Goal: Task Accomplishment & Management: Manage account settings

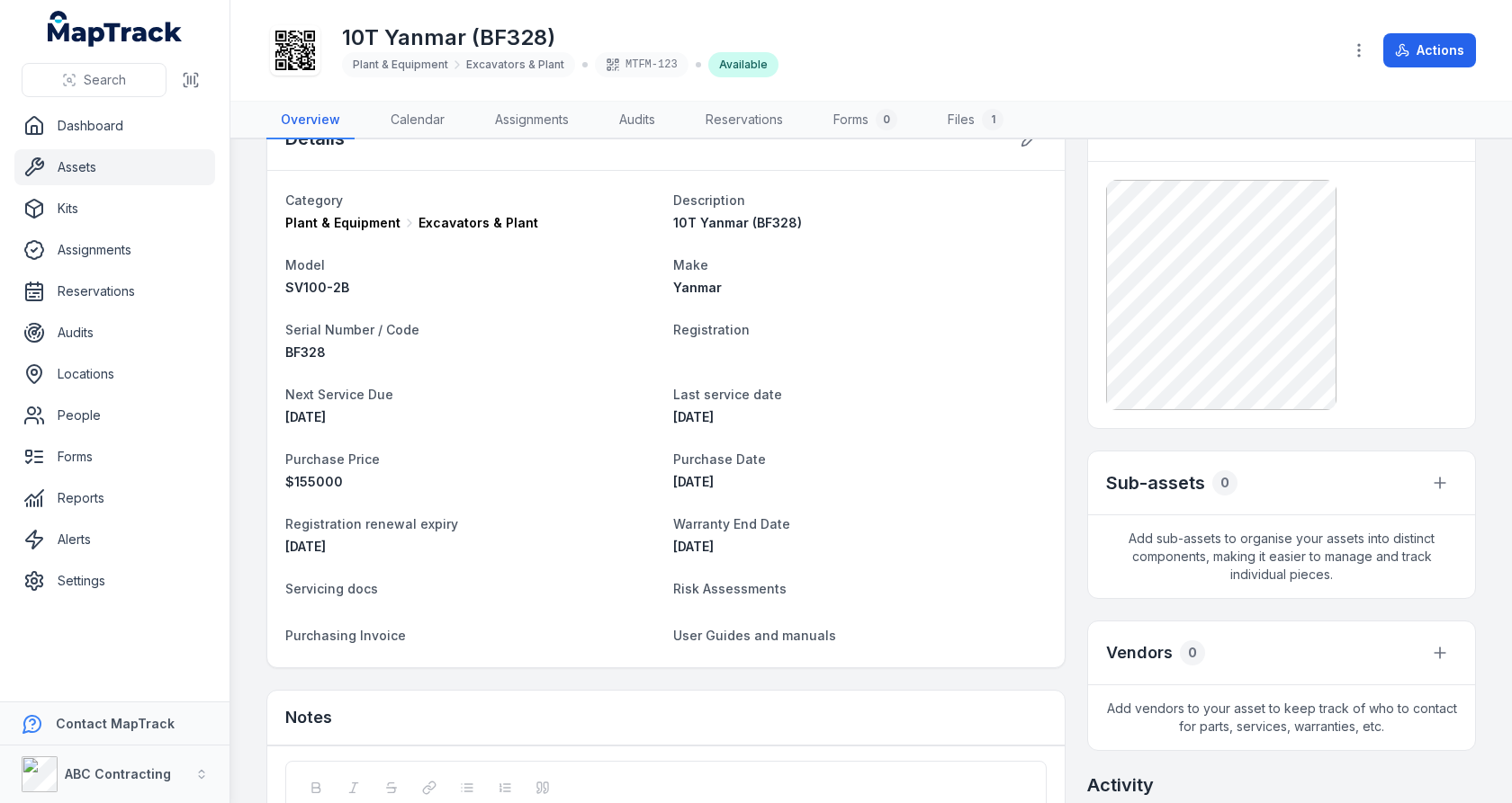
scroll to position [74, 0]
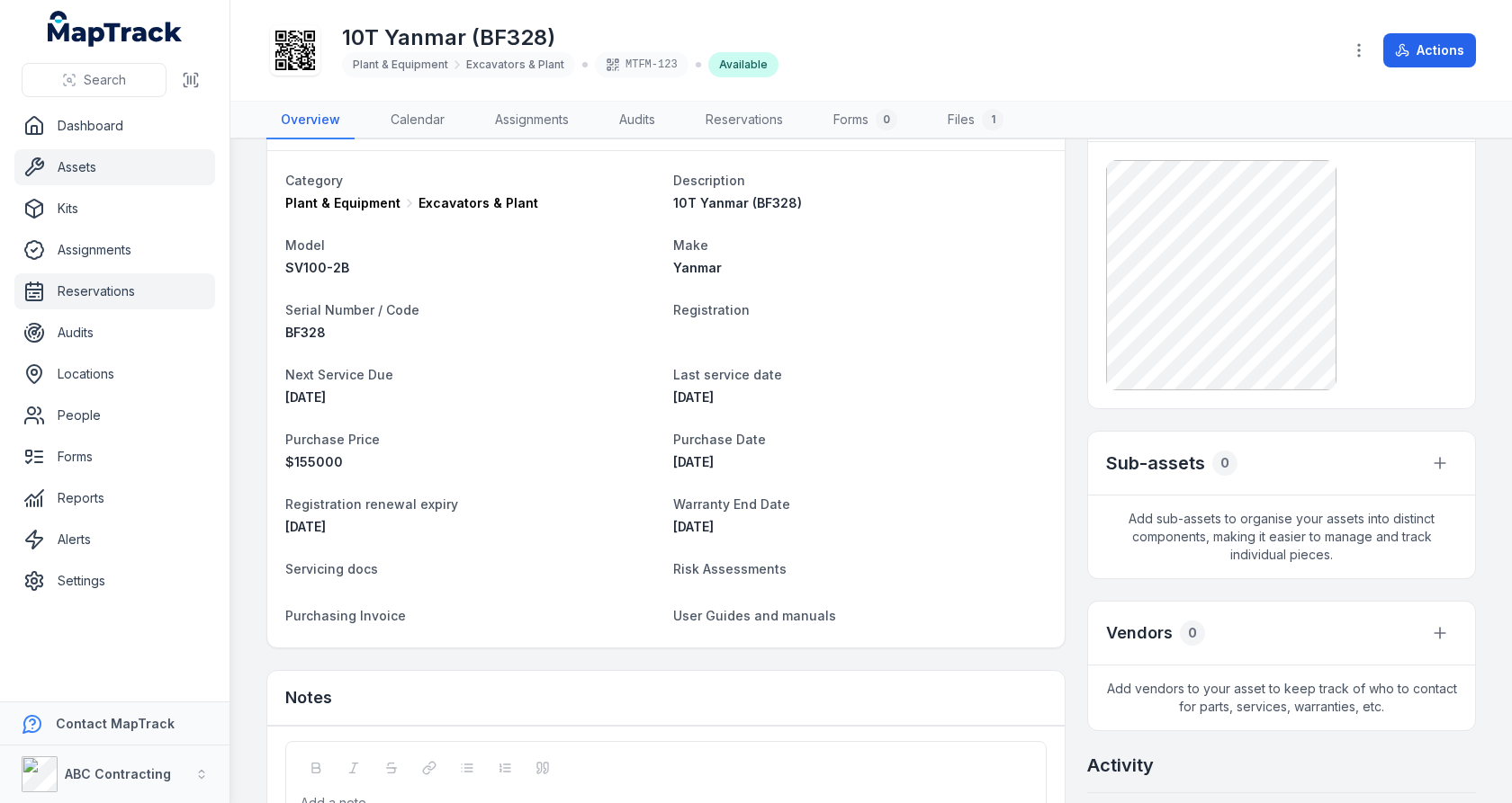
click at [139, 298] on link "Reservations" at bounding box center [115, 291] width 200 height 36
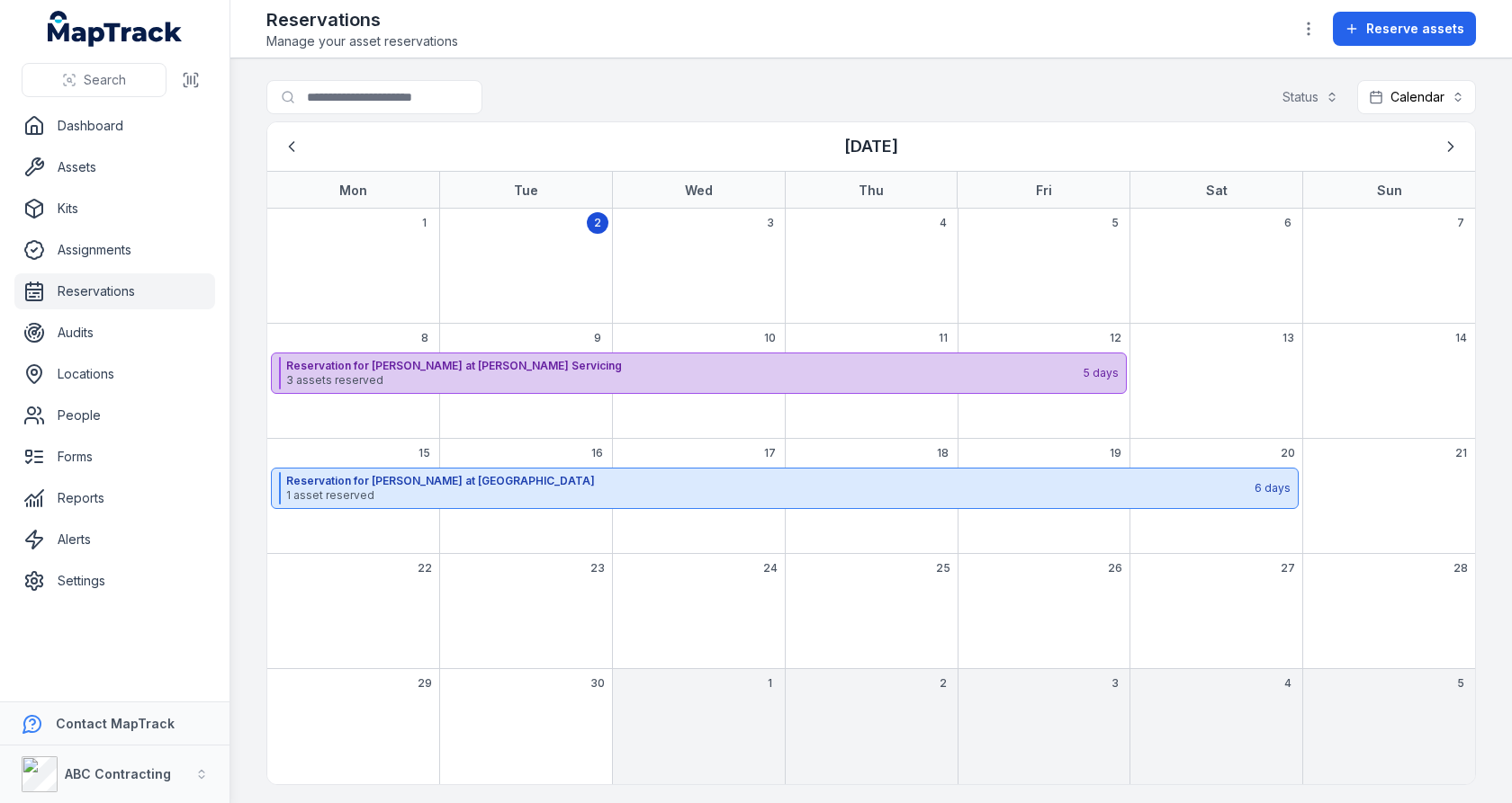
click at [866, 378] on span "3 assets reserved" at bounding box center [684, 380] width 796 height 15
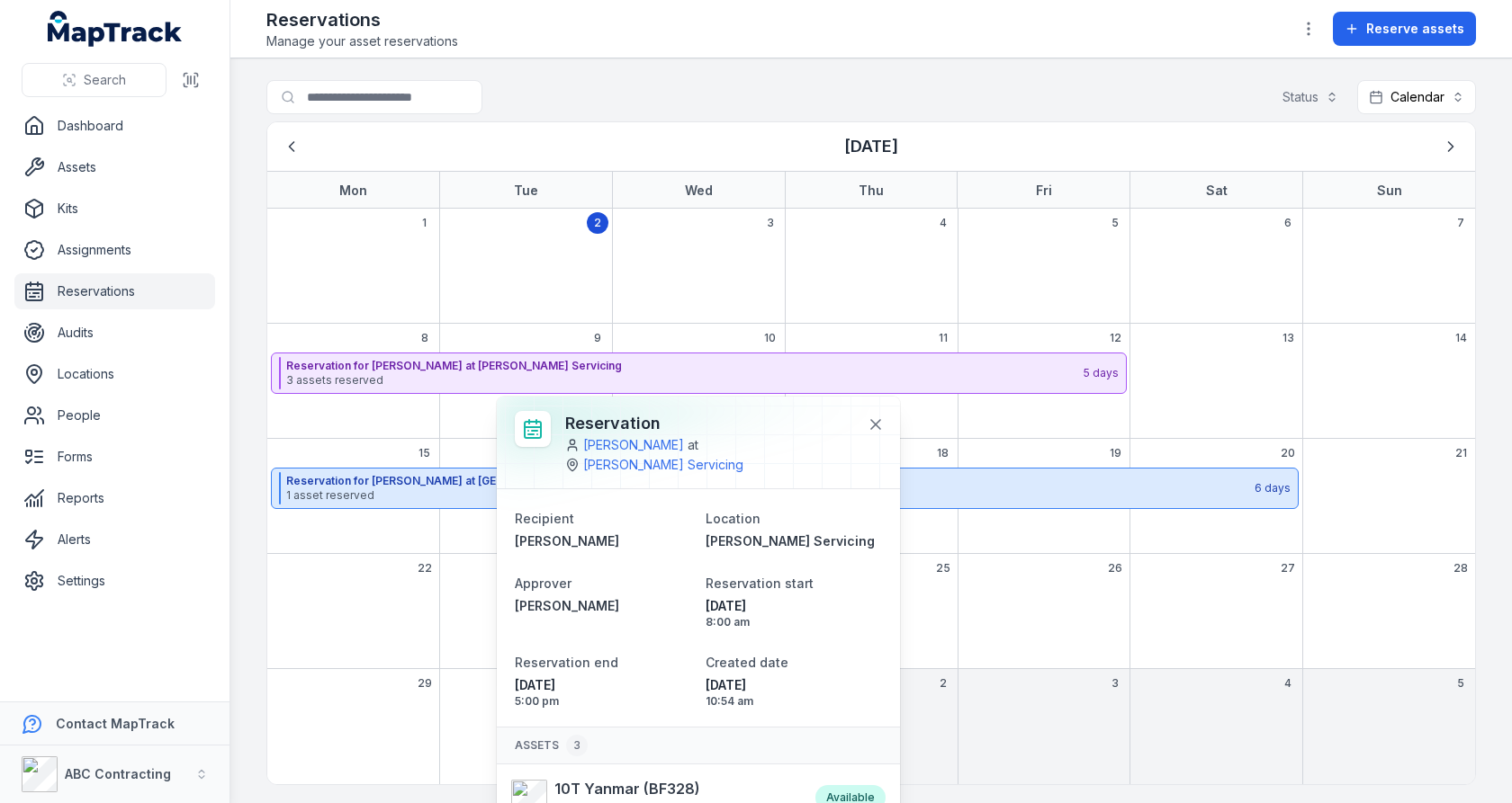
scroll to position [149, 0]
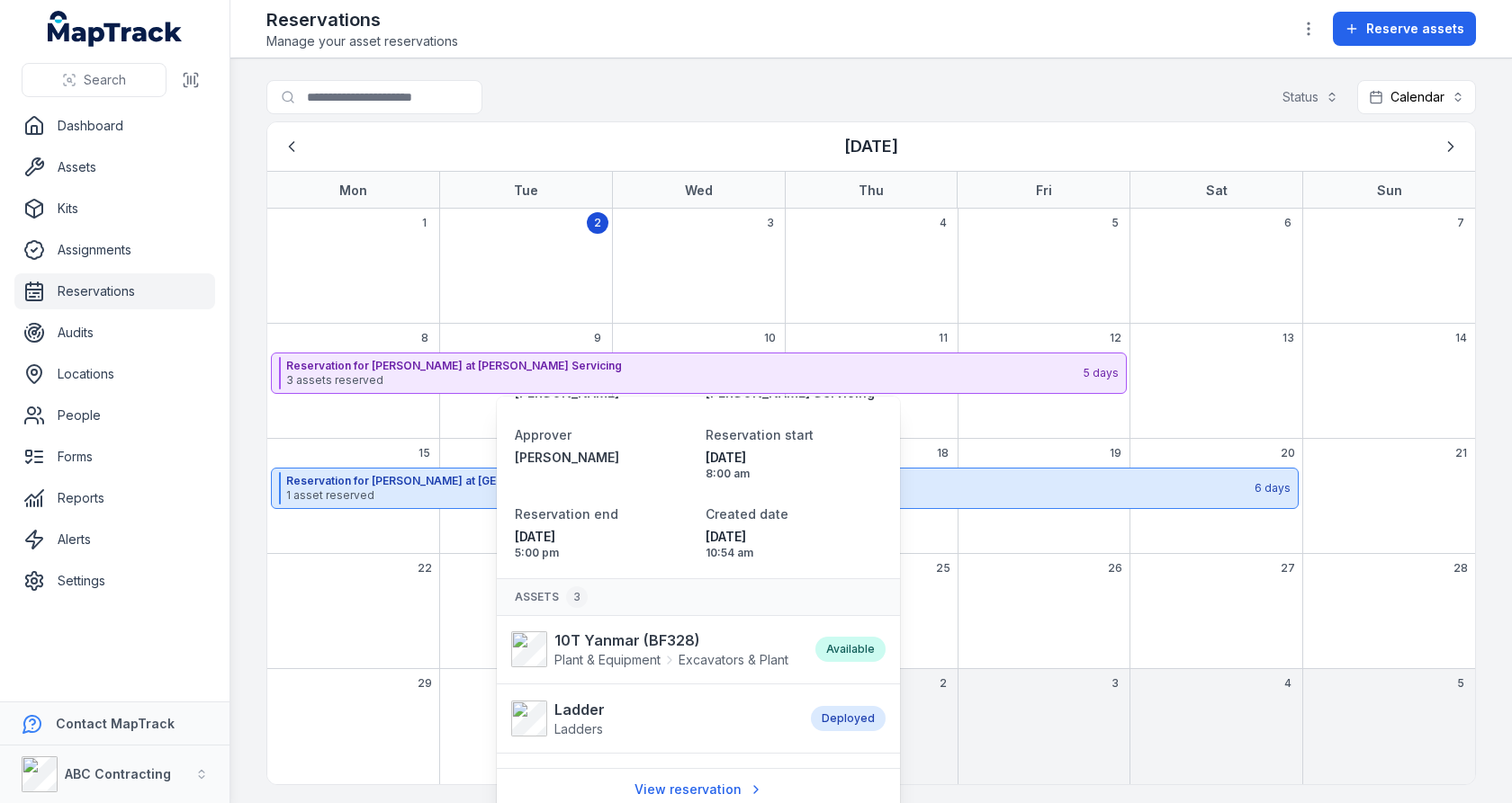
click at [726, 296] on div "3" at bounding box center [699, 266] width 173 height 115
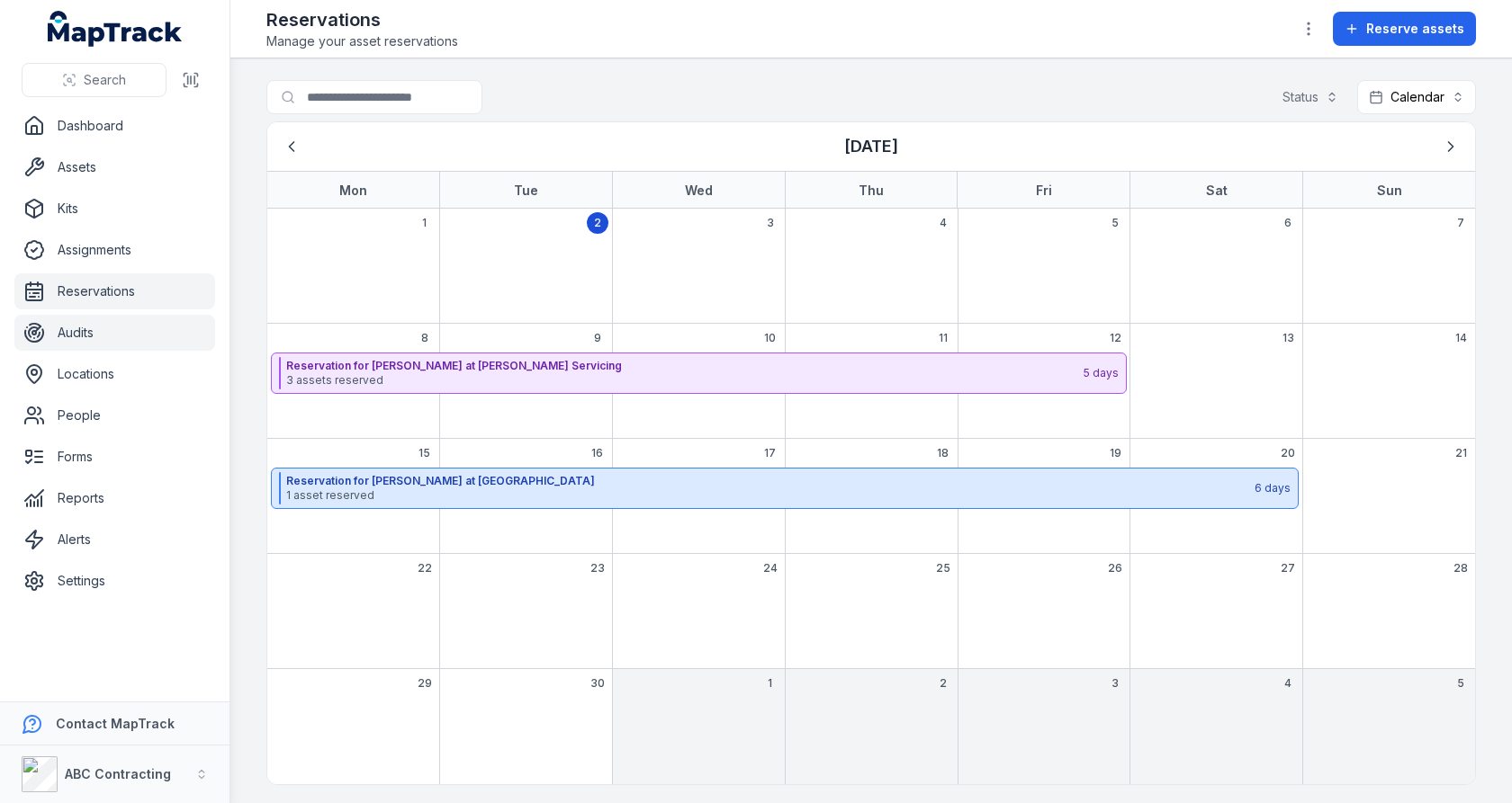
click at [118, 321] on link "Audits" at bounding box center [115, 333] width 200 height 36
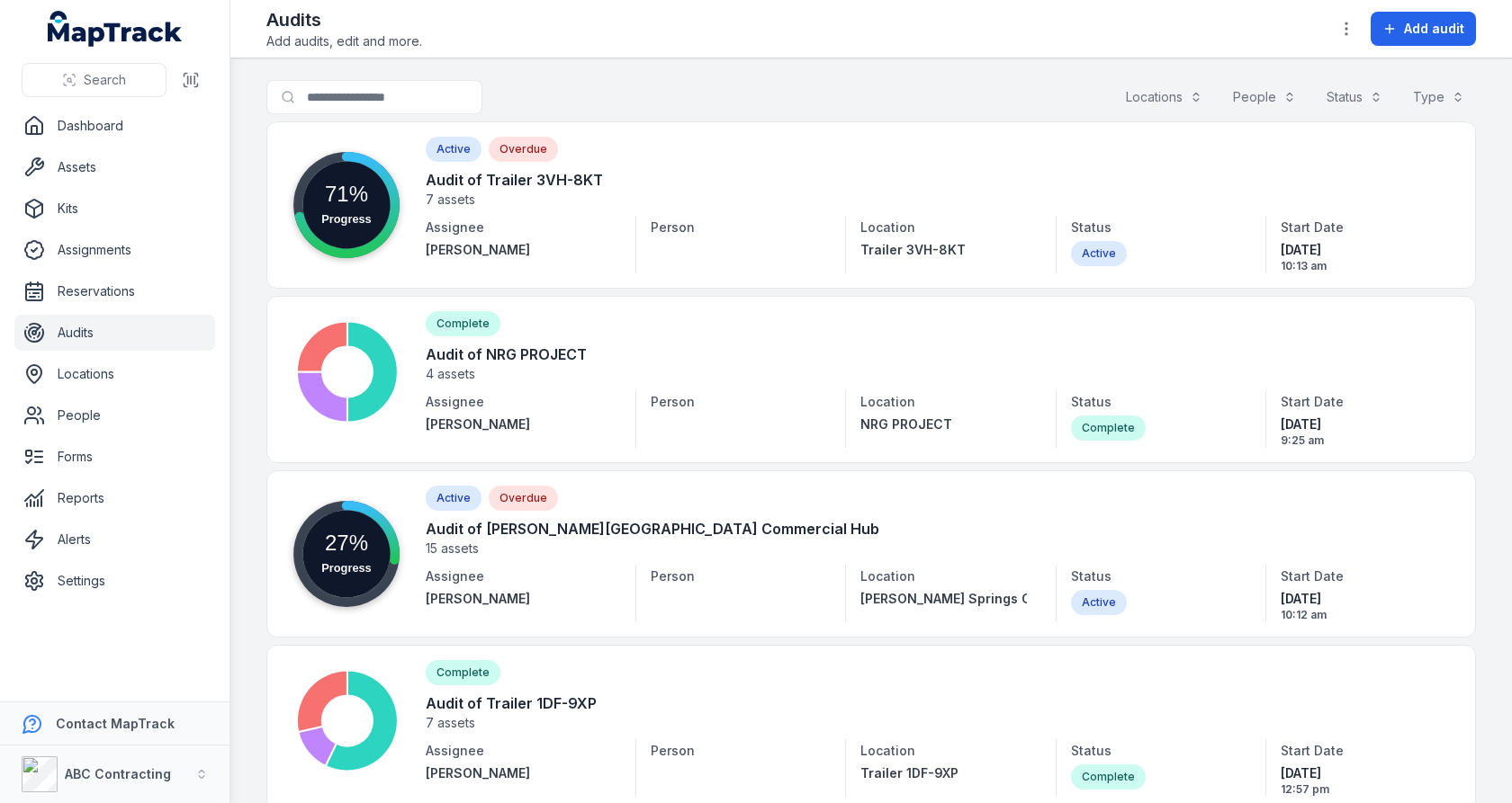
click at [785, 104] on div "Search for audits Locations People Status Type" at bounding box center [871, 100] width 1210 height 41
click at [1403, 39] on button "Add audit" at bounding box center [1423, 28] width 106 height 34
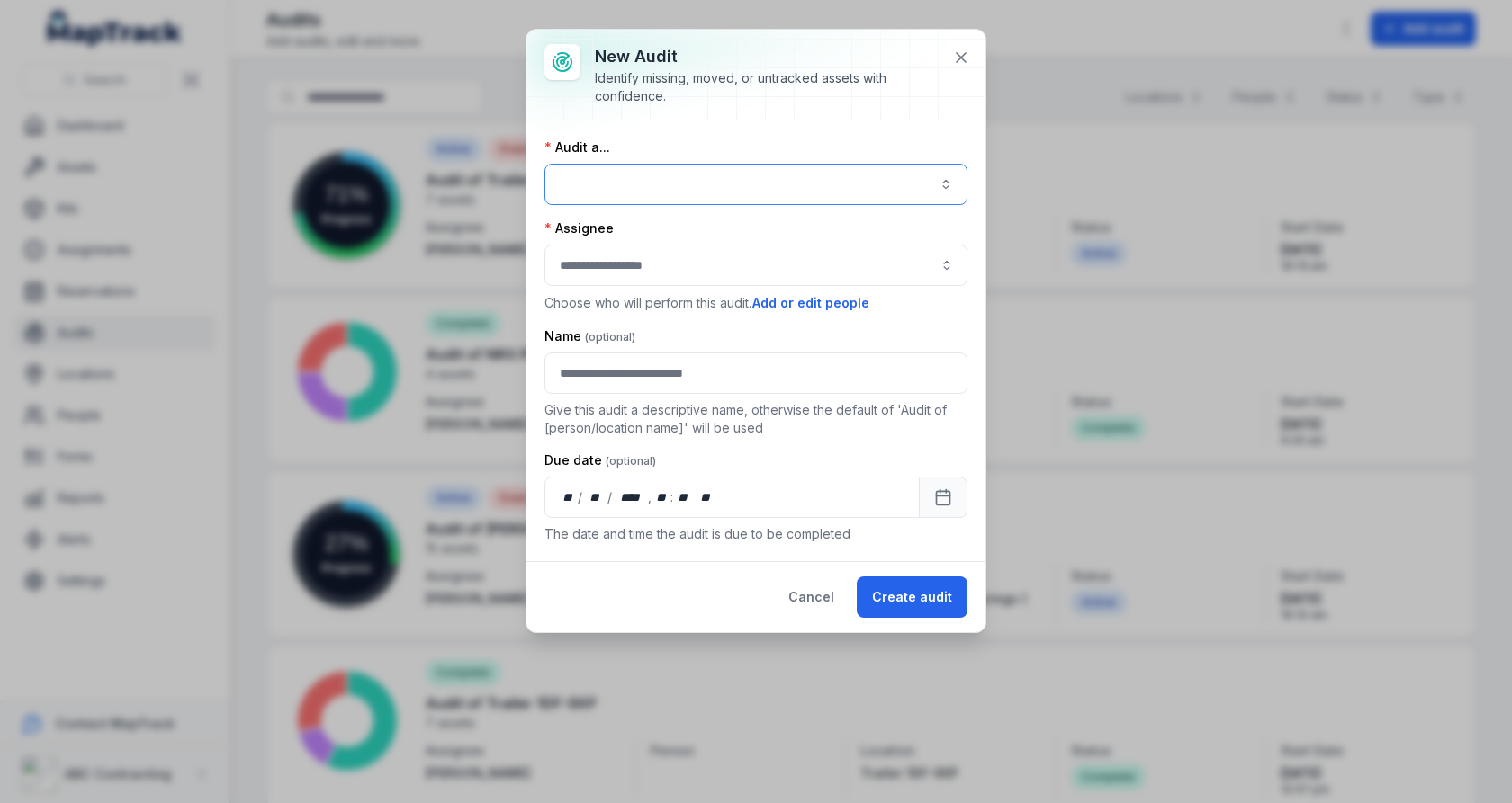
click at [774, 187] on button "button" at bounding box center [756, 184] width 423 height 41
click at [947, 59] on div "New audit Identify missing, moved, or untracked assets with confidence. Audit a…" at bounding box center [756, 331] width 459 height 603
click at [955, 59] on icon at bounding box center [961, 58] width 18 height 18
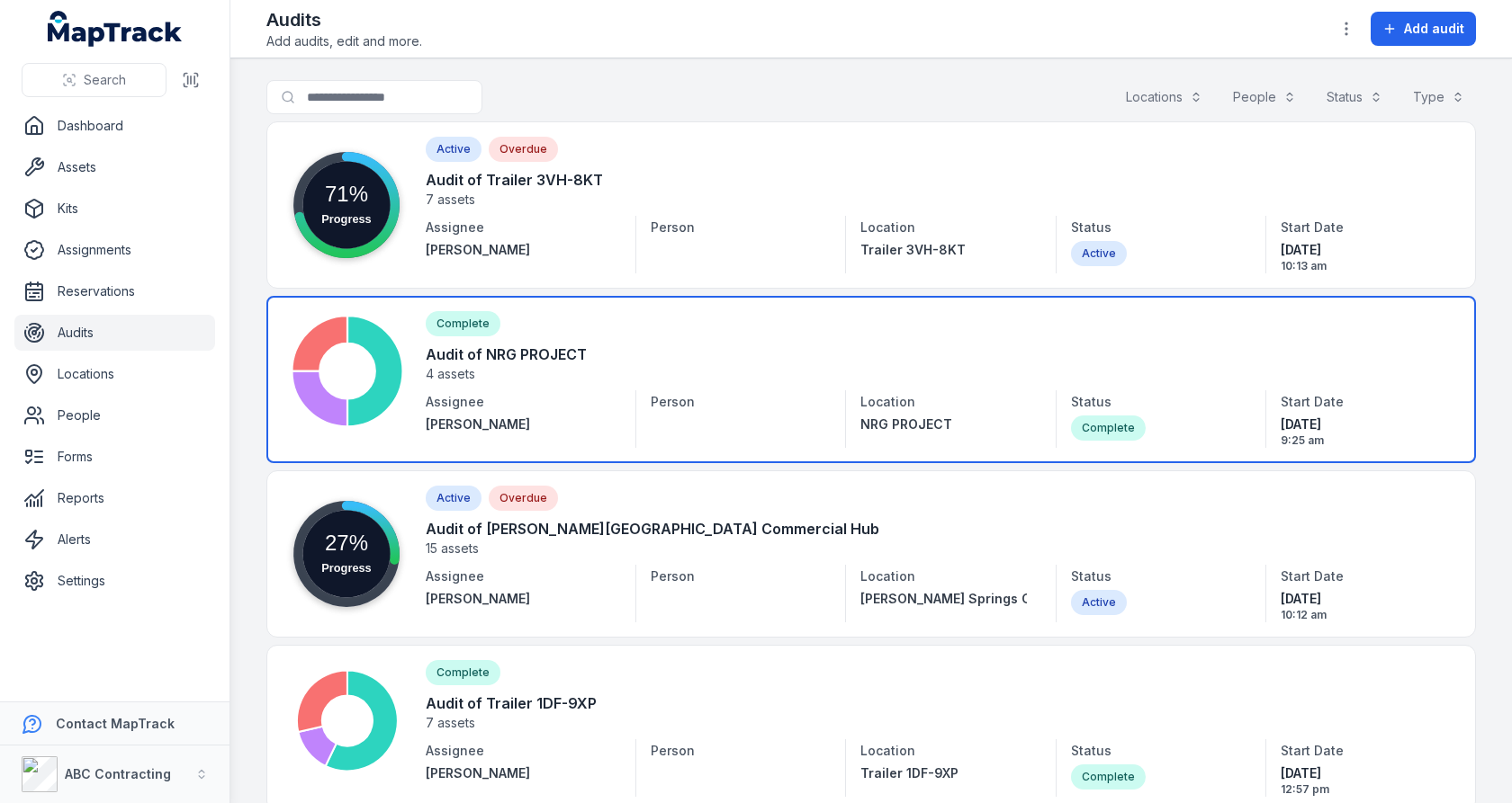
click at [723, 356] on link at bounding box center [871, 379] width 1210 height 167
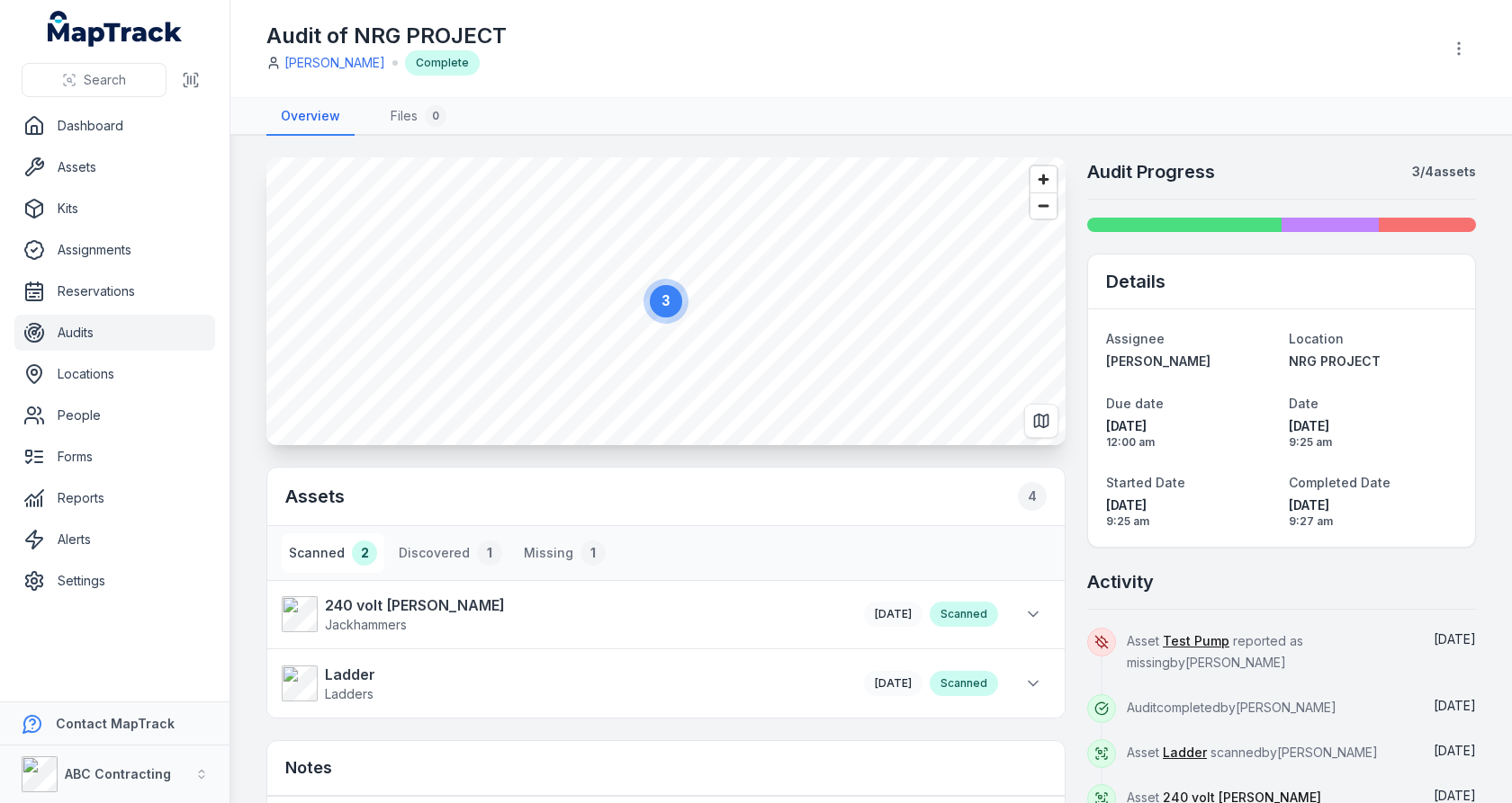
click at [1084, 395] on div "3 Assets 4 Scanned 2 Discovered 1 Missing 1 240 volt [PERSON_NAME] Jackhammers …" at bounding box center [871, 581] width 1210 height 847
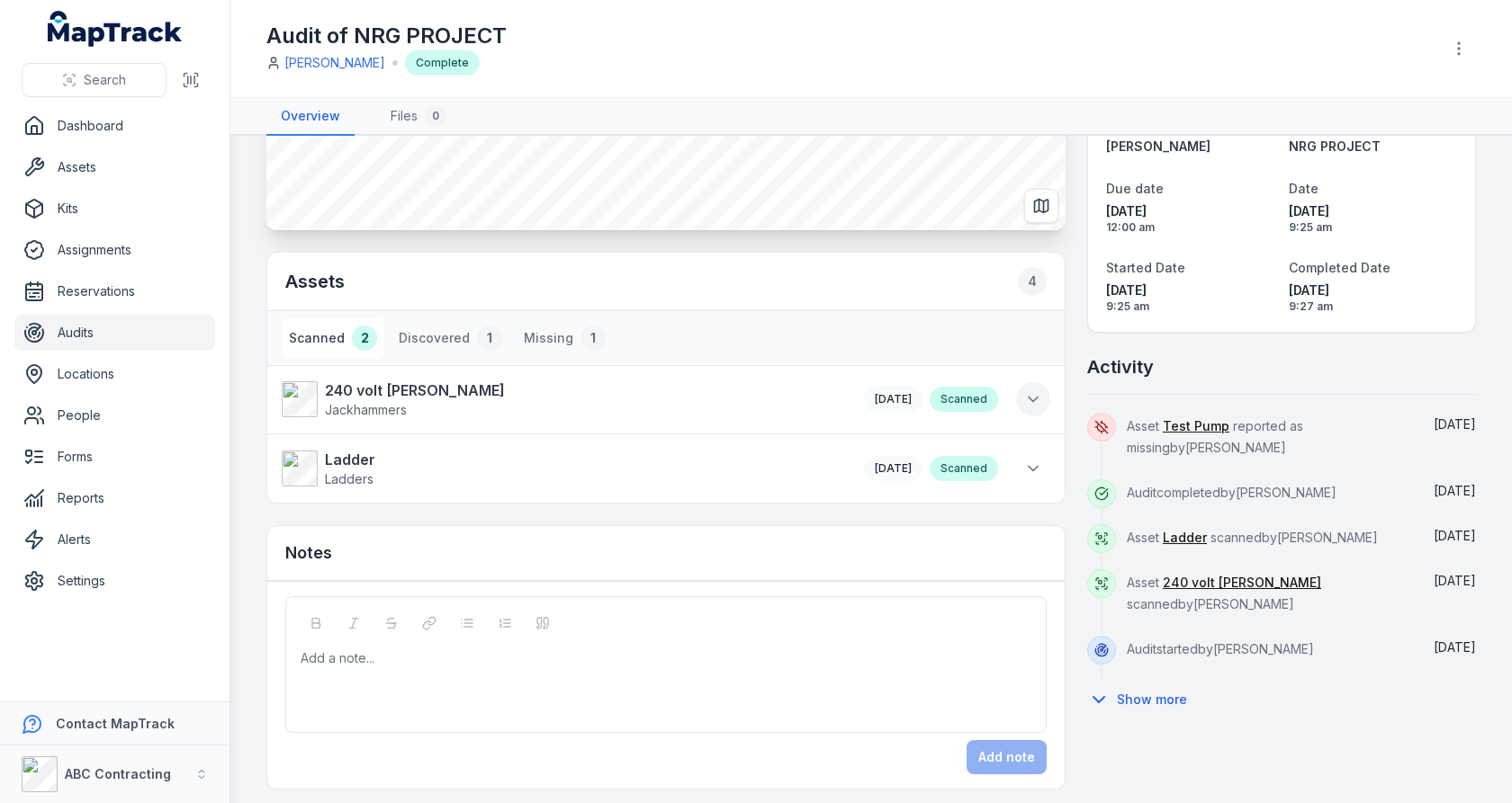
click at [1040, 401] on icon at bounding box center [1033, 400] width 18 height 18
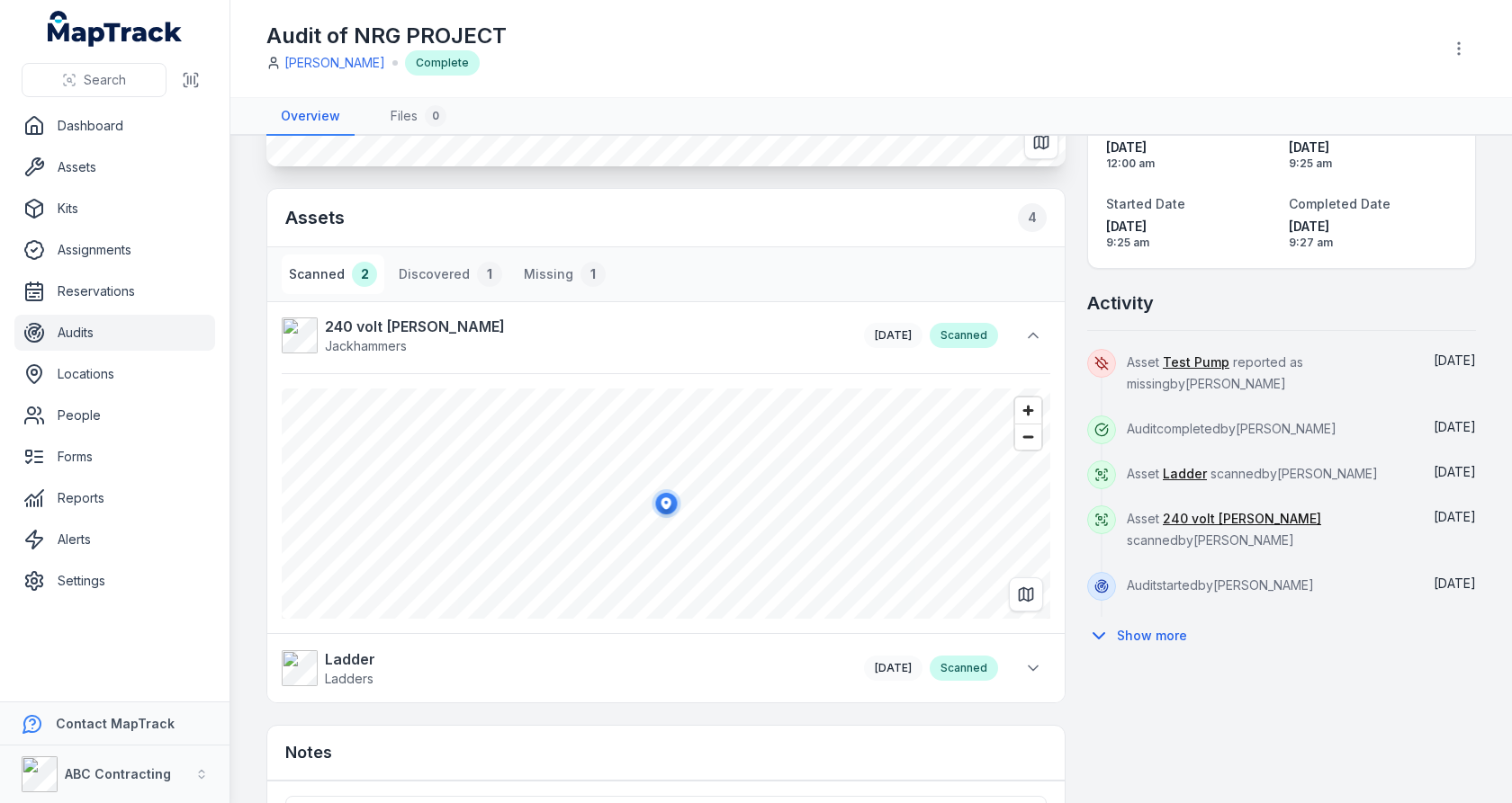
scroll to position [396, 0]
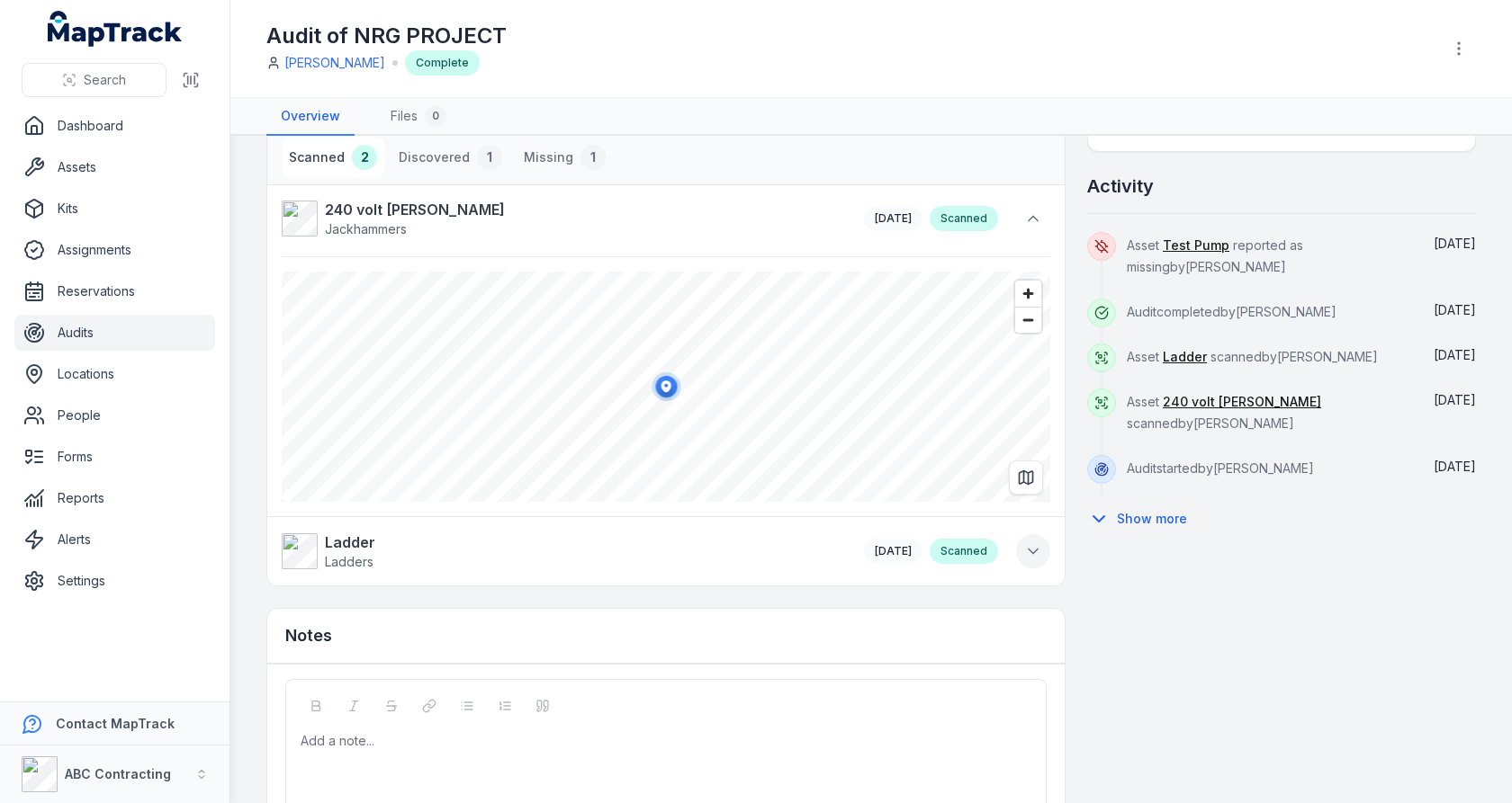
click at [1029, 550] on icon at bounding box center [1033, 551] width 18 height 18
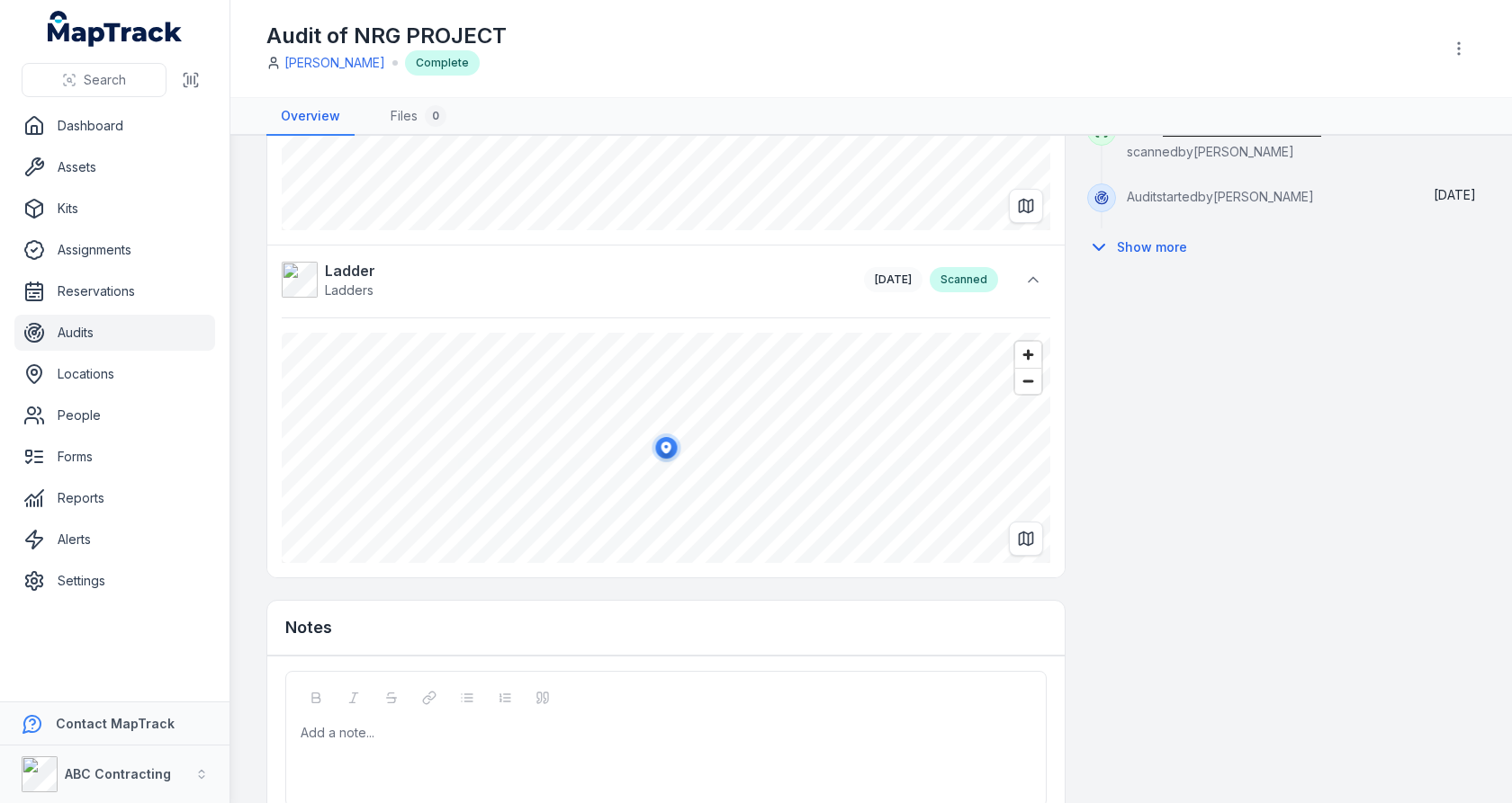
scroll to position [0, 0]
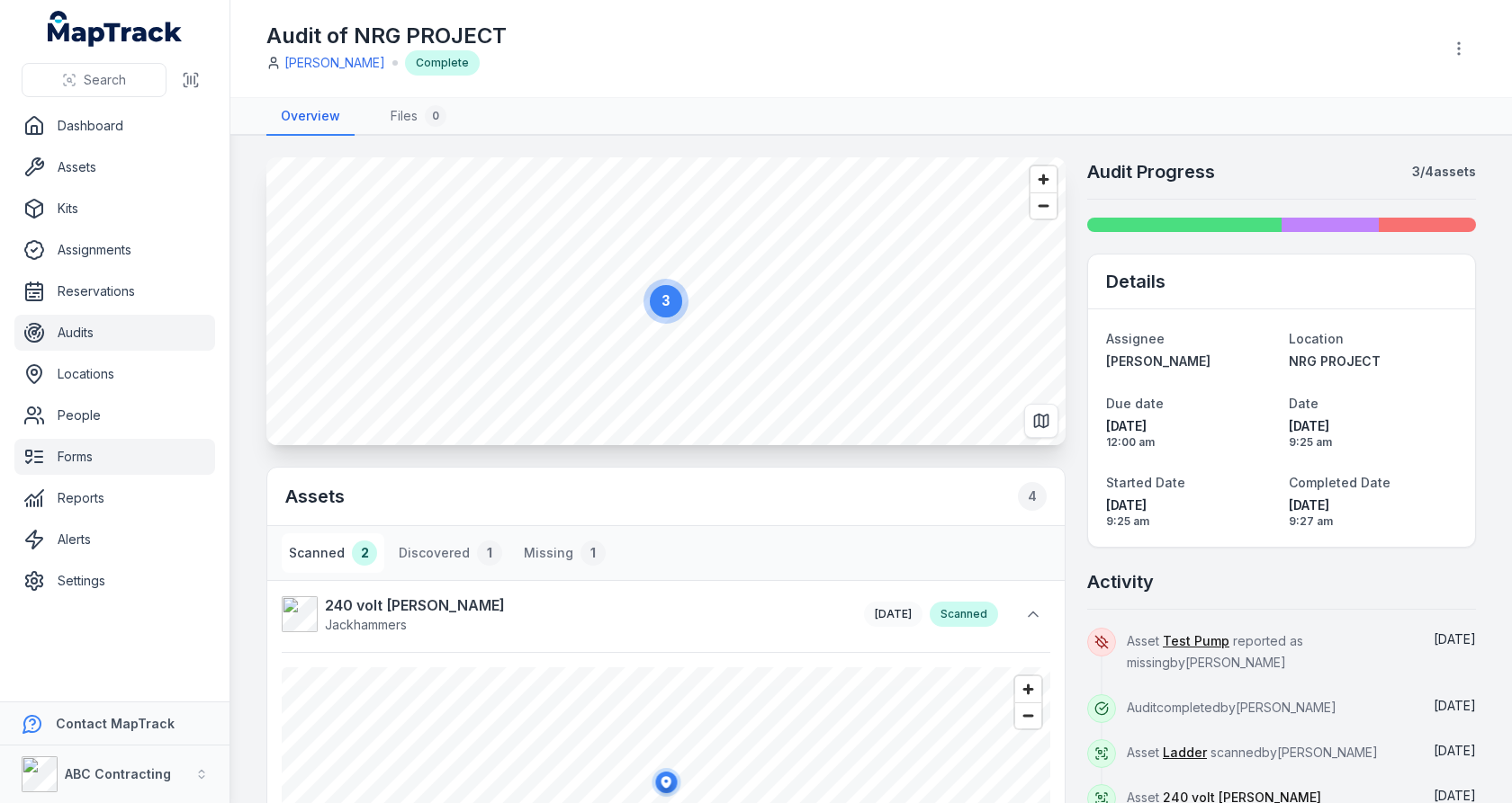
click at [134, 469] on link "Forms" at bounding box center [115, 457] width 200 height 36
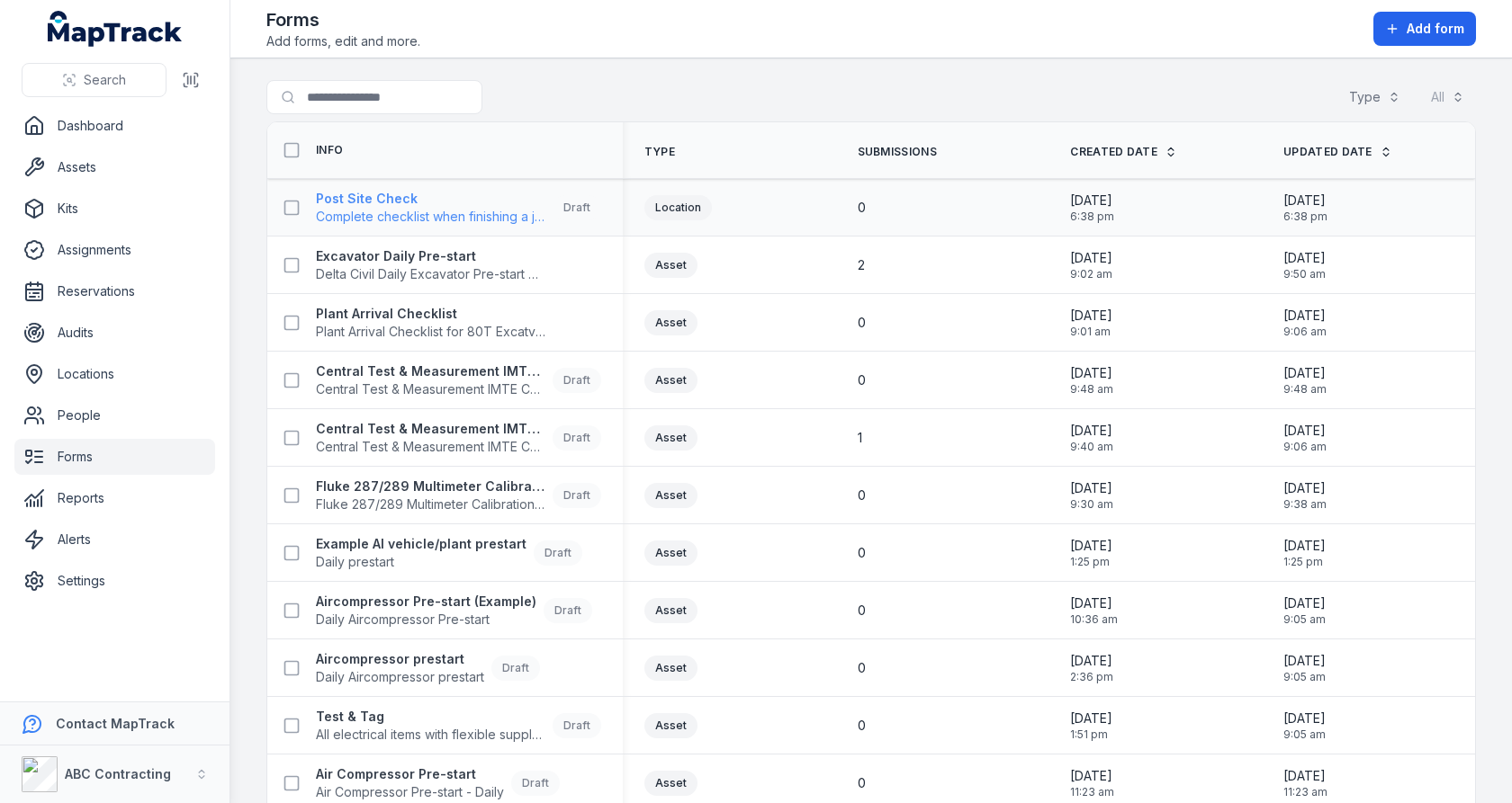
click at [432, 215] on span "Complete checklist when finishing a job" at bounding box center [431, 217] width 230 height 18
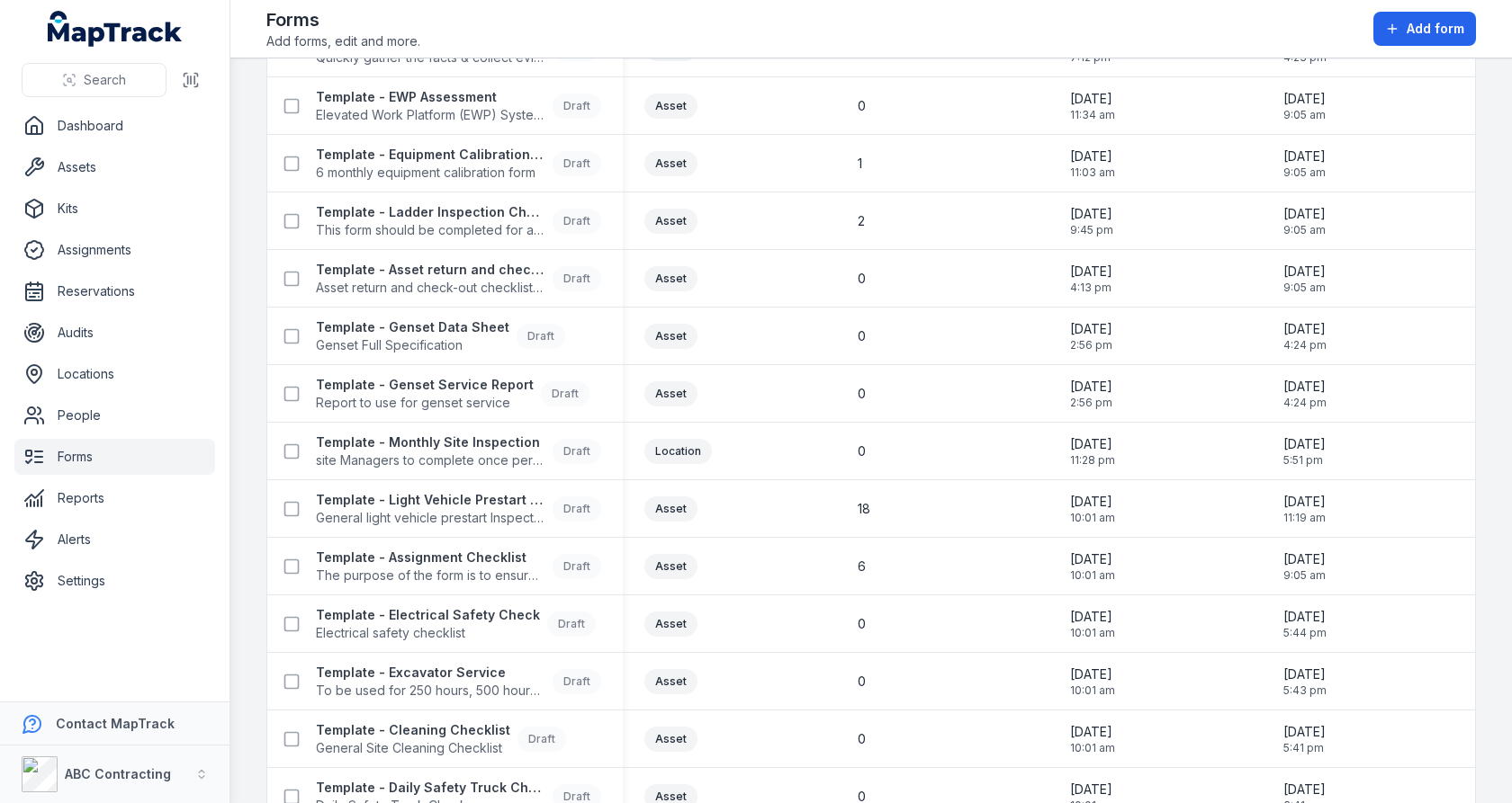
scroll to position [1193, 0]
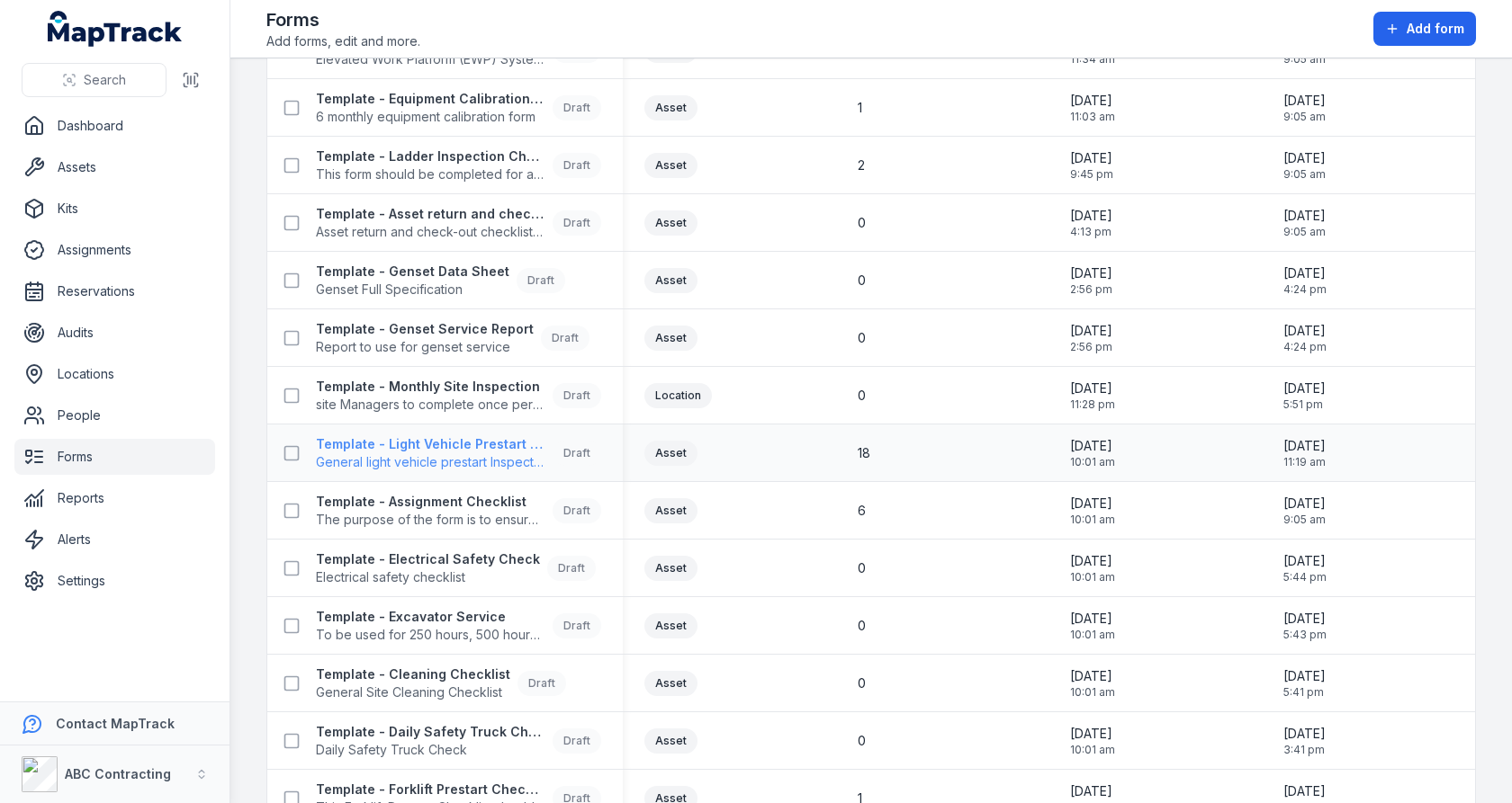
click at [435, 448] on strong "Template - Light Vehicle Prestart Inspection" at bounding box center [431, 445] width 230 height 18
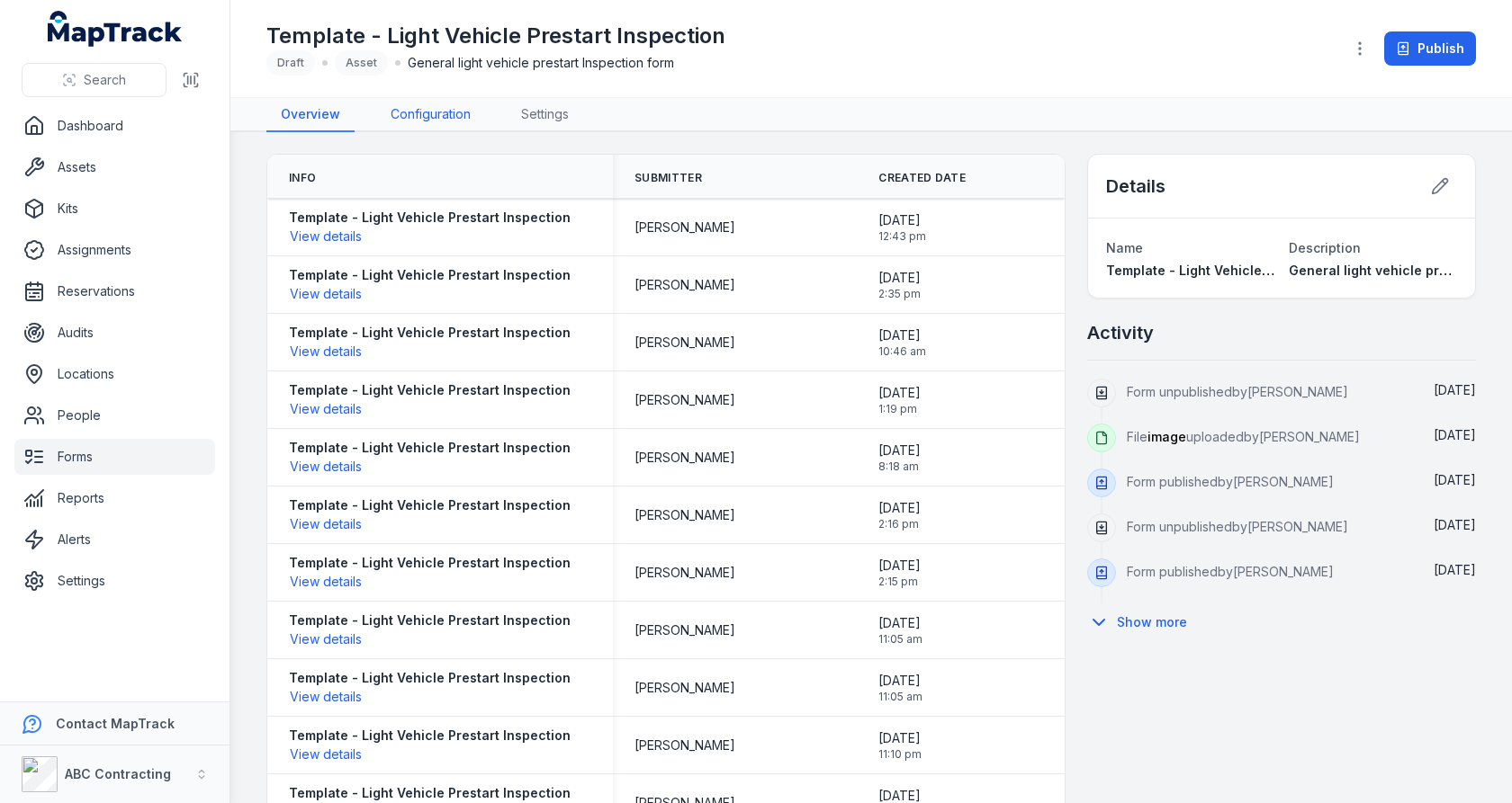
click at [436, 118] on link "Configuration" at bounding box center [430, 115] width 108 height 34
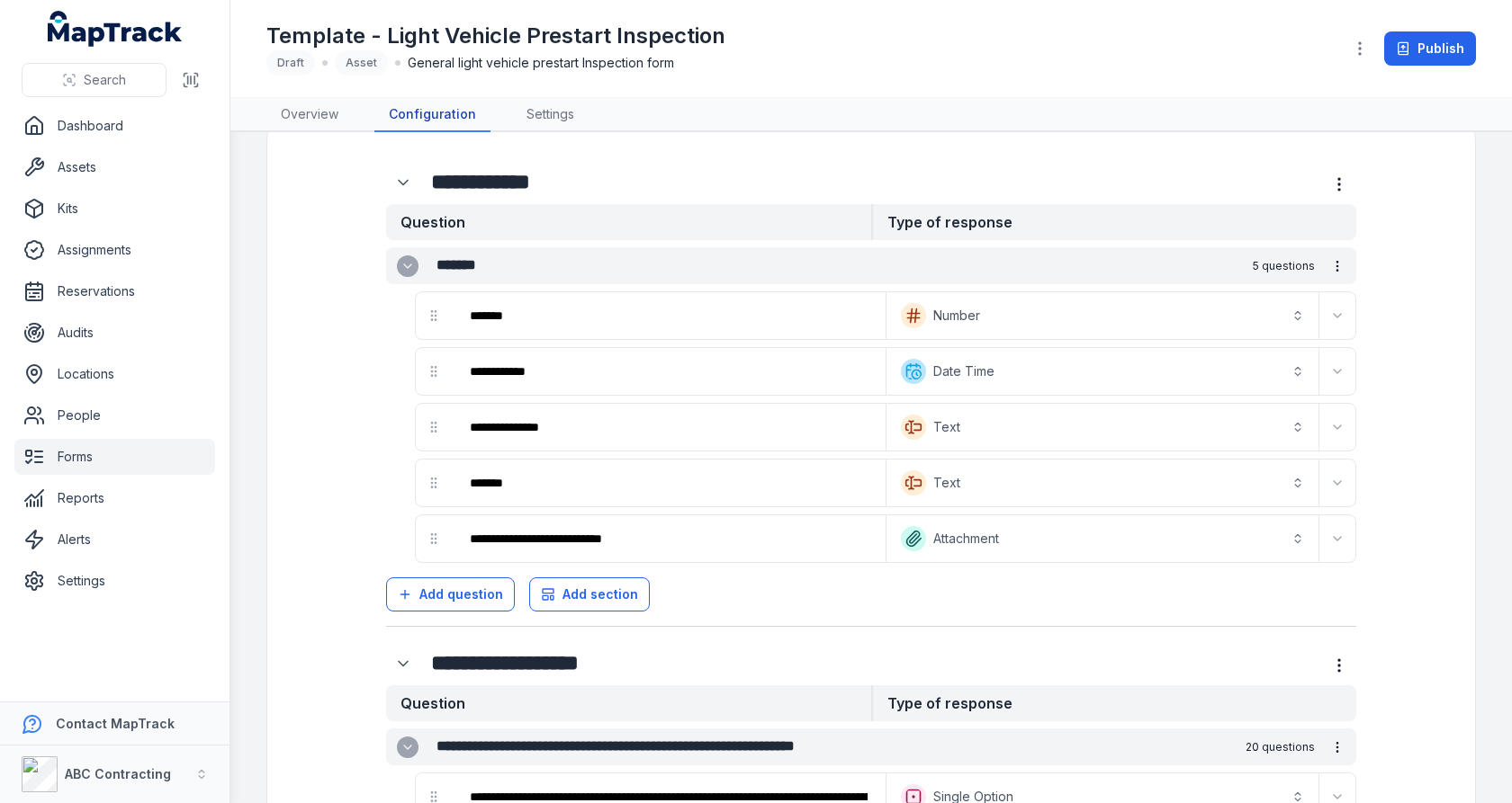
scroll to position [40, 0]
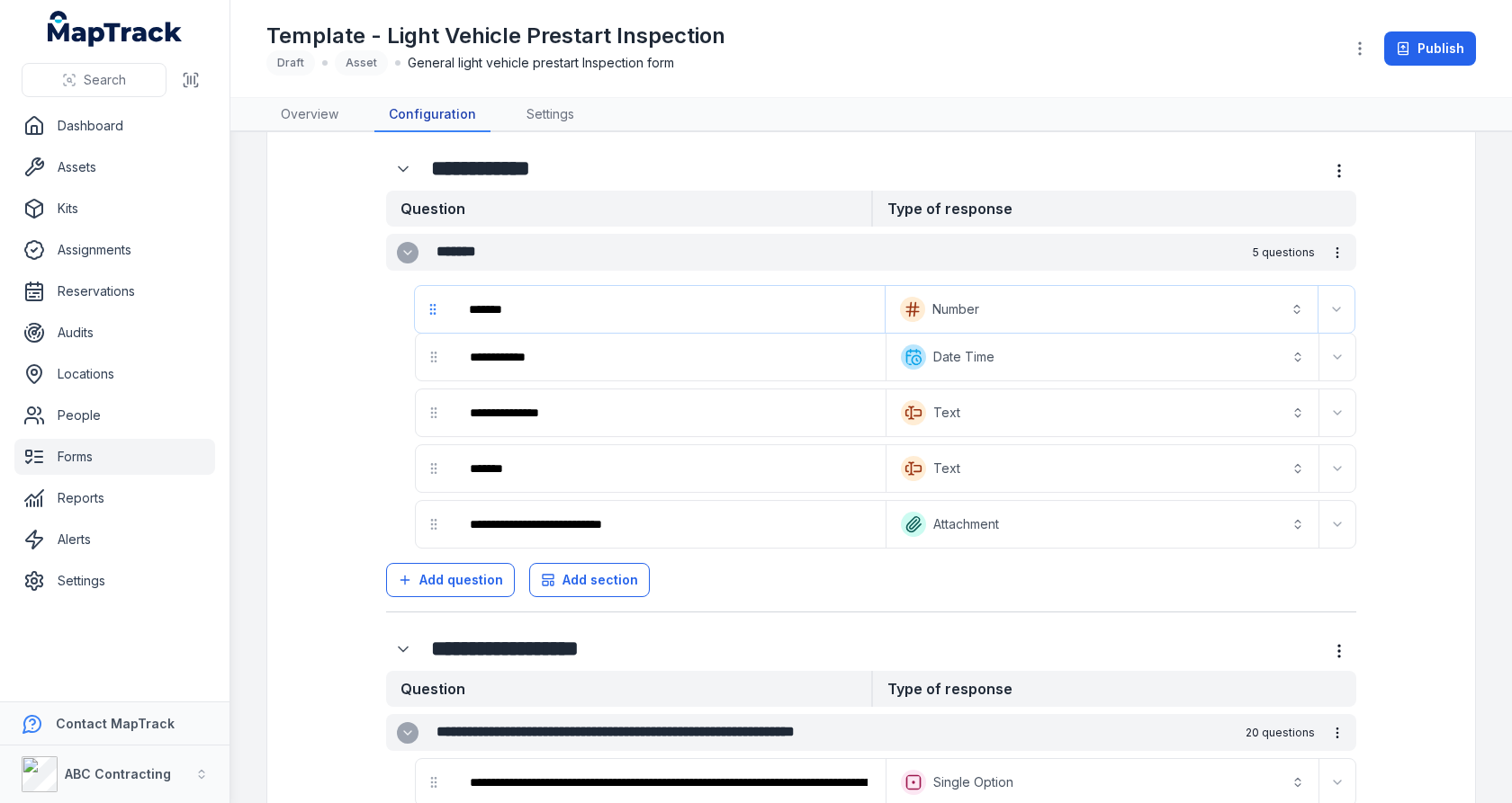
drag, startPoint x: 423, startPoint y: 300, endPoint x: 422, endPoint y: 317, distance: 17.0
click at [422, 316] on div "**********" at bounding box center [871, 391] width 971 height 315
click at [580, 300] on input "*******" at bounding box center [668, 301] width 426 height 40
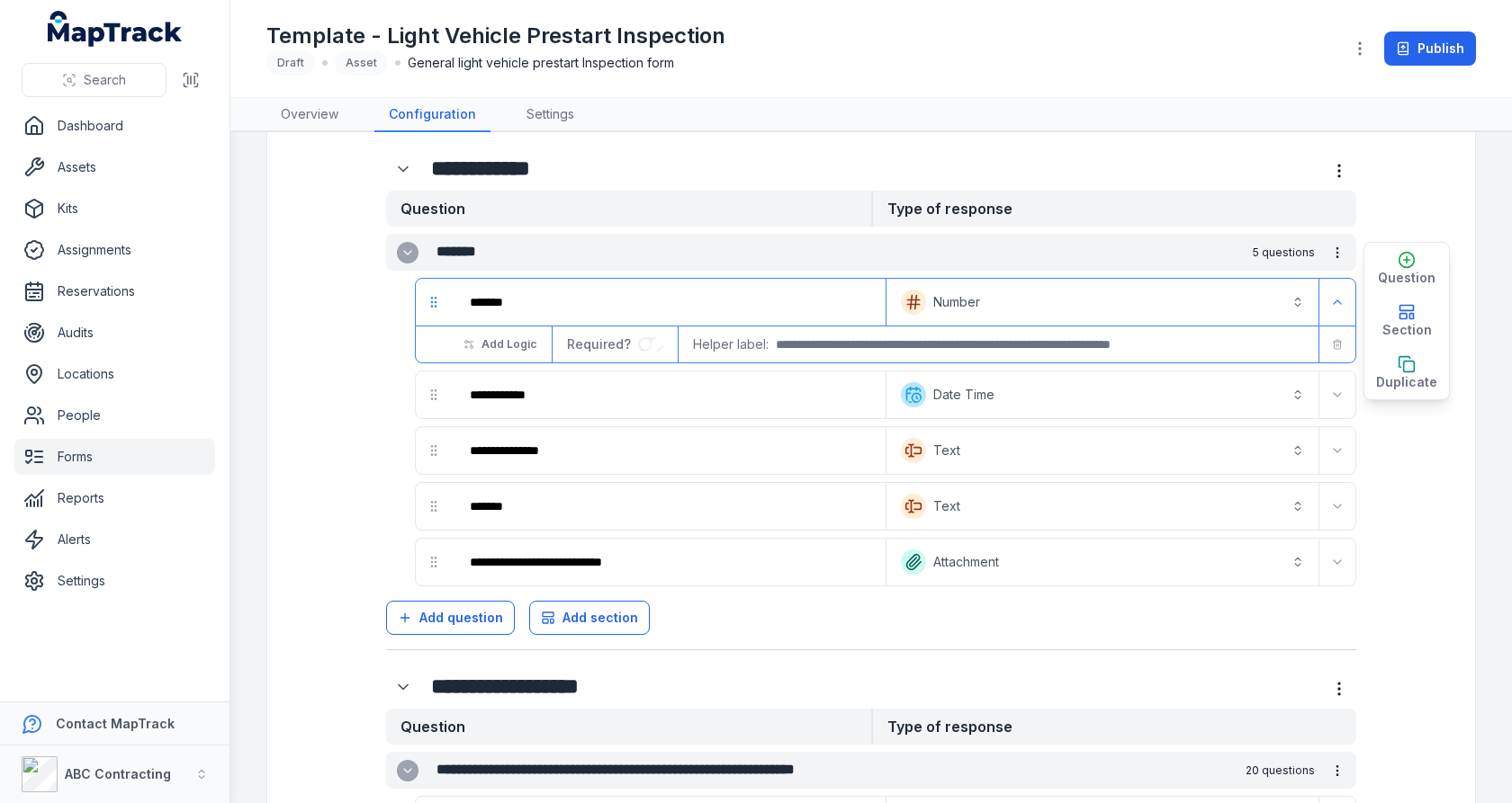
click at [981, 299] on button "Number *********" at bounding box center [1102, 301] width 425 height 40
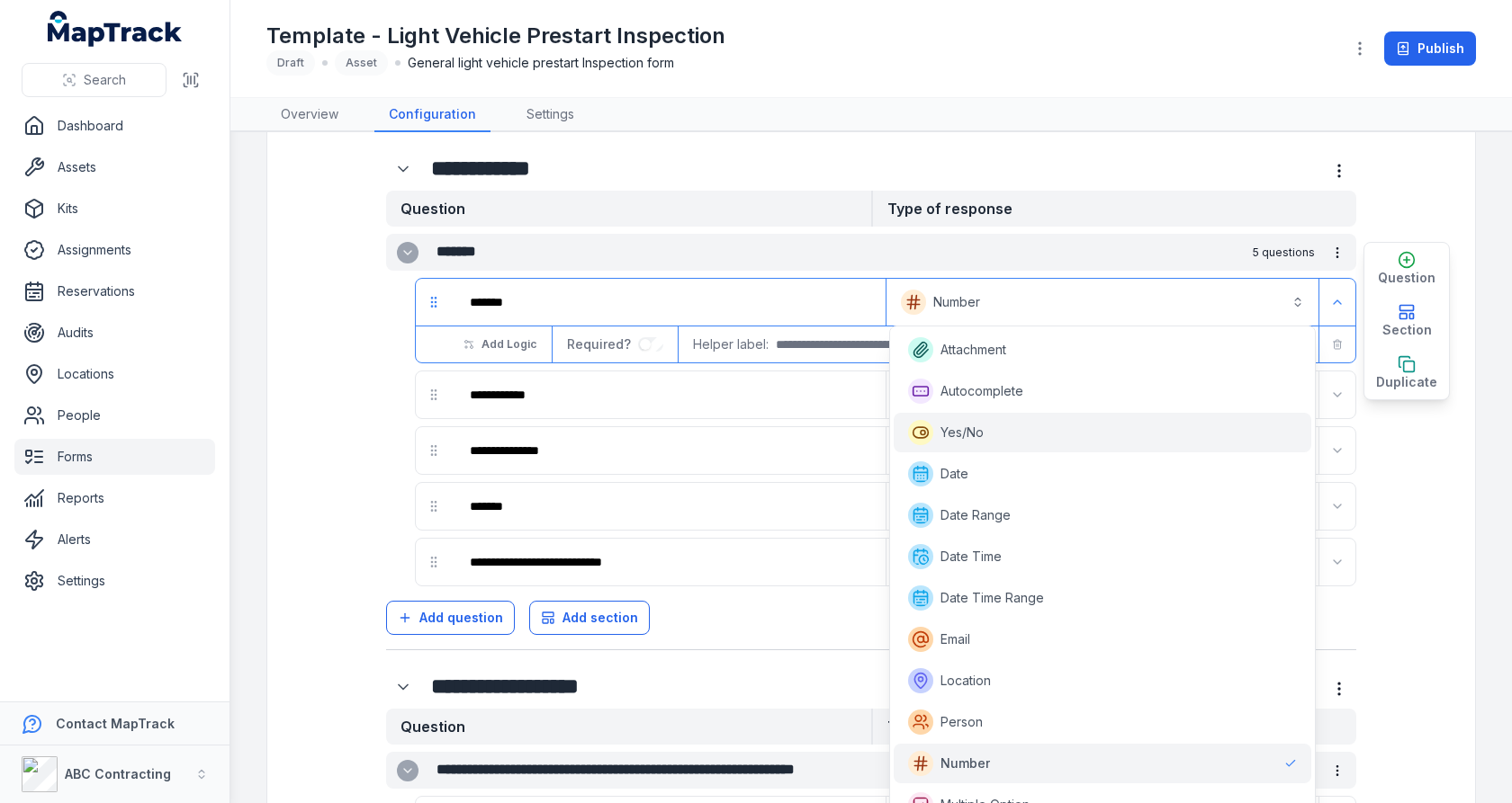
scroll to position [225, 0]
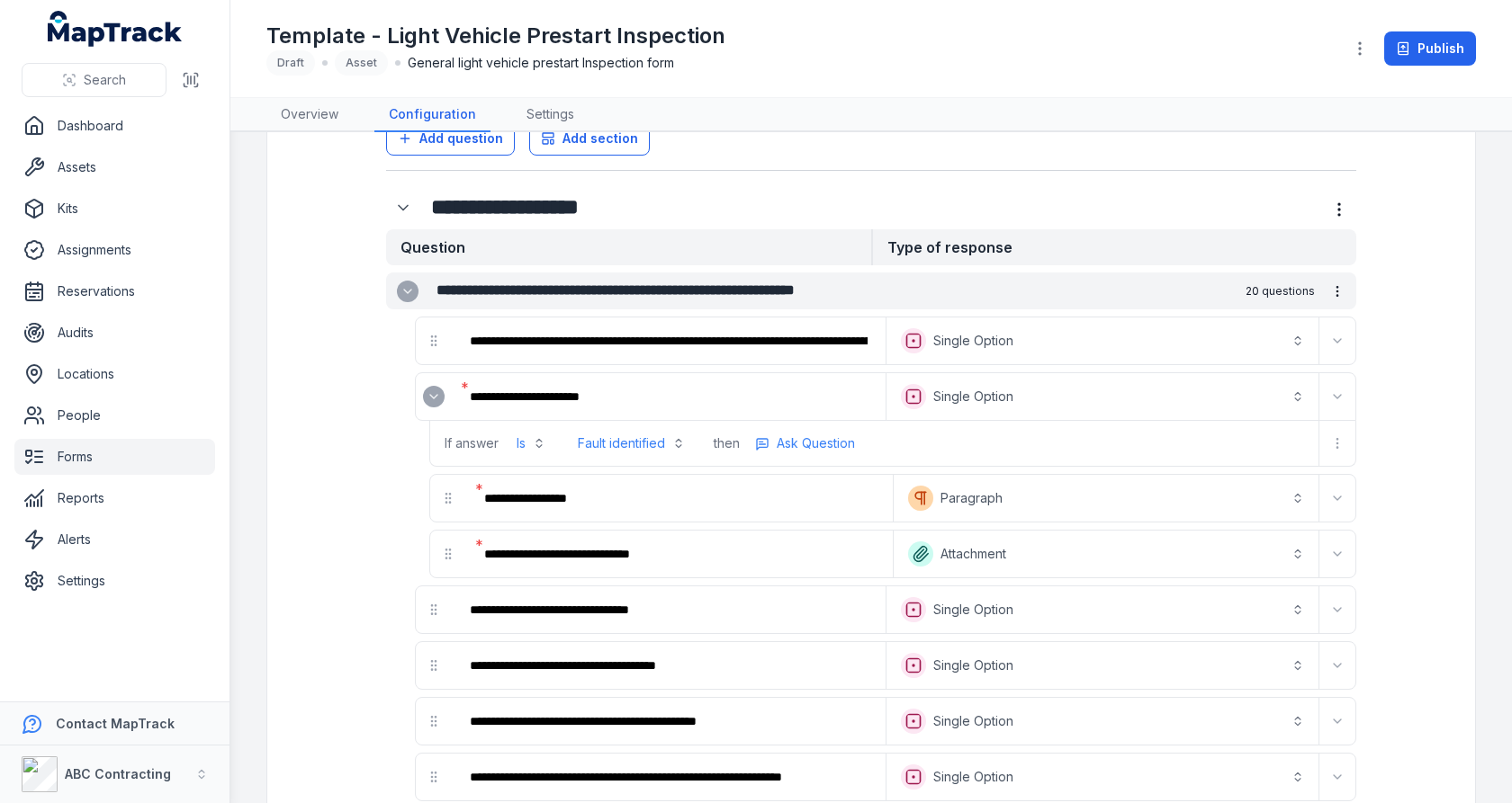
scroll to position [528, 0]
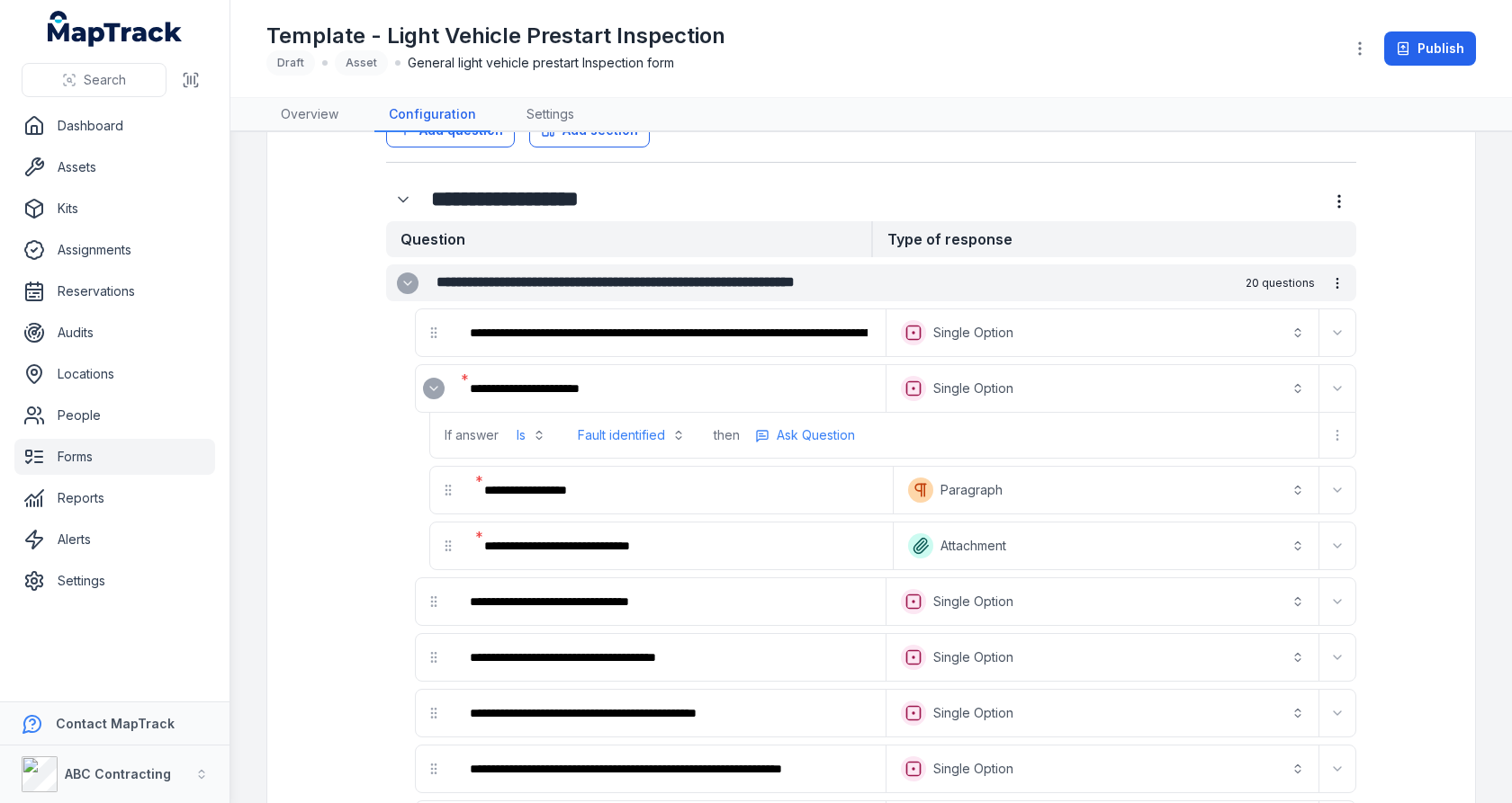
click at [1264, 386] on button "**********" at bounding box center [1102, 388] width 425 height 40
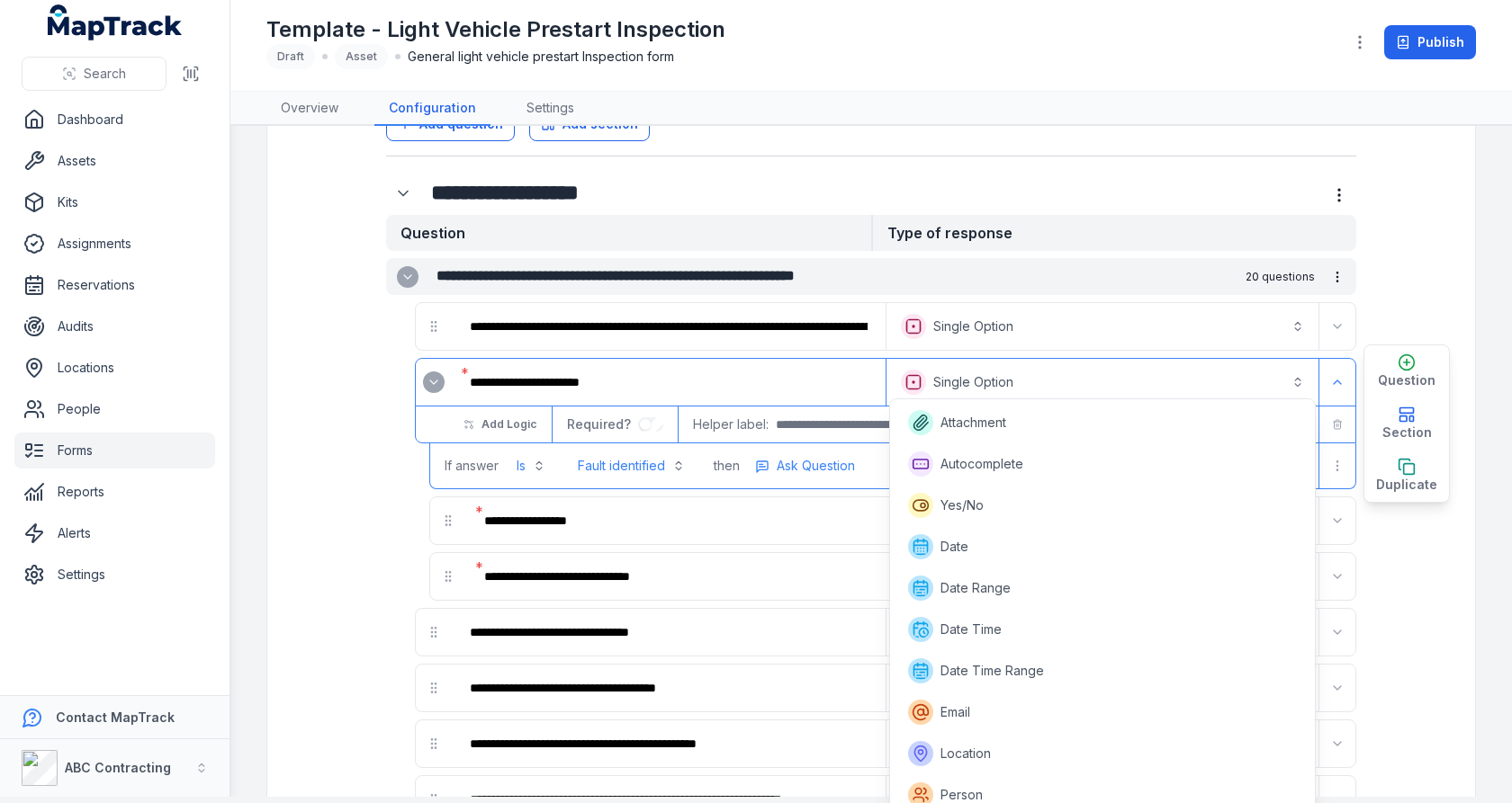
scroll to position [134, 0]
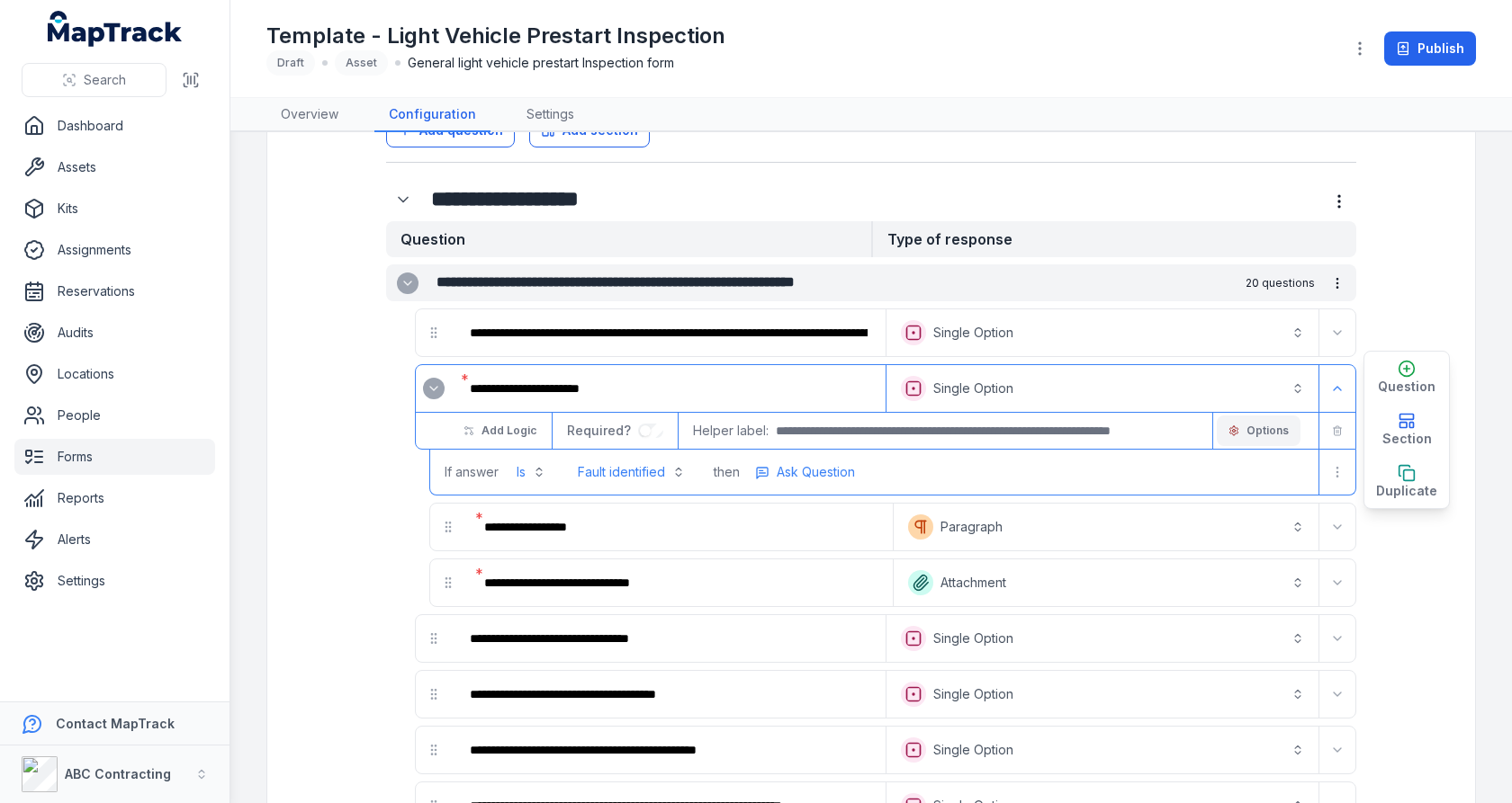
click at [1278, 429] on button "Options" at bounding box center [1258, 430] width 84 height 30
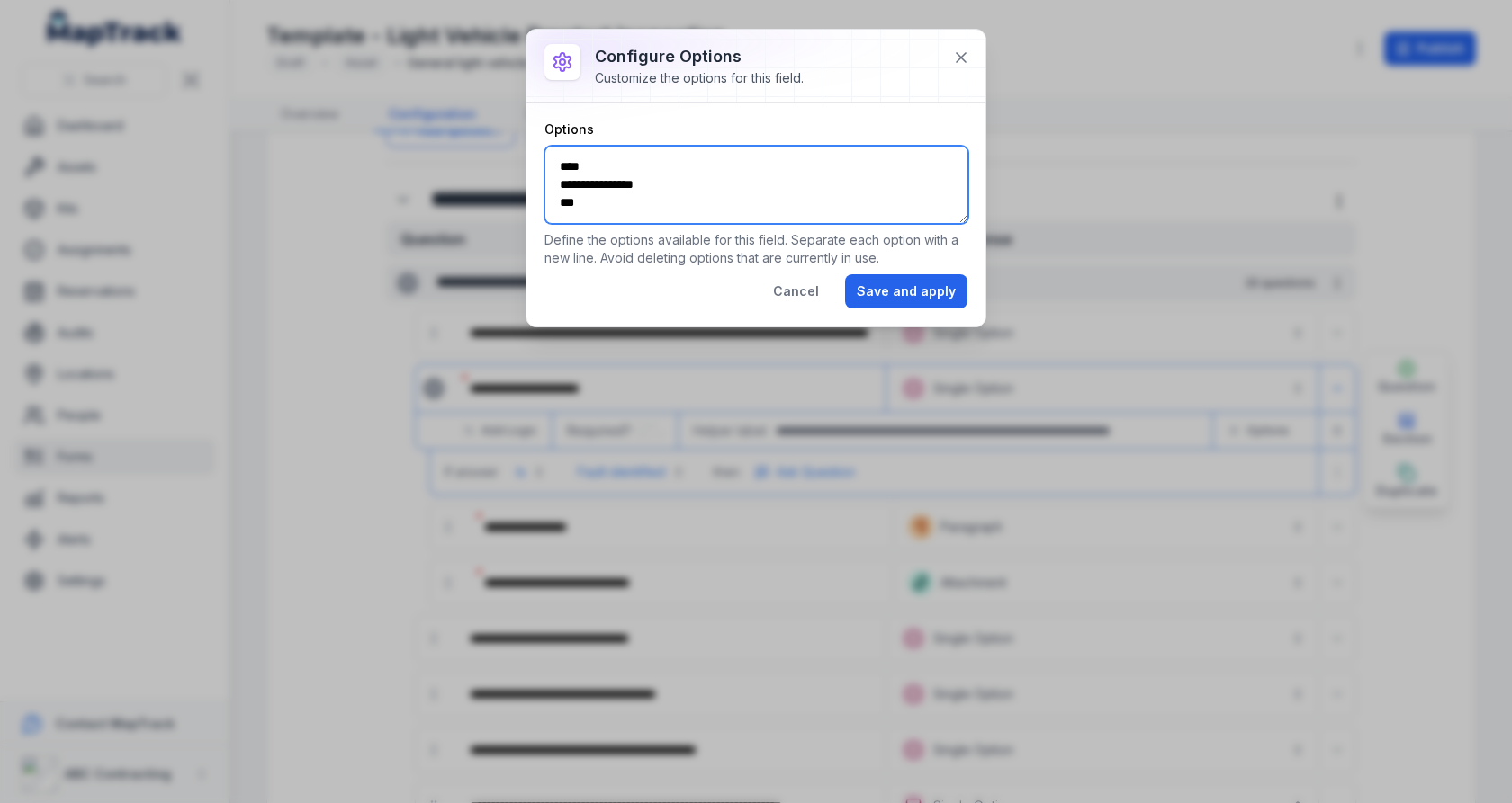
click at [710, 202] on textarea "**********" at bounding box center [756, 185] width 424 height 78
drag, startPoint x: 682, startPoint y: 198, endPoint x: 552, endPoint y: 155, distance: 136.9
click at [552, 155] on textarea "**********" at bounding box center [756, 185] width 424 height 78
click at [958, 57] on icon at bounding box center [961, 58] width 18 height 18
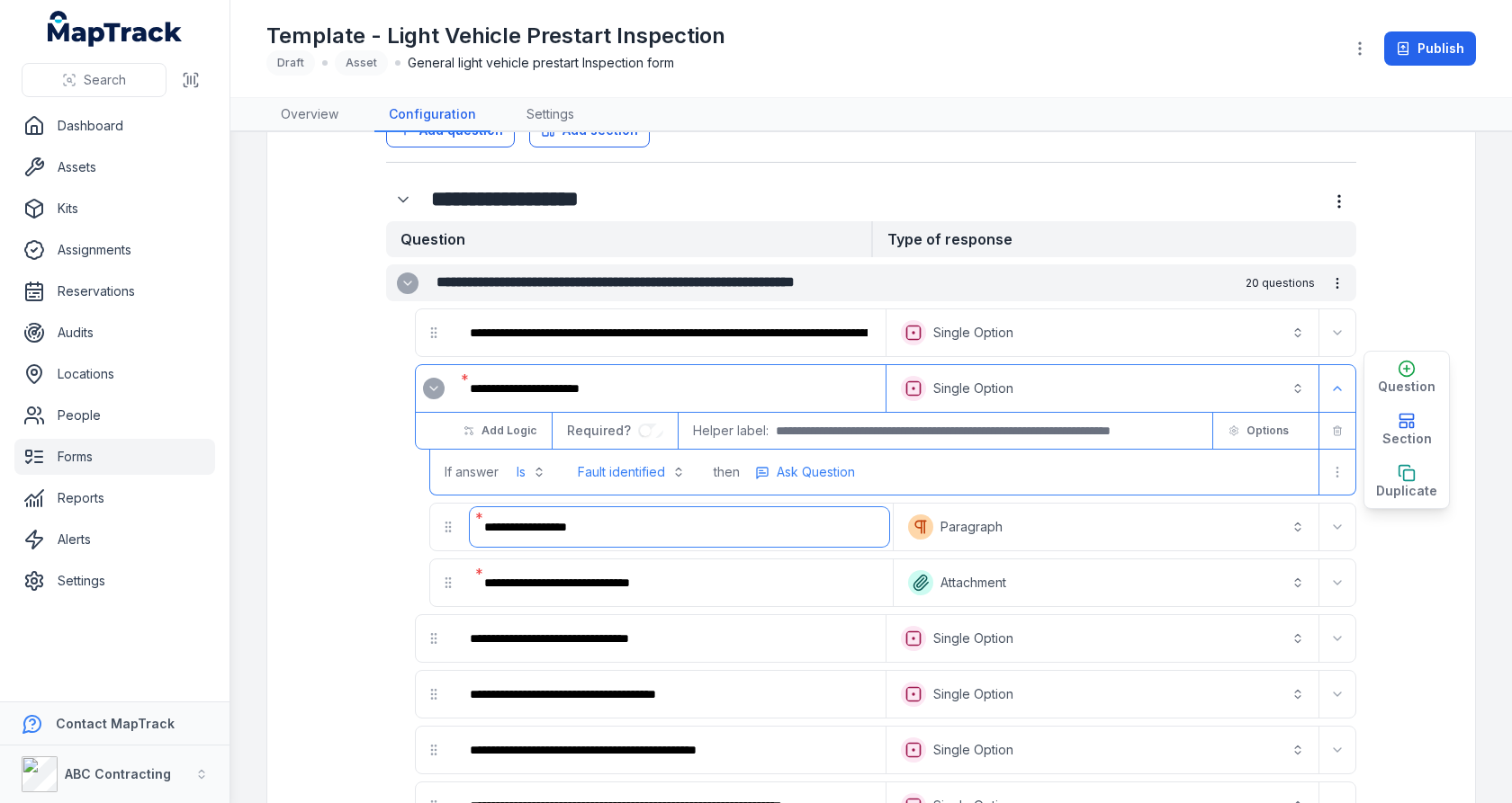
click at [804, 507] on input "**********" at bounding box center [679, 526] width 419 height 40
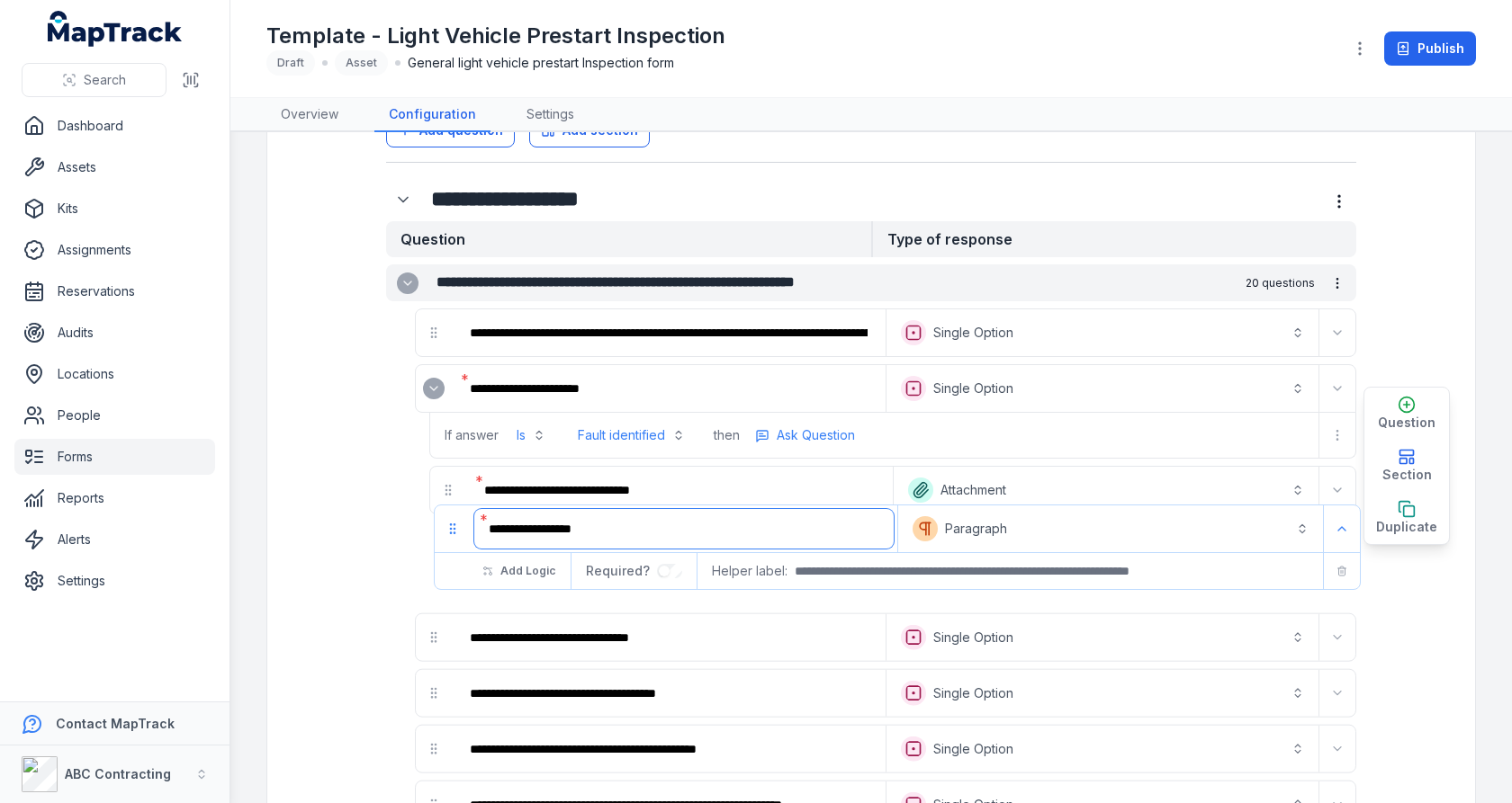
drag, startPoint x: 448, startPoint y: 488, endPoint x: 451, endPoint y: 542, distance: 54.1
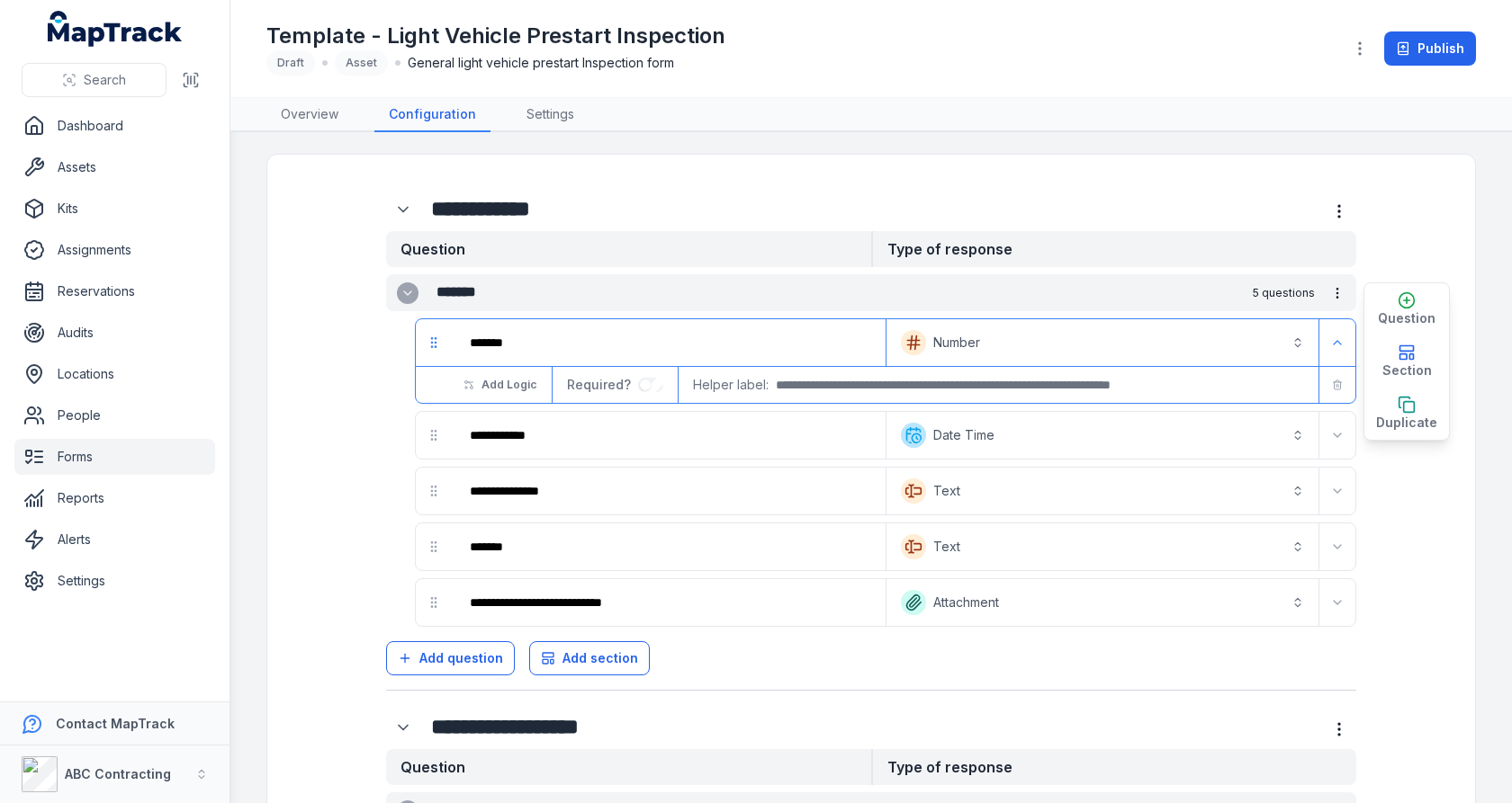
click at [85, 460] on link "Forms" at bounding box center [115, 457] width 200 height 36
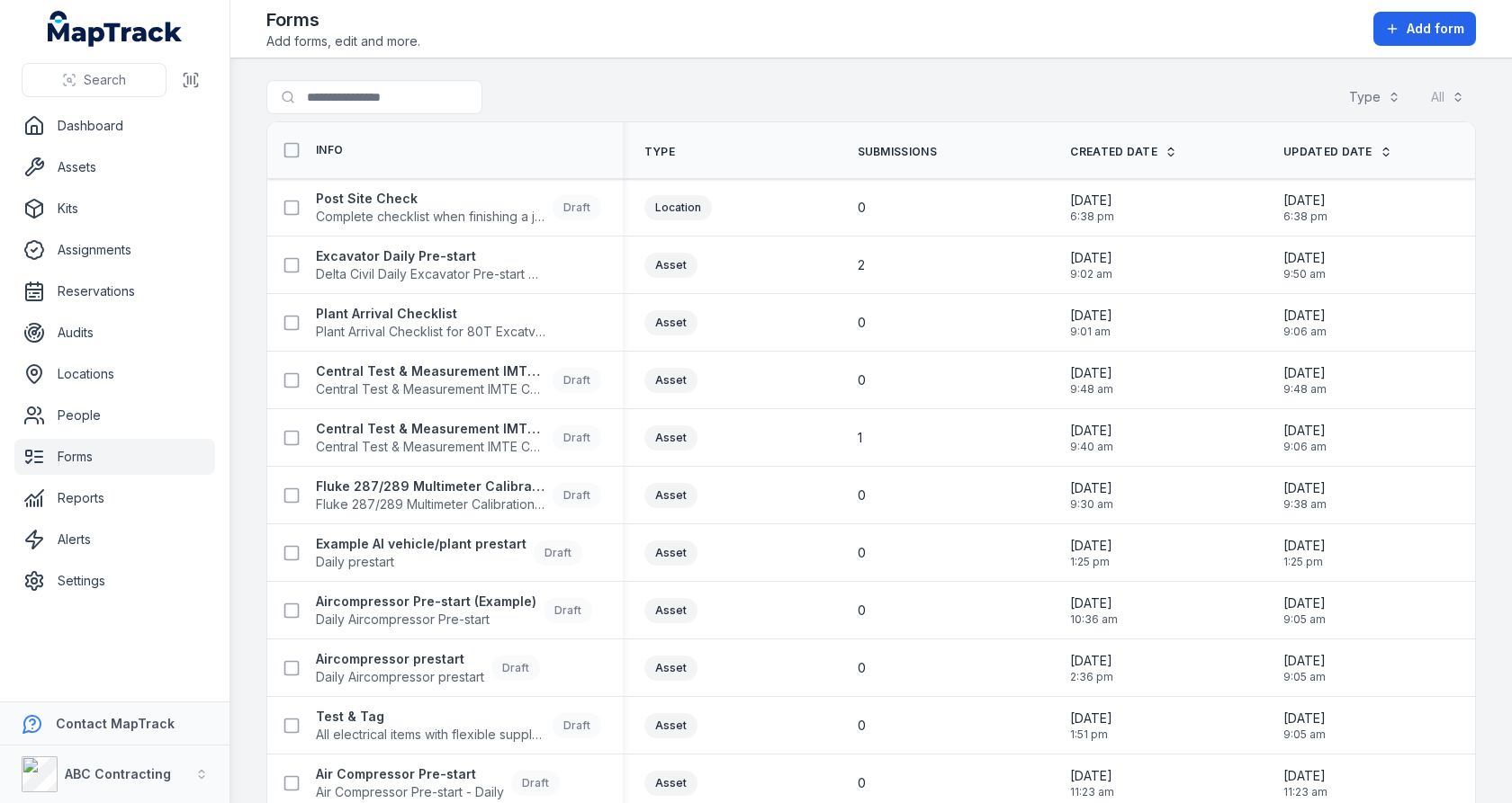
click at [869, 107] on div "Search for forms Type All" at bounding box center [871, 100] width 1210 height 41
click at [1404, 40] on button "Add form" at bounding box center [1425, 28] width 103 height 34
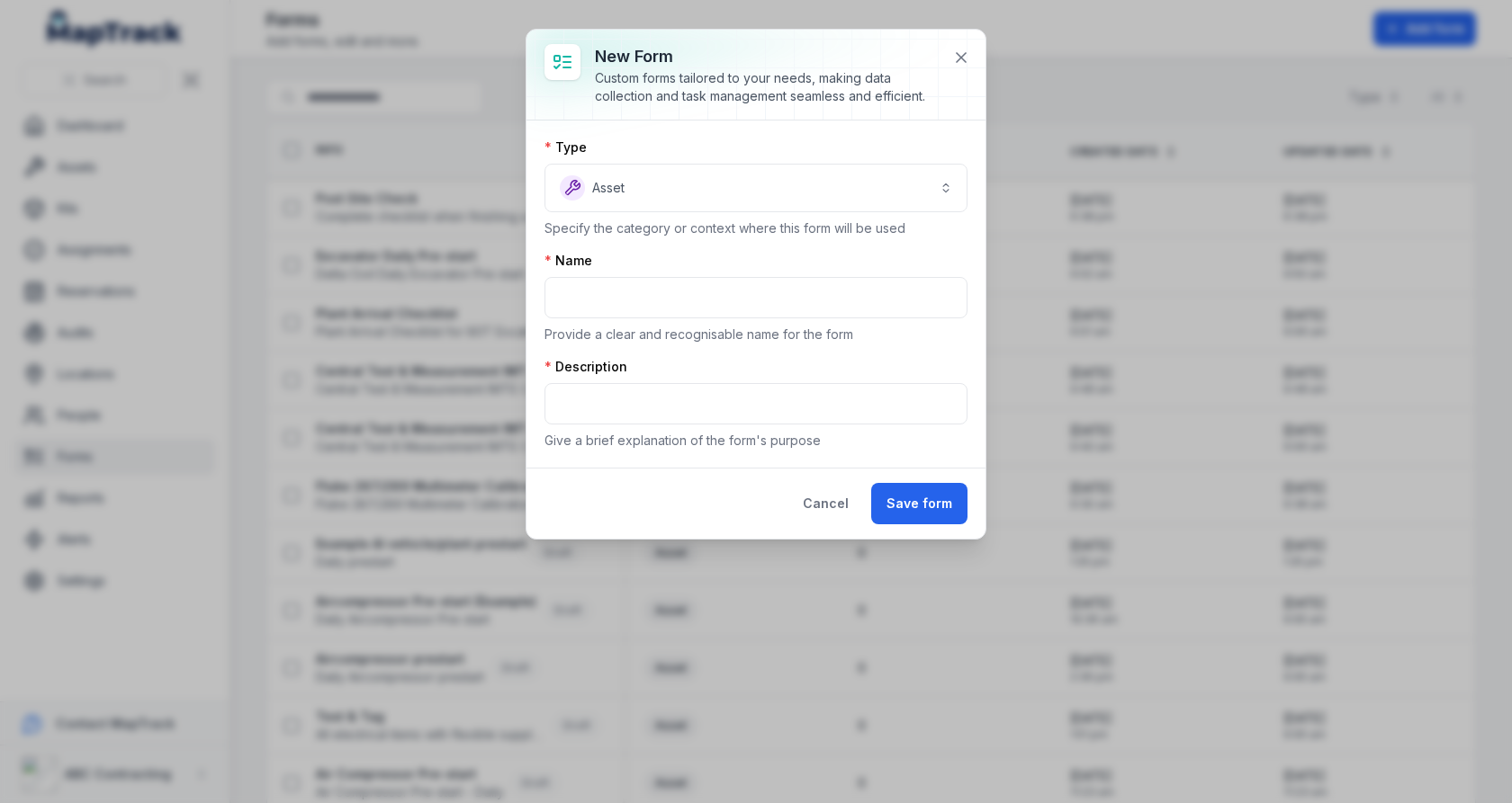
click at [640, 271] on div "Name Provide a clear and recognisable name for the form" at bounding box center [756, 298] width 423 height 92
click at [640, 300] on input "text" at bounding box center [756, 298] width 423 height 41
type input "*"
type input "**********"
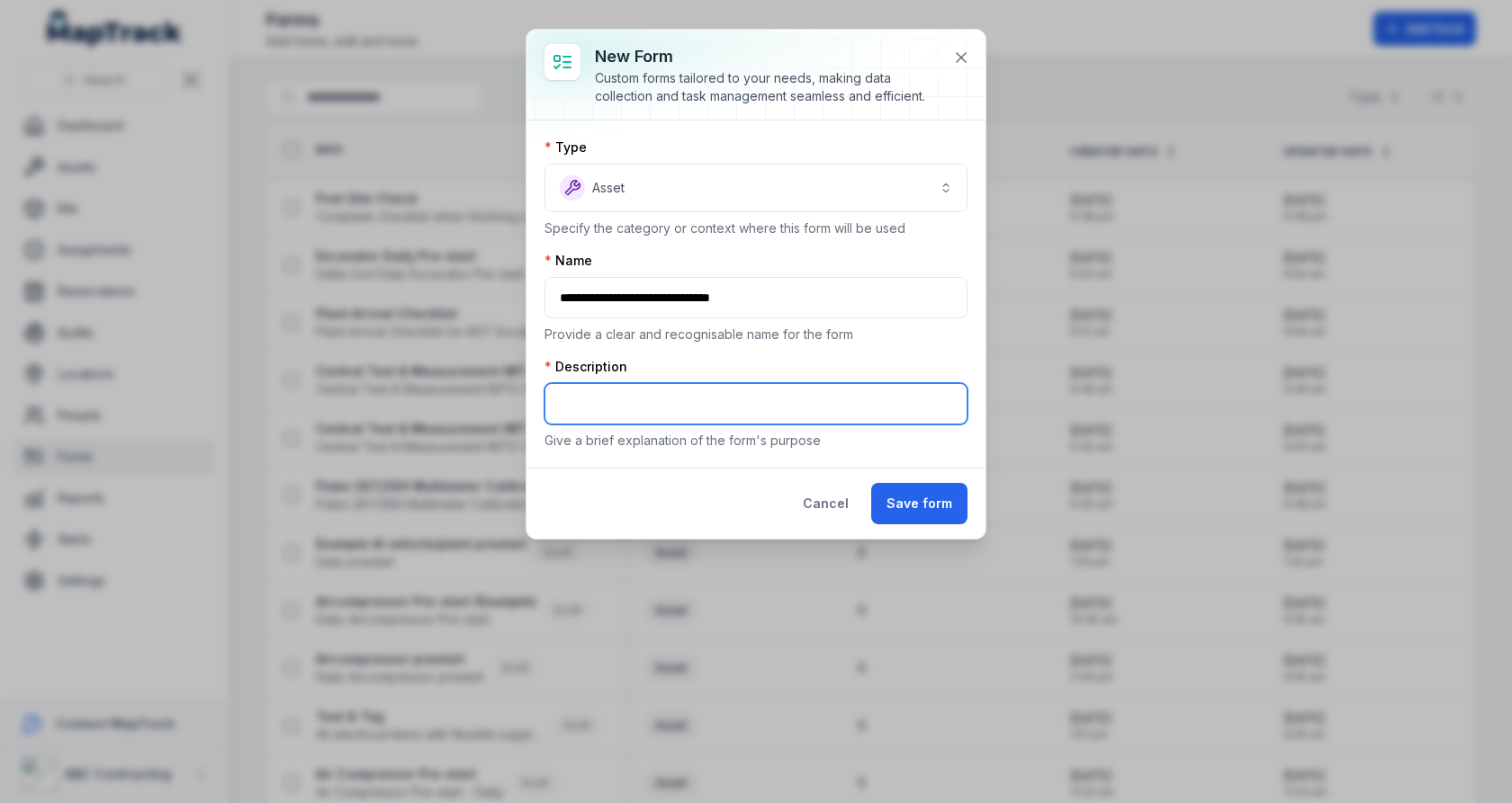
click at [734, 402] on input "text" at bounding box center [756, 403] width 423 height 41
type input "**********"
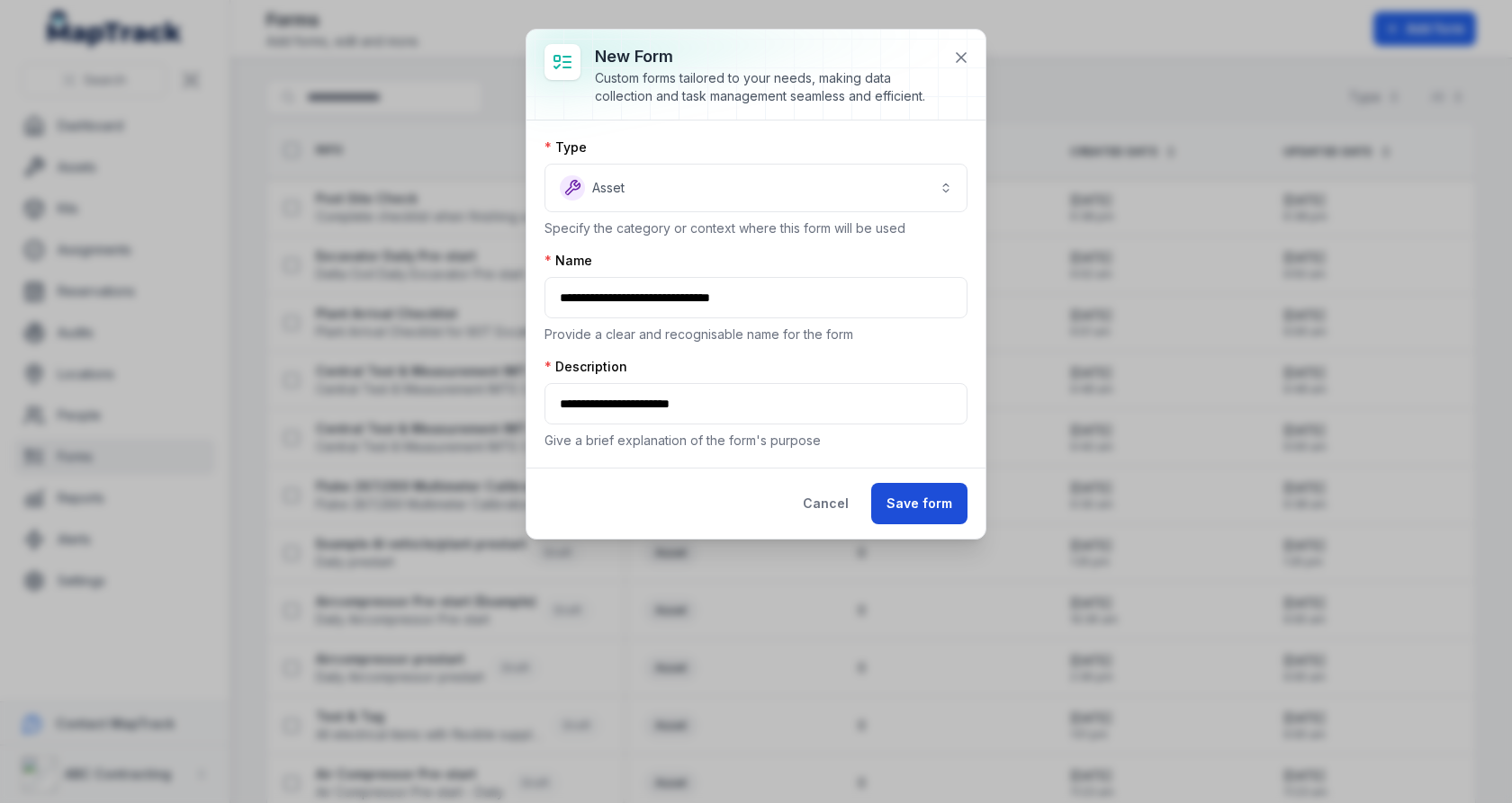
click at [939, 496] on button "Save form" at bounding box center [919, 503] width 97 height 41
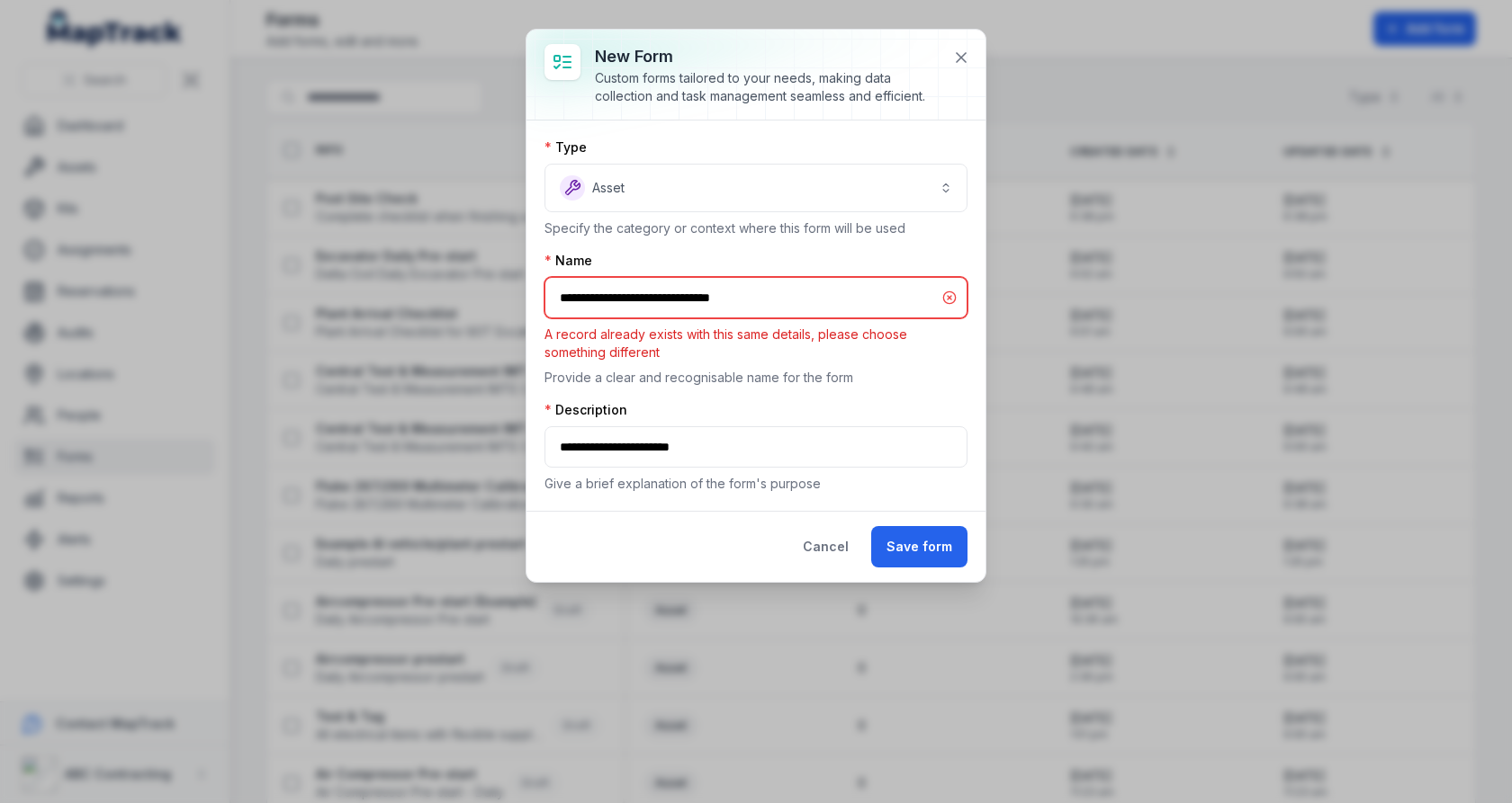
click at [776, 296] on input "**********" at bounding box center [756, 298] width 423 height 41
type input "**********"
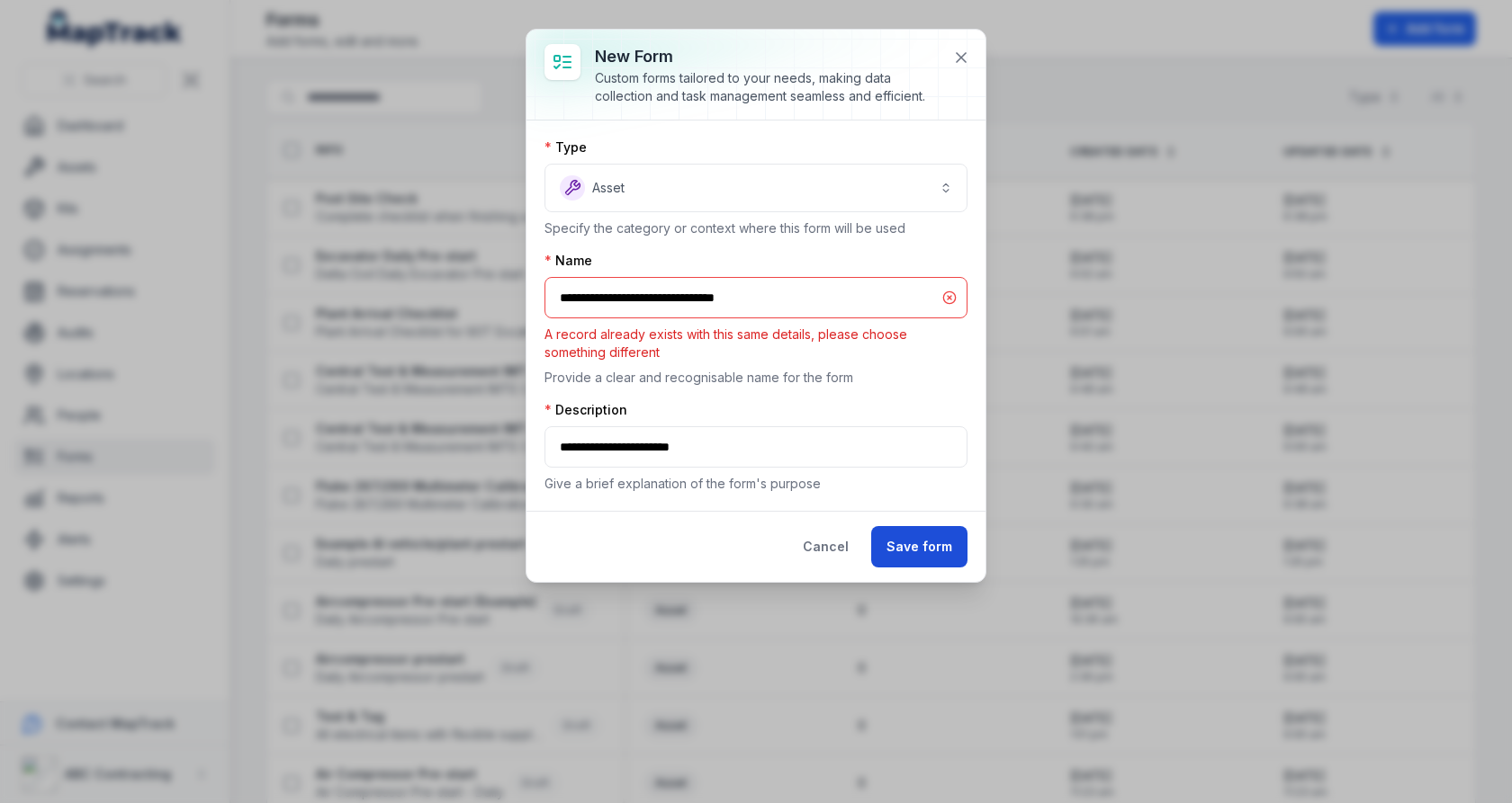
click at [952, 556] on button "Save form" at bounding box center [919, 547] width 97 height 41
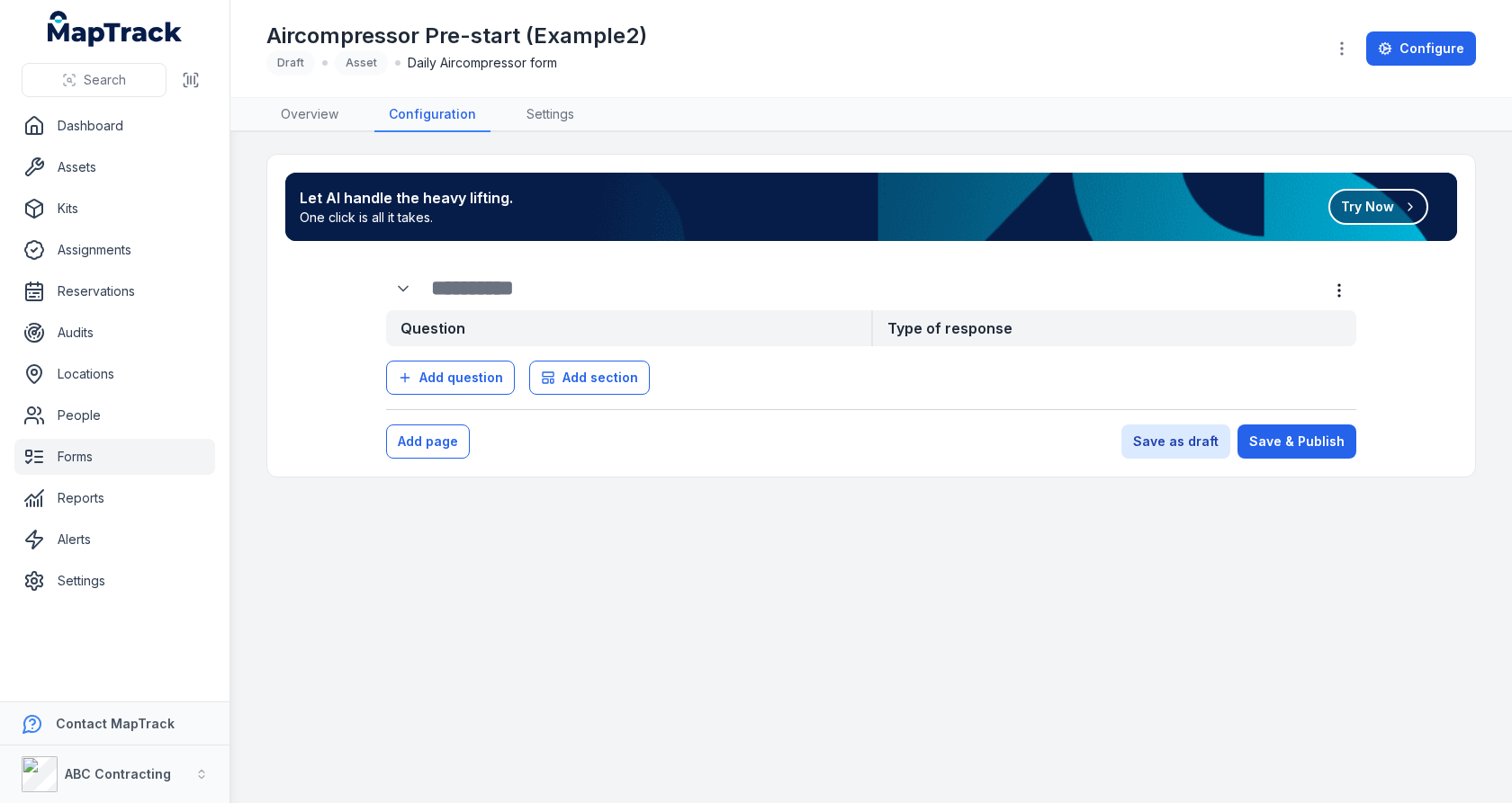
click at [1375, 198] on button "Try Now" at bounding box center [1378, 207] width 100 height 36
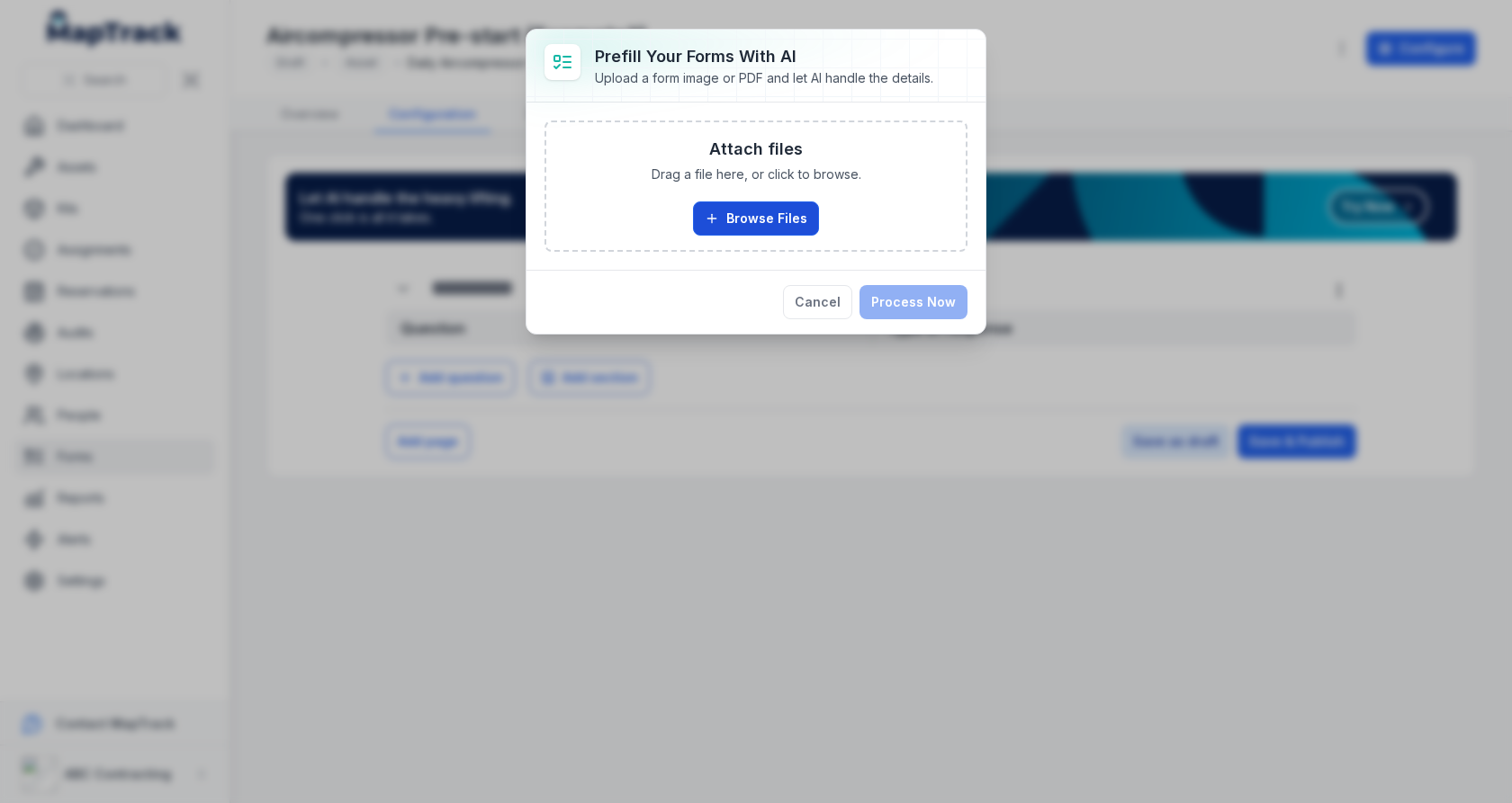
click at [743, 209] on button "Browse Files" at bounding box center [756, 218] width 126 height 34
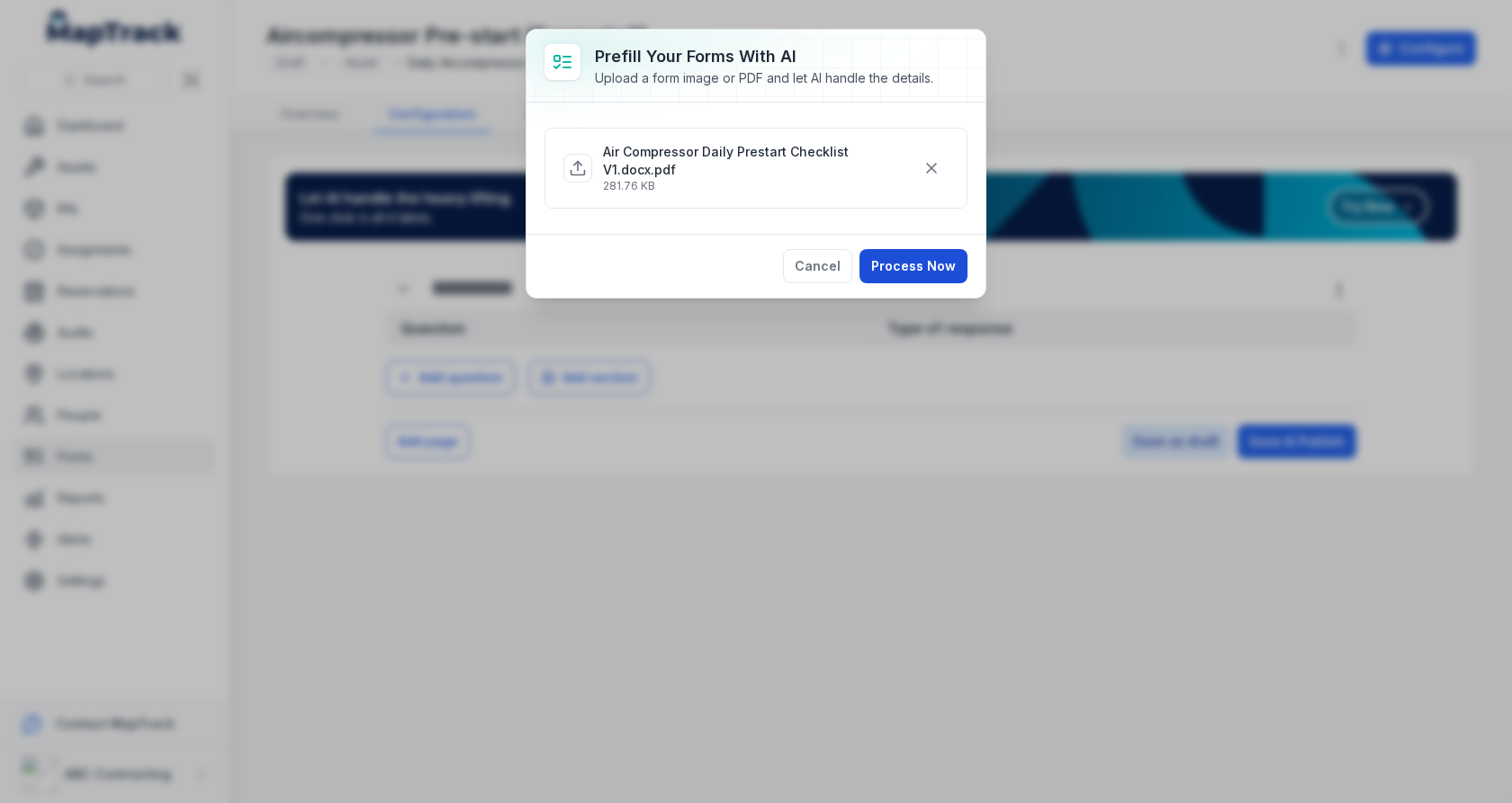
click at [898, 249] on button "Process Now" at bounding box center [914, 266] width 108 height 34
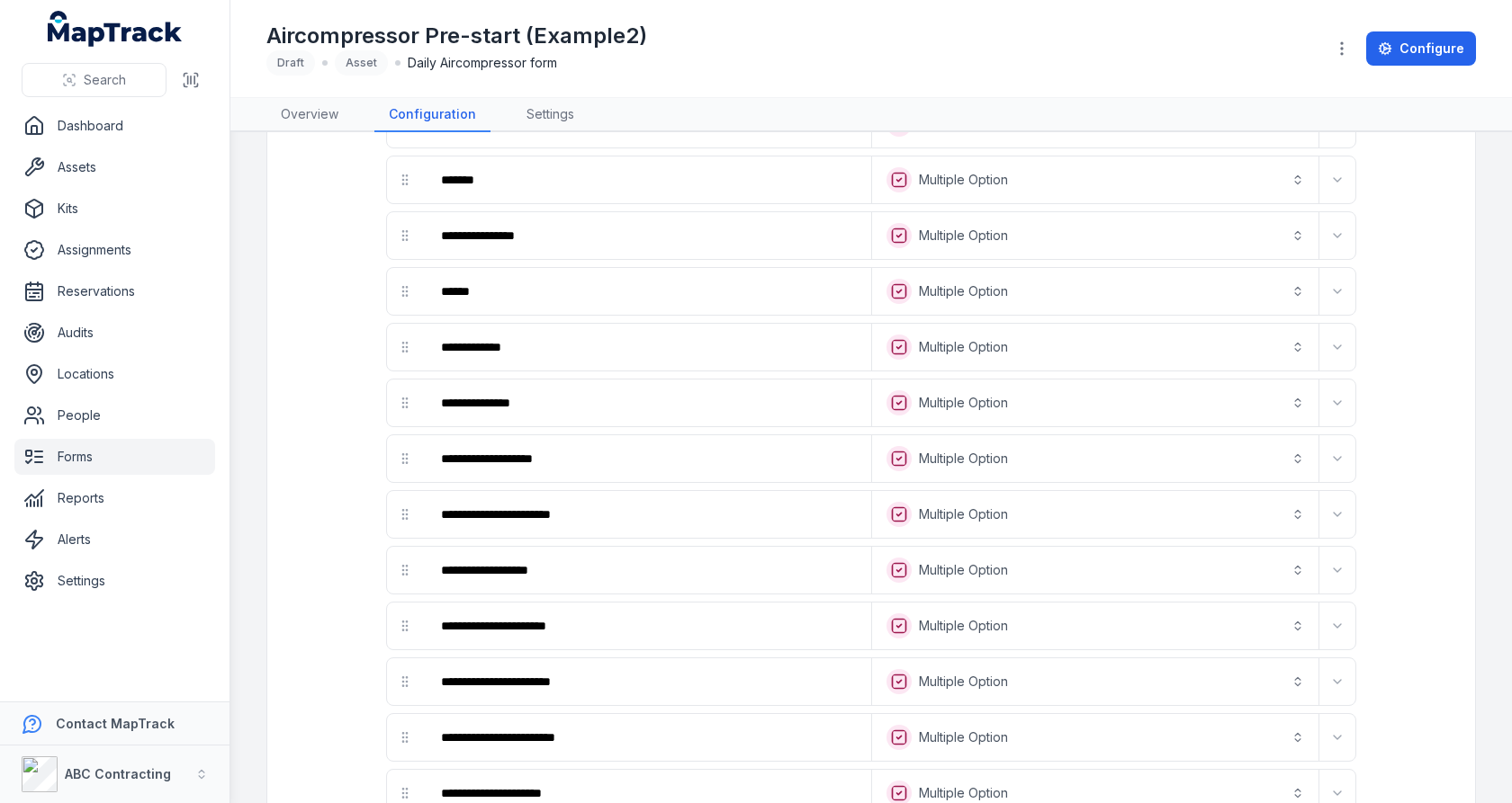
scroll to position [490, 0]
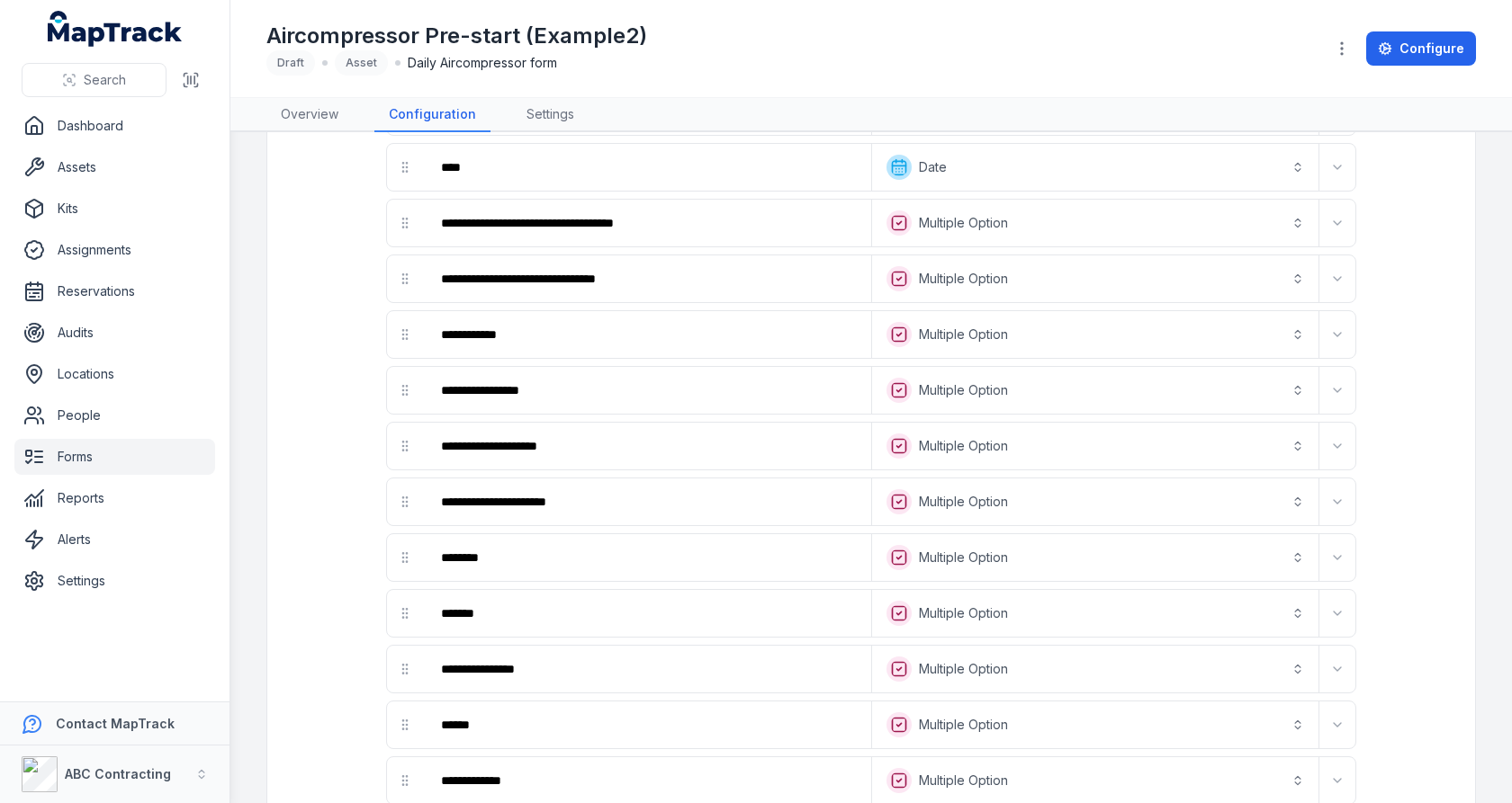
click at [960, 263] on button "**********" at bounding box center [1096, 278] width 439 height 40
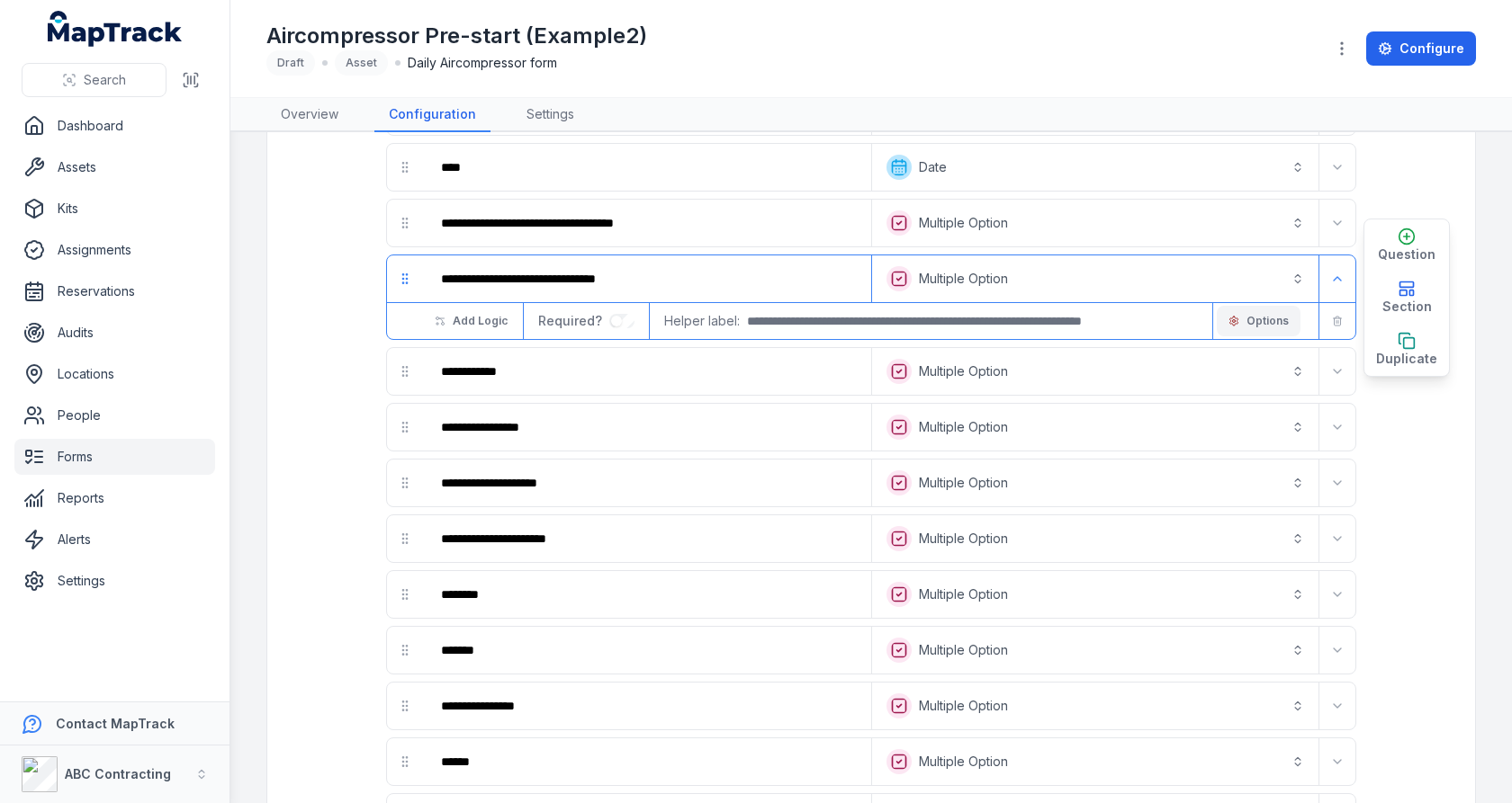
click at [1234, 306] on button "Options" at bounding box center [1258, 321] width 84 height 30
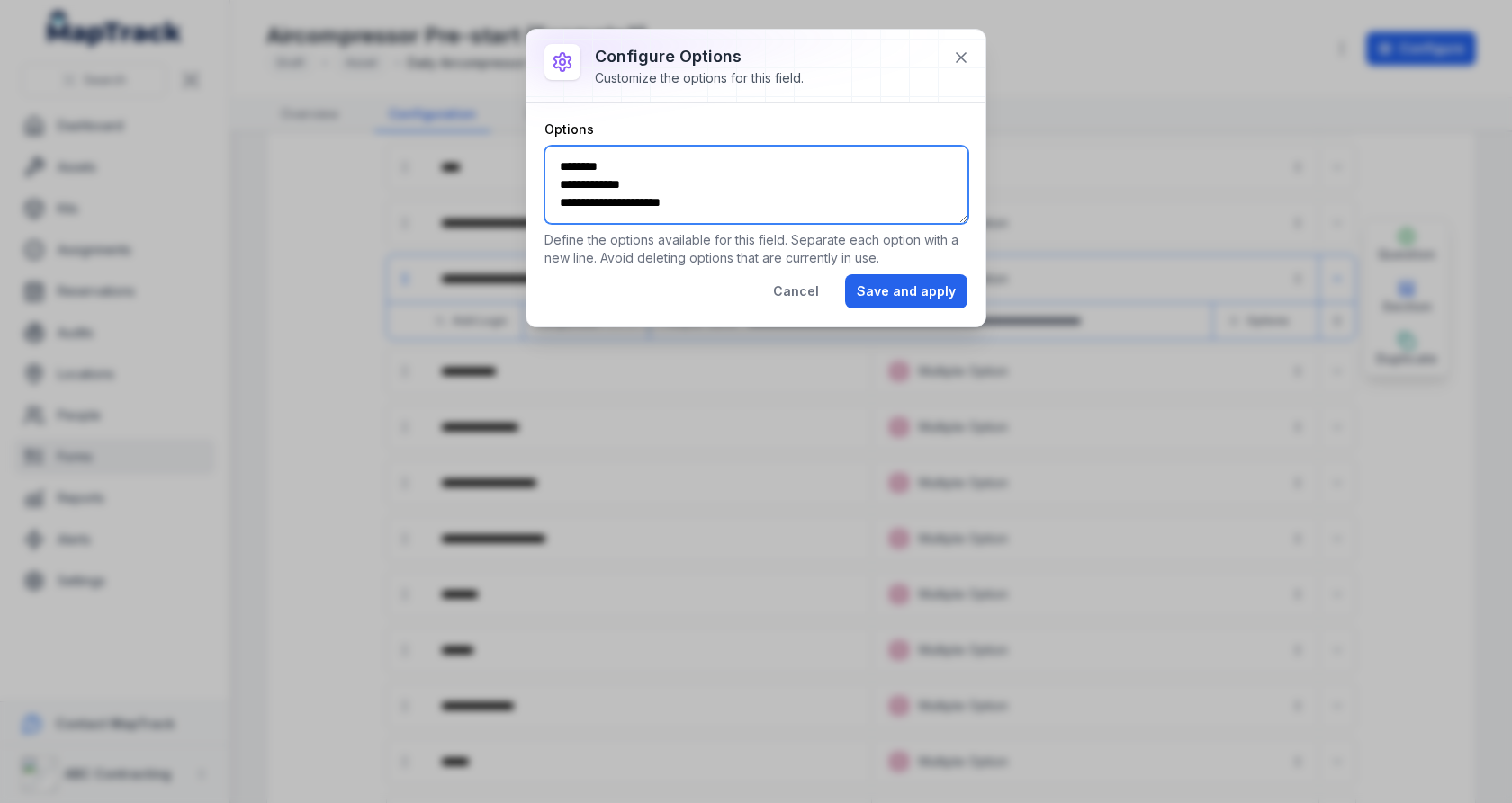
drag, startPoint x: 733, startPoint y: 196, endPoint x: 367, endPoint y: 136, distance: 370.9
click at [367, 136] on div "**********" at bounding box center [756, 402] width 1512 height 803
click at [600, 156] on textarea "**********" at bounding box center [756, 185] width 424 height 78
click at [647, 198] on textarea "**********" at bounding box center [756, 185] width 424 height 78
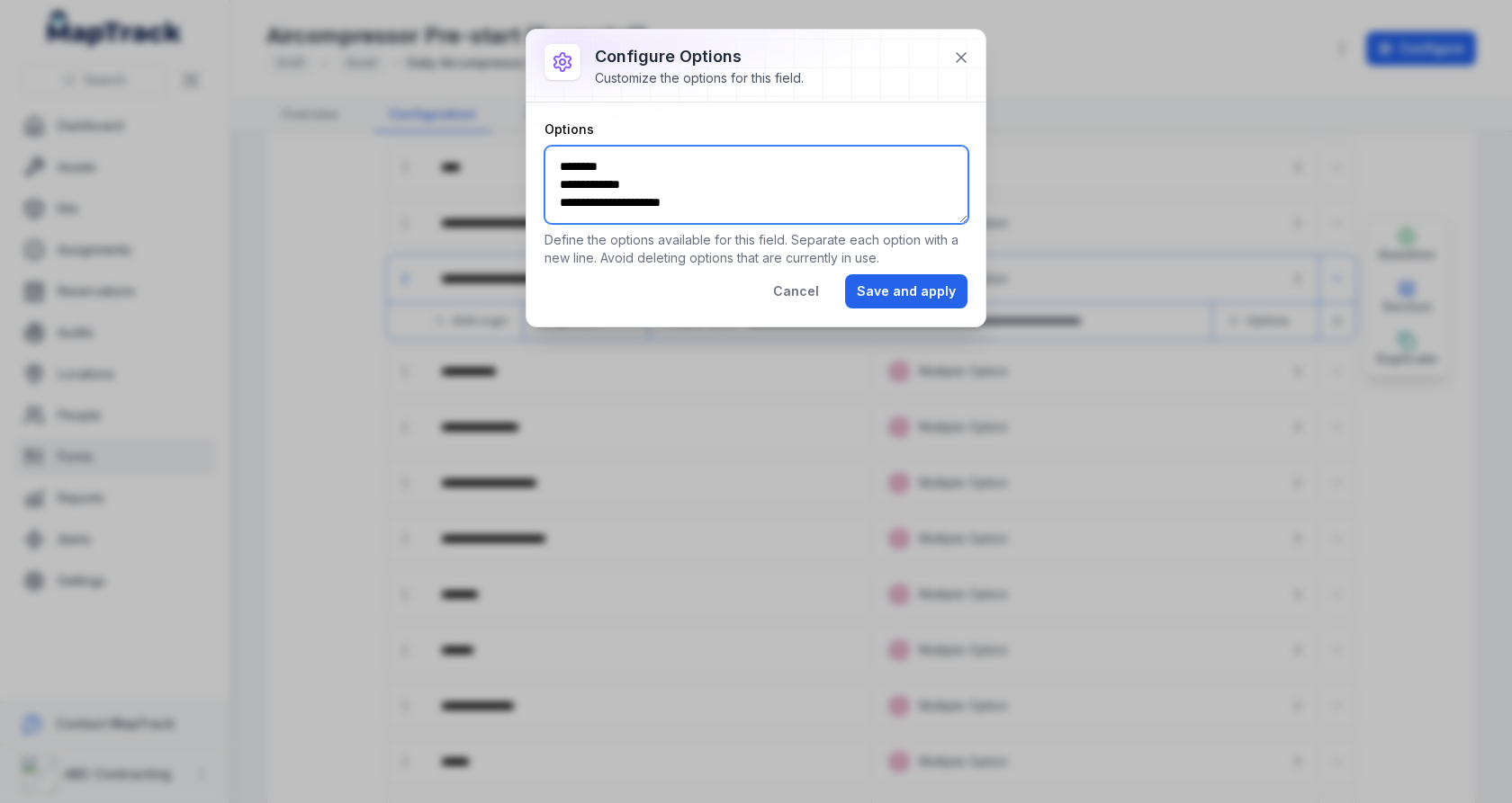
click at [647, 198] on textarea "**********" at bounding box center [756, 185] width 424 height 78
click at [964, 51] on icon at bounding box center [961, 58] width 18 height 18
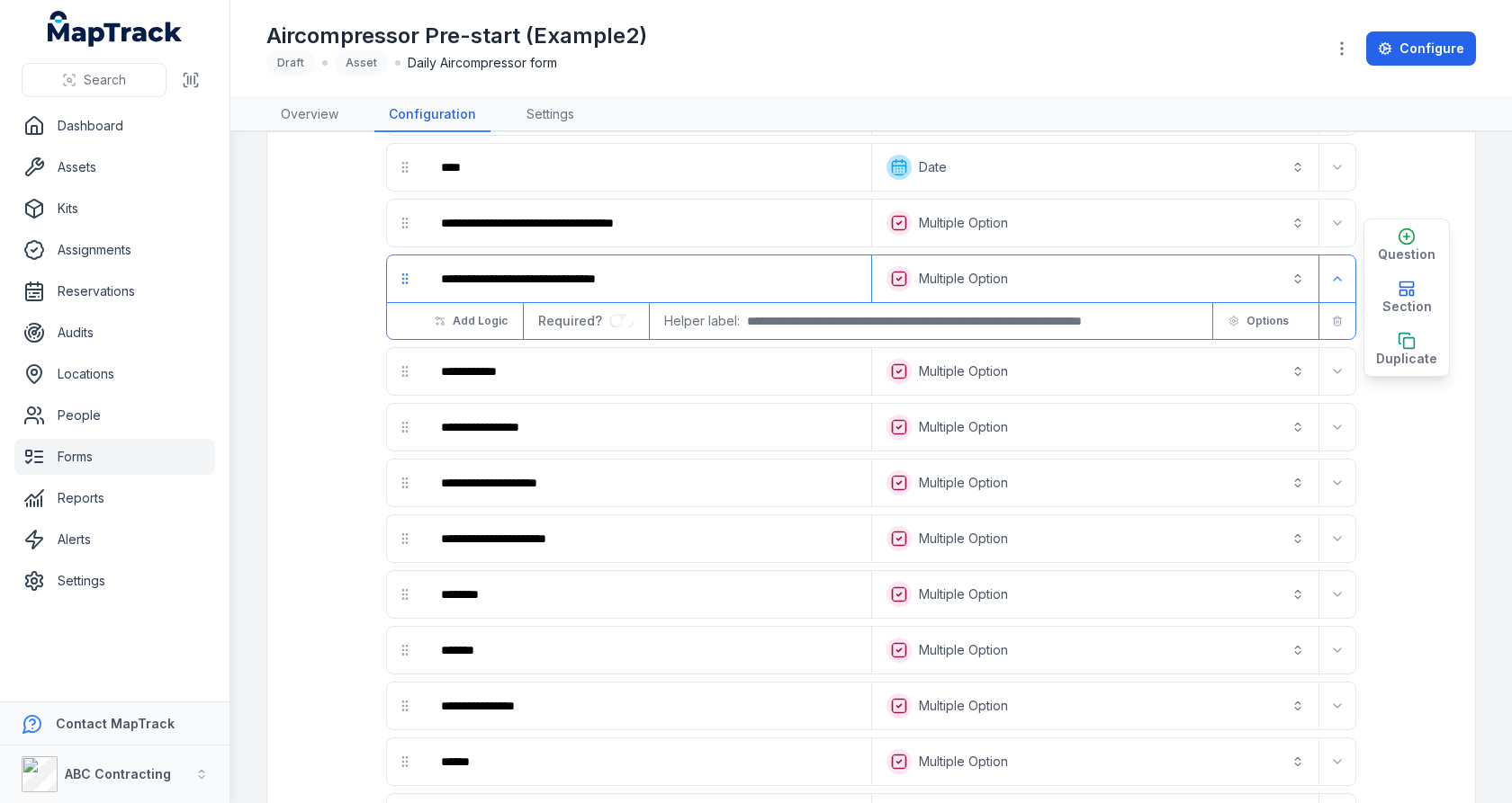
scroll to position [1872, 0]
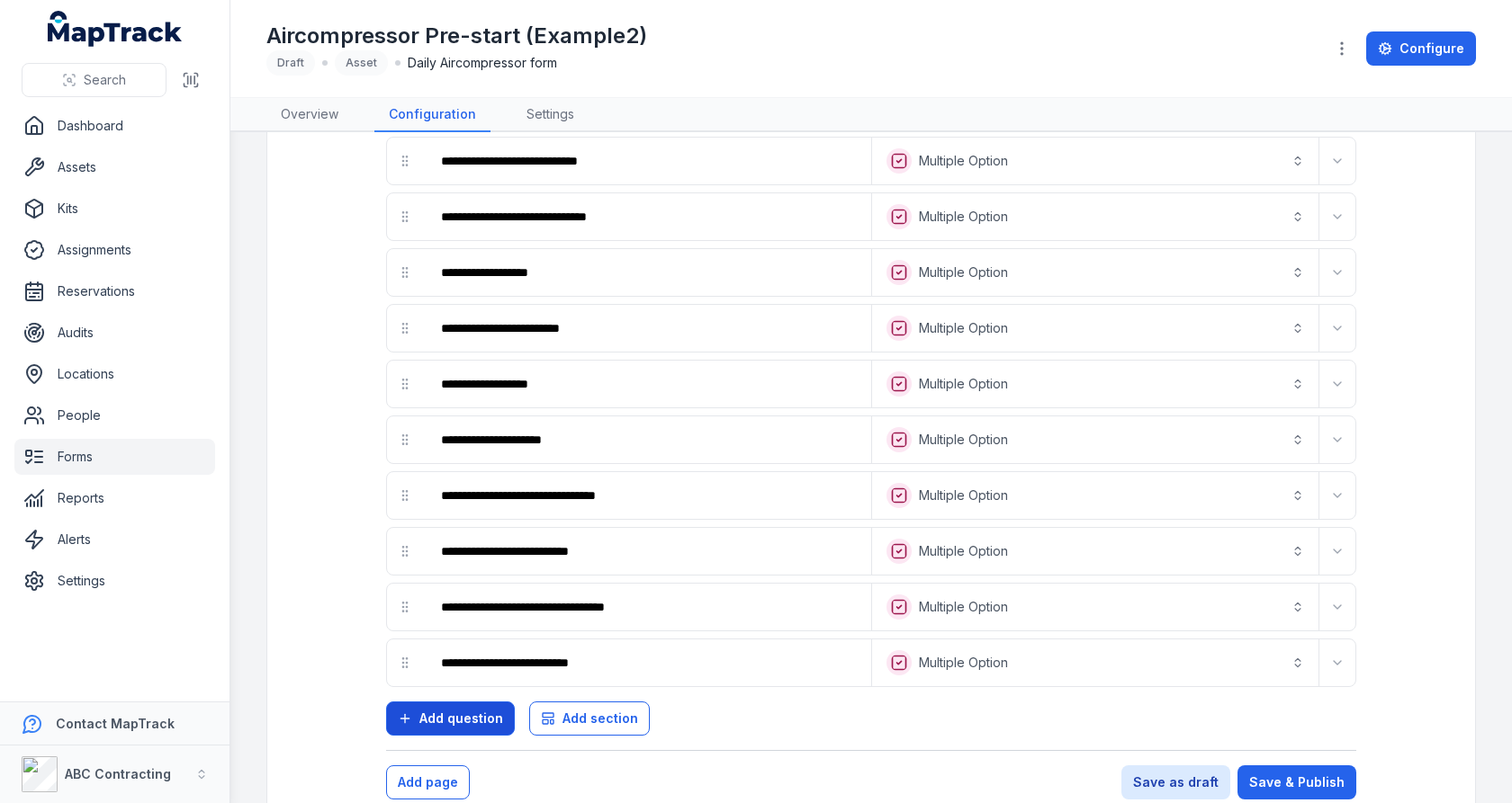
click at [438, 702] on button "Add question" at bounding box center [450, 718] width 129 height 34
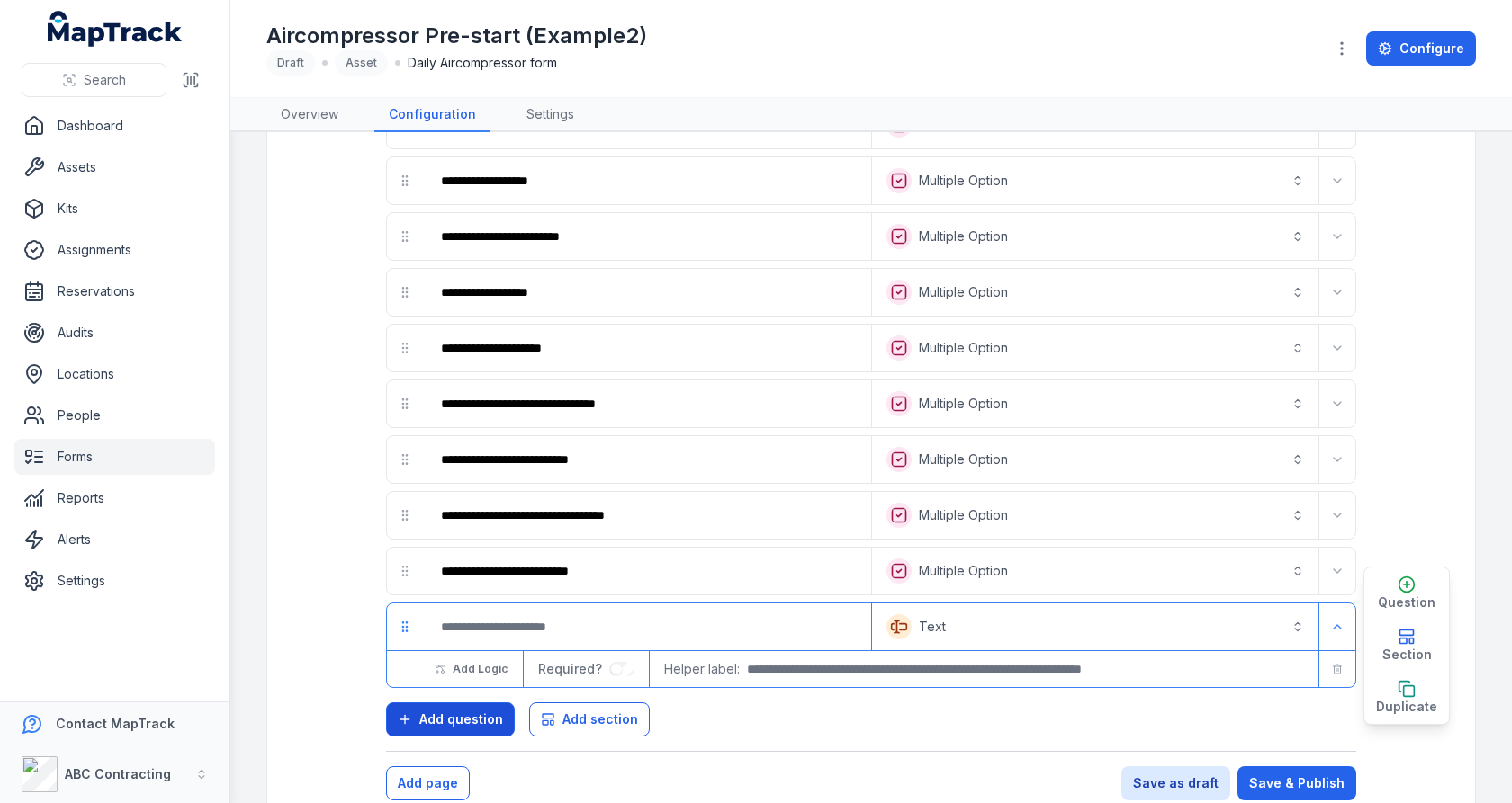
scroll to position [1926, 0]
click at [563, 608] on input ":rsu:-form-item-label" at bounding box center [647, 627] width 441 height 40
type input "*"
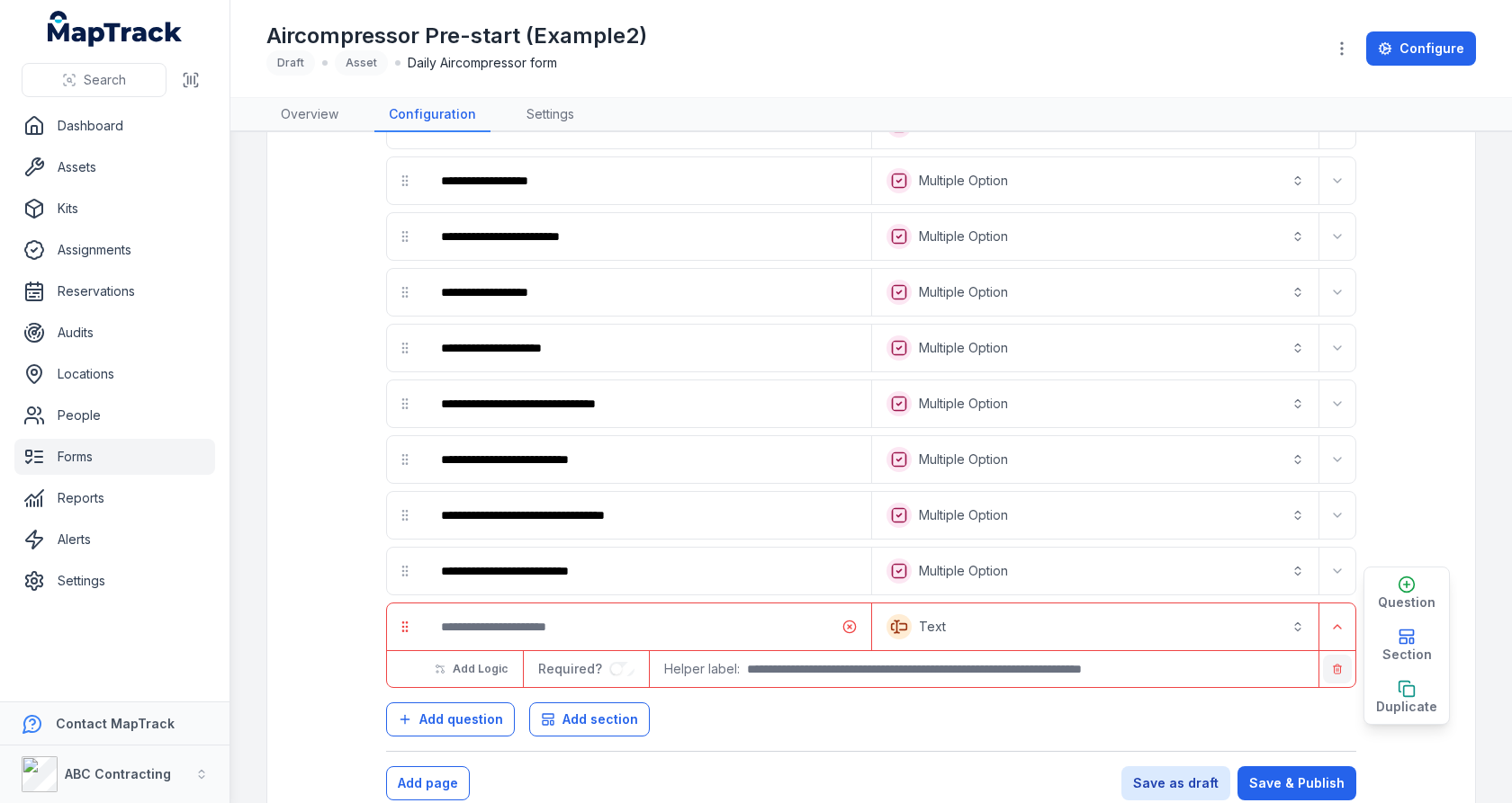
click at [1336, 665] on icon "button" at bounding box center [1337, 666] width 4 height 2
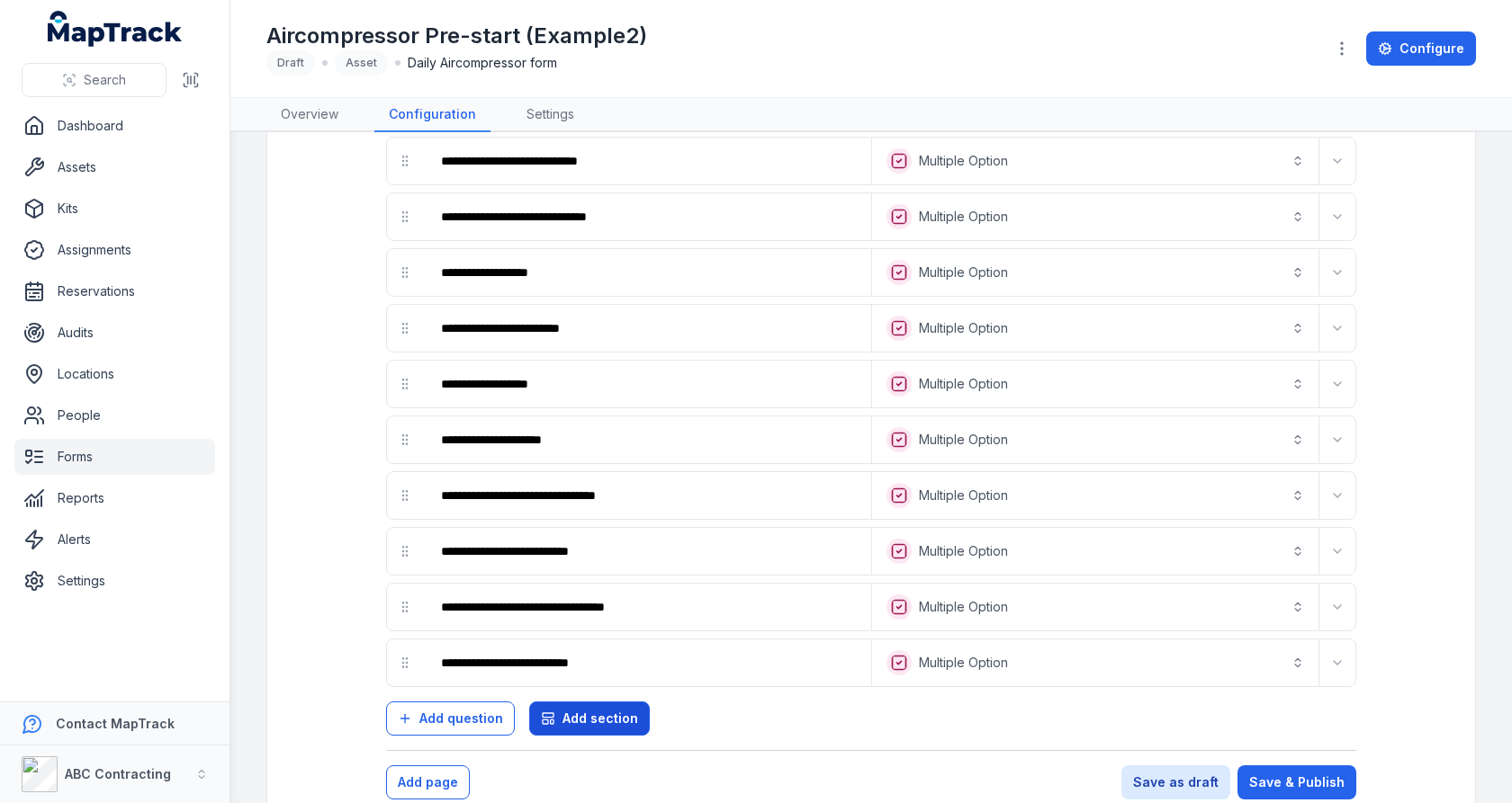
click at [560, 702] on button "Add section" at bounding box center [589, 718] width 120 height 34
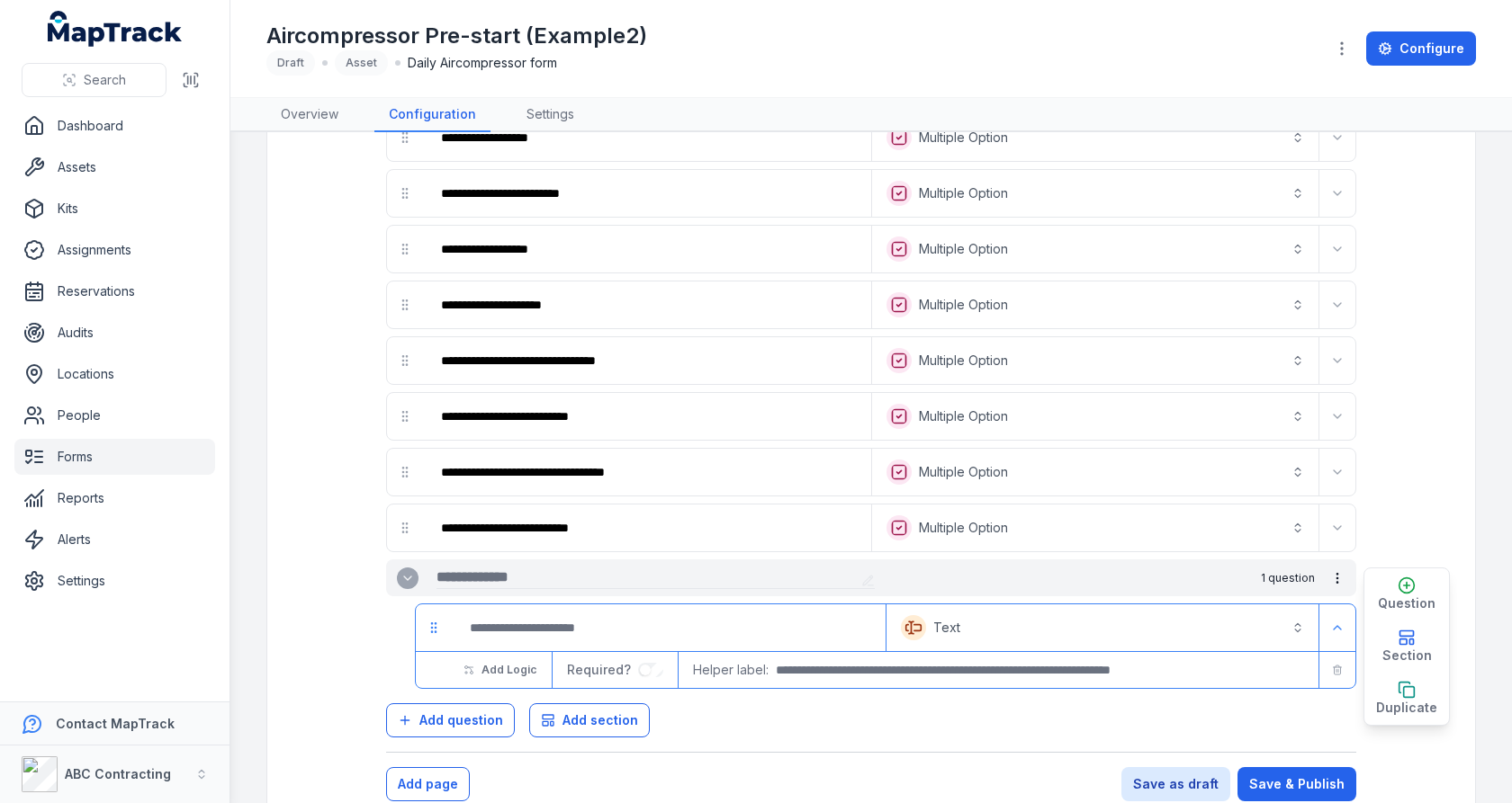
click at [620, 567] on input "text" at bounding box center [645, 578] width 417 height 22
type input "**********"
click at [556, 608] on input ":rta:-form-item-label" at bounding box center [668, 628] width 426 height 40
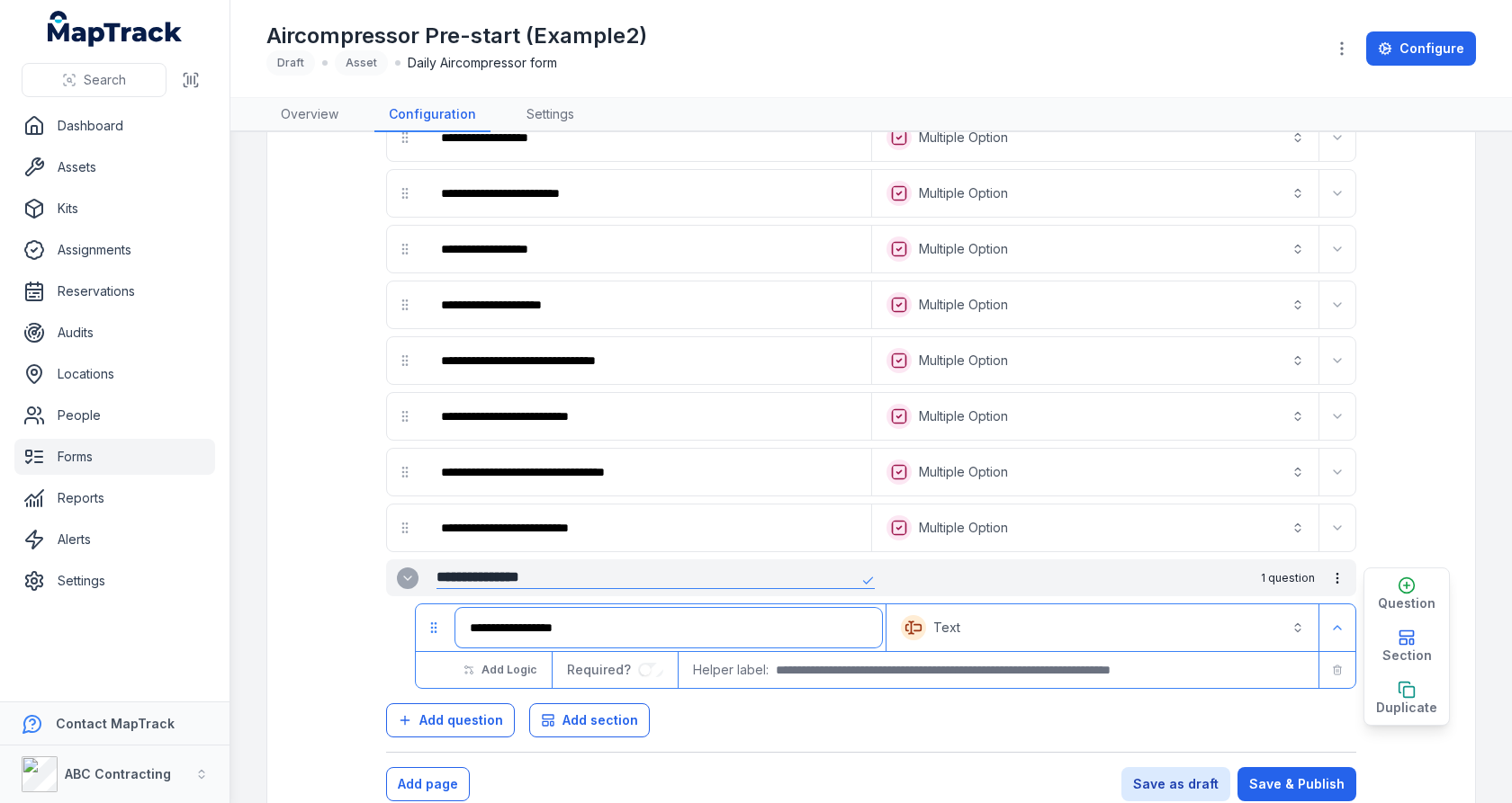
type input "**********"
click at [985, 608] on button "Text *******" at bounding box center [1102, 628] width 425 height 40
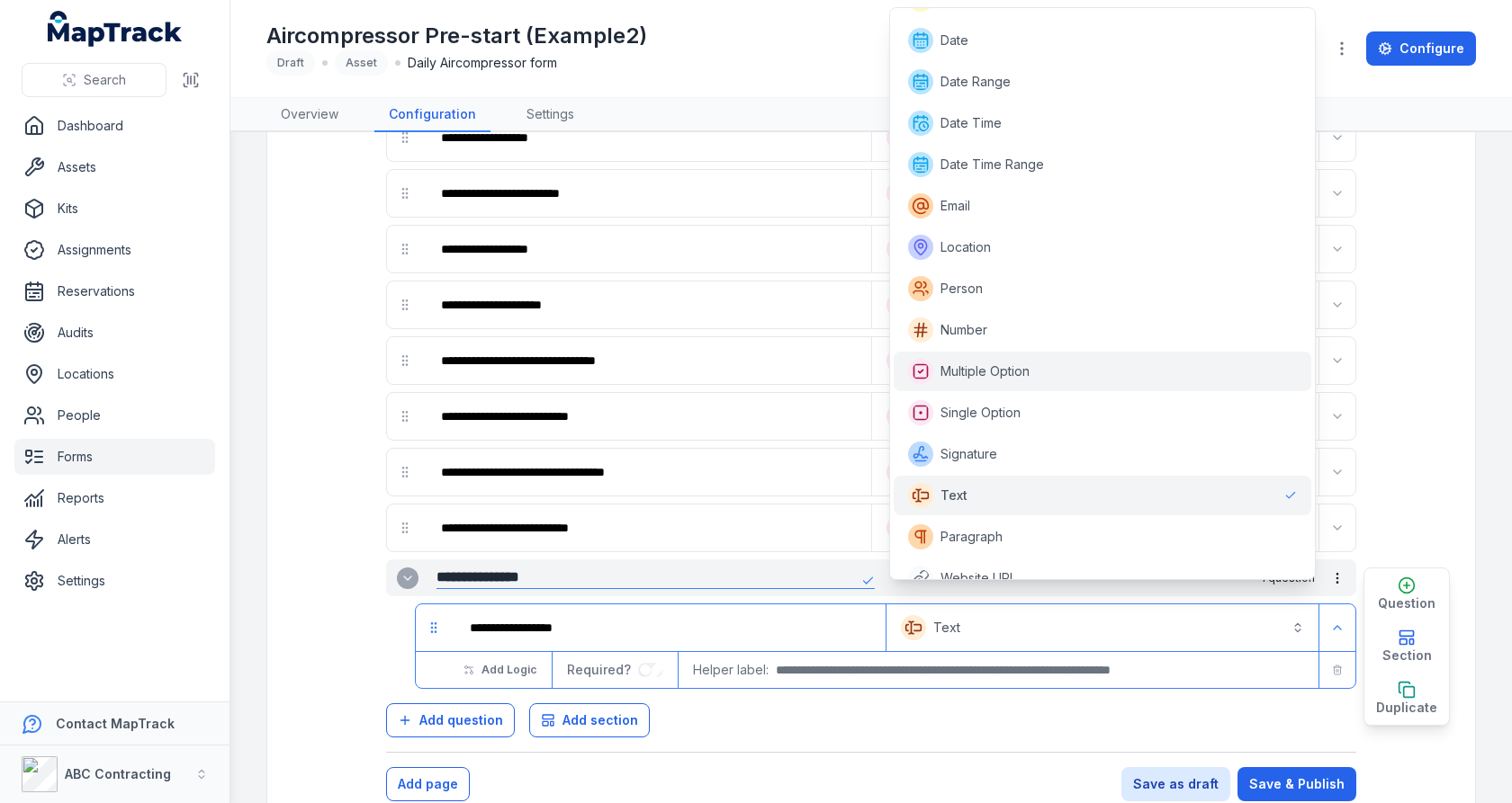
scroll to position [136, 0]
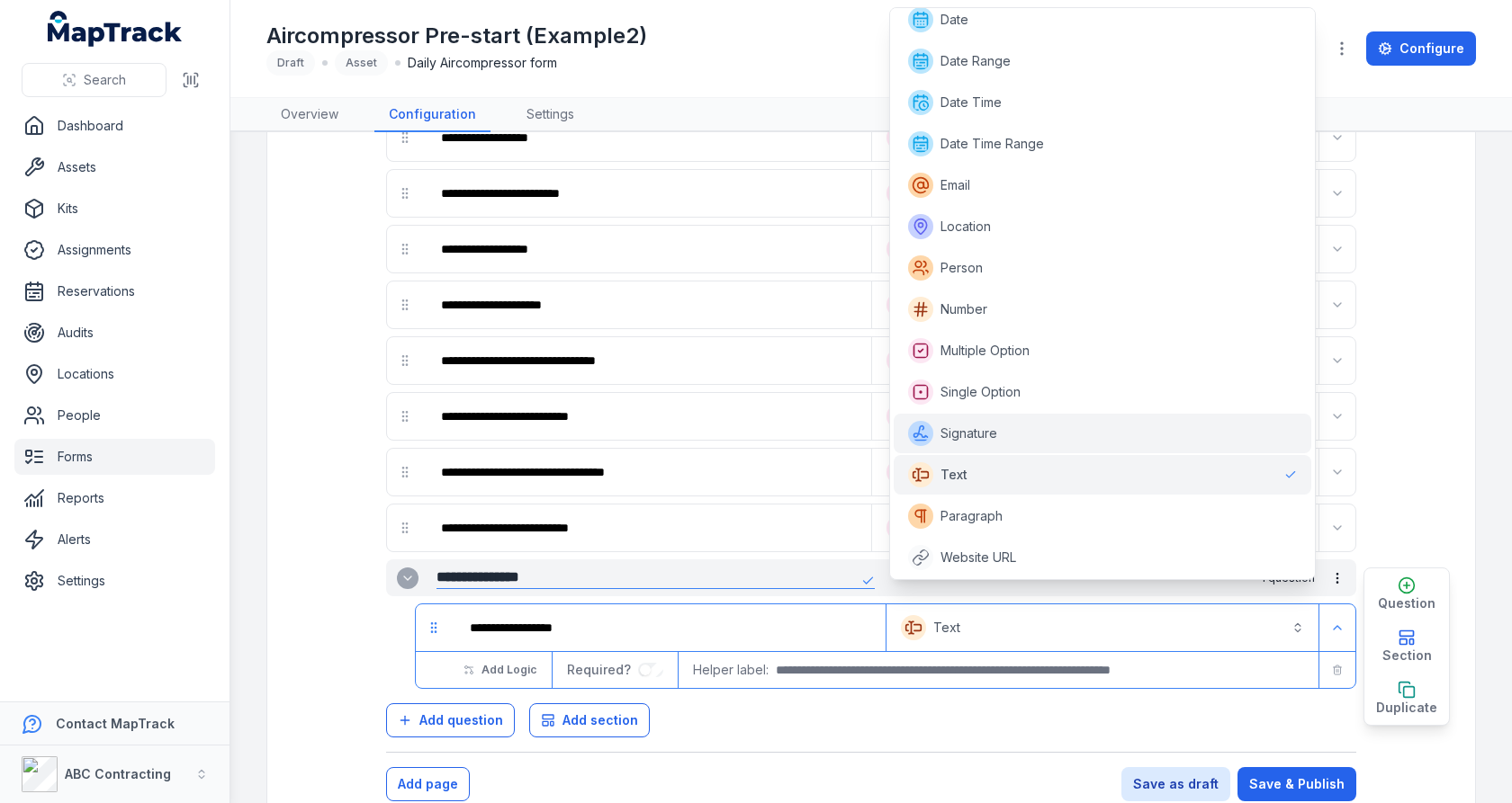
click at [1052, 433] on div "Signature" at bounding box center [1102, 433] width 389 height 25
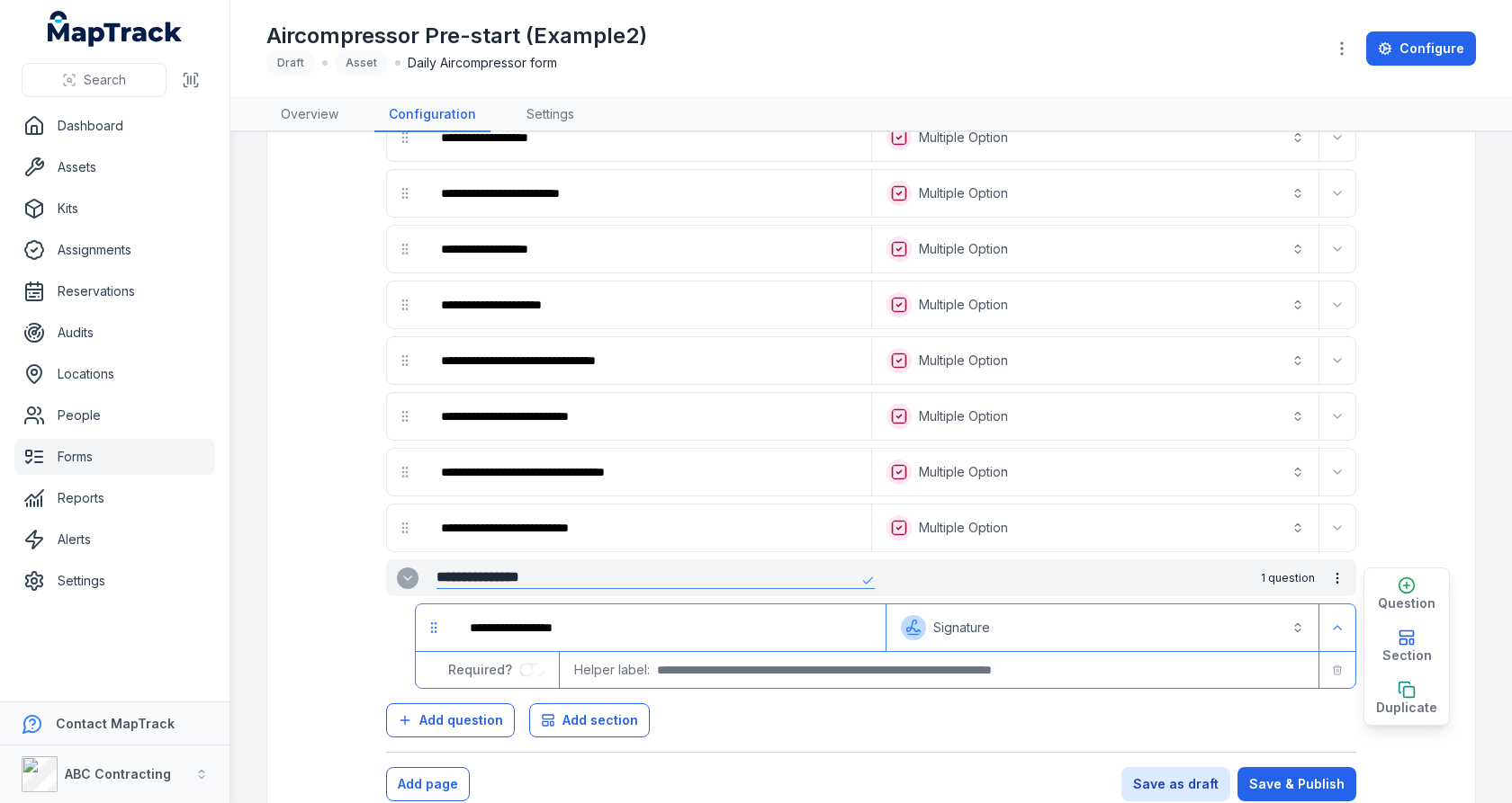
click at [1207, 767] on button "Save as draft" at bounding box center [1176, 784] width 108 height 34
click at [1283, 767] on button "Save & Publish" at bounding box center [1296, 784] width 119 height 34
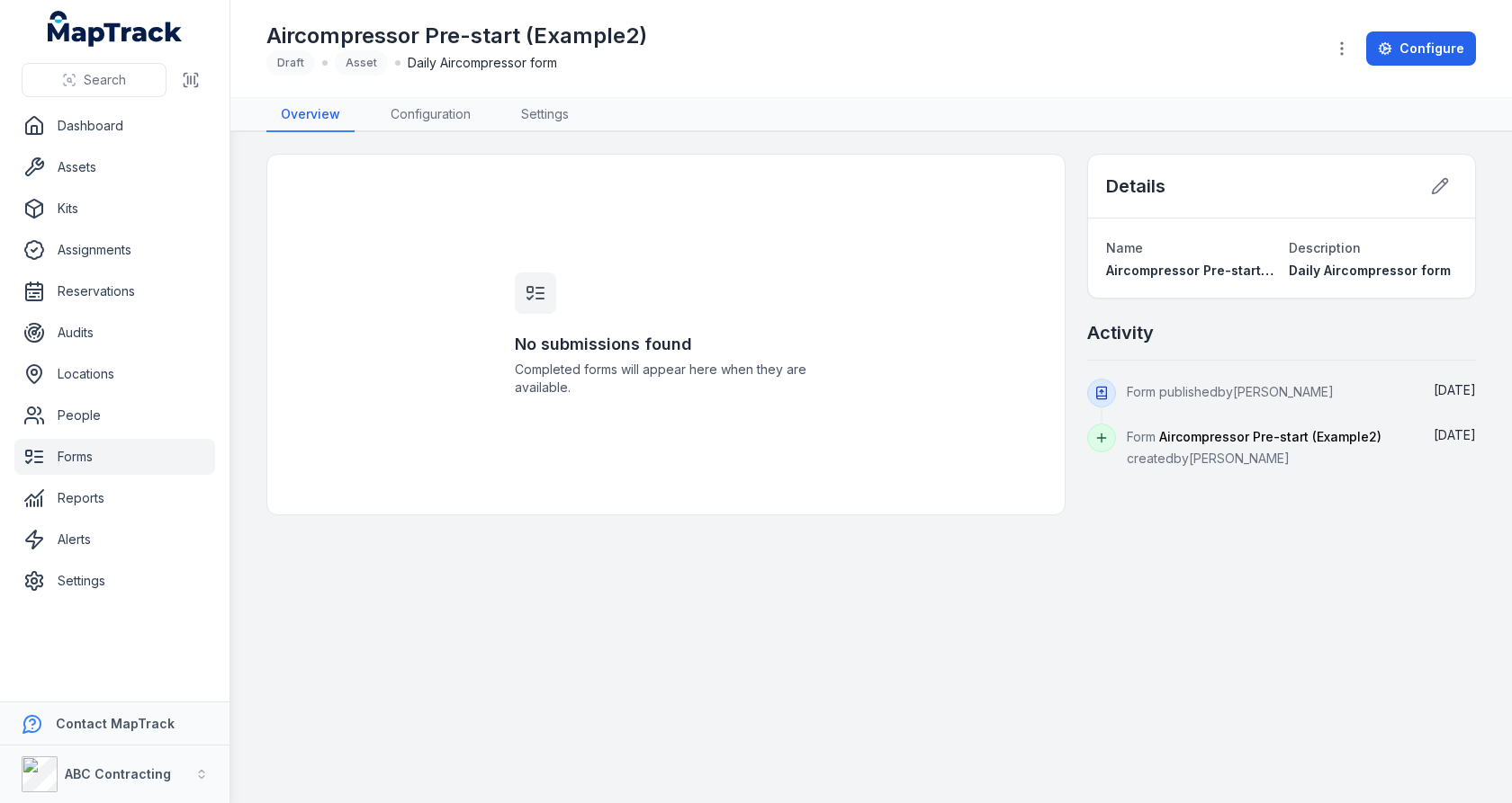
click at [92, 441] on link "Forms" at bounding box center [115, 457] width 200 height 36
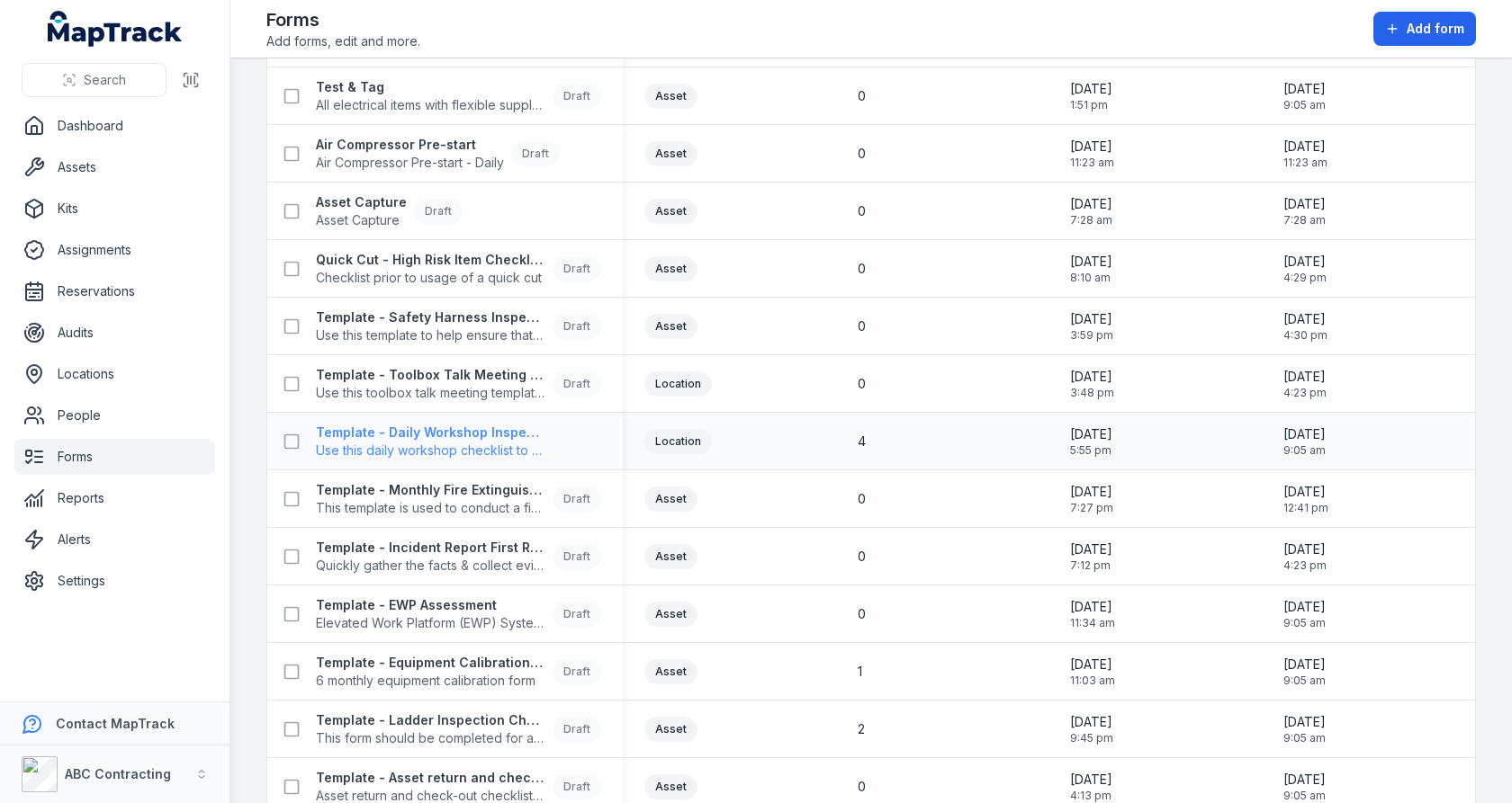
scroll to position [1222, 0]
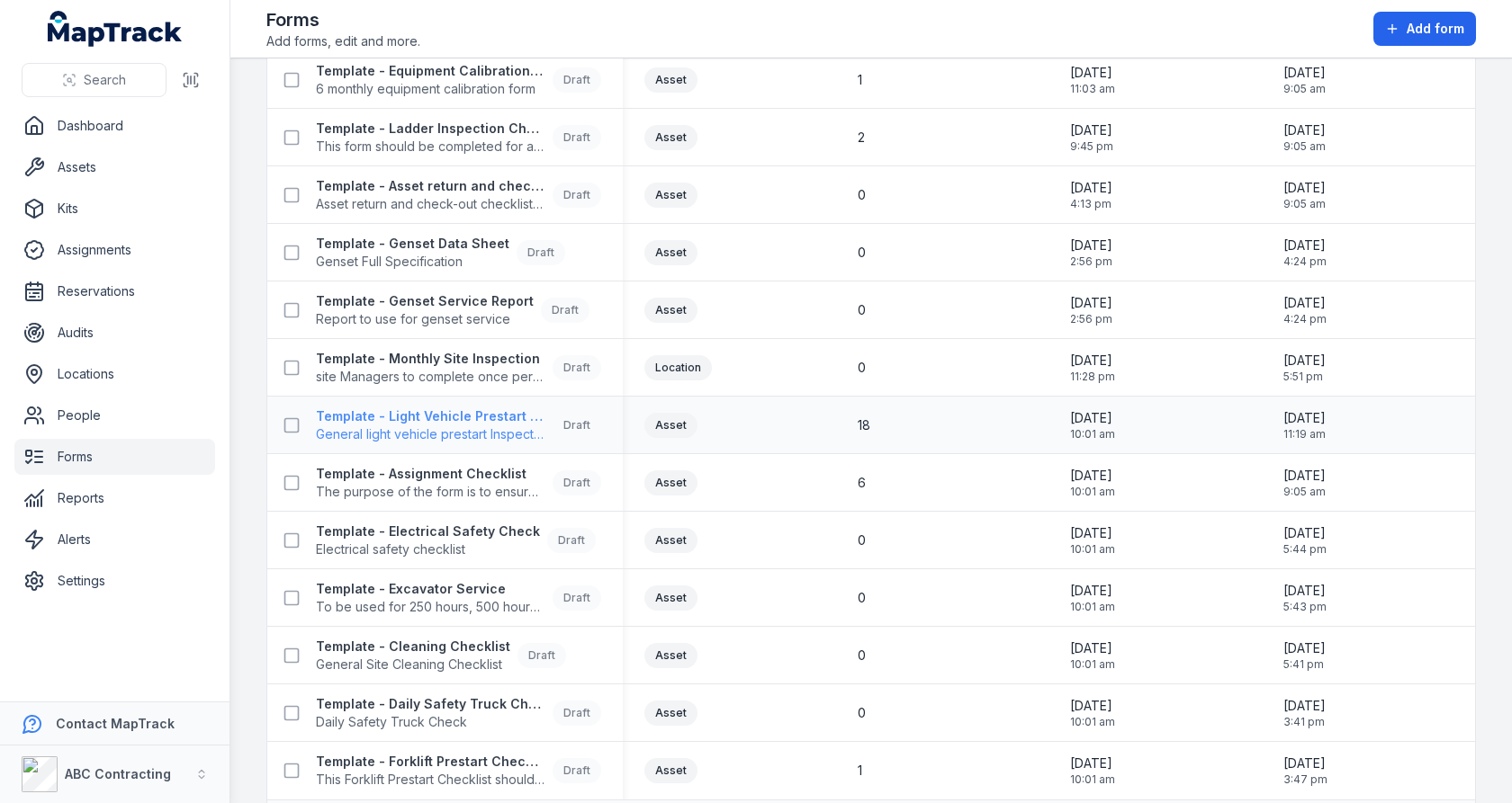
click at [499, 427] on span "General light vehicle prestart Inspection form" at bounding box center [431, 435] width 230 height 18
click at [858, 326] on td "0" at bounding box center [943, 310] width 213 height 58
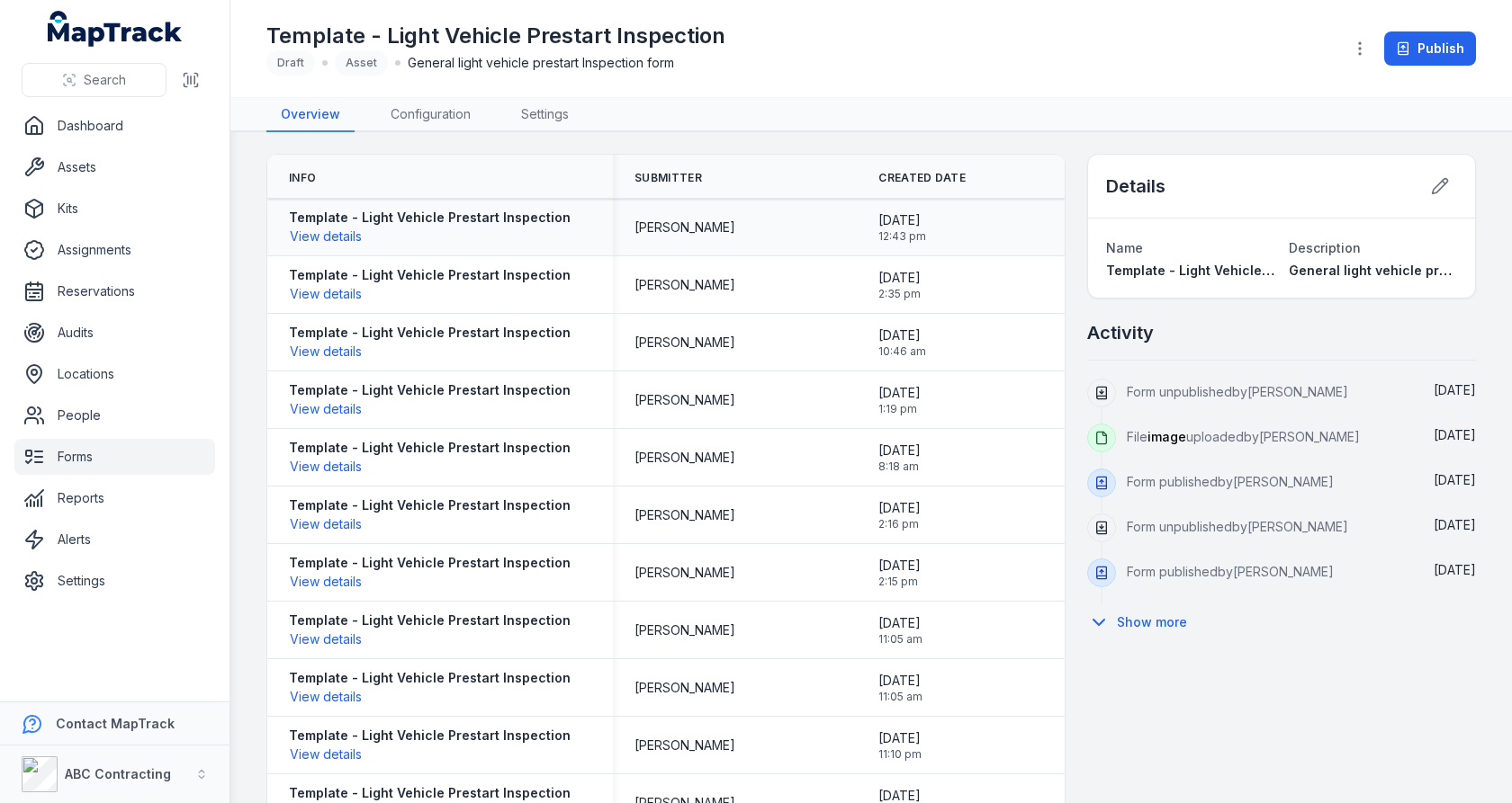
click at [697, 219] on span "[PERSON_NAME]" at bounding box center [685, 228] width 101 height 18
click at [354, 232] on button "View details" at bounding box center [325, 237] width 74 height 20
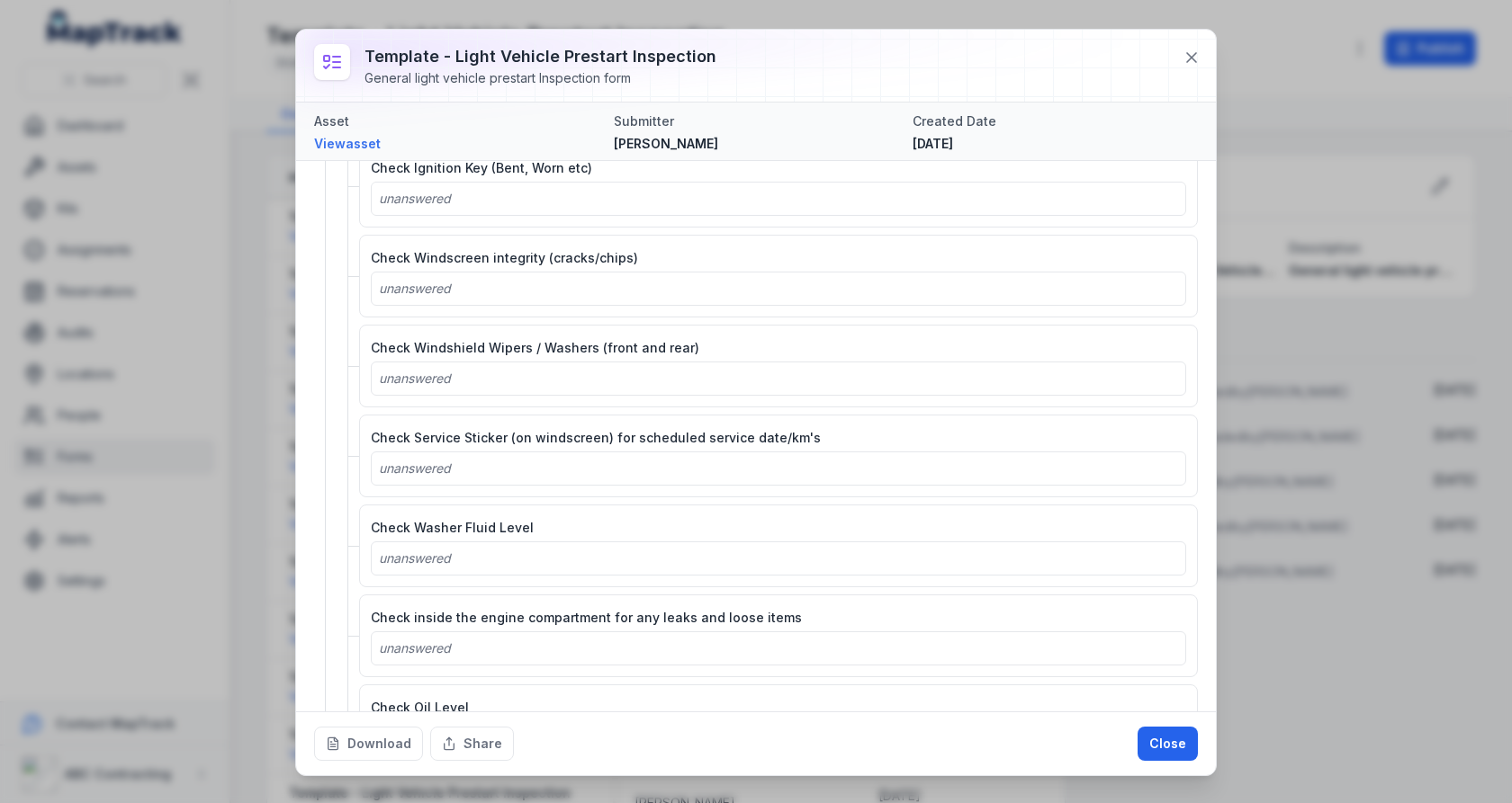
scroll to position [850, 0]
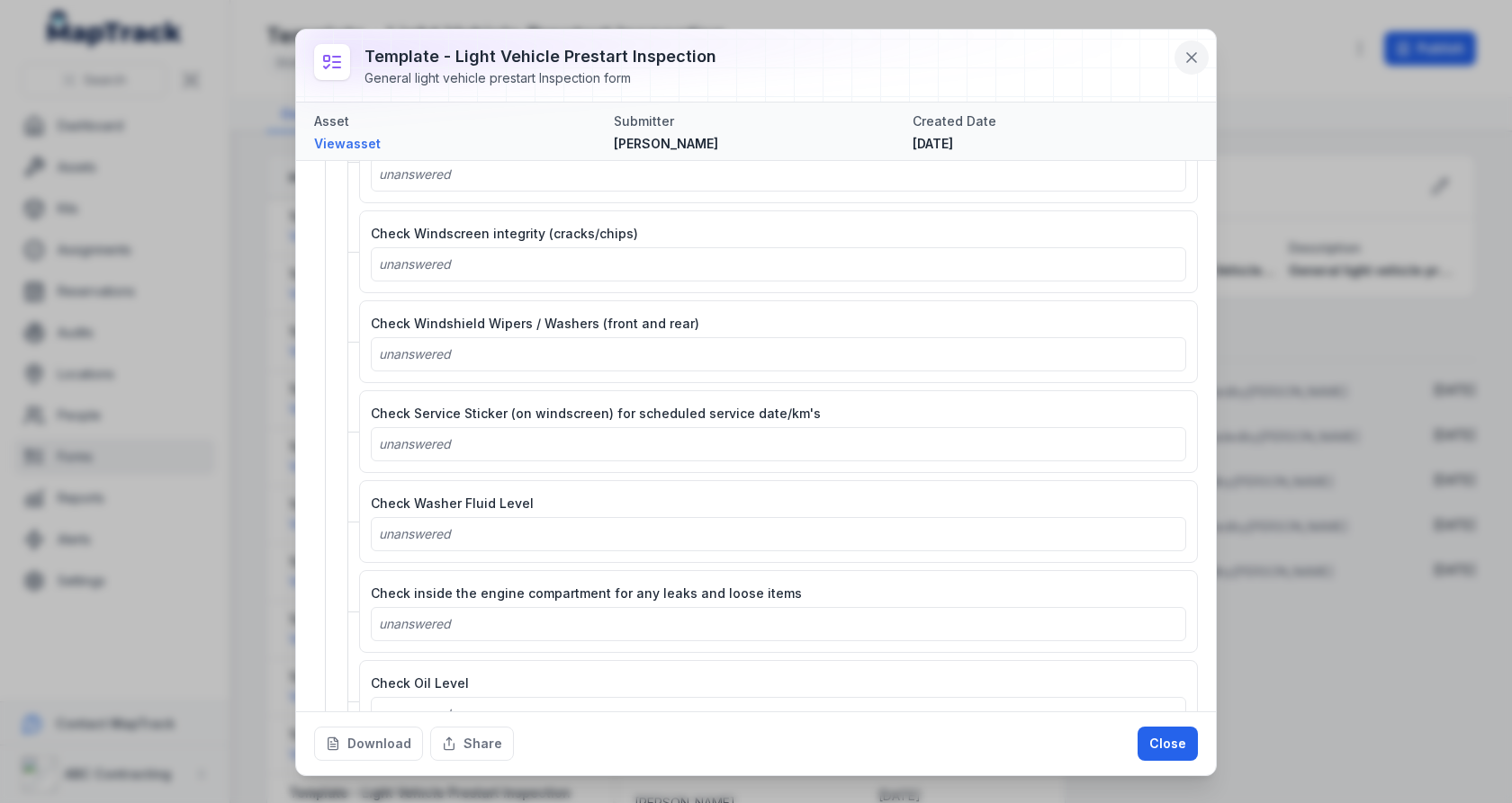
click at [1195, 49] on icon at bounding box center [1192, 58] width 18 height 18
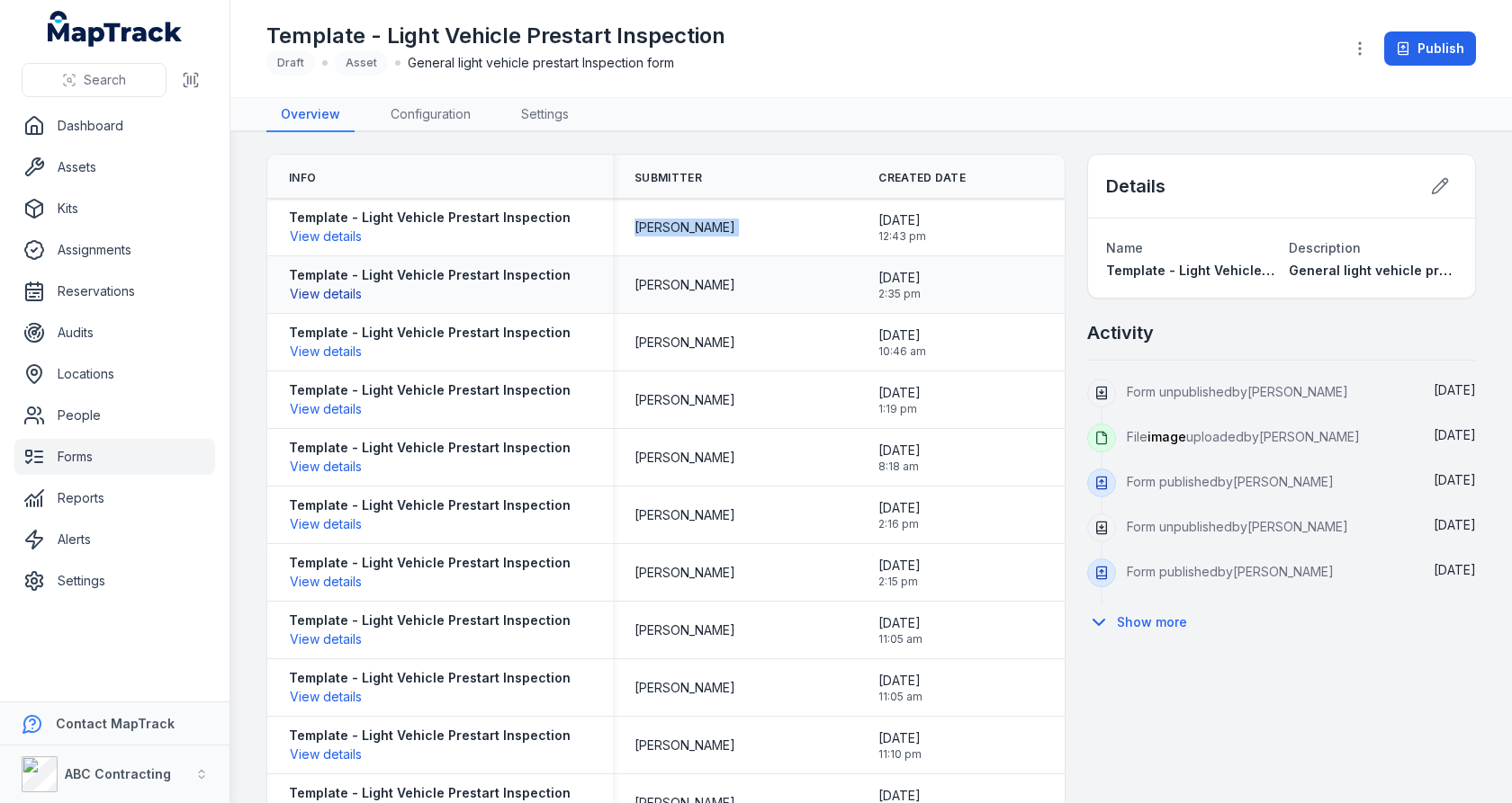
click at [320, 288] on button "View details" at bounding box center [325, 294] width 74 height 20
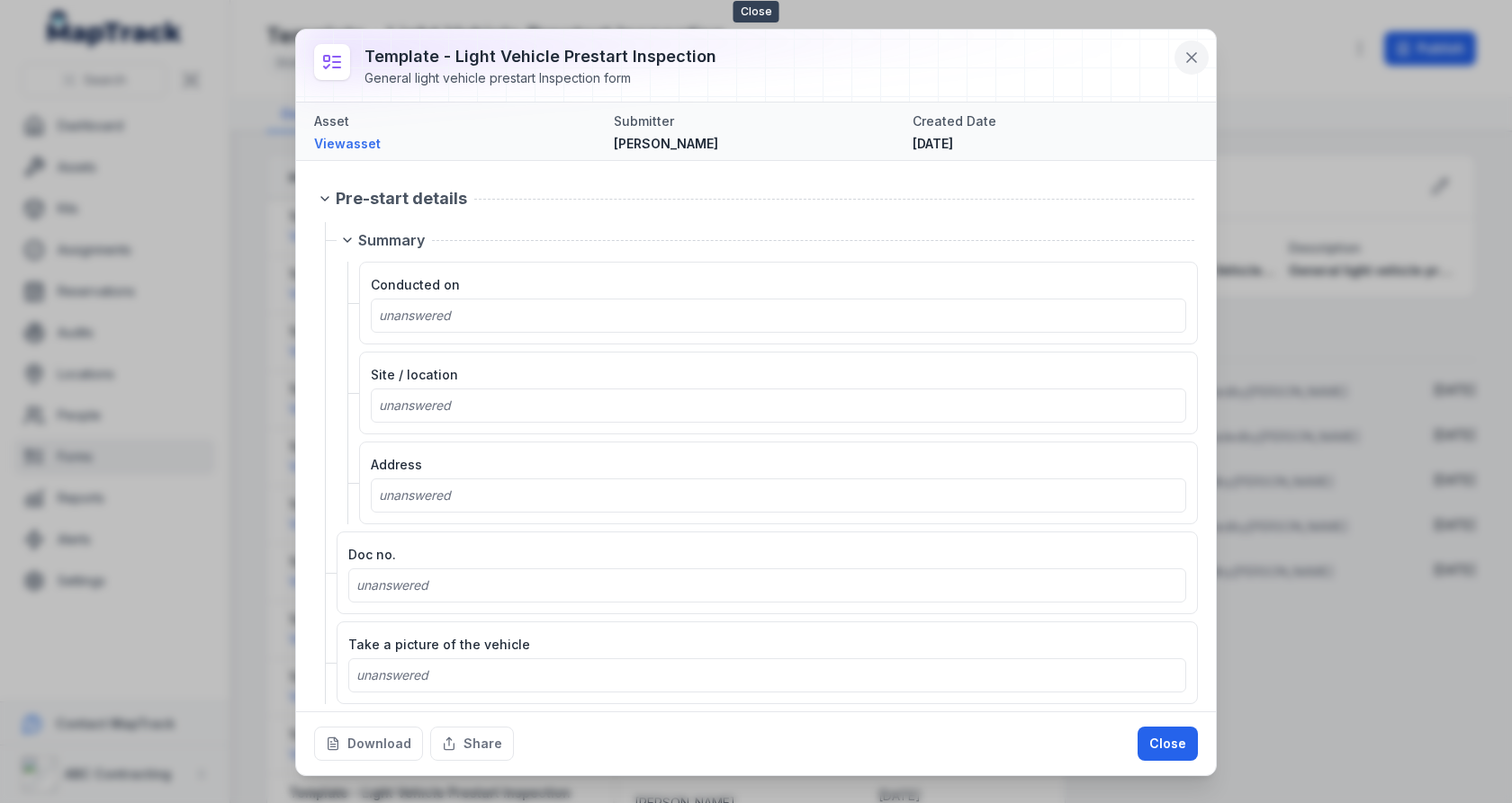
click at [1190, 55] on icon at bounding box center [1192, 58] width 18 height 18
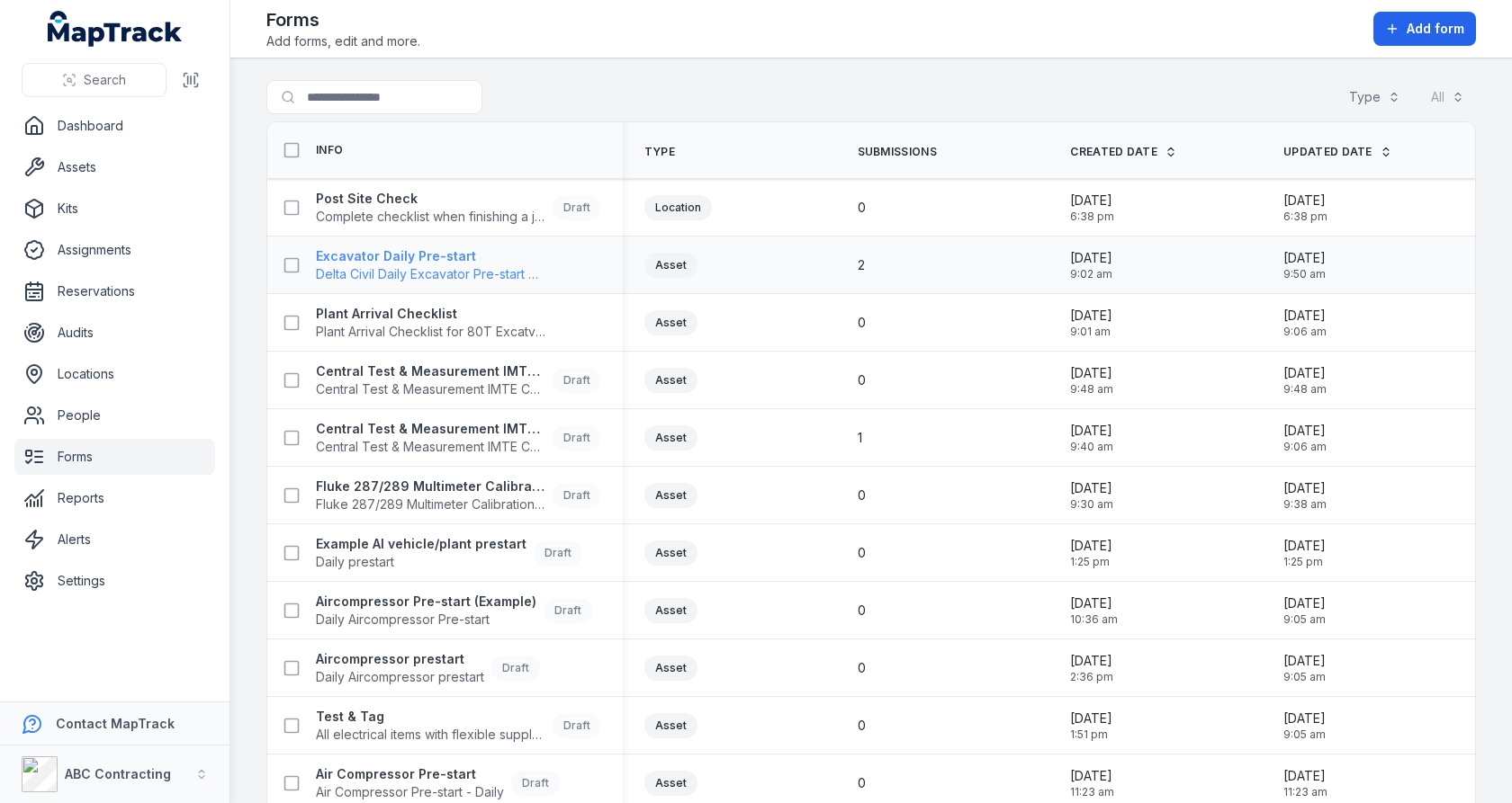
click at [475, 267] on span "Delta Civil Daily Excavator Pre-start Checklist" at bounding box center [431, 275] width 231 height 18
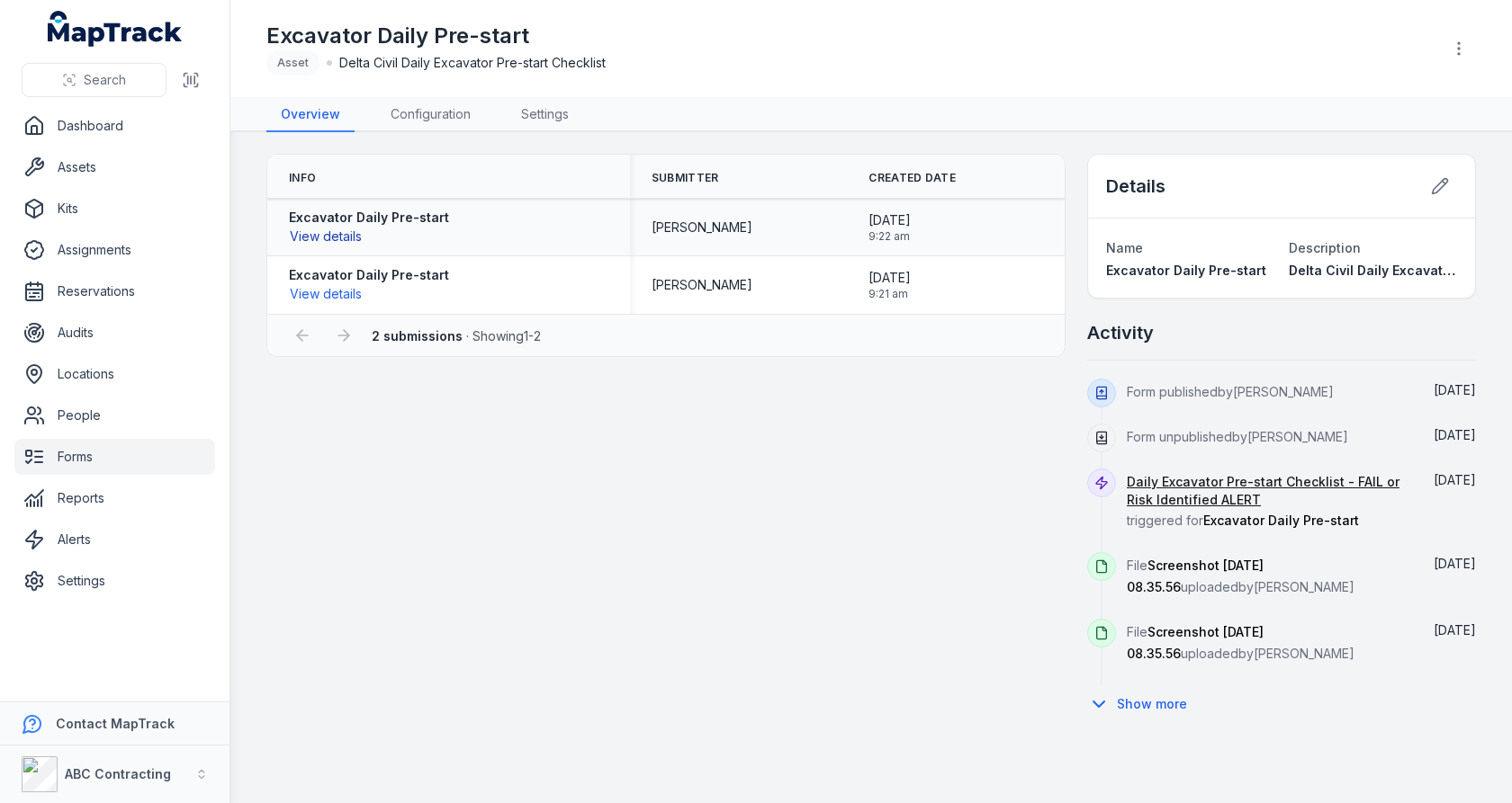
click at [336, 241] on button "View details" at bounding box center [325, 237] width 74 height 20
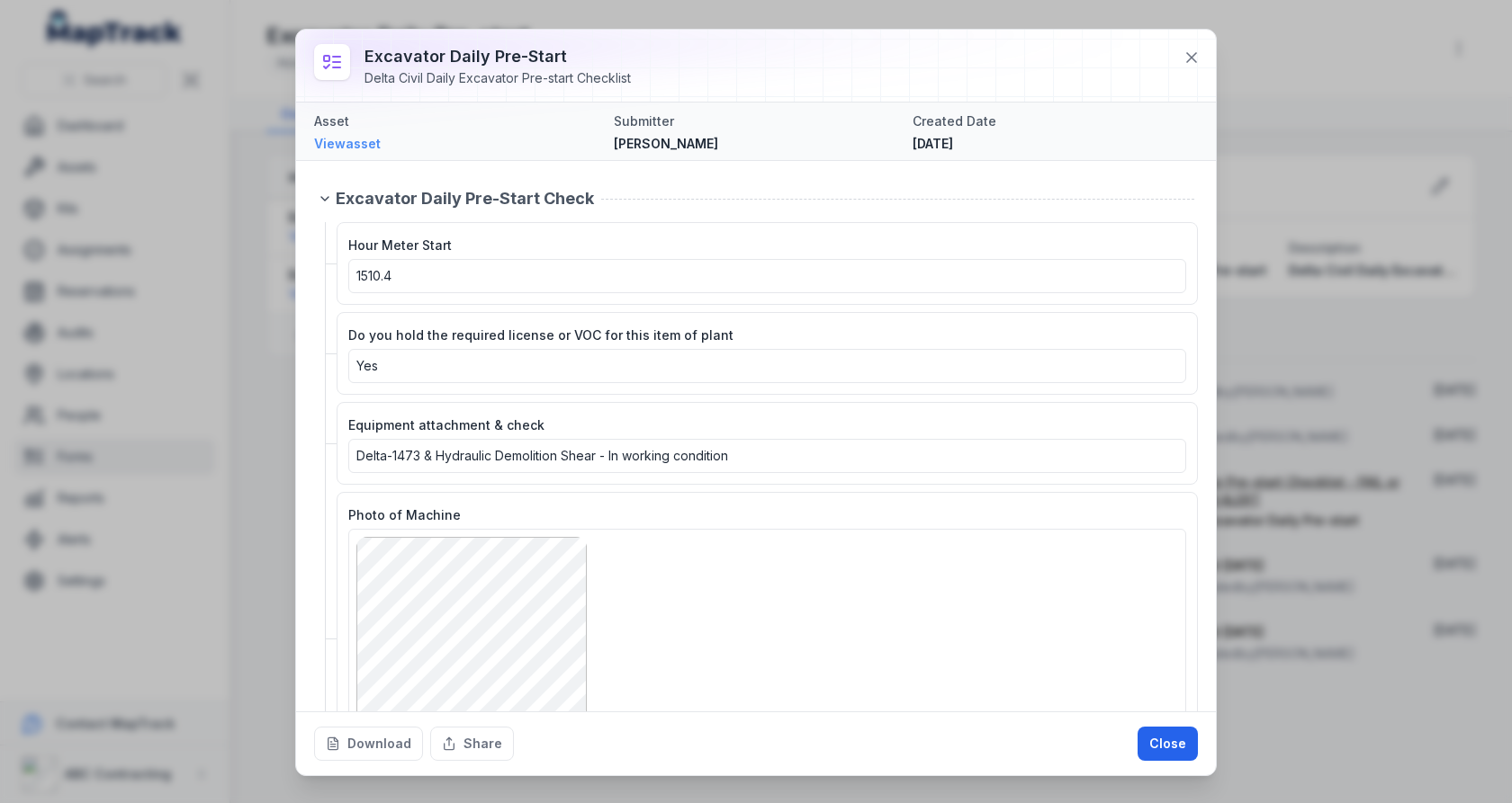
click at [369, 140] on link "View asset" at bounding box center [457, 144] width 285 height 18
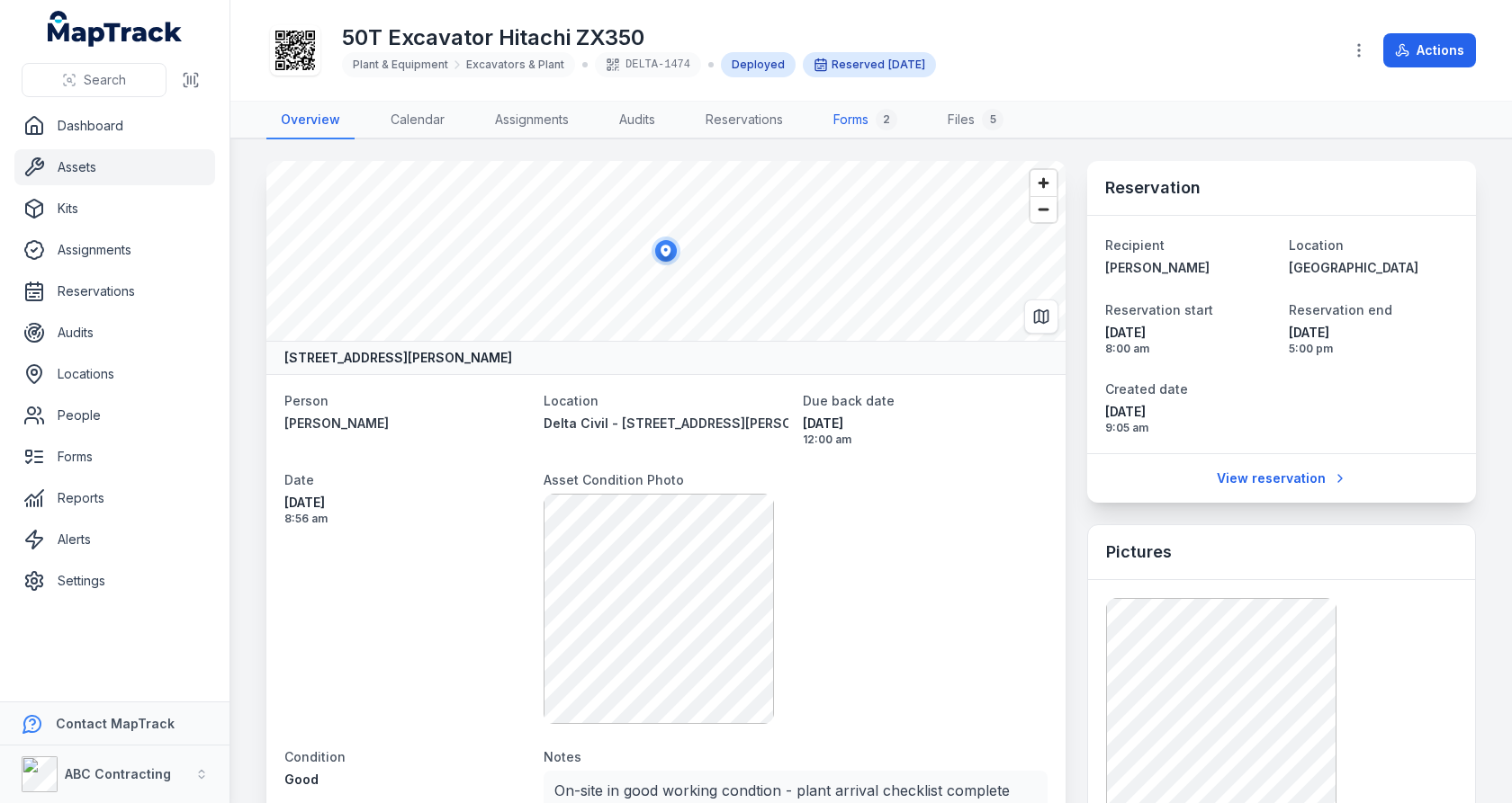
click at [871, 125] on link "Forms 2" at bounding box center [865, 120] width 93 height 38
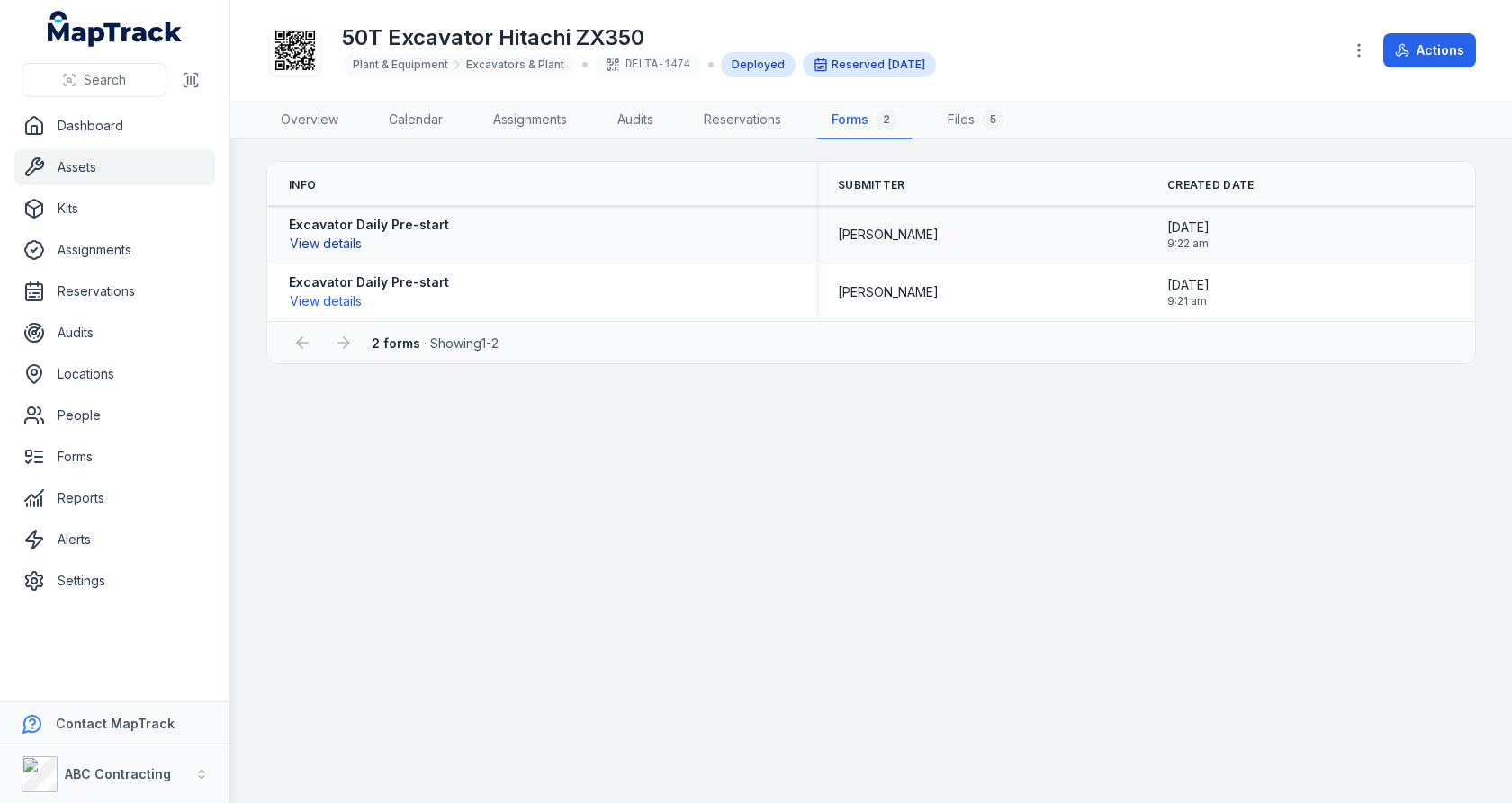
click at [339, 242] on button "View details" at bounding box center [325, 244] width 74 height 20
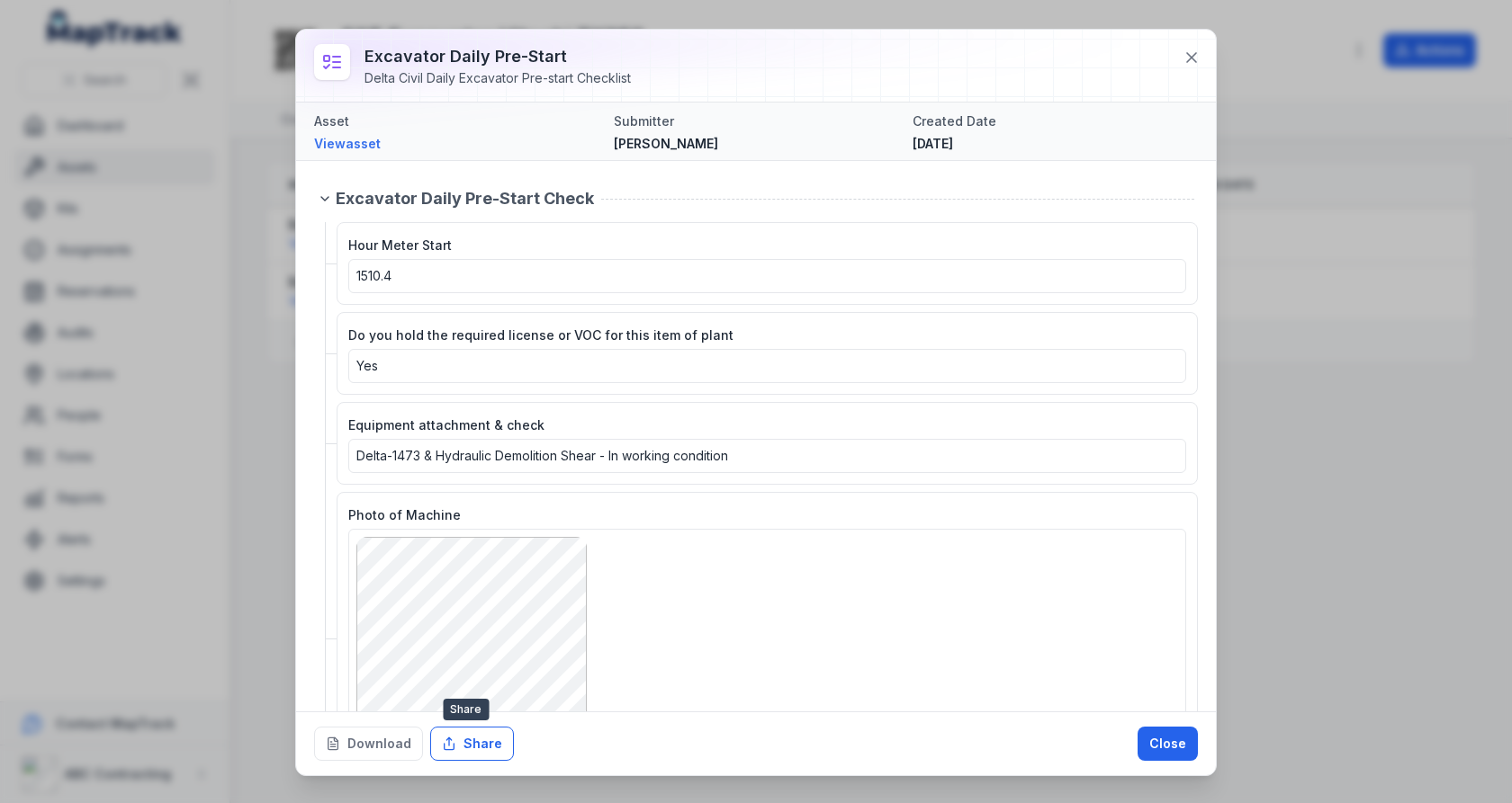
click at [472, 741] on button "Share" at bounding box center [472, 743] width 84 height 34
click at [797, 558] on div at bounding box center [767, 652] width 822 height 231
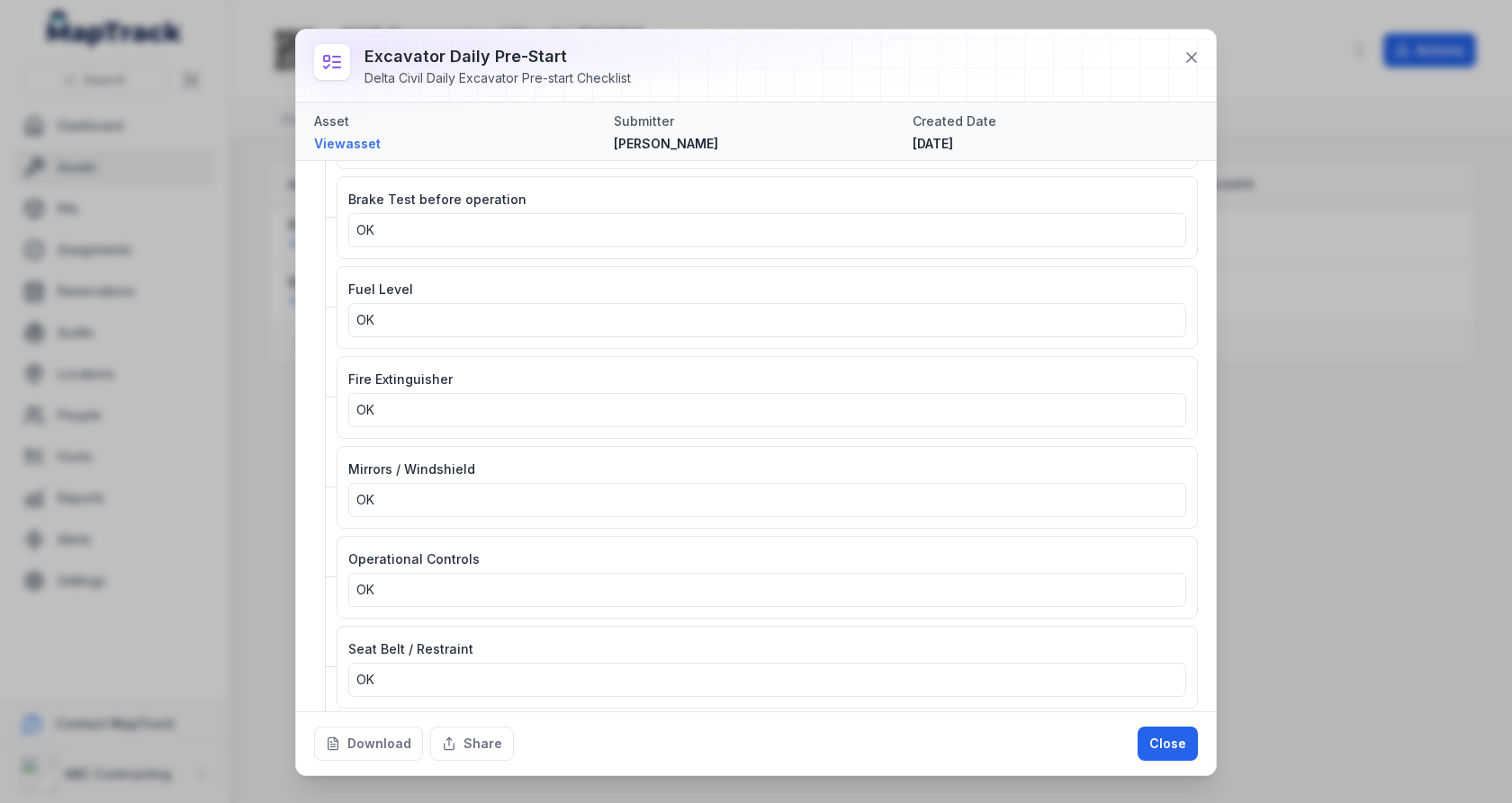
scroll to position [823, 0]
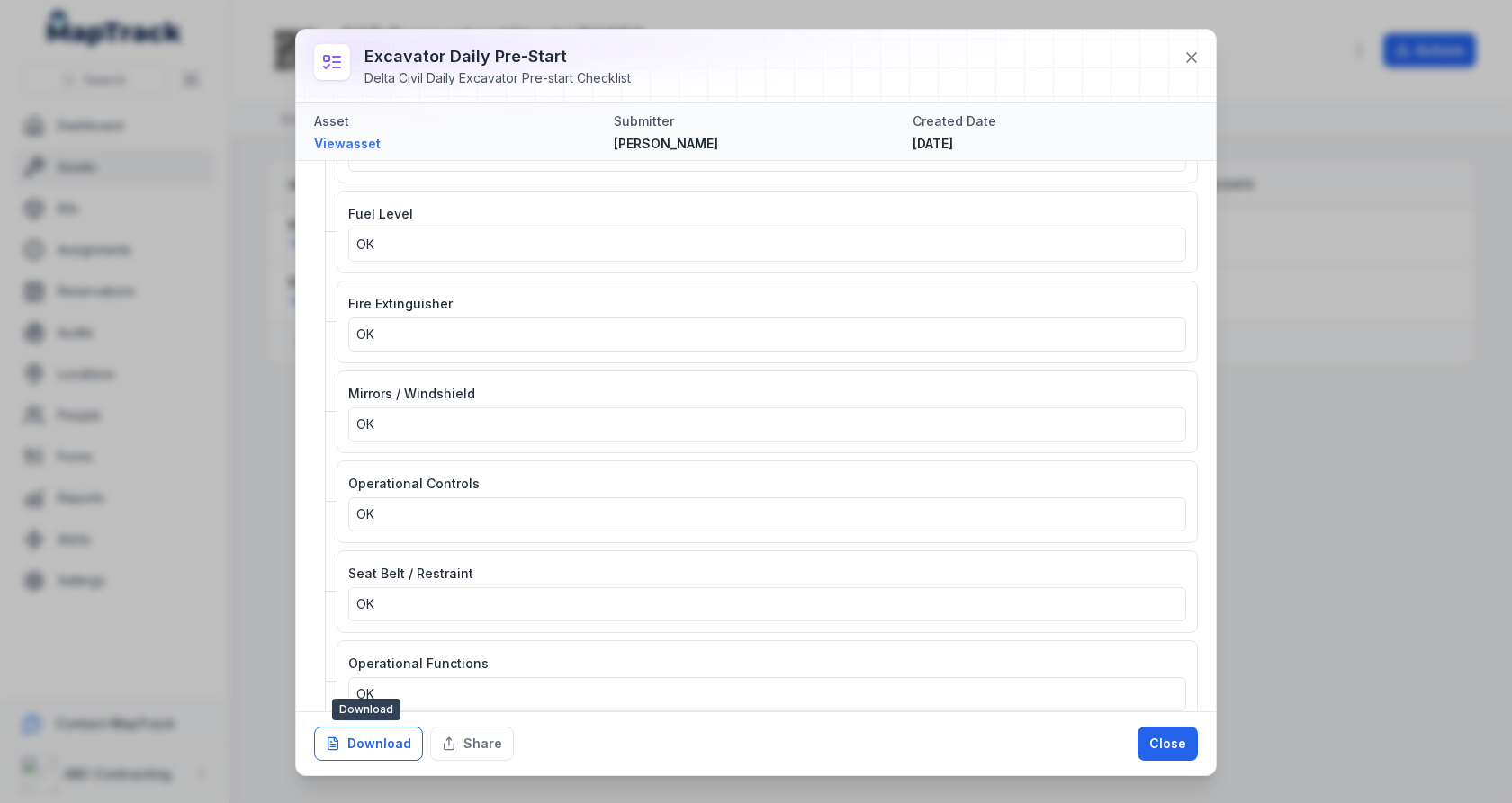
click at [369, 736] on button "Download" at bounding box center [369, 743] width 108 height 34
click at [1205, 64] on button at bounding box center [1191, 57] width 34 height 34
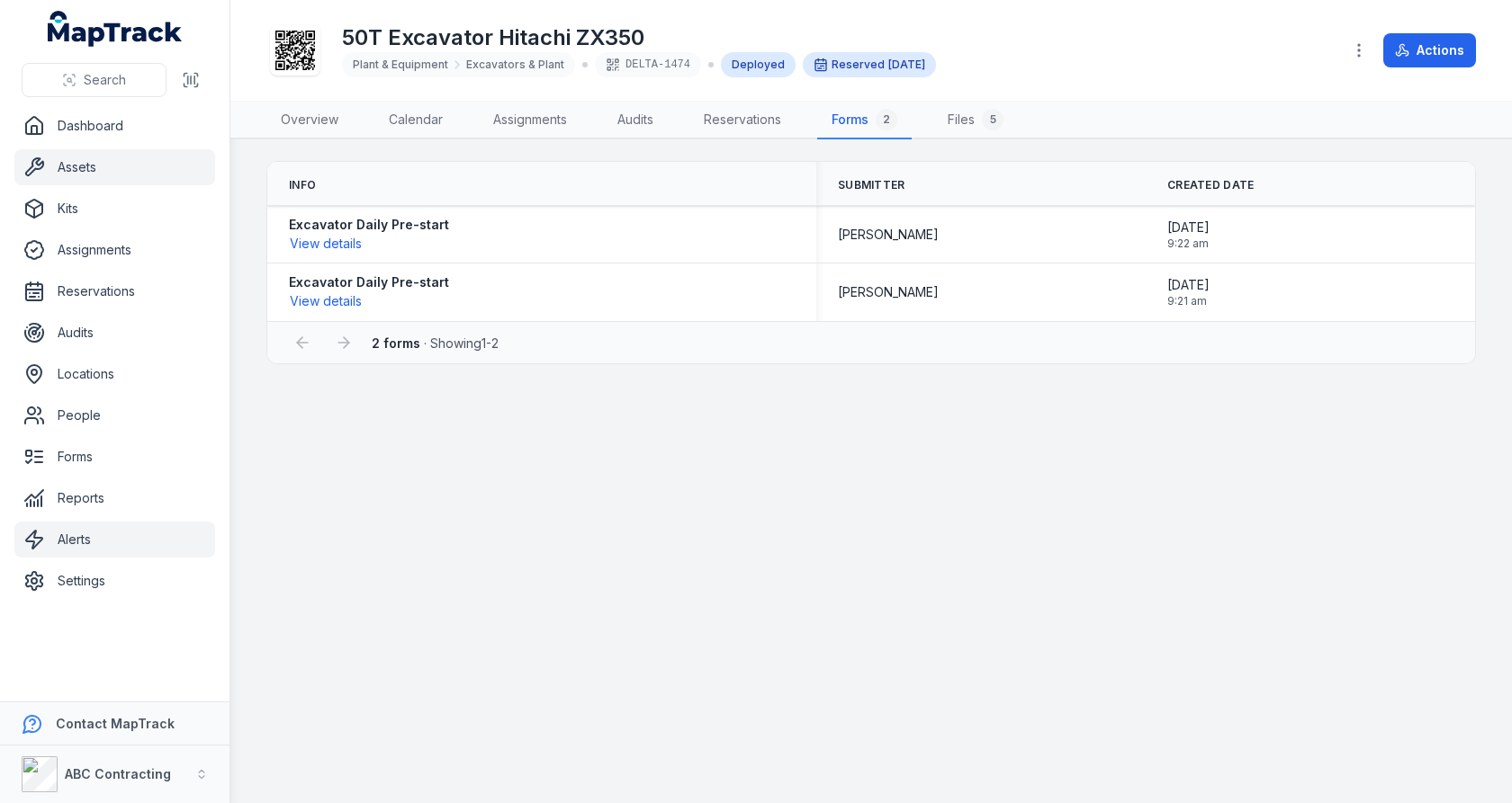
click at [51, 547] on link "Alerts" at bounding box center [115, 539] width 200 height 36
click at [638, 472] on main "Info Submitter Created Date Excavator Daily Pre-start View details [PERSON_NAME…" at bounding box center [871, 471] width 1281 height 664
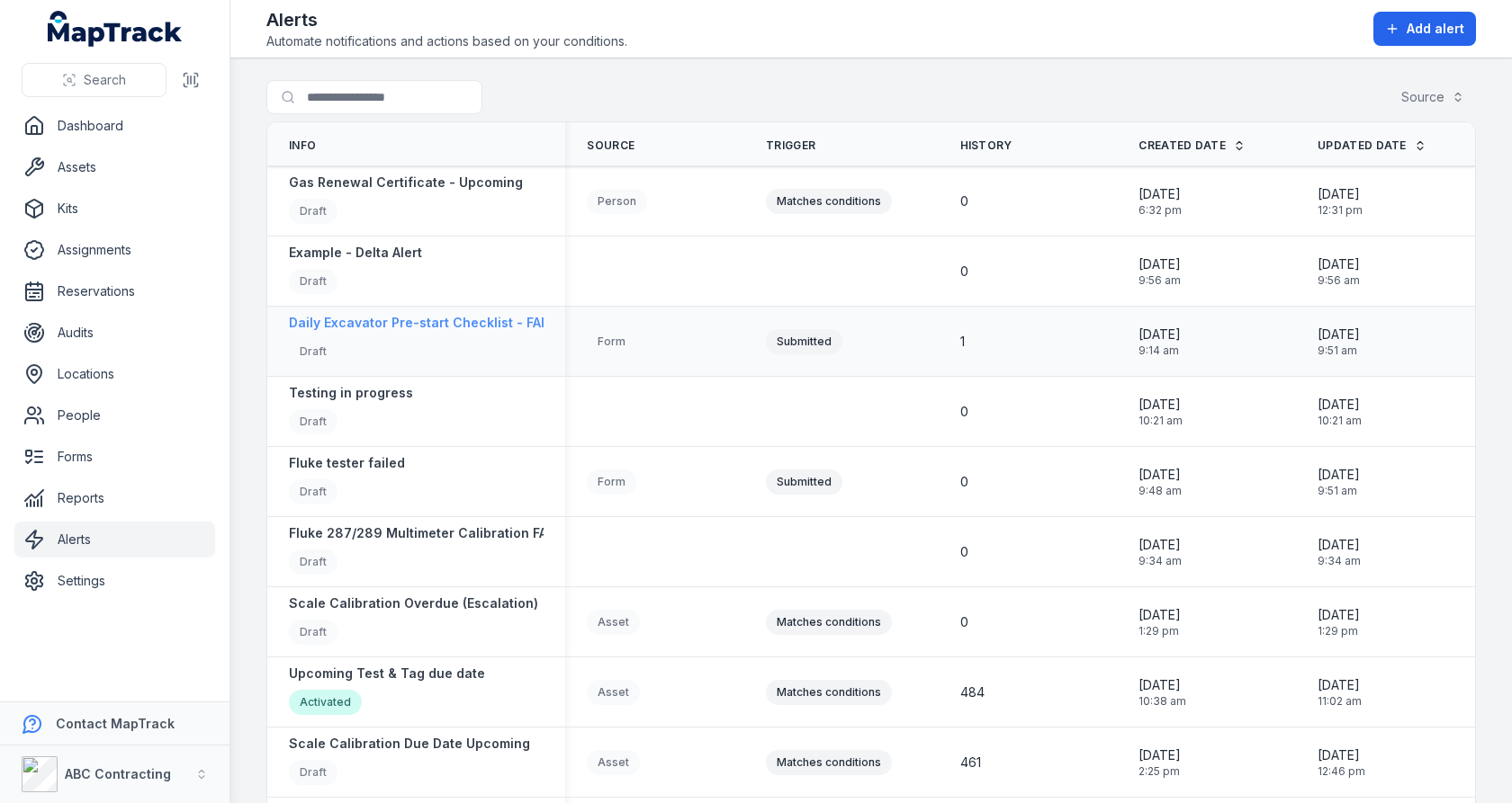
click at [375, 355] on div "Draft" at bounding box center [497, 354] width 417 height 29
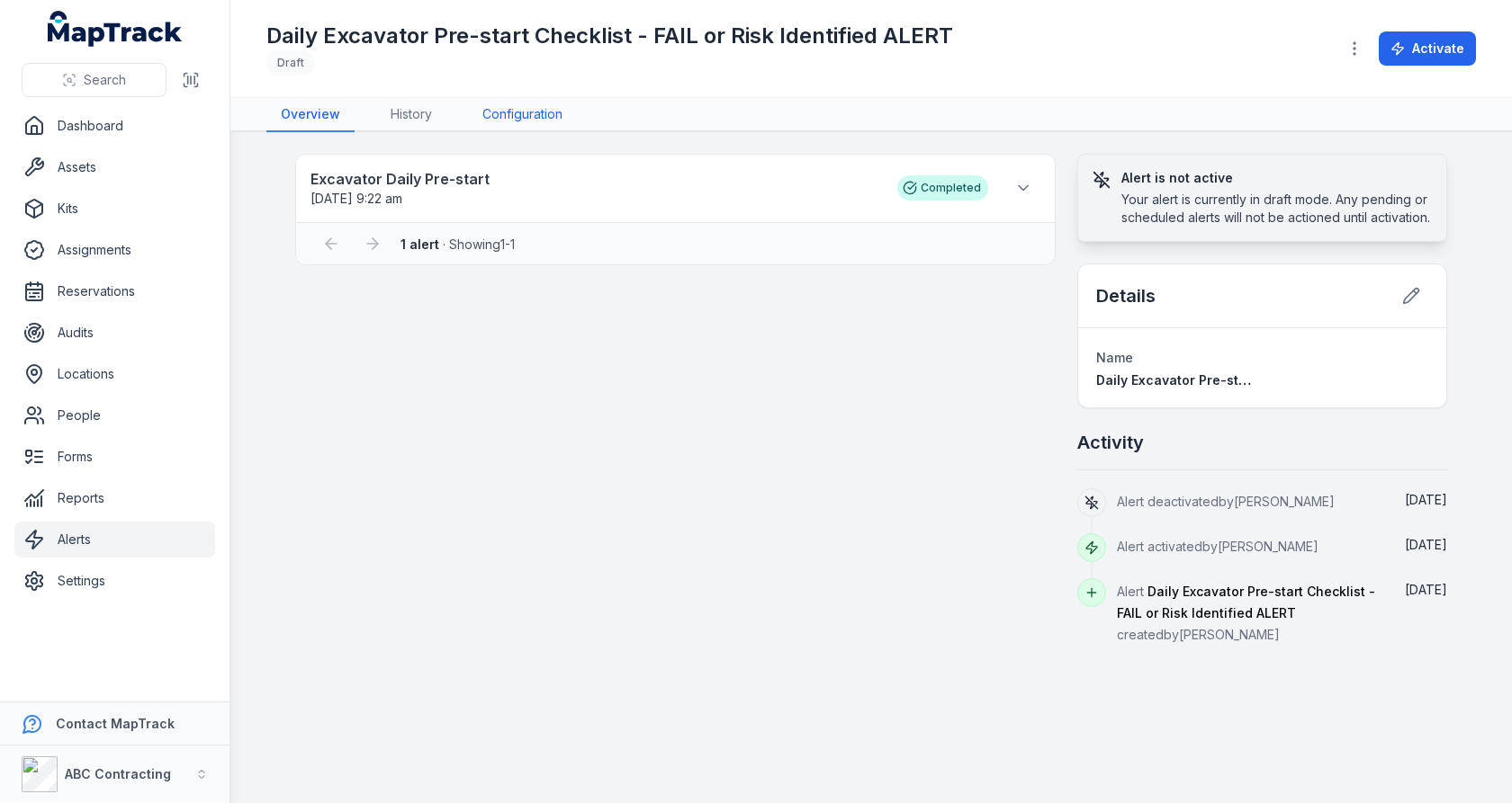
click at [497, 113] on link "Configuration" at bounding box center [522, 115] width 108 height 34
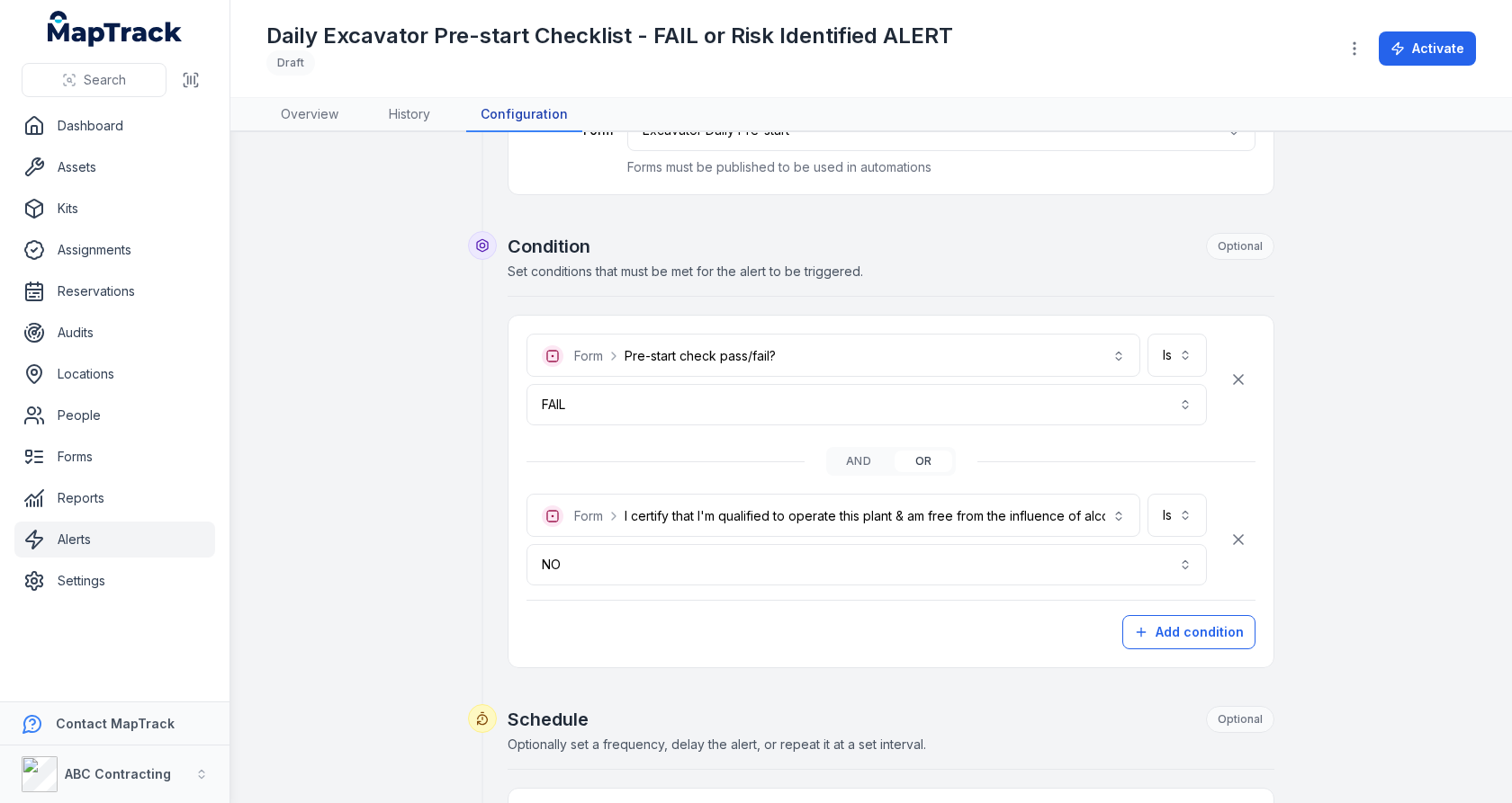
scroll to position [308, 0]
click at [1071, 511] on button "**********" at bounding box center [834, 516] width 614 height 43
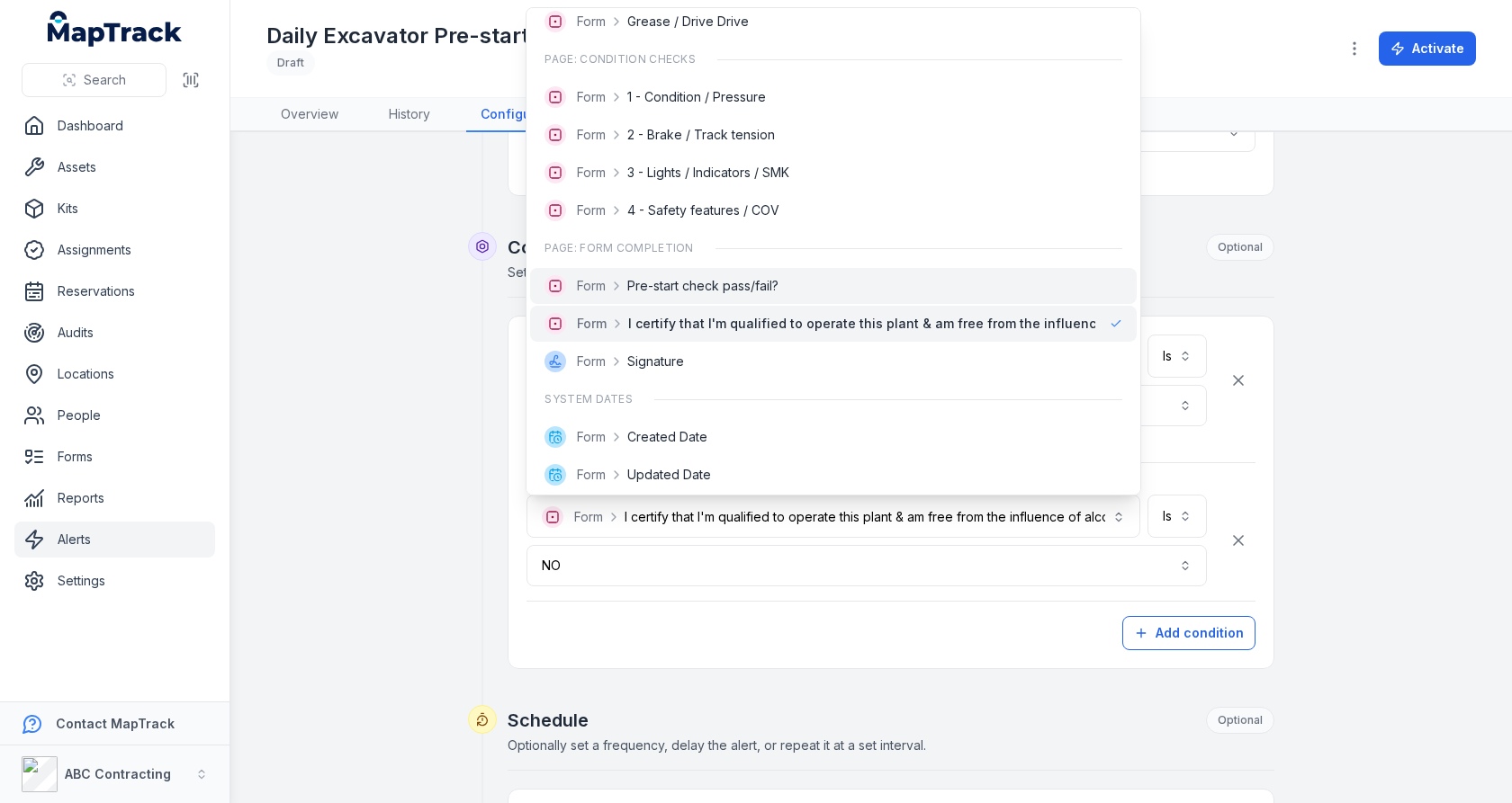
scroll to position [0, 0]
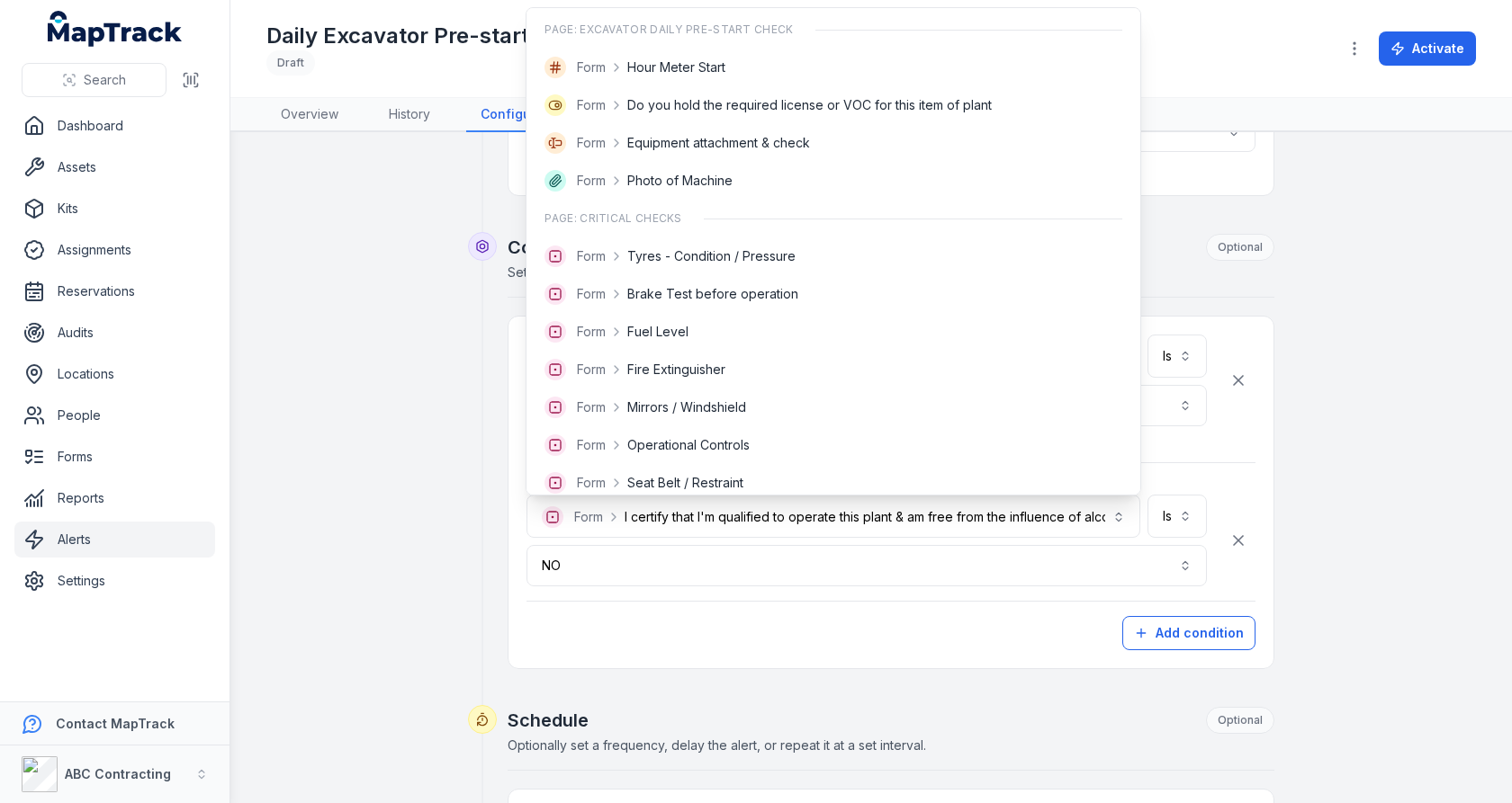
click at [1302, 303] on div "**********" at bounding box center [871, 624] width 1210 height 1555
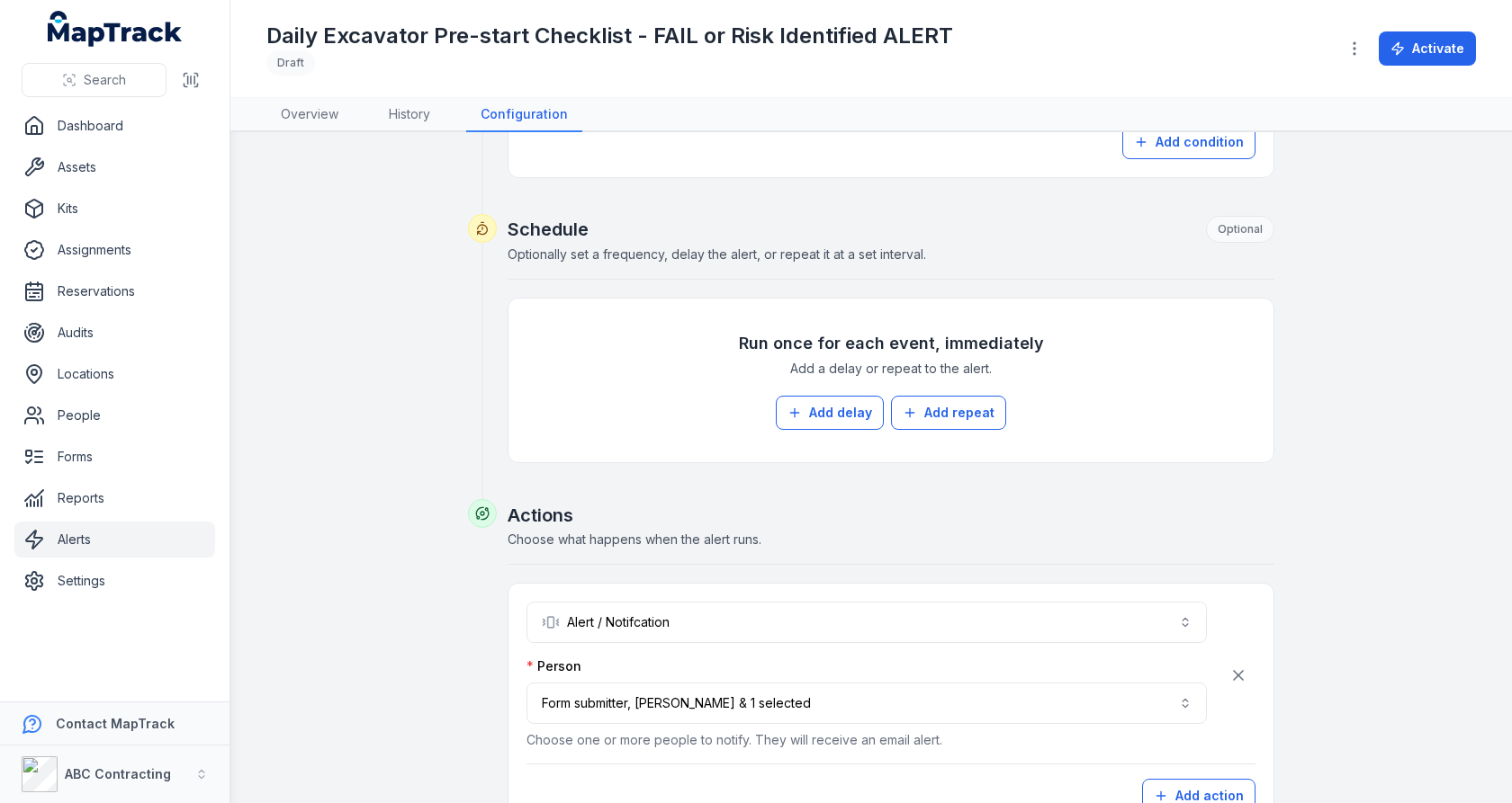
scroll to position [809, 0]
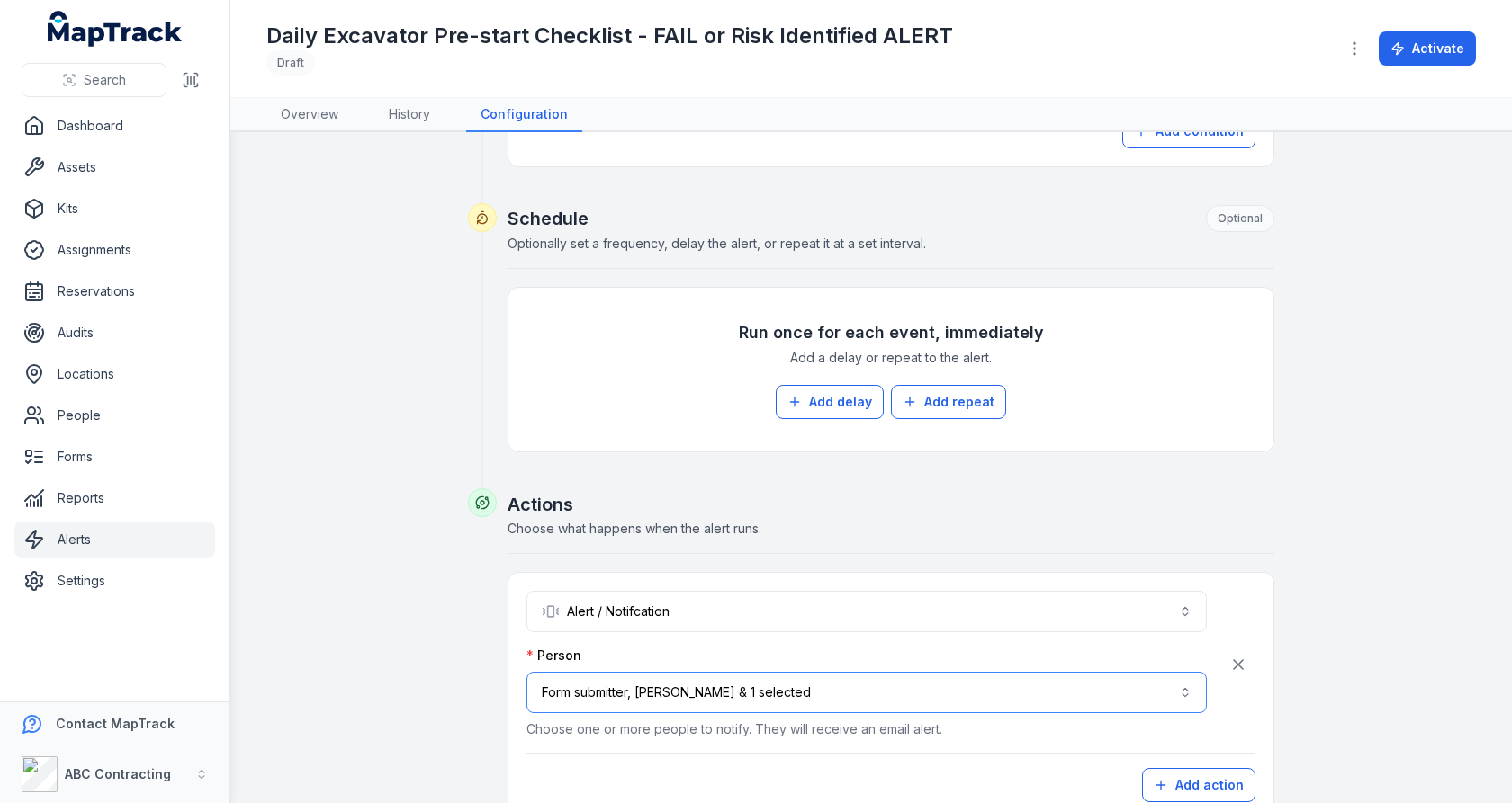
click at [870, 672] on button "**********" at bounding box center [867, 692] width 680 height 41
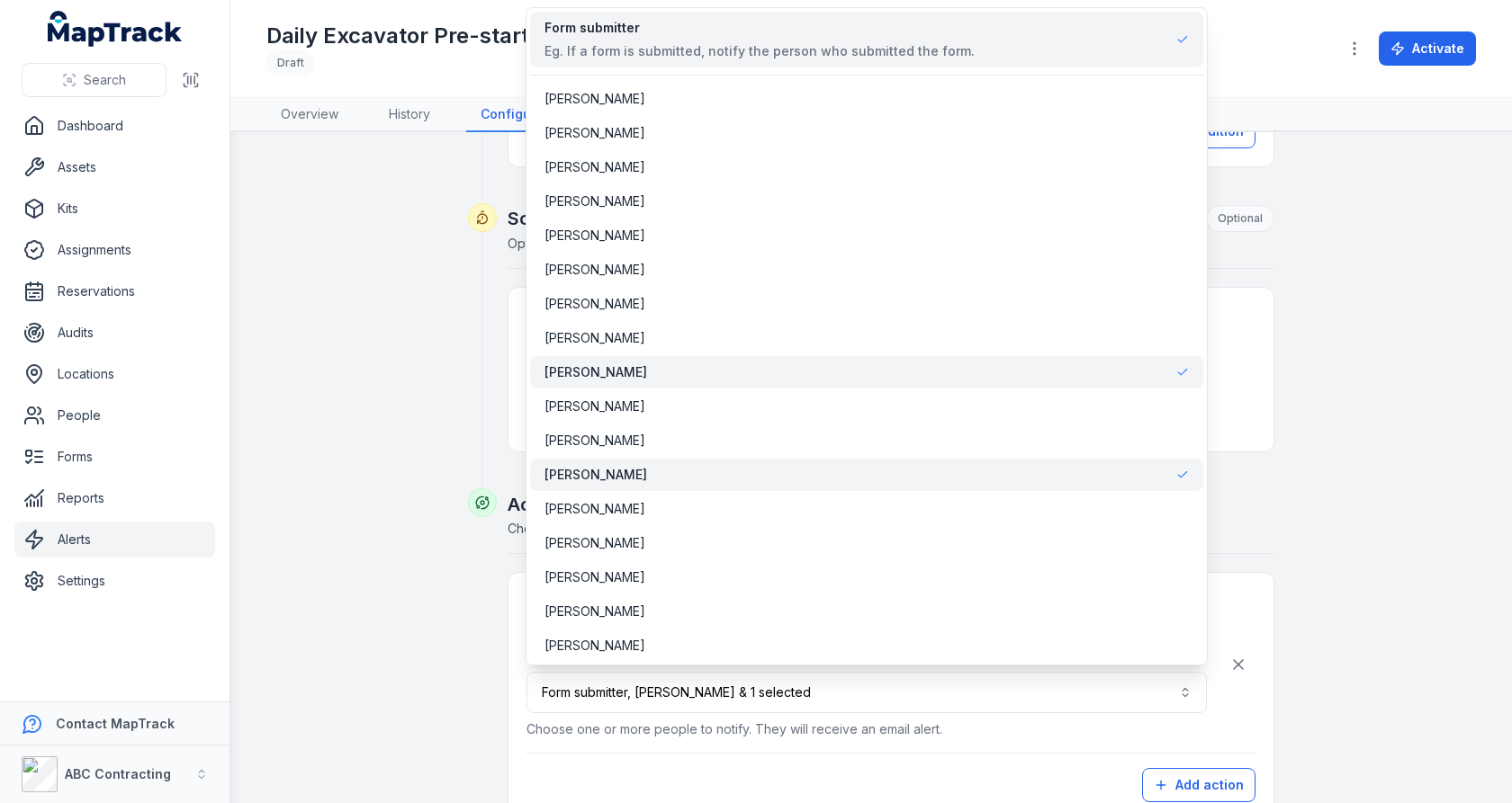
click at [1355, 362] on div "**********" at bounding box center [871, 121] width 1210 height 1555
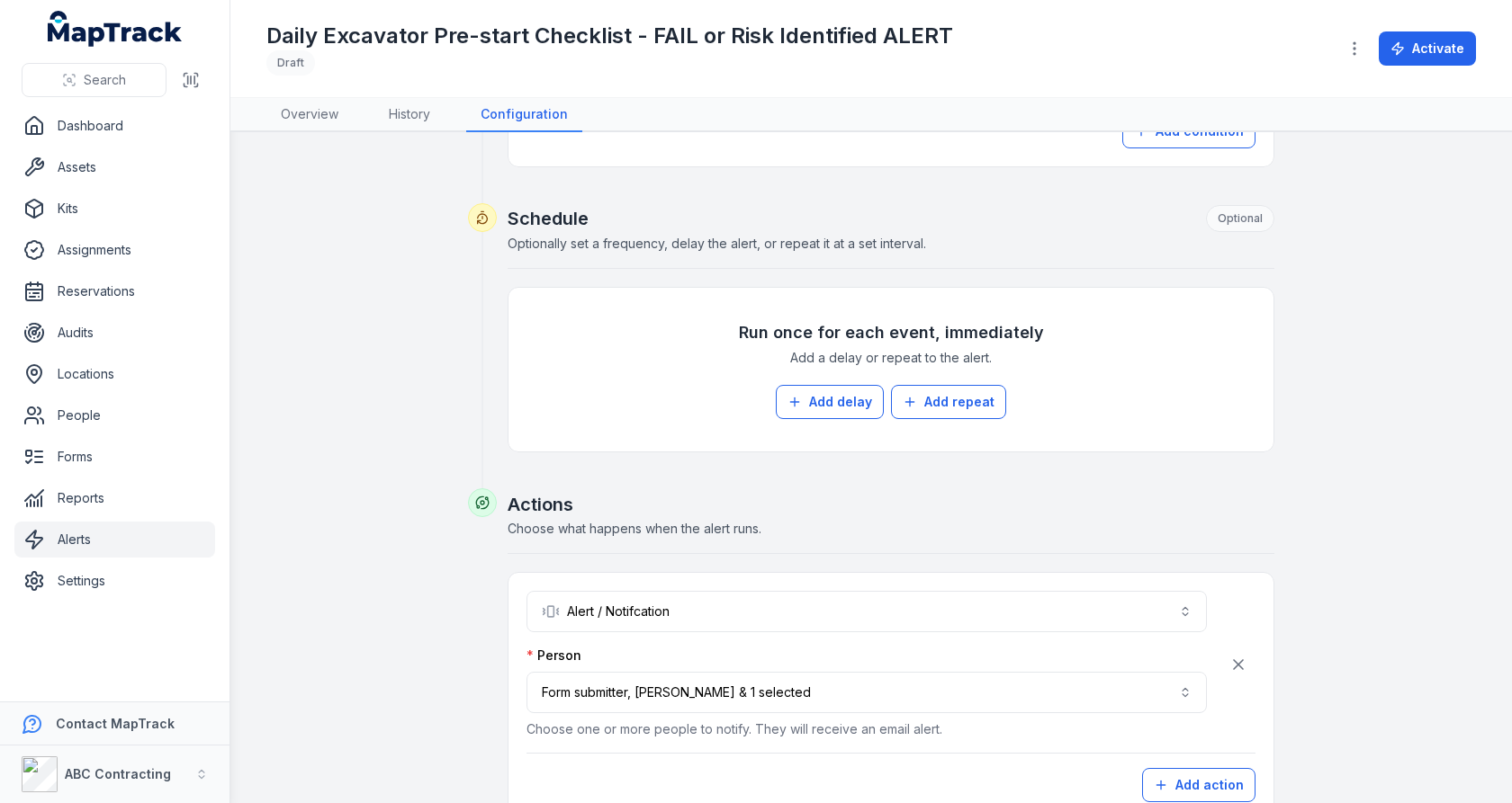
click at [70, 525] on link "Alerts" at bounding box center [115, 539] width 200 height 36
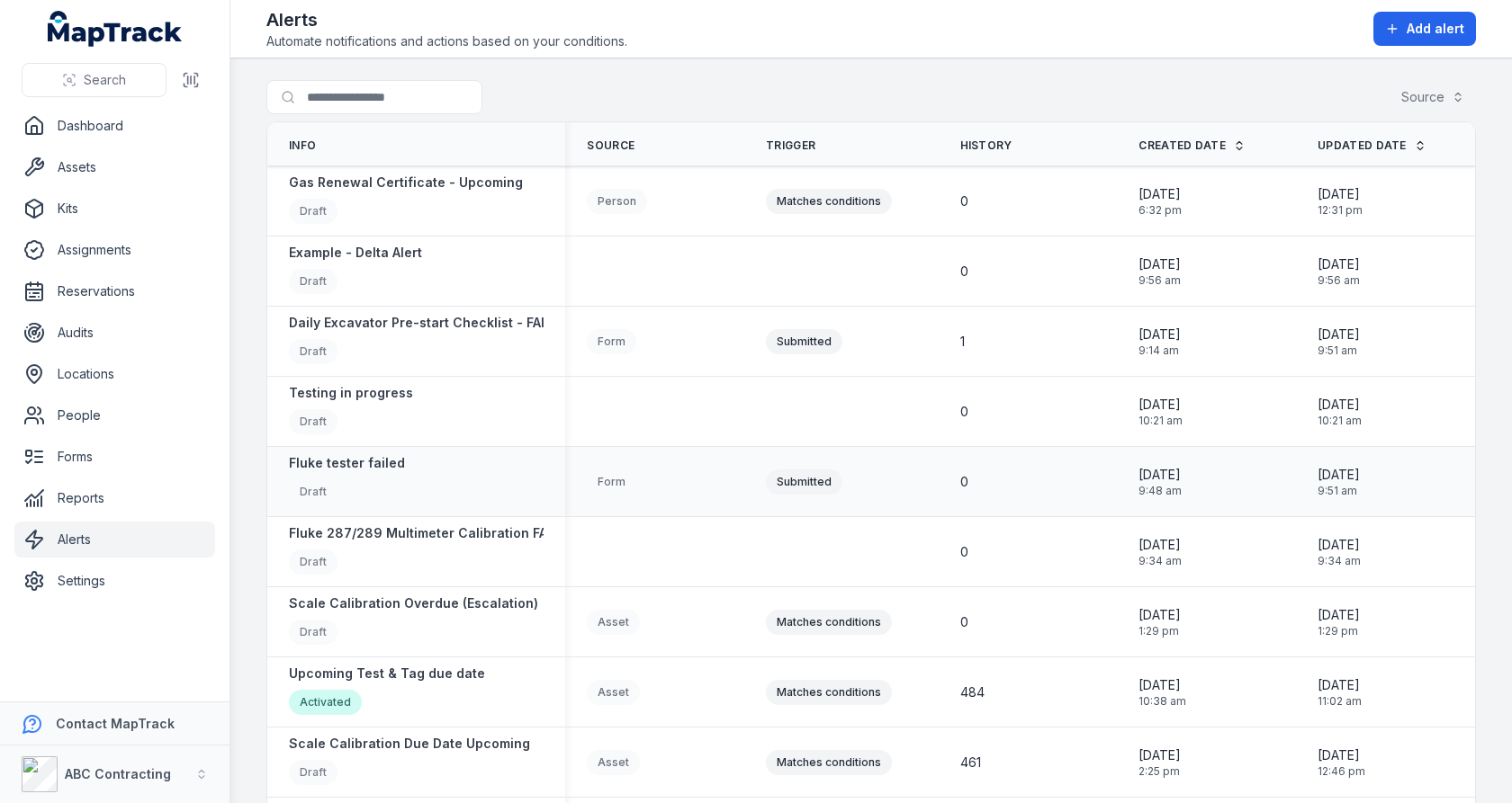
click at [992, 493] on div "0" at bounding box center [1028, 481] width 179 height 32
click at [98, 167] on link "Assets" at bounding box center [115, 167] width 200 height 36
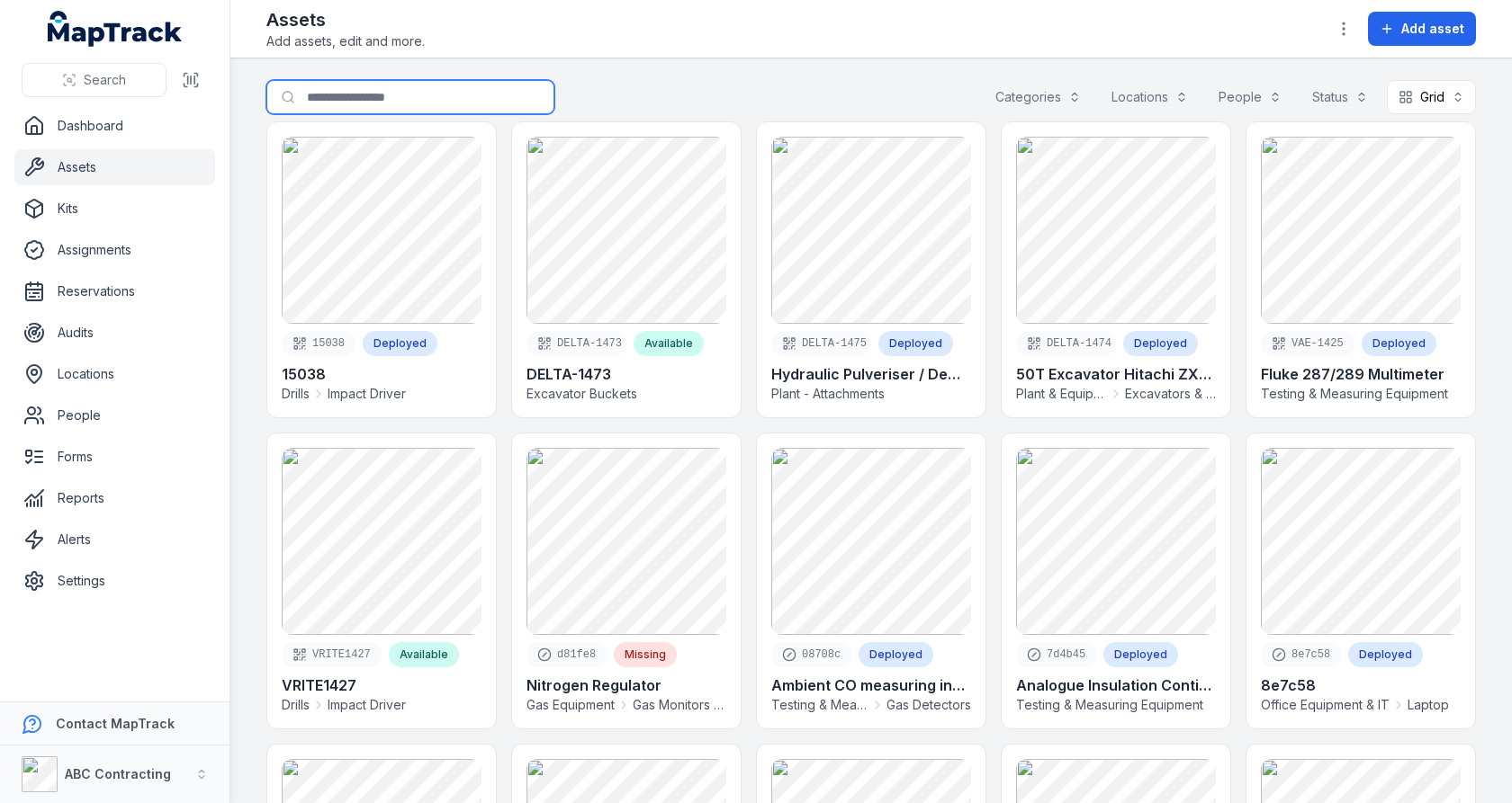
click at [351, 93] on input "Search for assets" at bounding box center [410, 96] width 288 height 34
type input "*********"
click at [709, 62] on main "Search for assets ********* Categories Locations People Status Grid **** 15038 …" at bounding box center [871, 431] width 1281 height 745
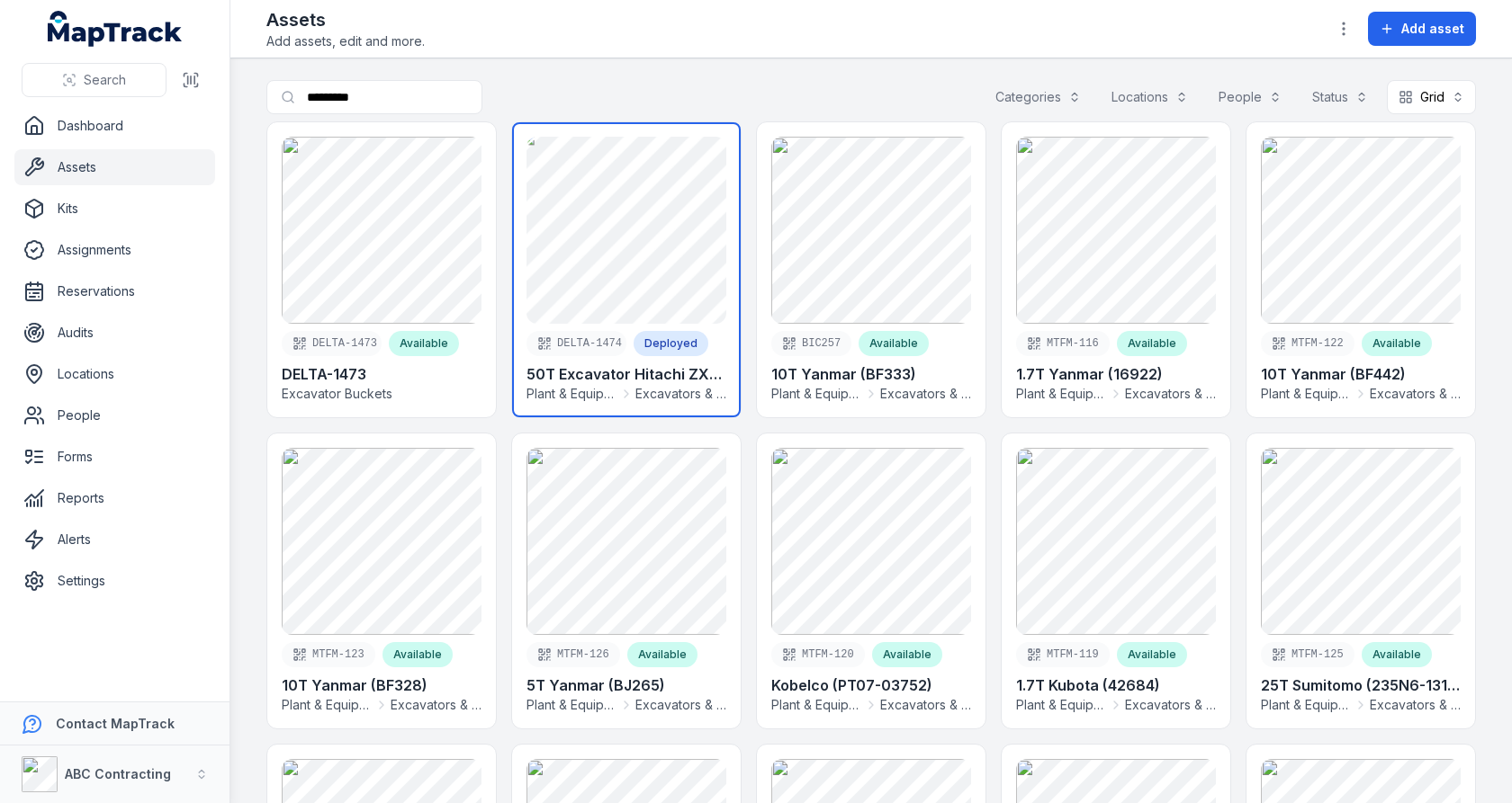
click at [692, 273] on link at bounding box center [626, 269] width 229 height 295
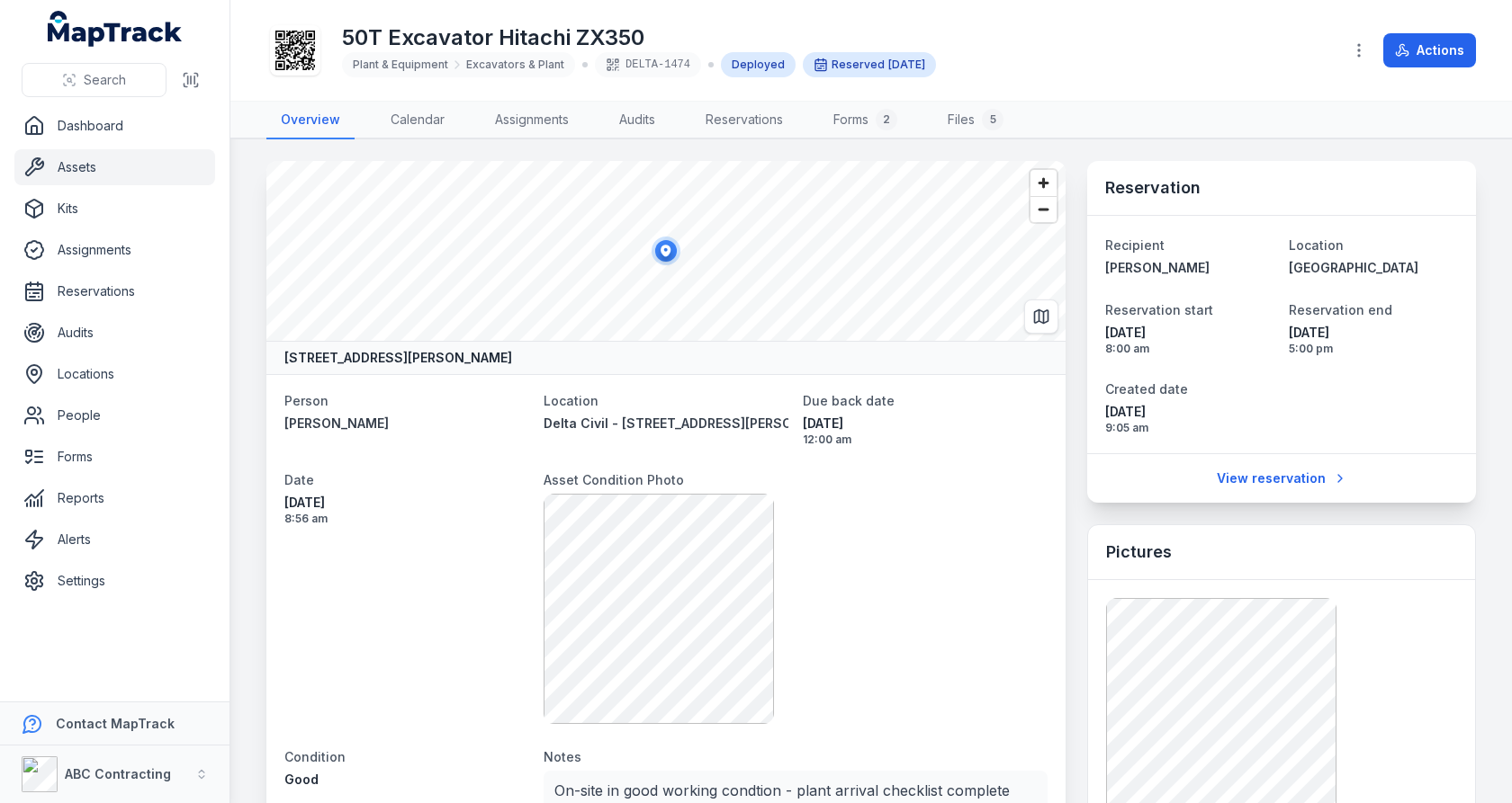
click at [292, 47] on icon at bounding box center [295, 50] width 40 height 40
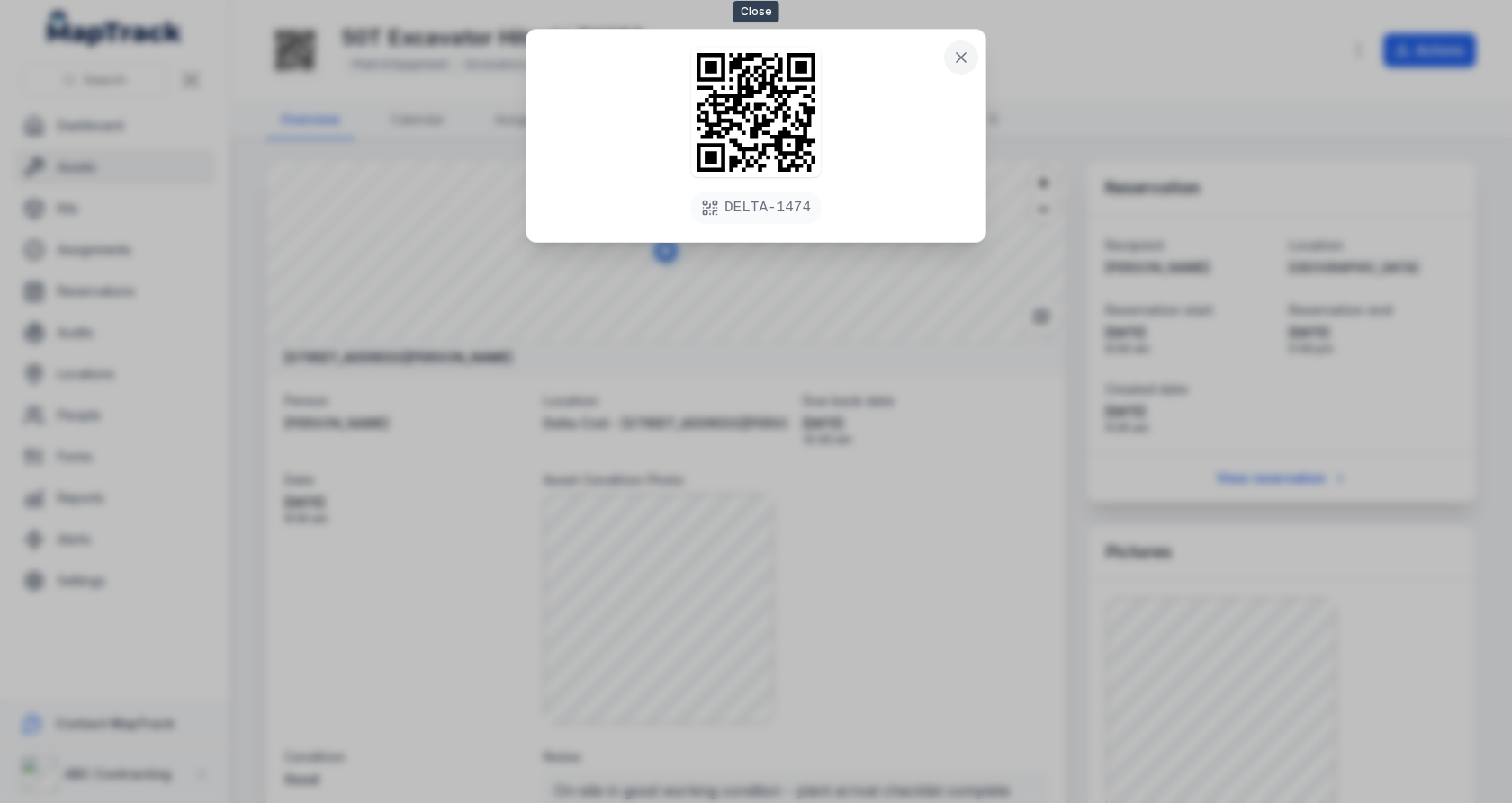
click at [955, 58] on icon at bounding box center [961, 58] width 18 height 18
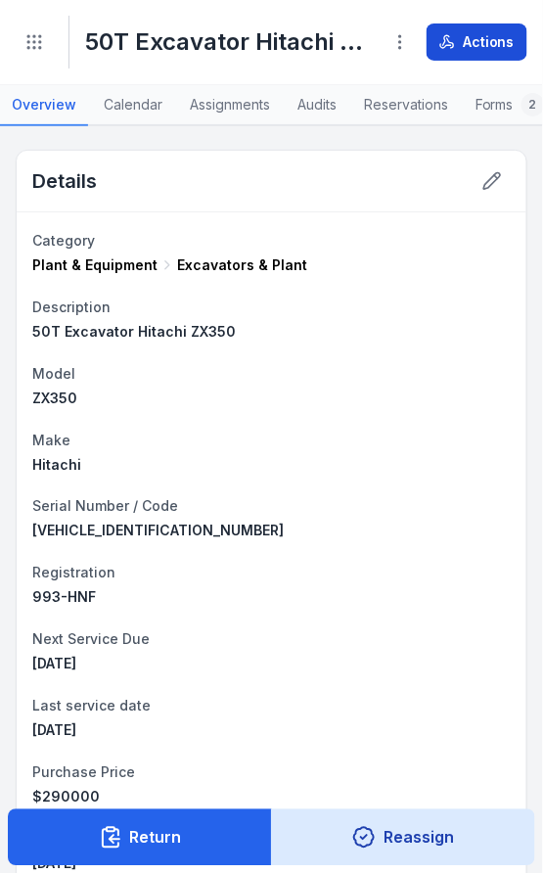
click at [469, 46] on button "Actions" at bounding box center [477, 42] width 101 height 37
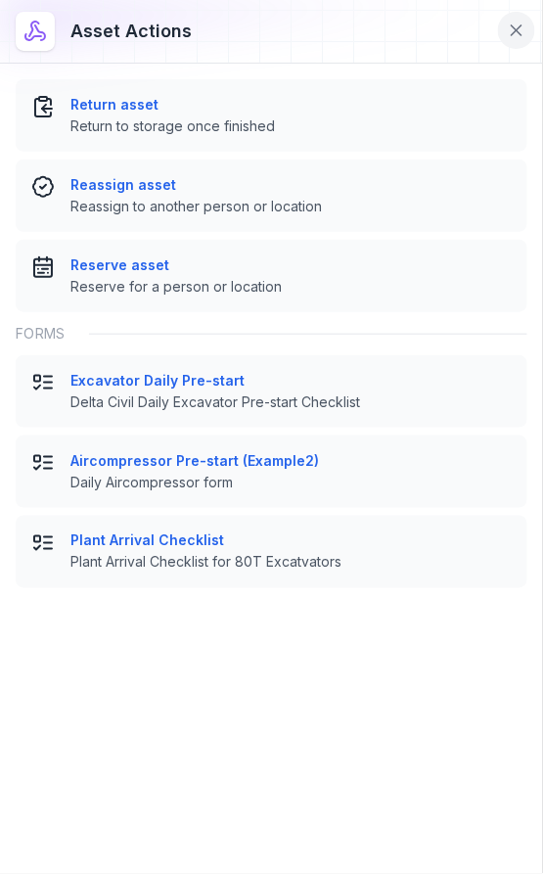
click at [534, 31] on button at bounding box center [516, 30] width 37 height 37
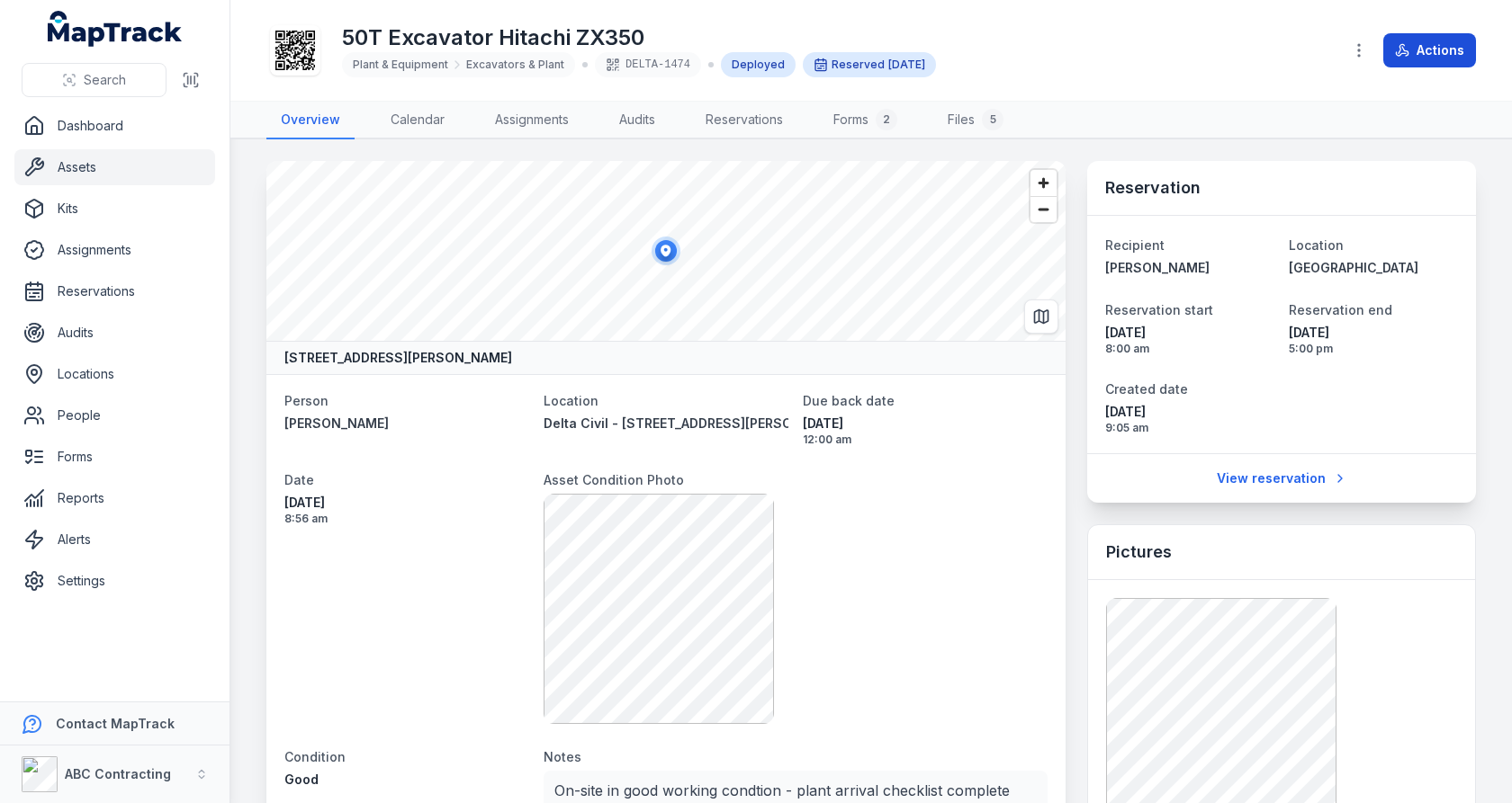
click at [1413, 37] on button "Actions" at bounding box center [1429, 50] width 93 height 34
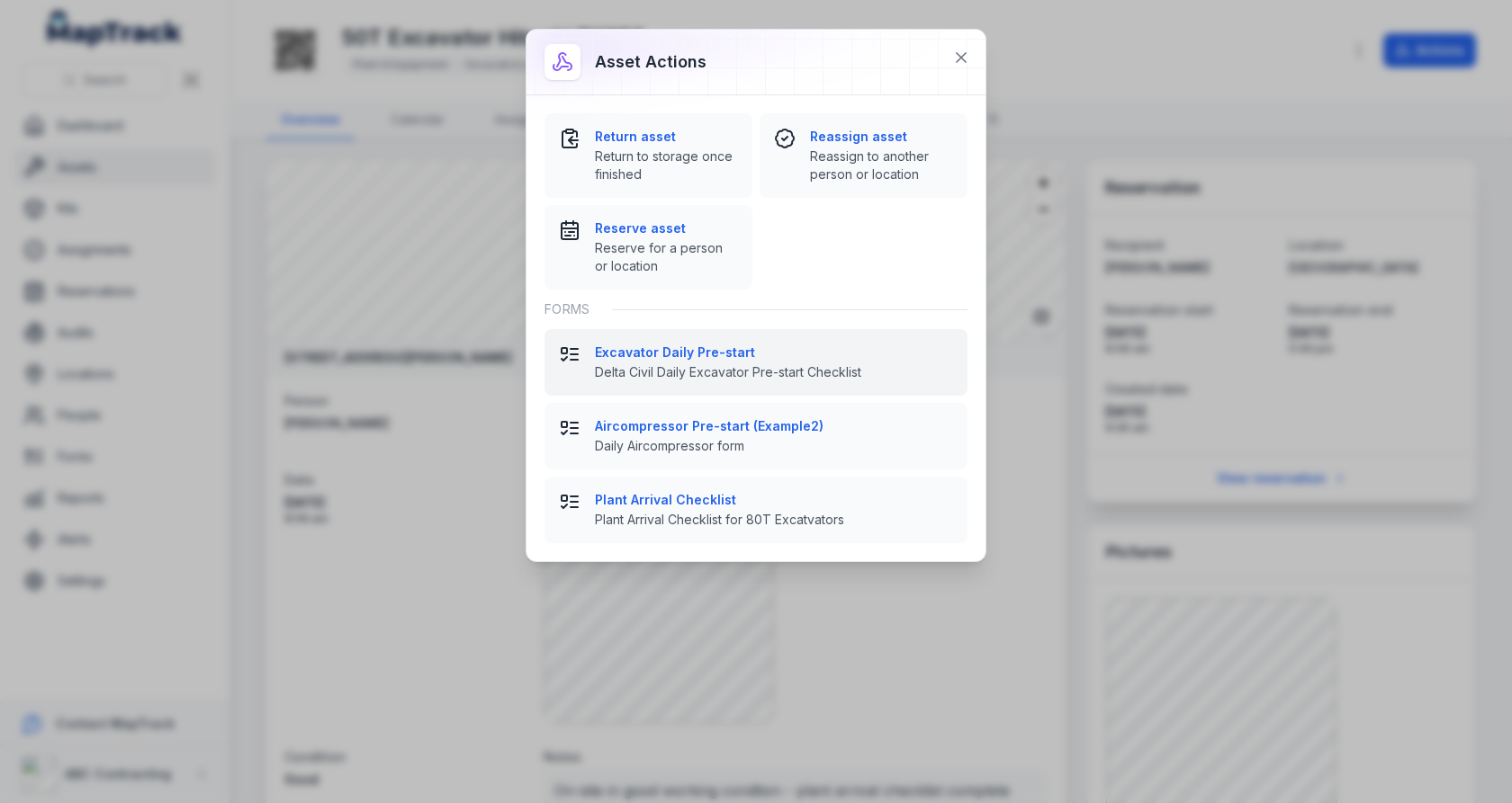
click at [678, 378] on span "Delta Civil Daily Excavator Pre-start Checklist" at bounding box center [774, 373] width 358 height 18
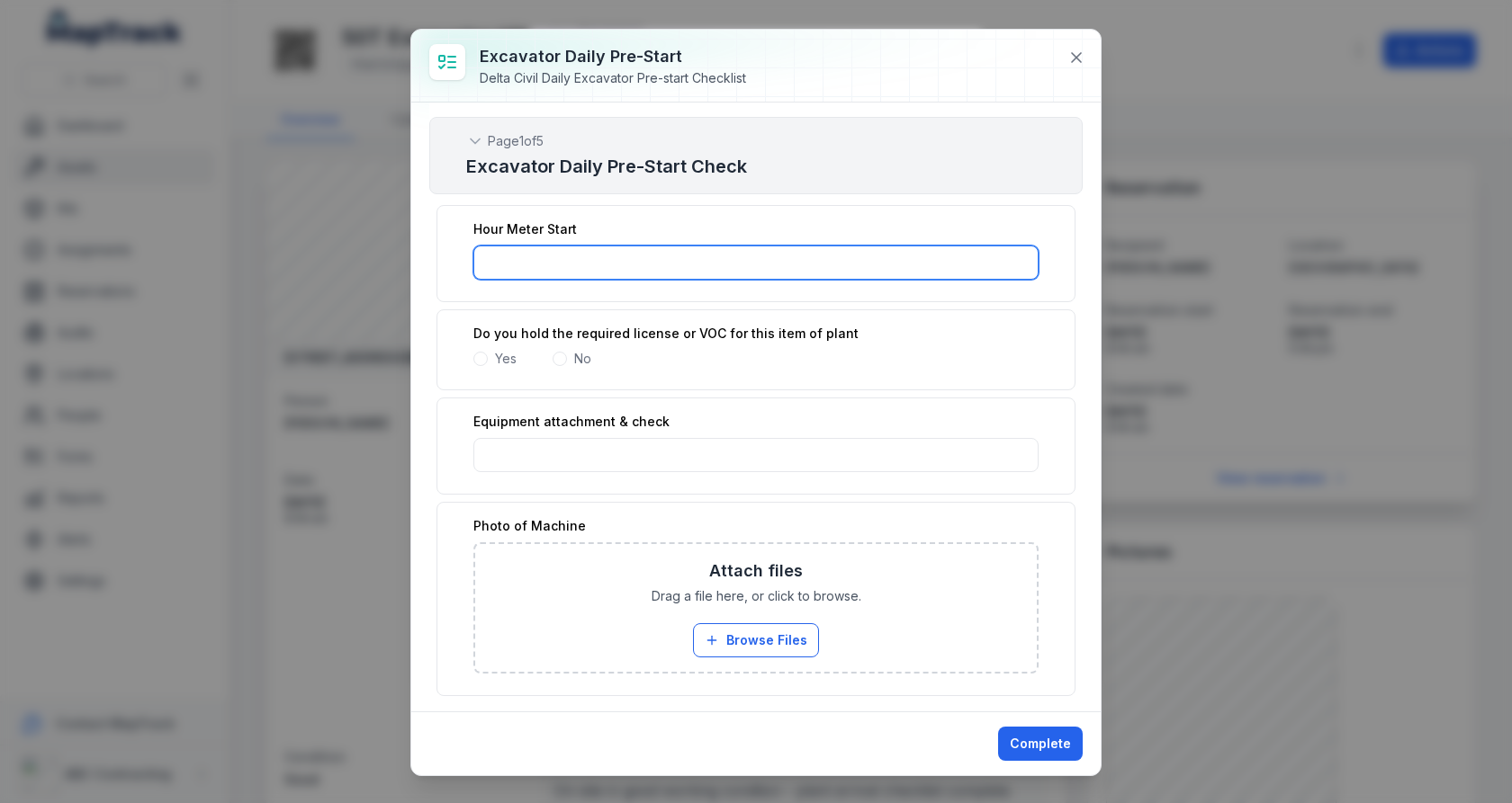
click at [655, 265] on input ":r16k:-form-item-label" at bounding box center [756, 262] width 565 height 34
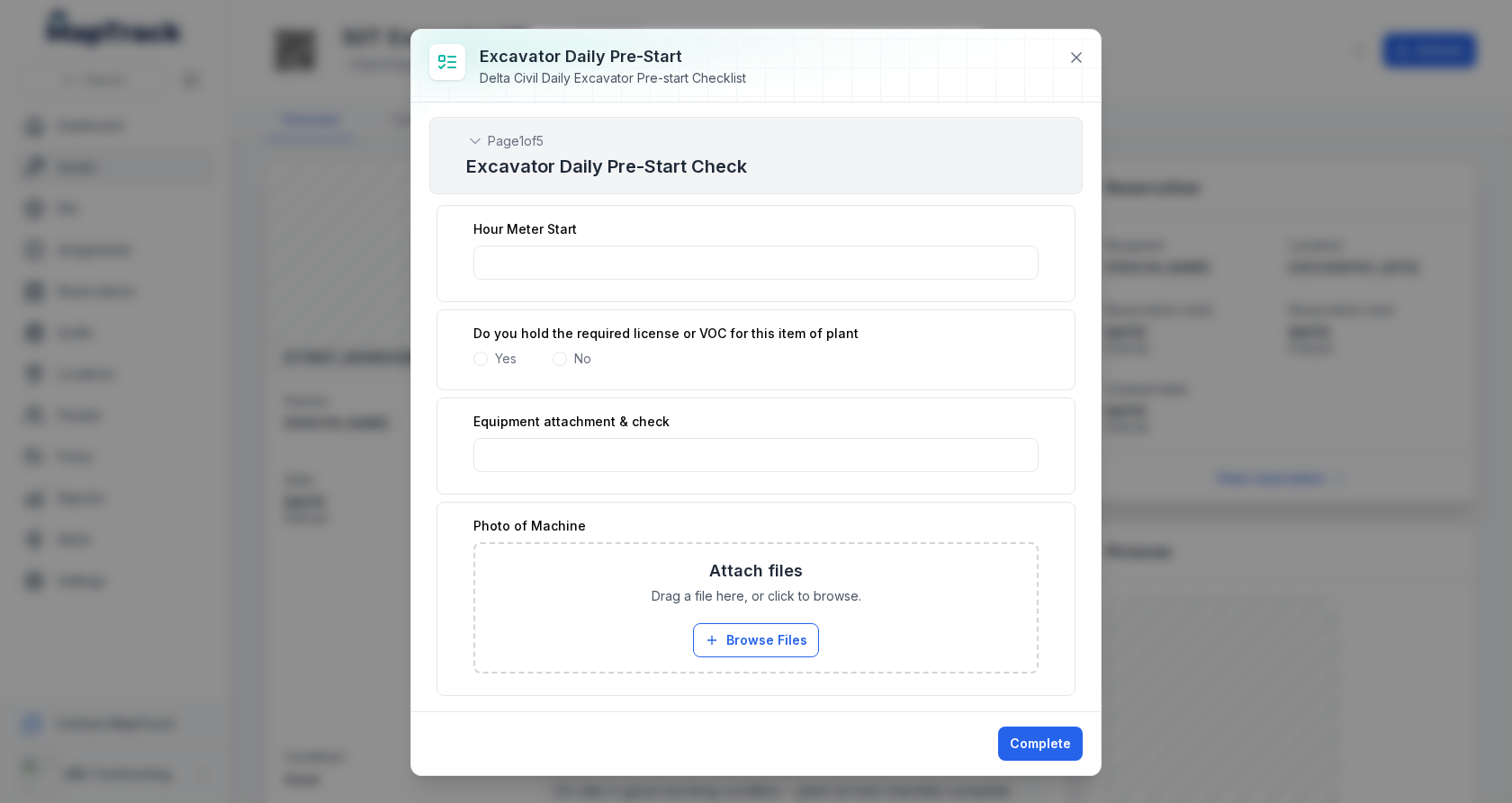
click at [774, 339] on div "Do you hold the required license or VOC for this item of plant Yes No" at bounding box center [756, 350] width 639 height 81
click at [481, 354] on span at bounding box center [481, 359] width 15 height 15
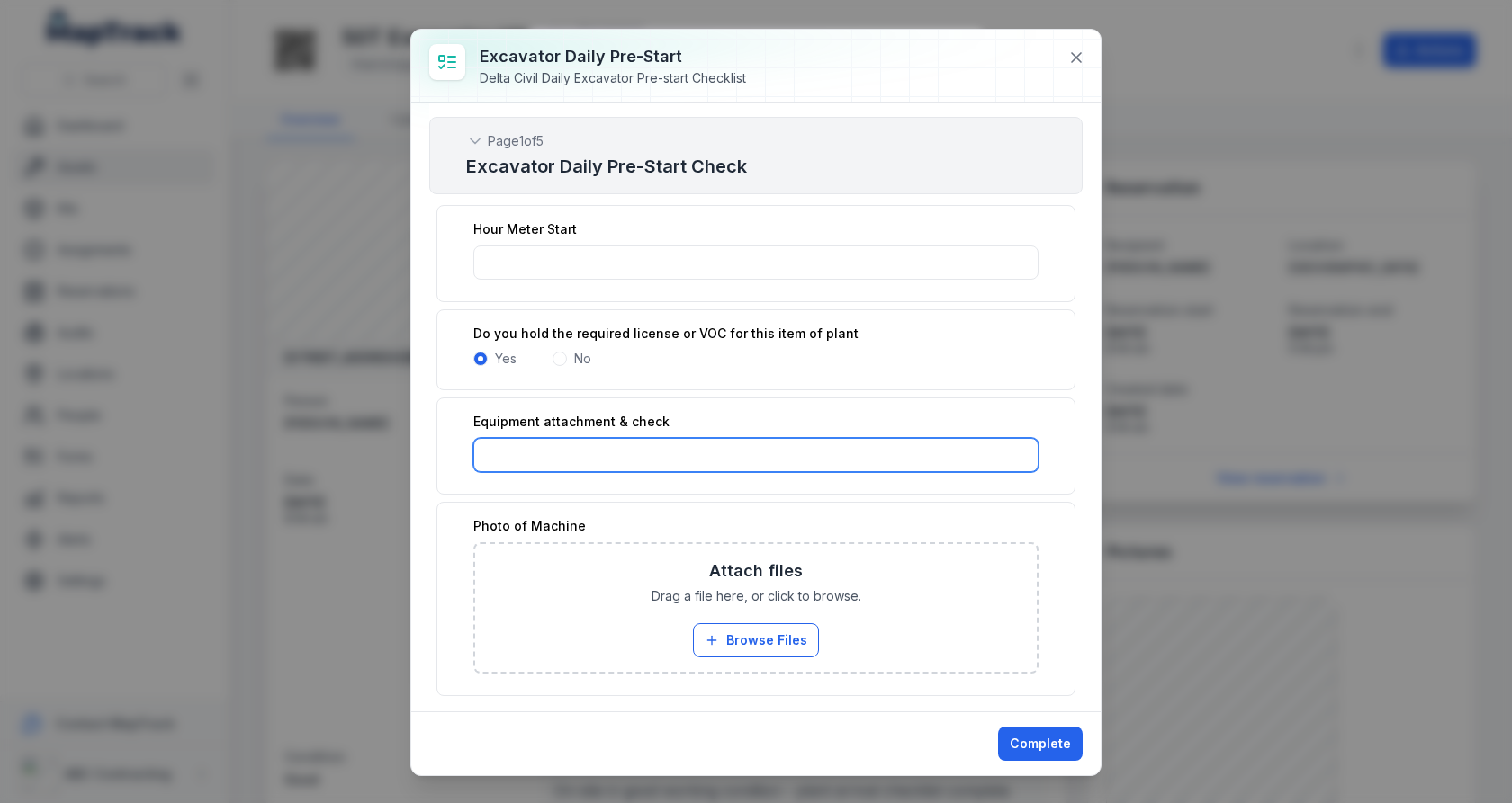
click at [540, 446] on input ":r16t:-form-item-label" at bounding box center [756, 455] width 565 height 34
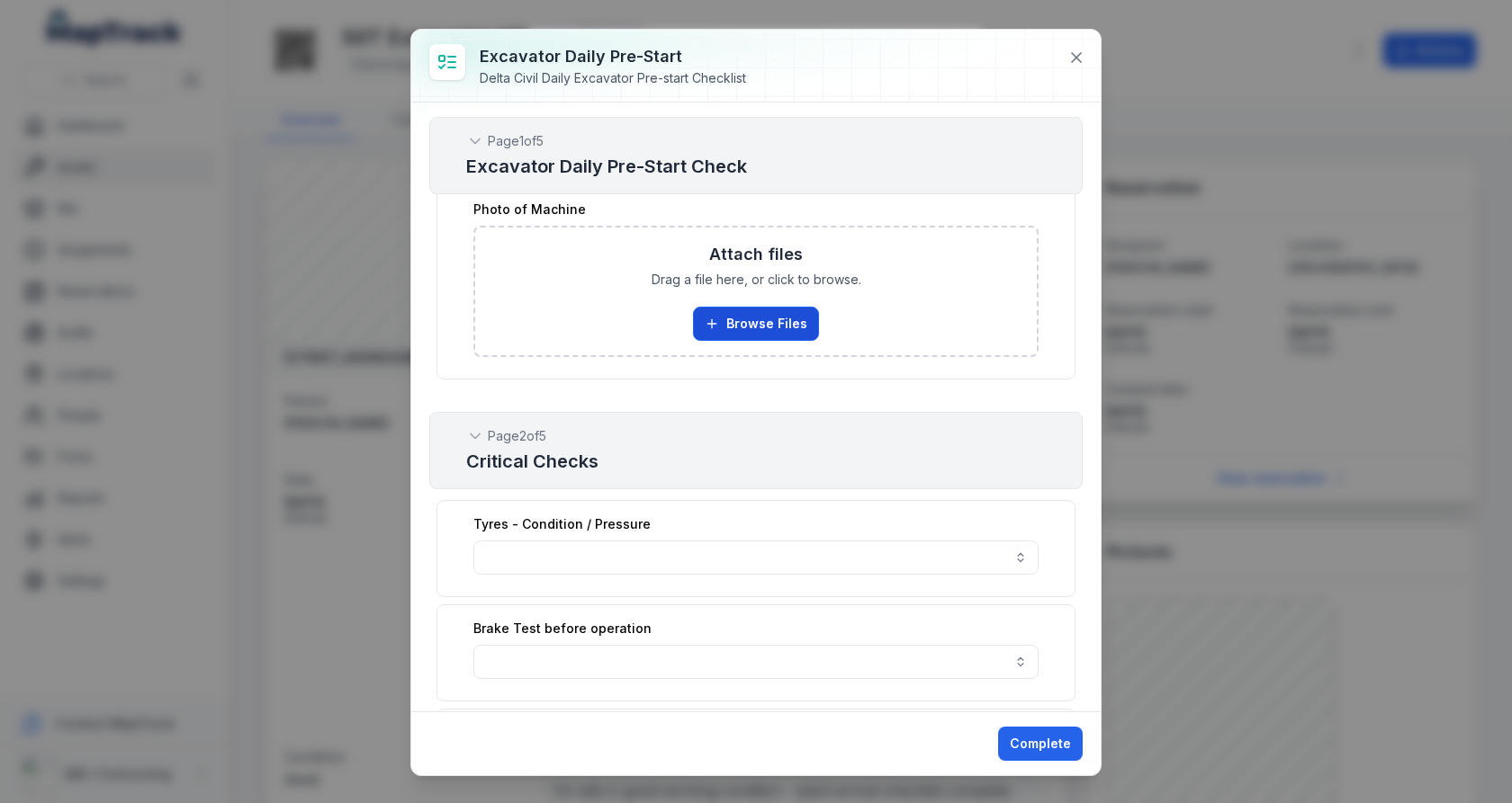
scroll to position [540, 0]
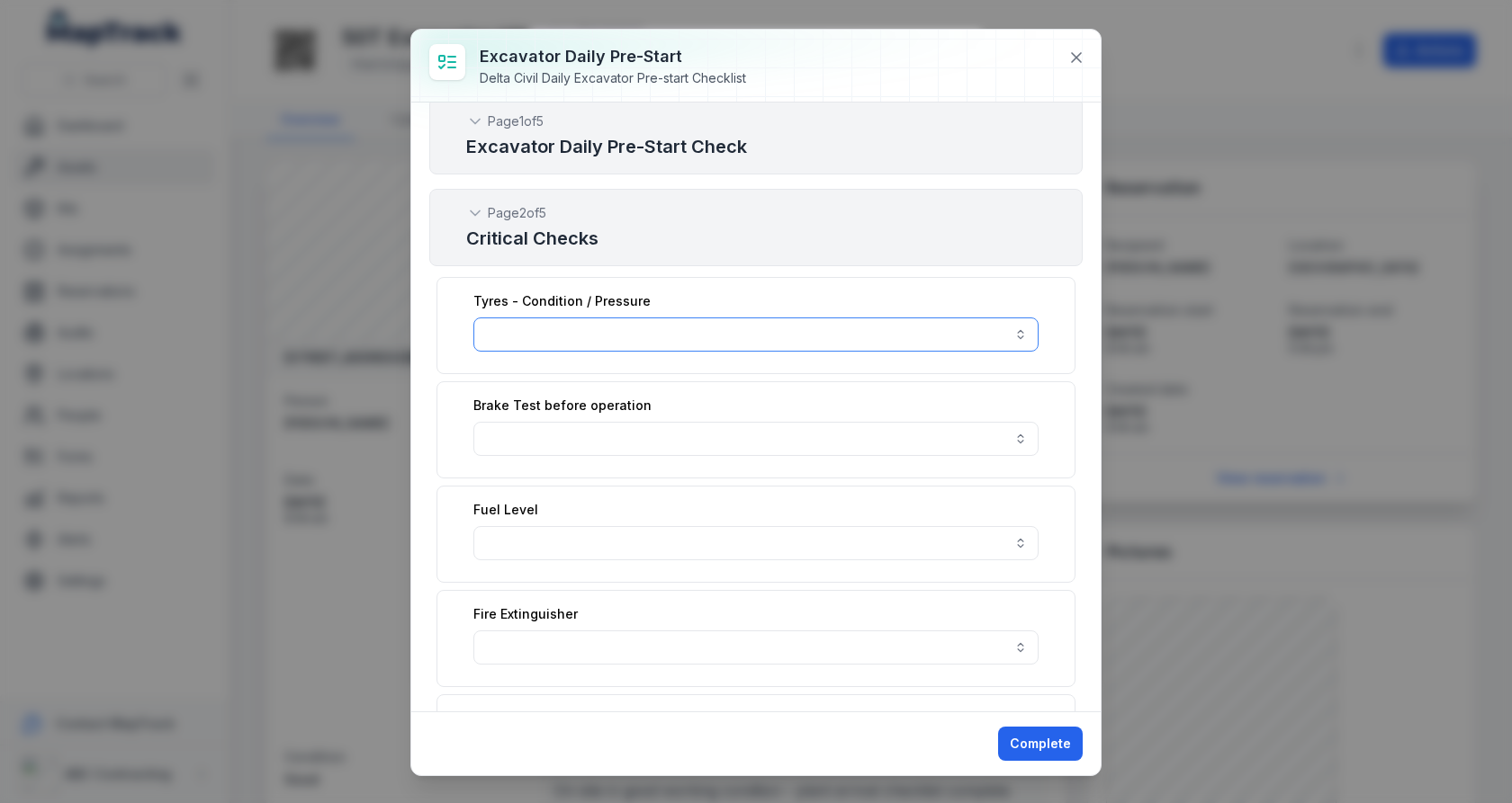
click at [769, 324] on button "button" at bounding box center [756, 334] width 565 height 34
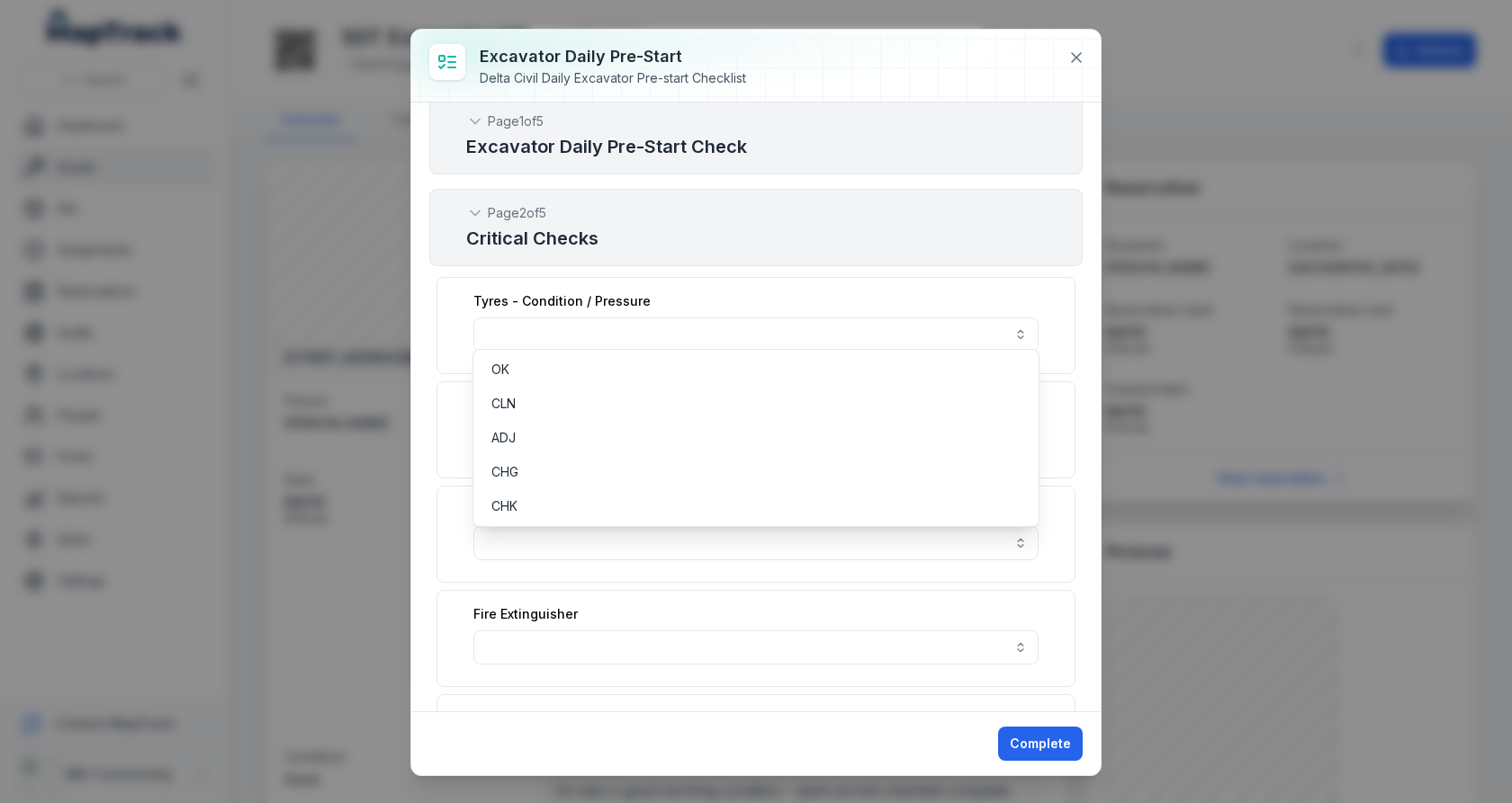
click at [809, 277] on div "Tyres - Condition / Pressure" at bounding box center [756, 326] width 639 height 97
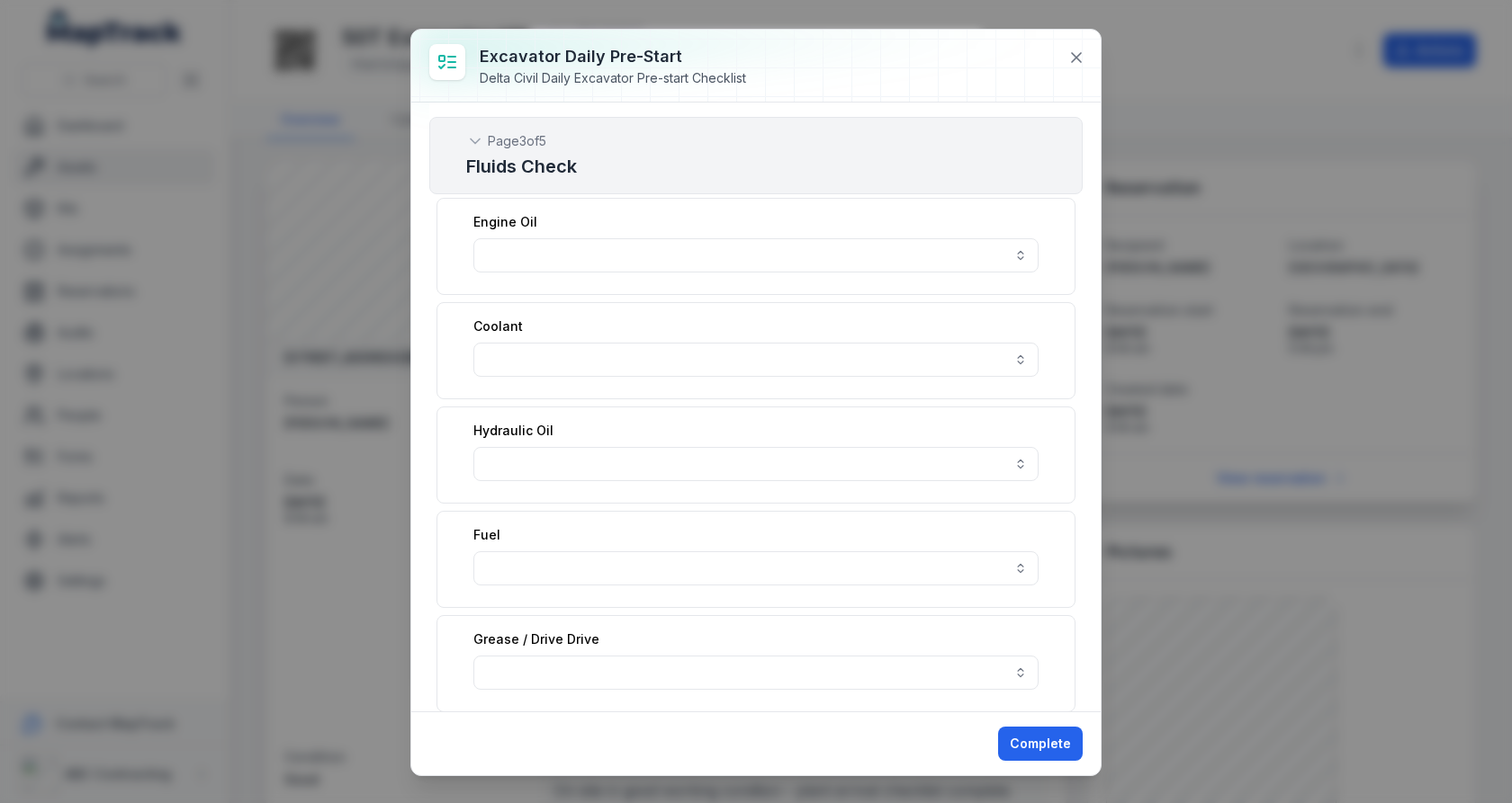
scroll to position [2865, 0]
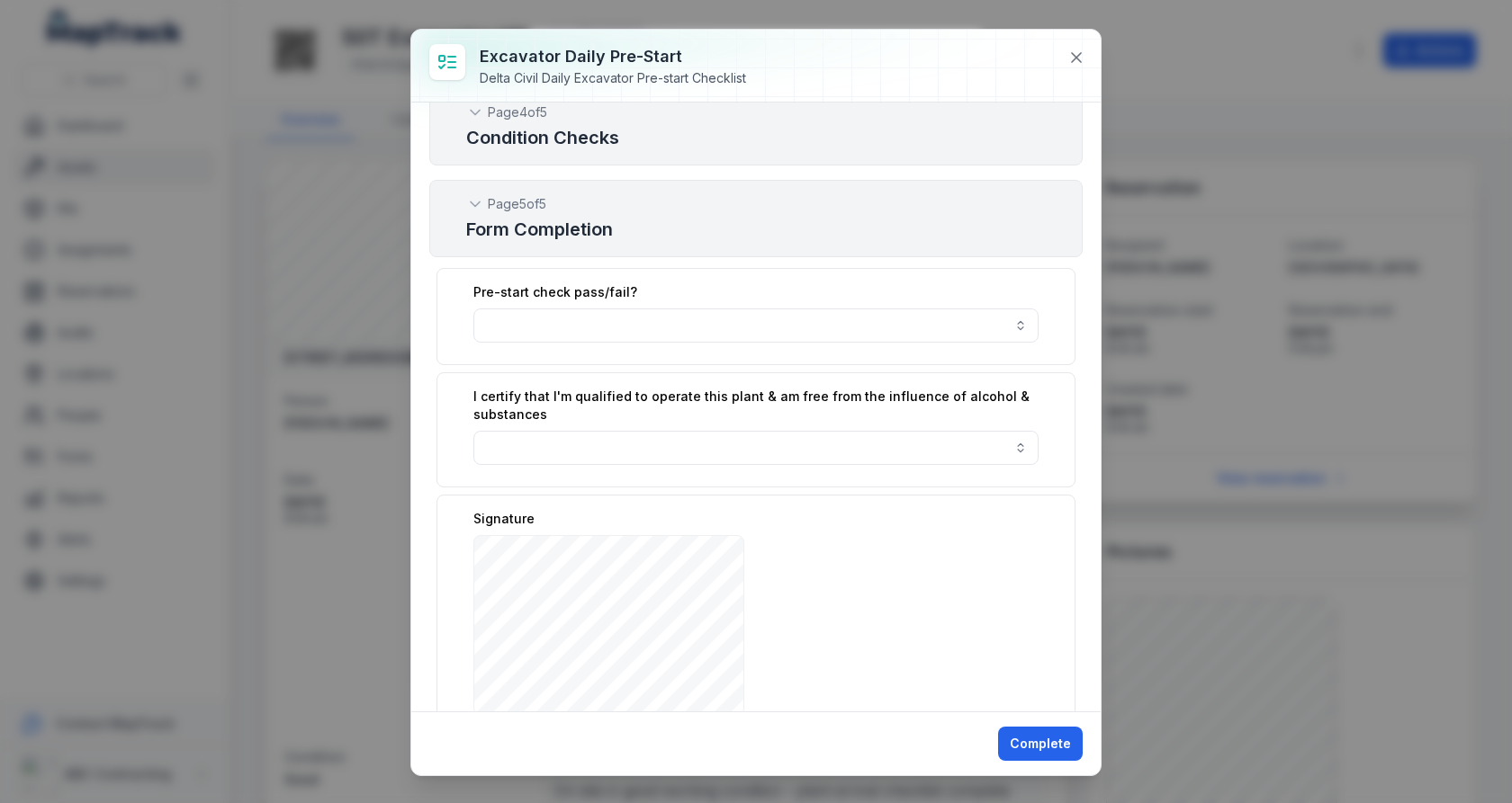
click at [555, 723] on button "Confirm" at bounding box center [576, 740] width 74 height 34
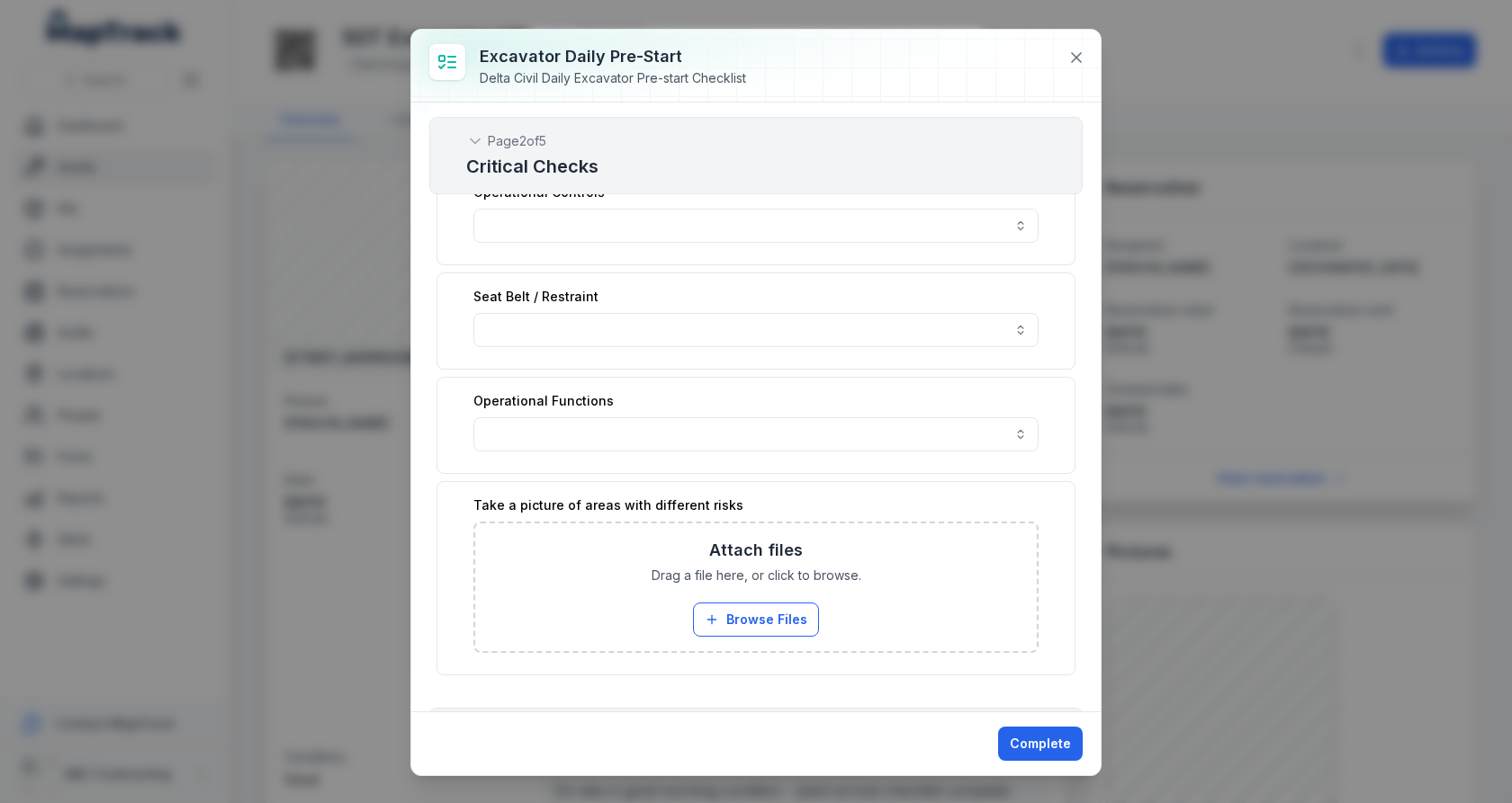
scroll to position [0, 0]
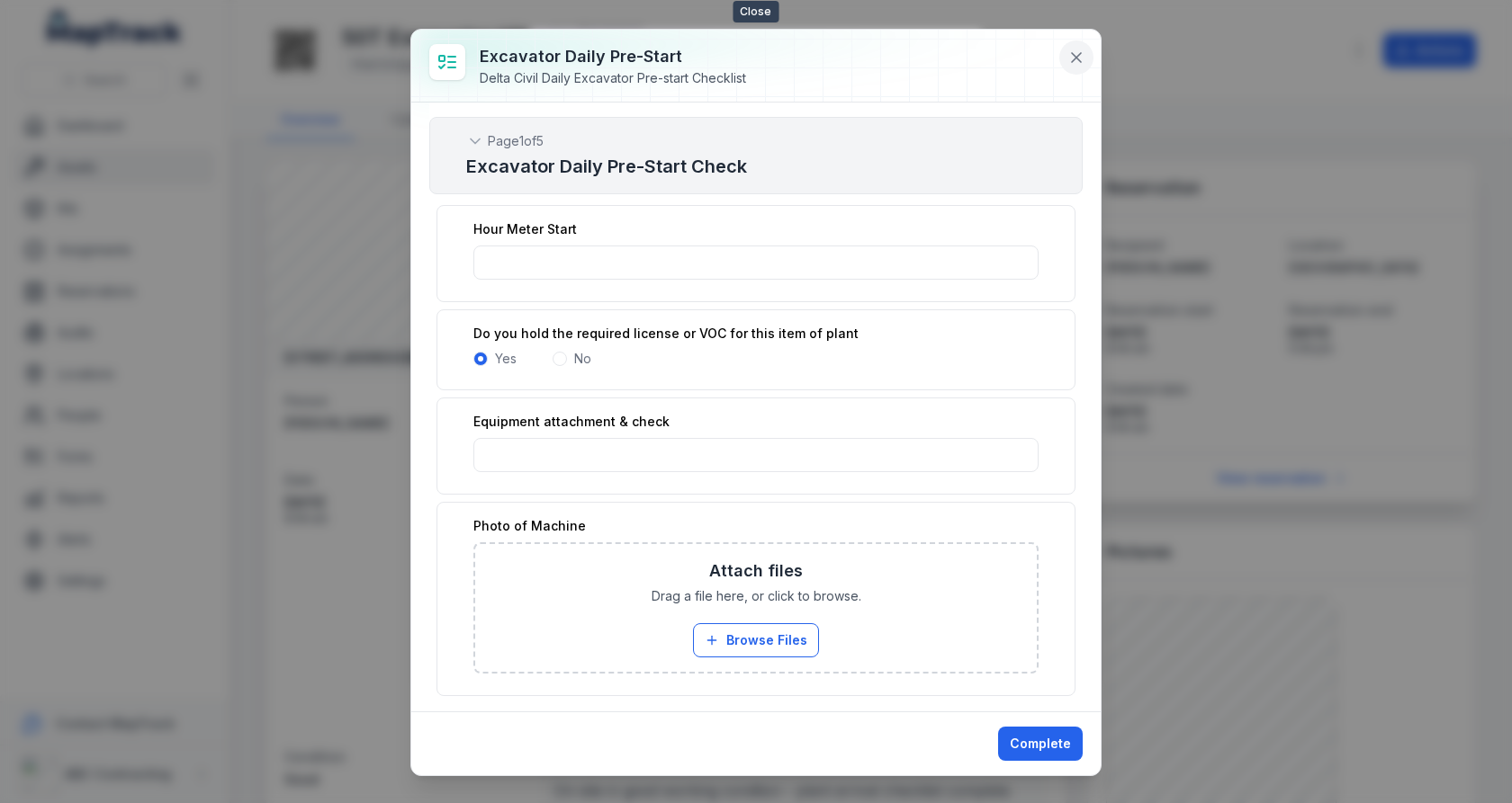
click at [1074, 62] on icon at bounding box center [1076, 58] width 18 height 18
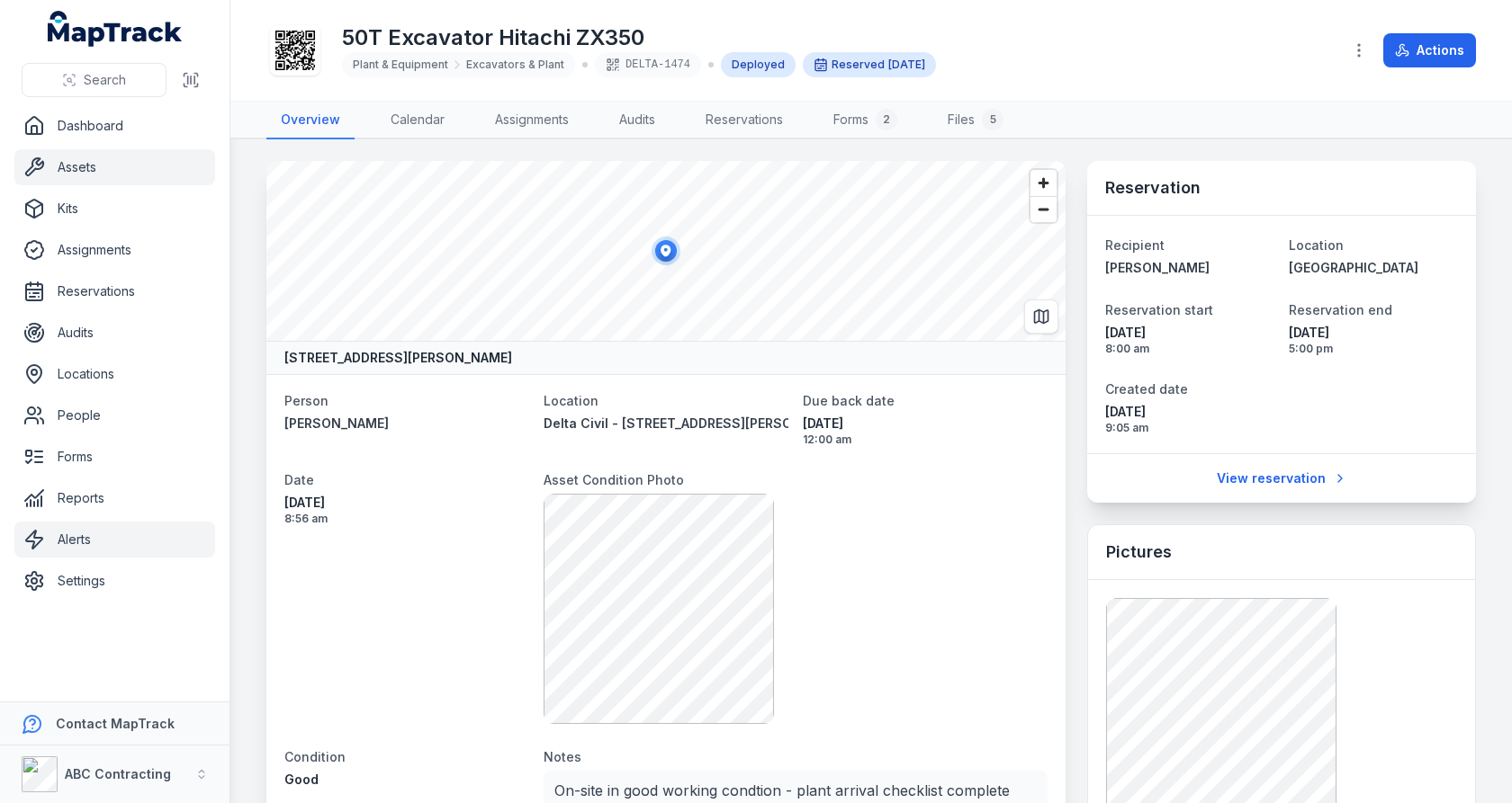
click at [65, 540] on link "Alerts" at bounding box center [115, 539] width 200 height 36
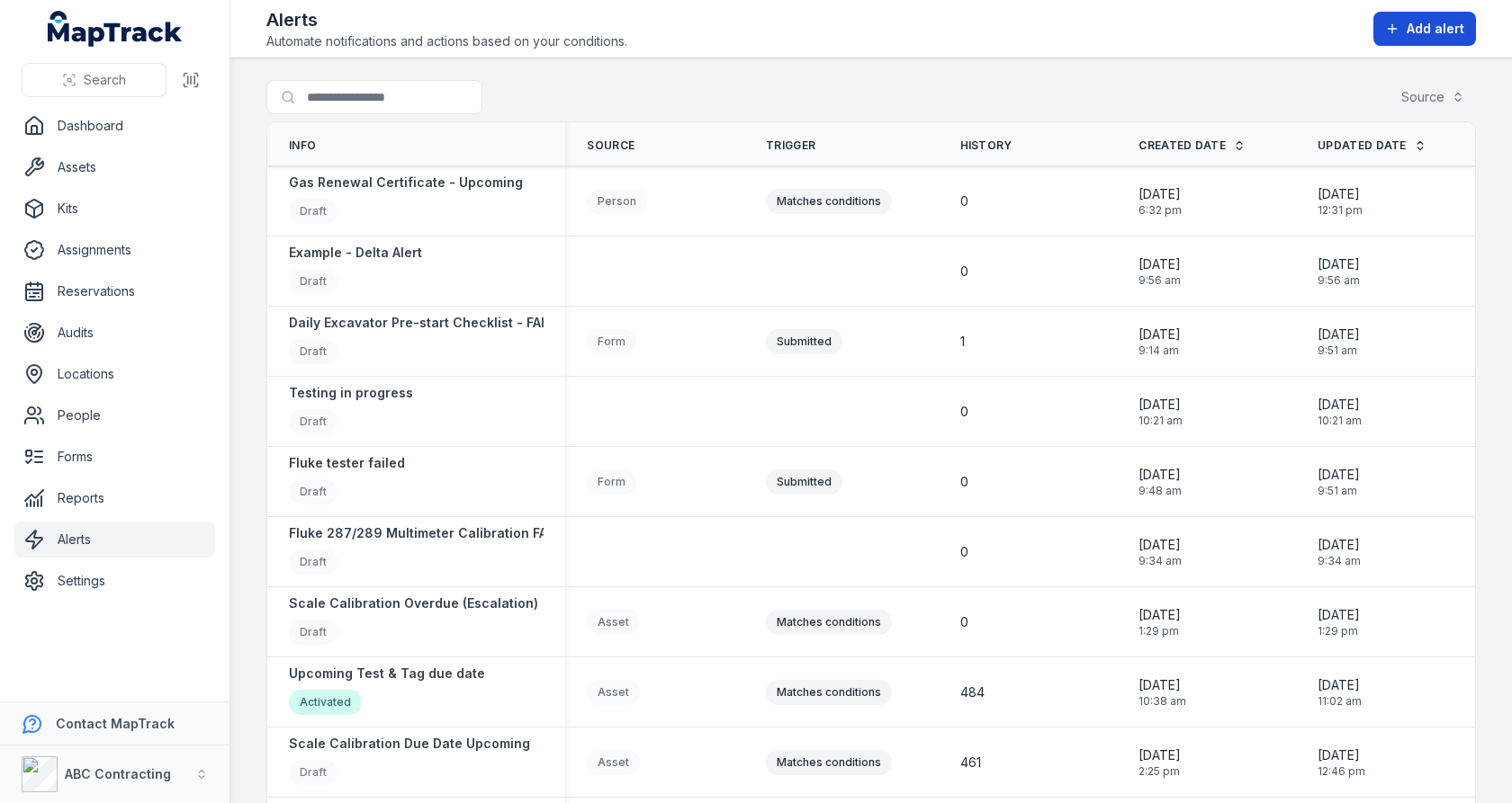
click at [1384, 30] on button "Add alert" at bounding box center [1425, 28] width 103 height 34
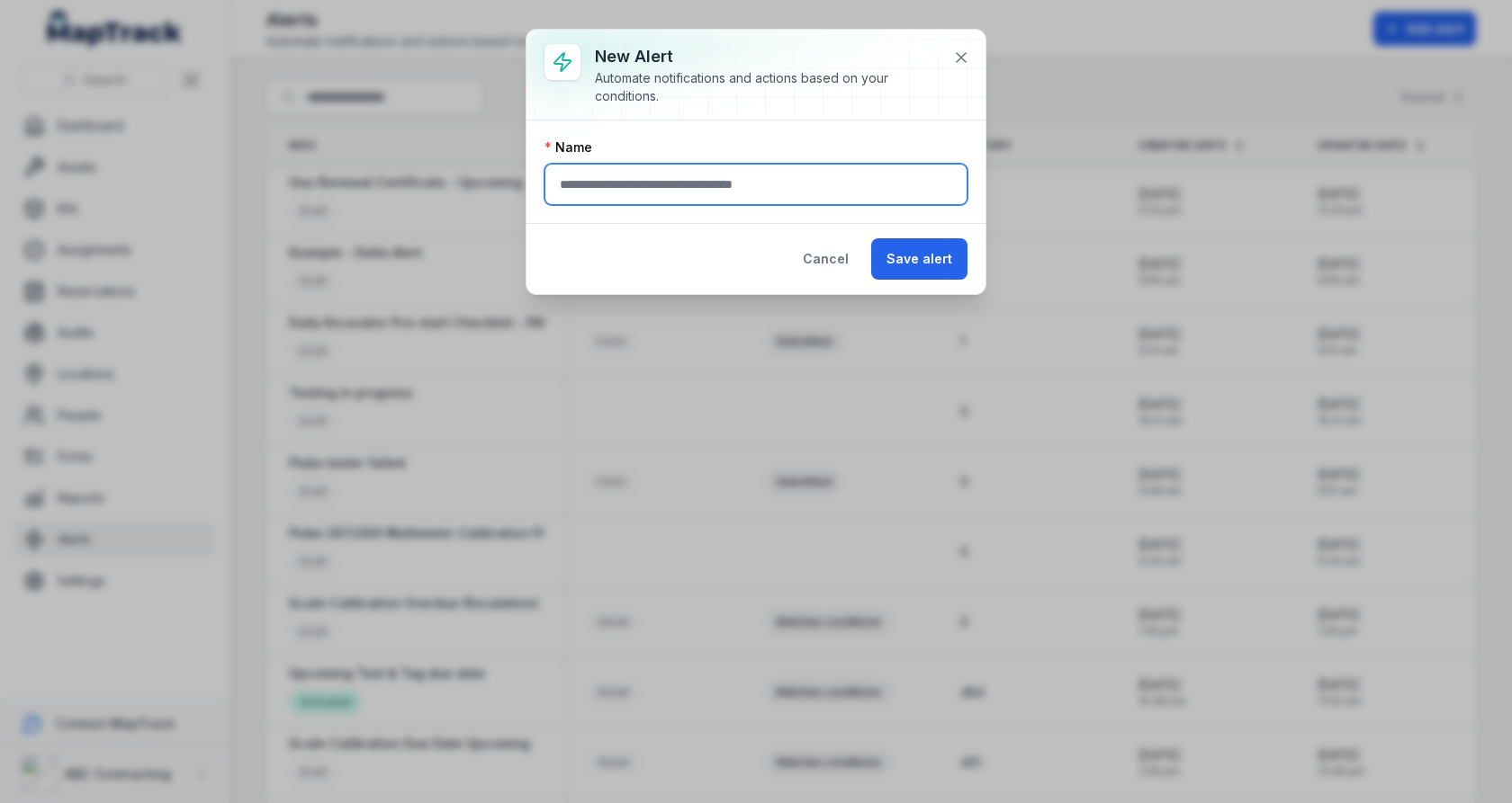
click at [795, 180] on input "text" at bounding box center [756, 184] width 423 height 41
type input "*"
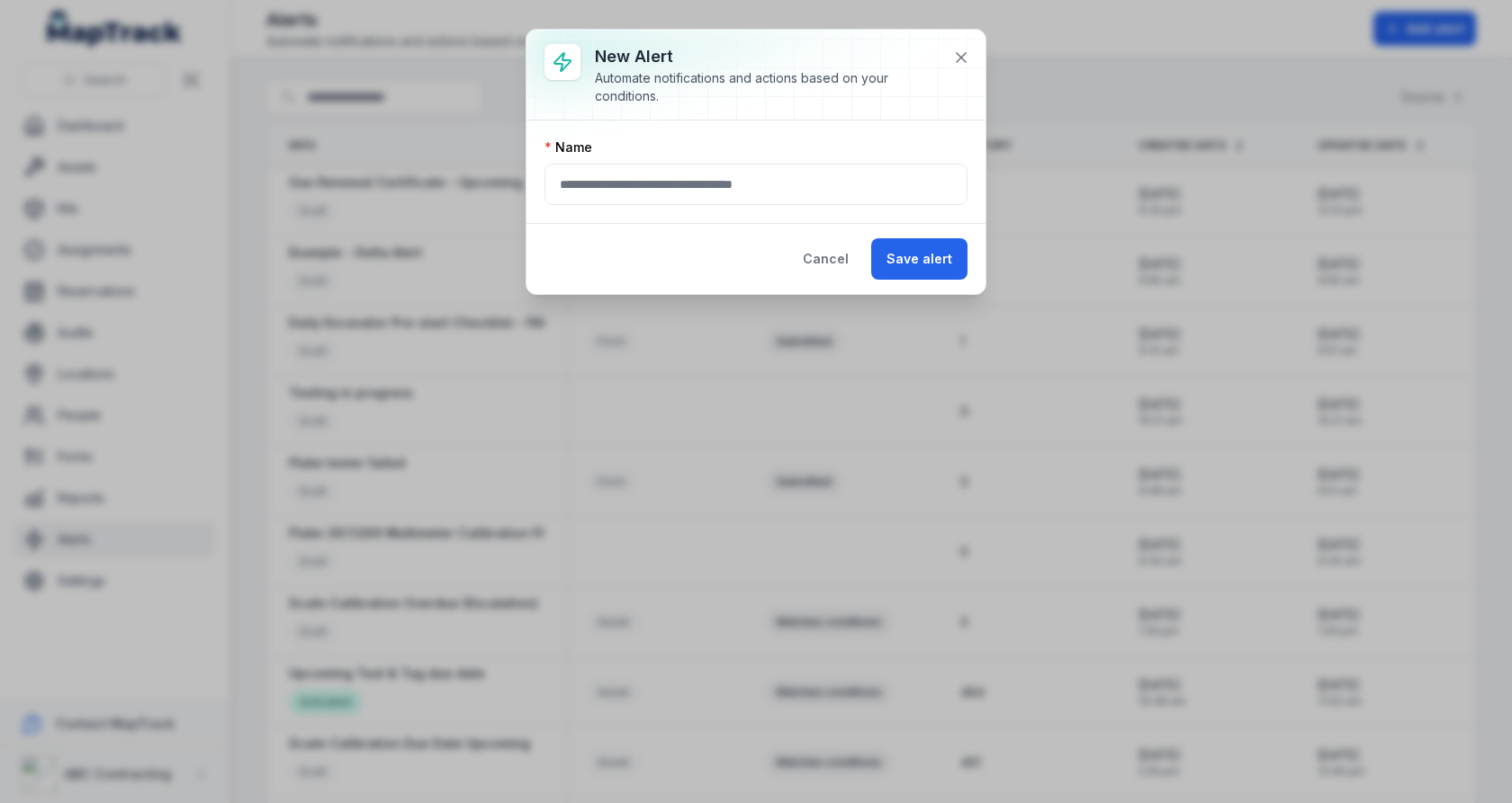
click at [968, 40] on div at bounding box center [756, 74] width 459 height 90
click at [968, 55] on icon at bounding box center [961, 58] width 18 height 18
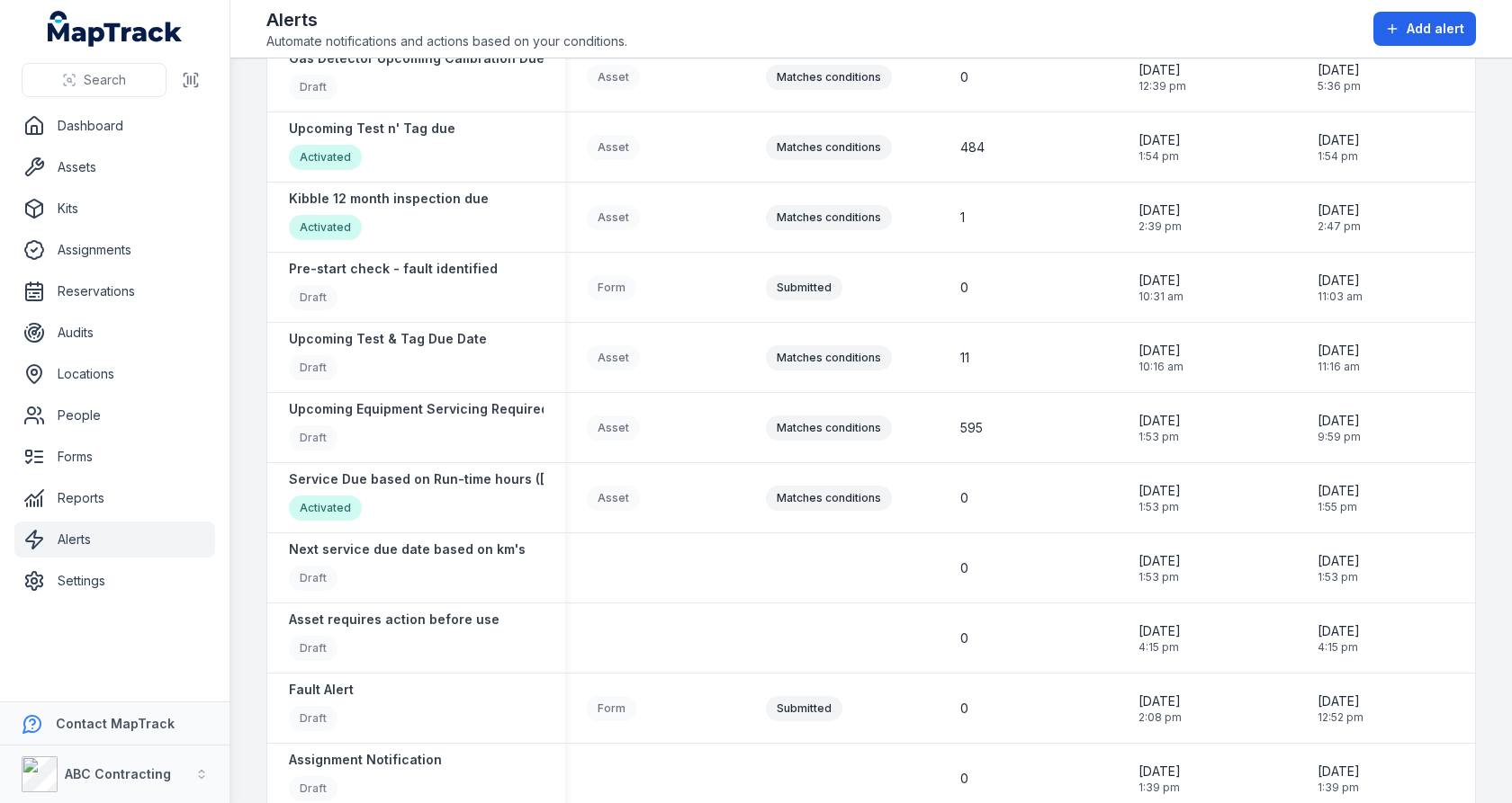
scroll to position [1539, 0]
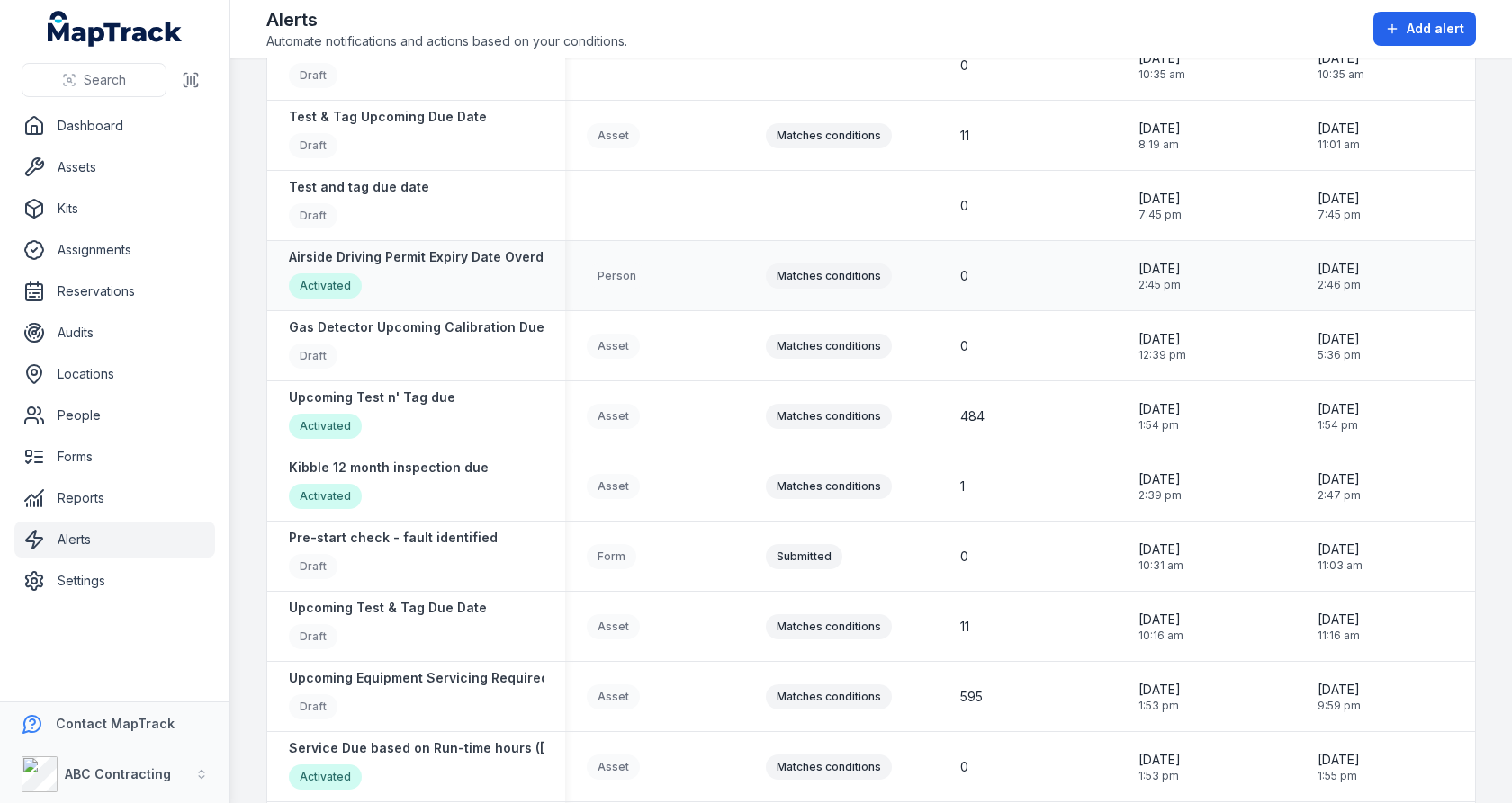
click at [631, 266] on div "Person" at bounding box center [617, 276] width 61 height 25
click at [630, 266] on div "Person" at bounding box center [617, 276] width 61 height 25
click at [620, 266] on div "Person" at bounding box center [617, 276] width 61 height 25
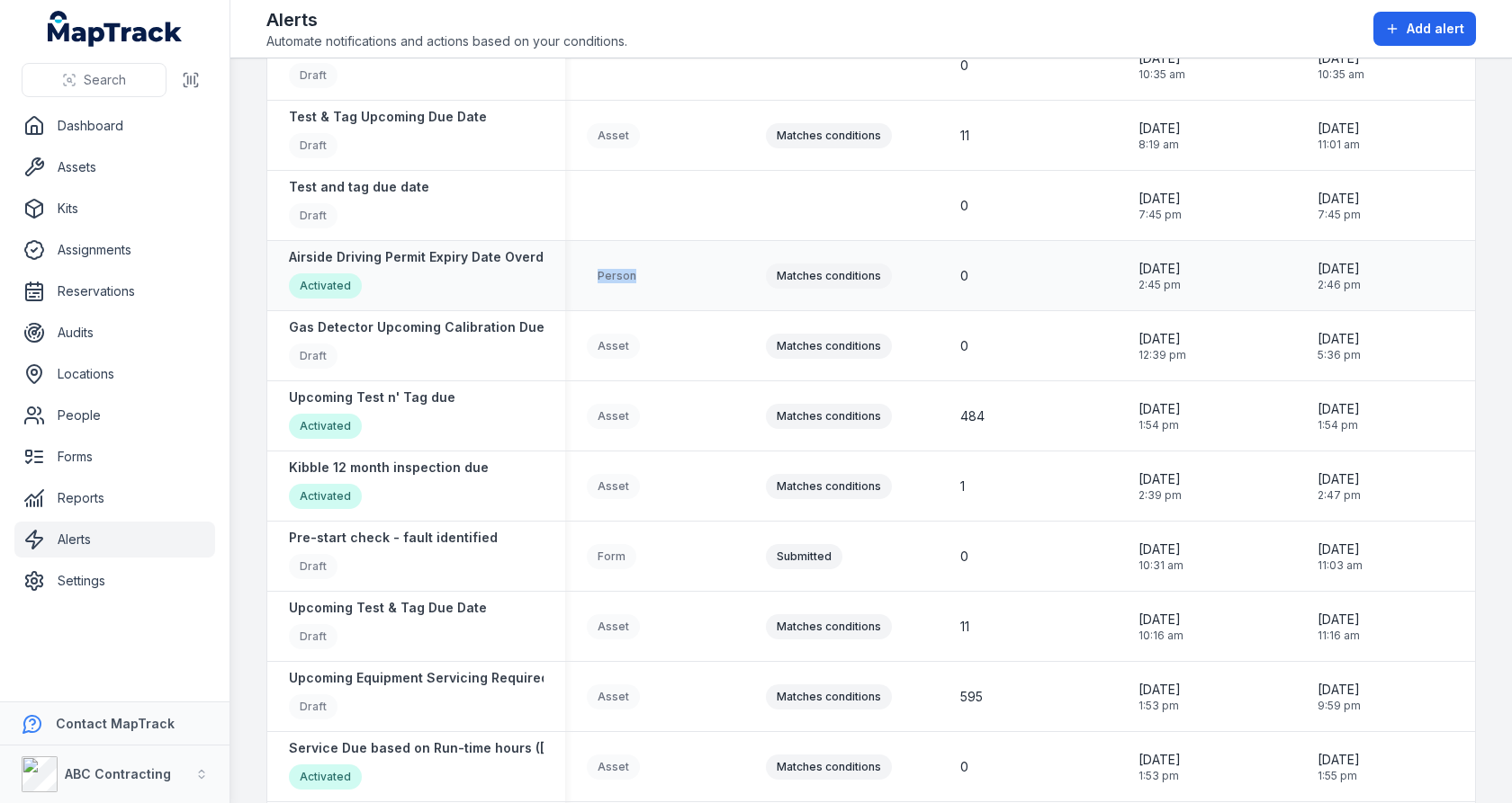
click at [620, 266] on div "Person" at bounding box center [617, 276] width 61 height 25
click at [620, 266] on div "Person" at bounding box center [617, 276] width 61 height 25
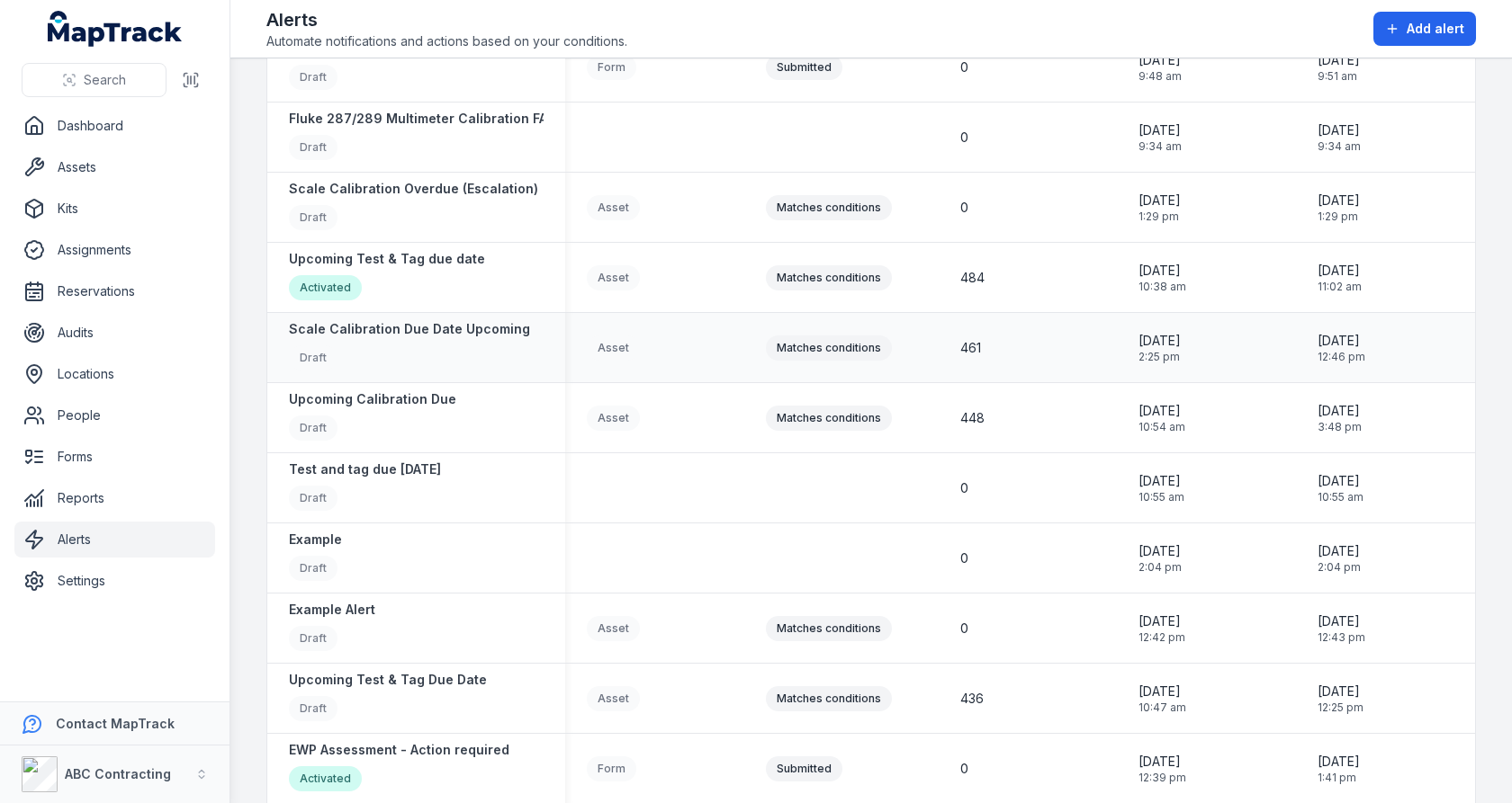
scroll to position [0, 0]
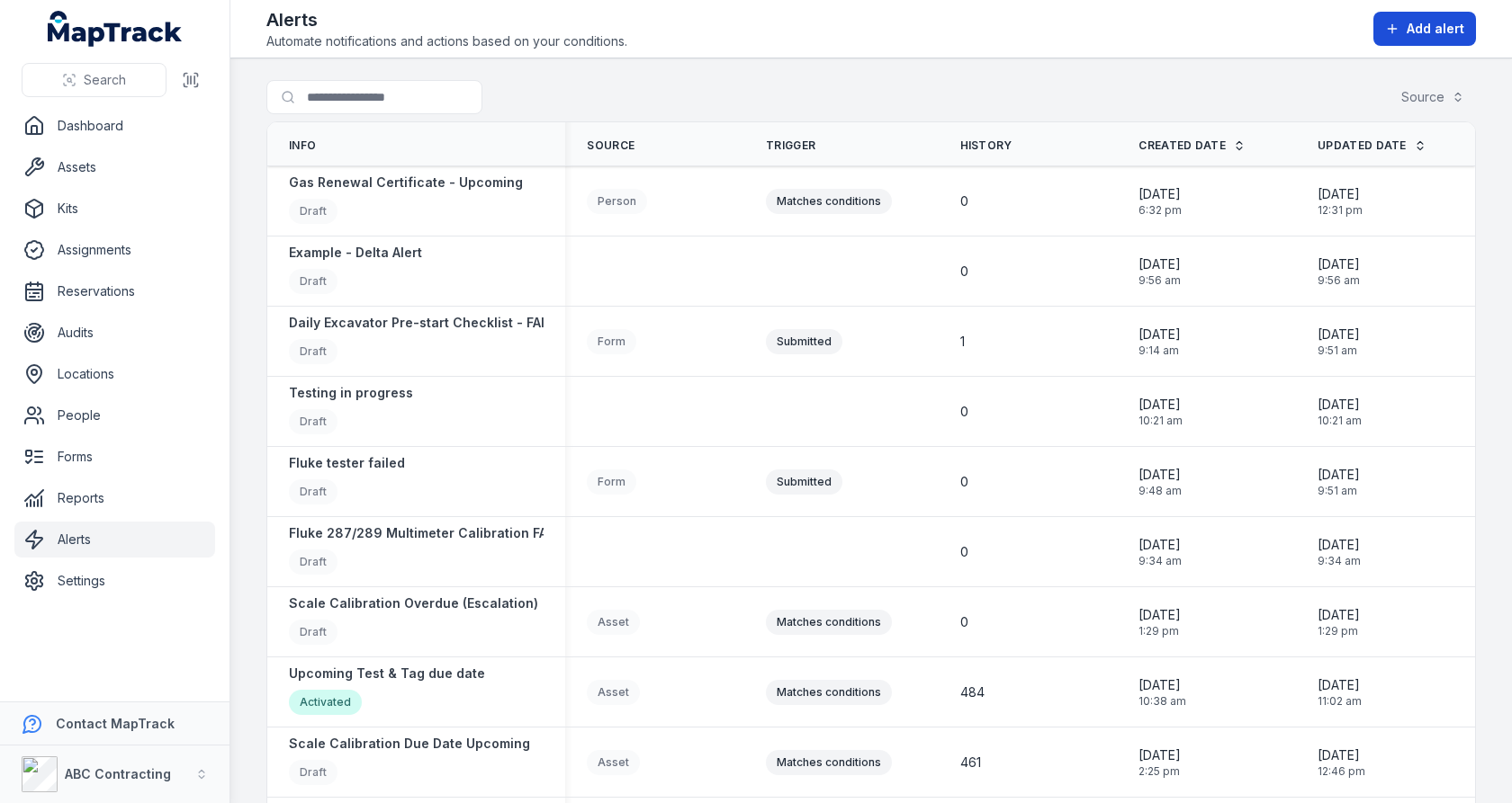
click at [1398, 20] on button "Add alert" at bounding box center [1425, 28] width 103 height 34
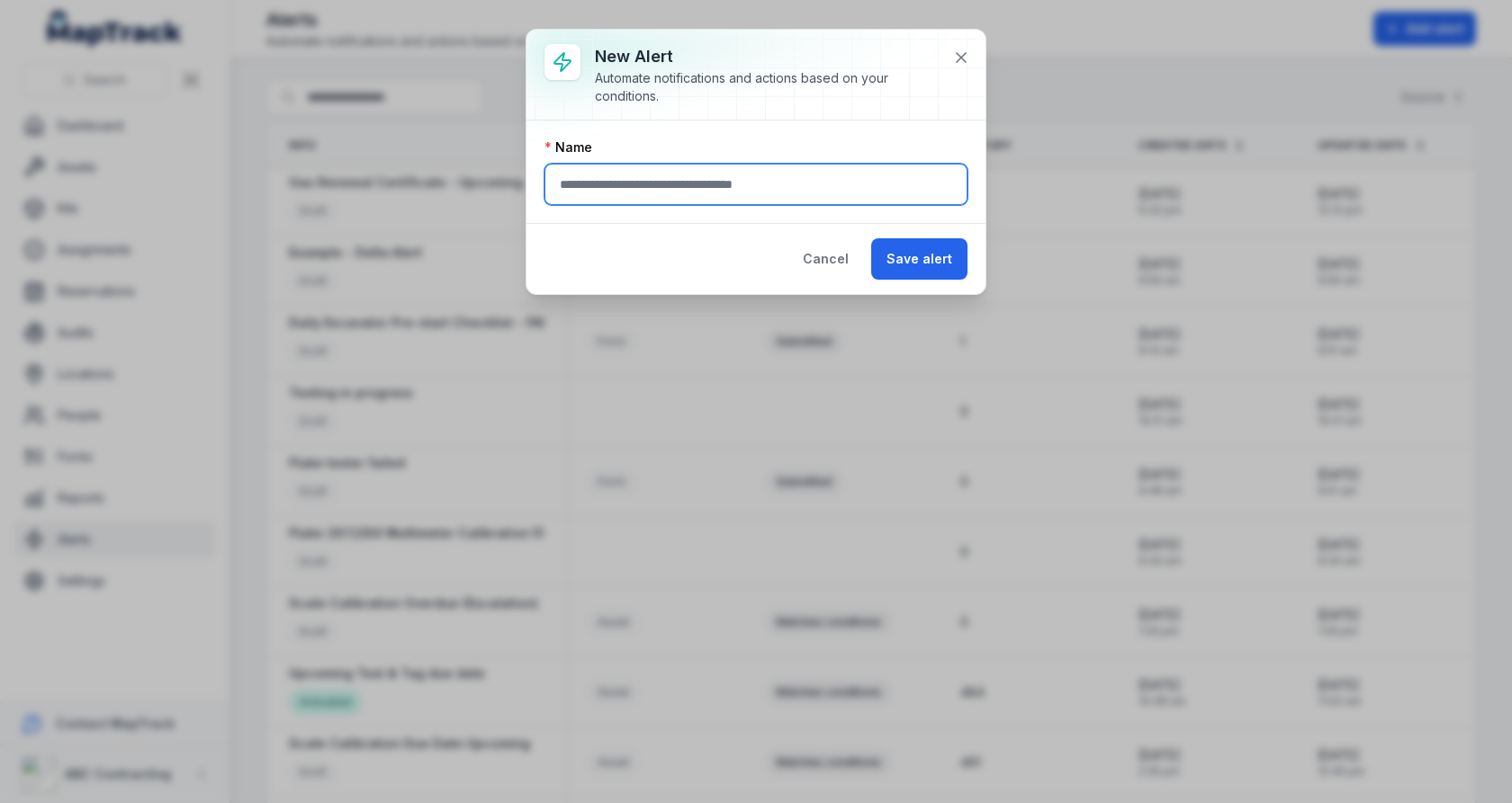
click at [839, 164] on input "text" at bounding box center [756, 184] width 423 height 41
type input "*"
type input "**********"
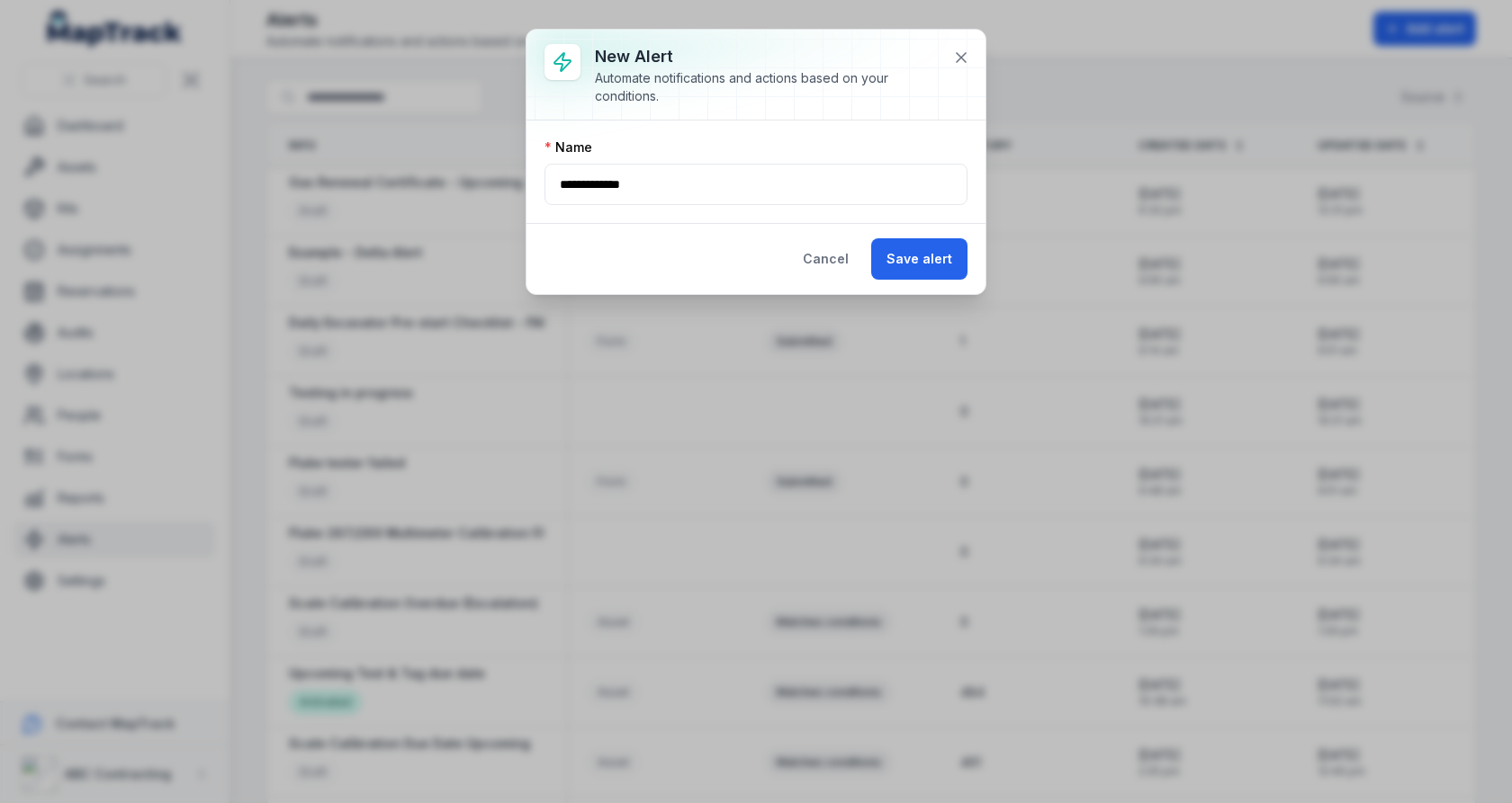
click at [975, 258] on div "Cancel Save alert" at bounding box center [756, 258] width 459 height 71
click at [923, 258] on button "Save alert" at bounding box center [919, 258] width 97 height 41
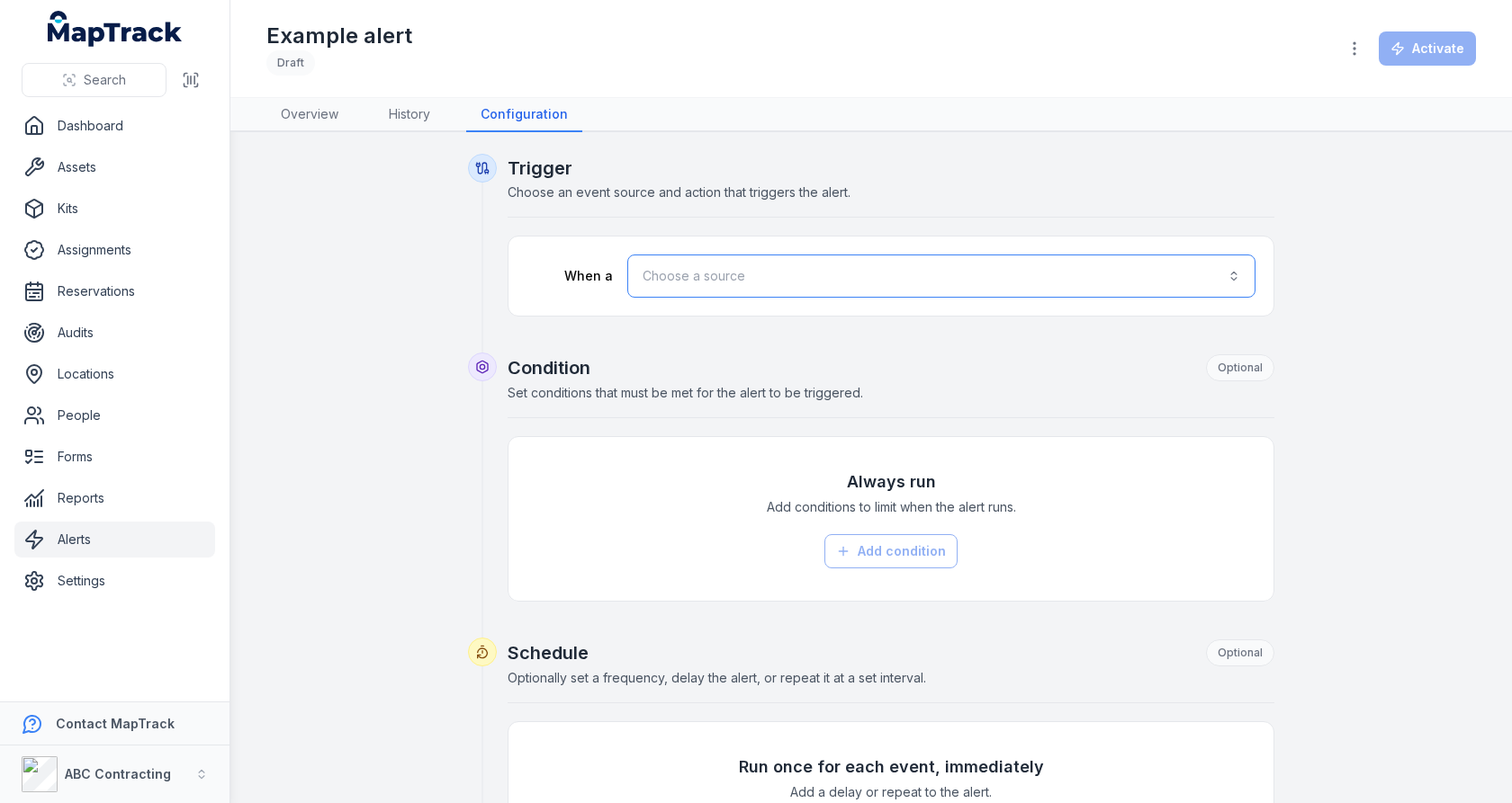
click at [869, 259] on button "Choose a source" at bounding box center [941, 276] width 628 height 43
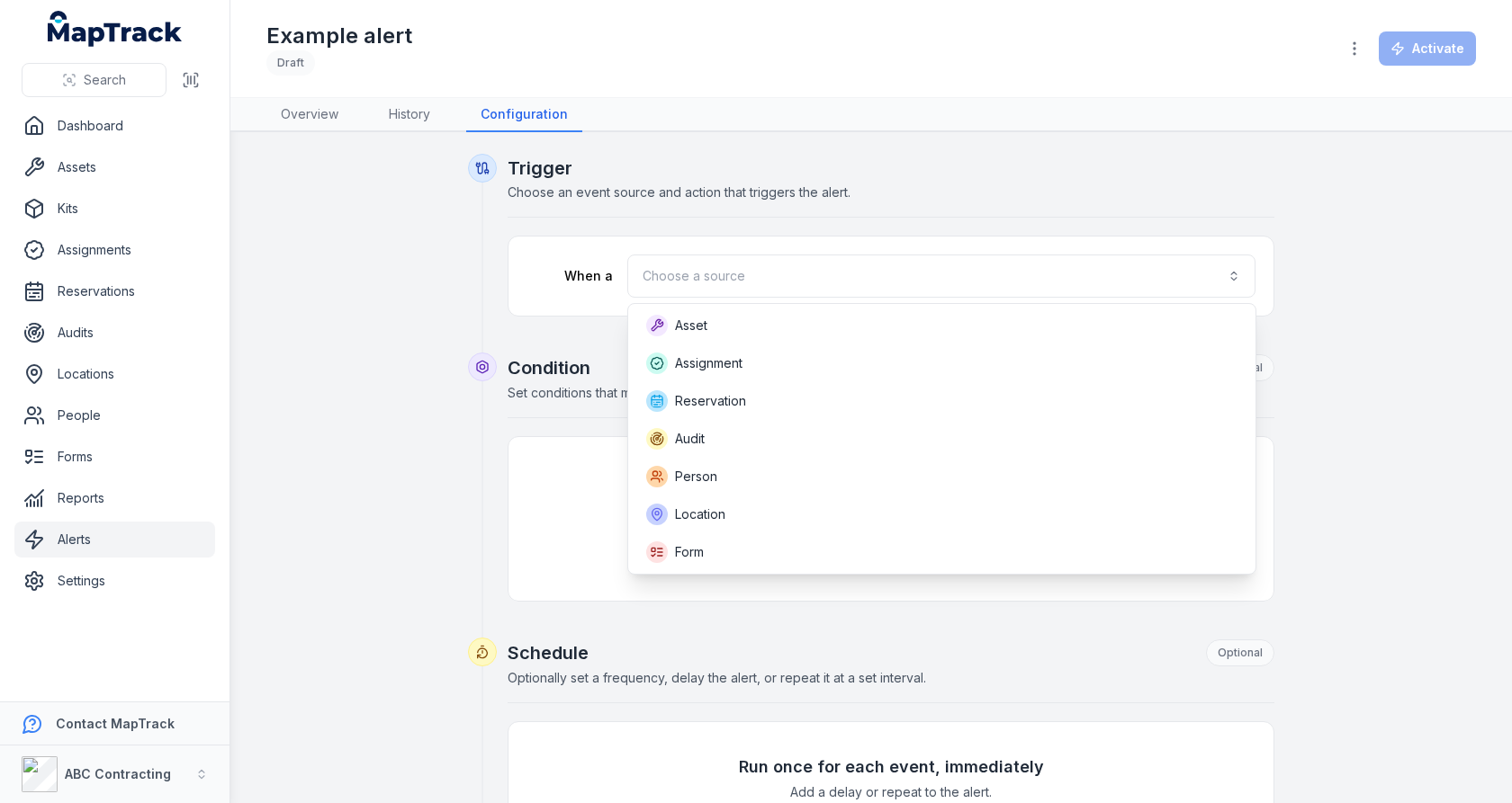
click at [990, 150] on main "Trigger Choose an event source and action that triggers the alert. When a Choos…" at bounding box center [871, 468] width 1281 height 671
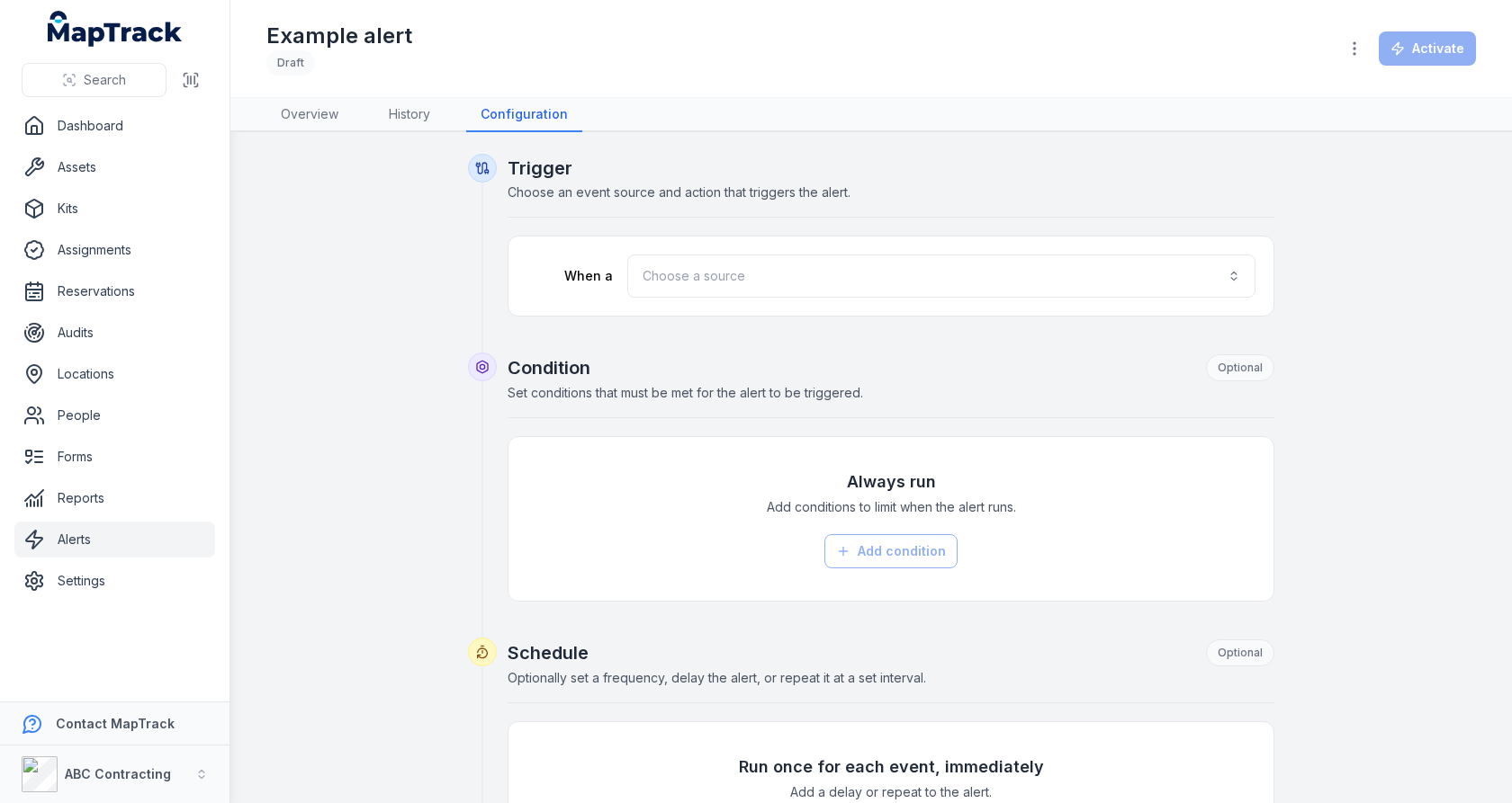
click at [758, 153] on div "Trigger Choose an event source and action that triggers the alert. When a Choos…" at bounding box center [891, 253] width 767 height 198
click at [769, 264] on button "Choose a source" at bounding box center [941, 276] width 628 height 43
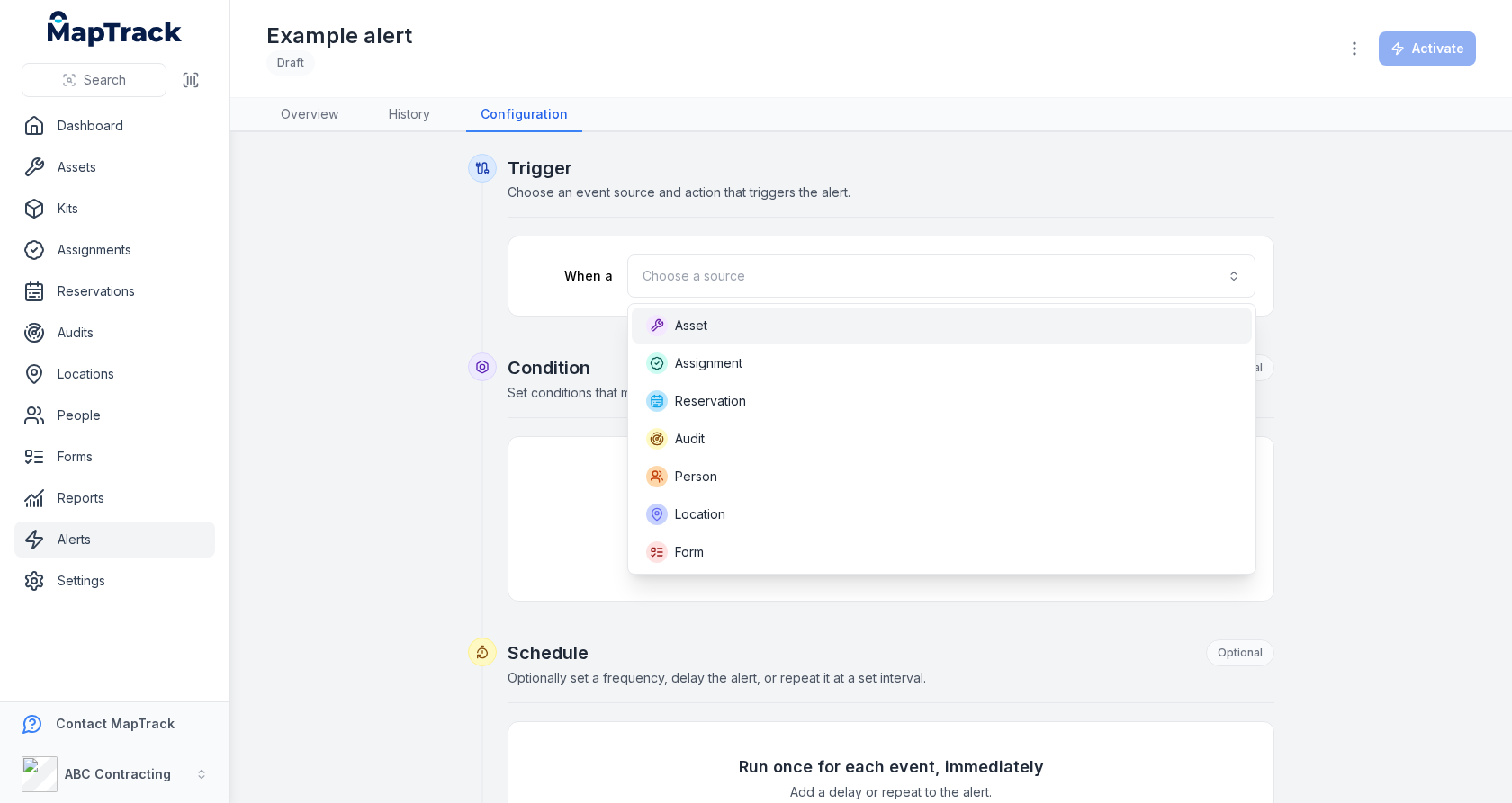
click at [803, 317] on div "Asset" at bounding box center [941, 326] width 591 height 22
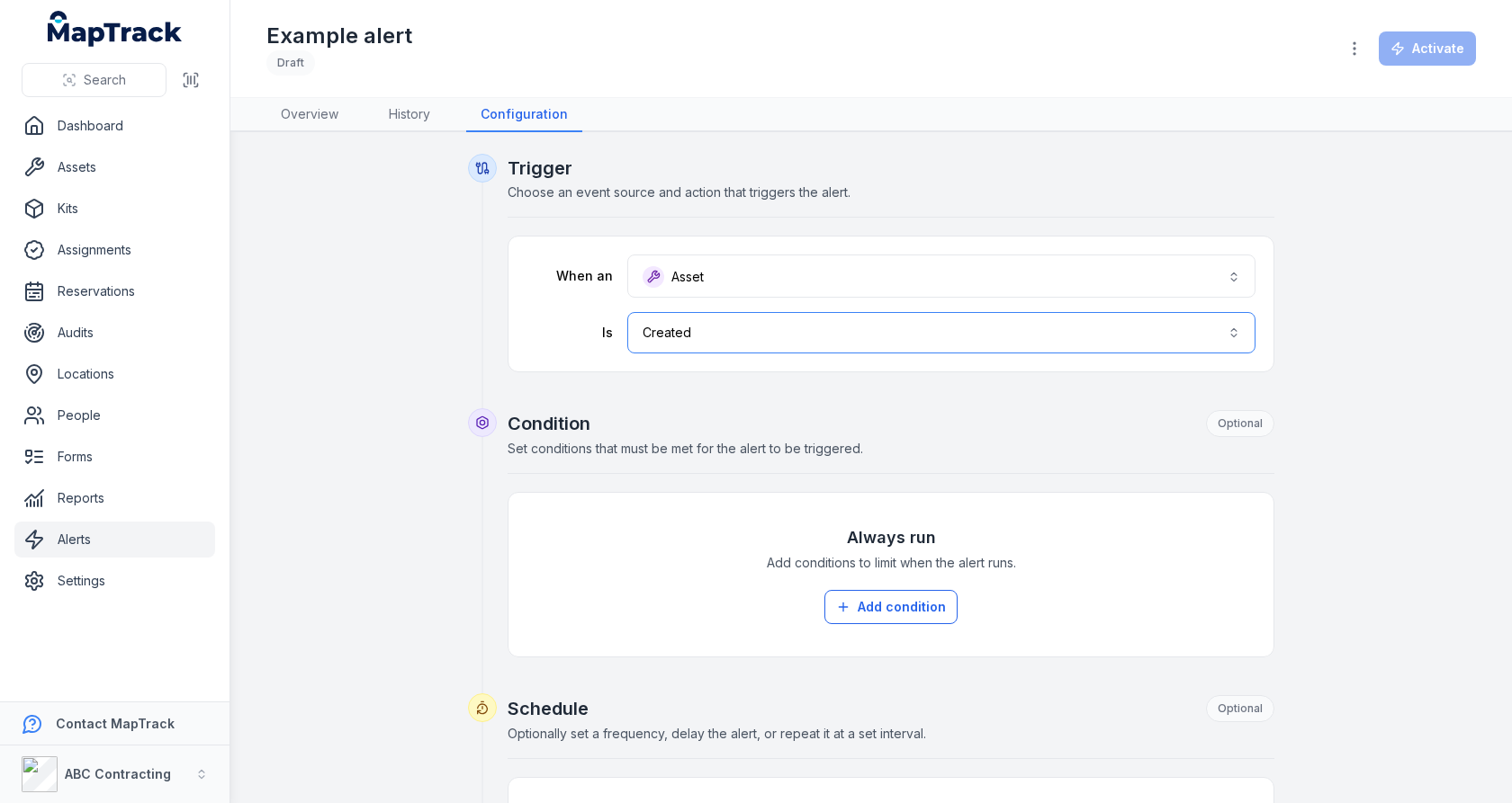
click at [781, 337] on button "Created ******" at bounding box center [941, 333] width 628 height 41
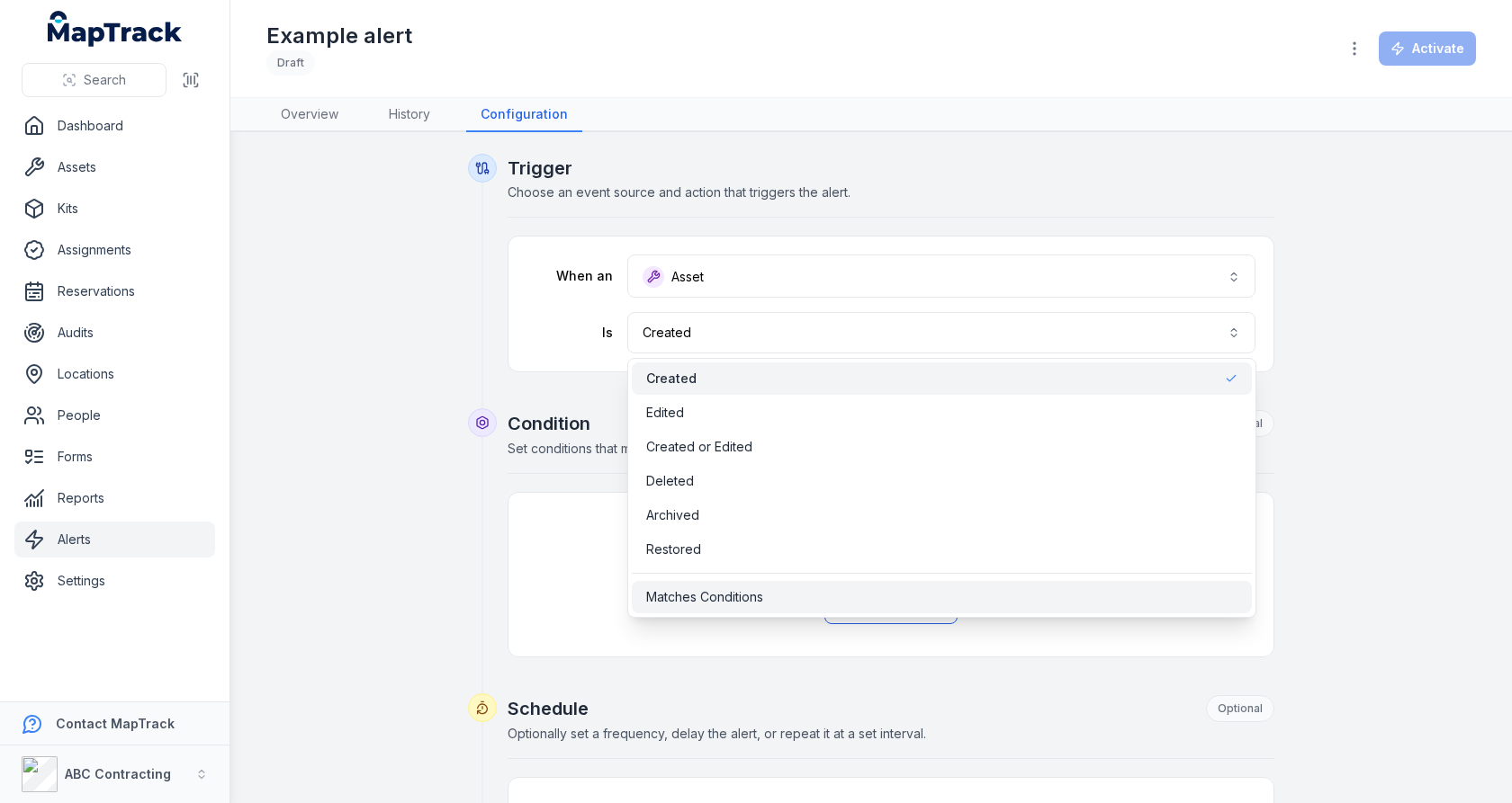
click at [757, 605] on div "Matches Conditions" at bounding box center [941, 597] width 620 height 32
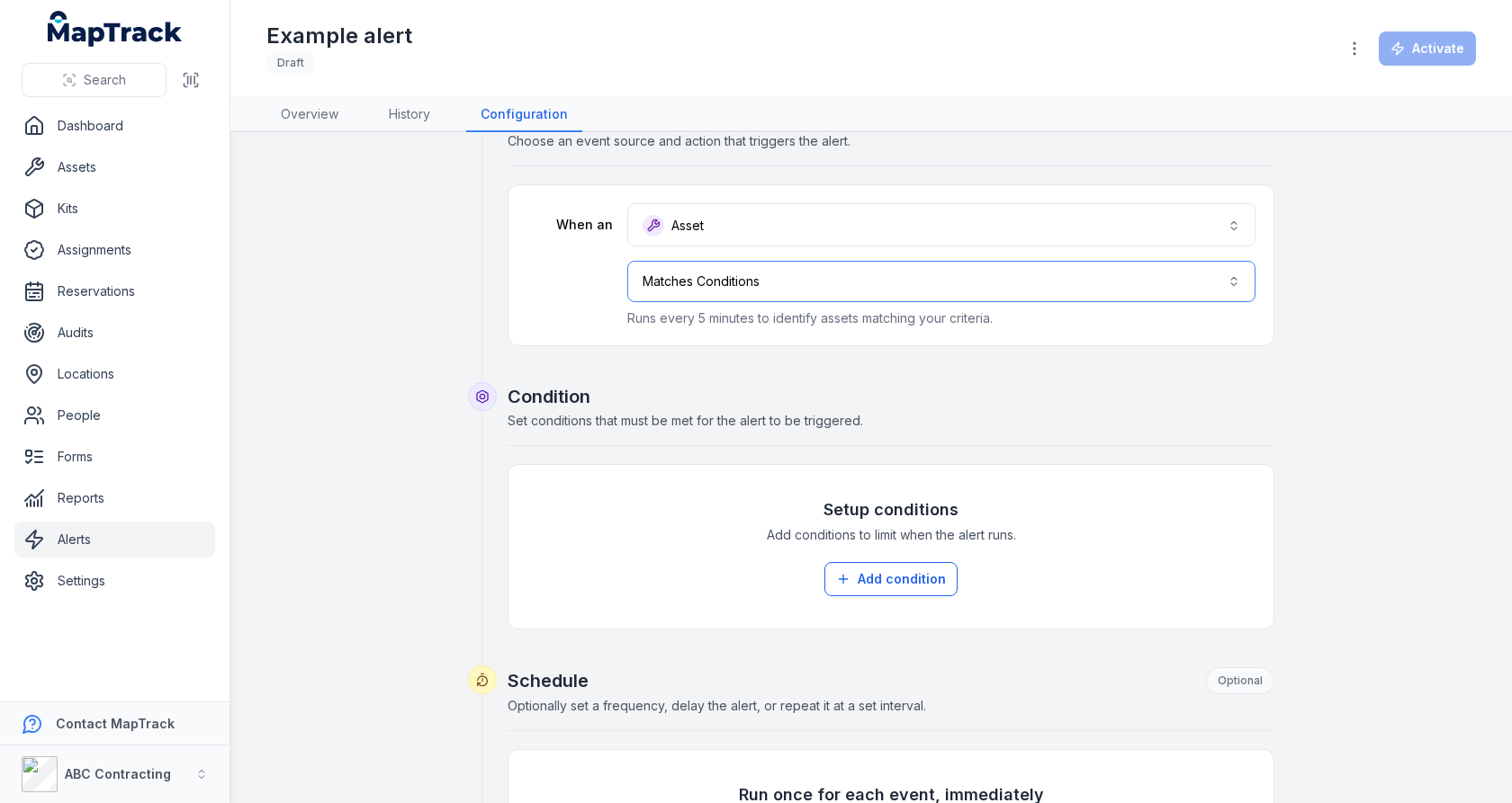
scroll to position [62, 0]
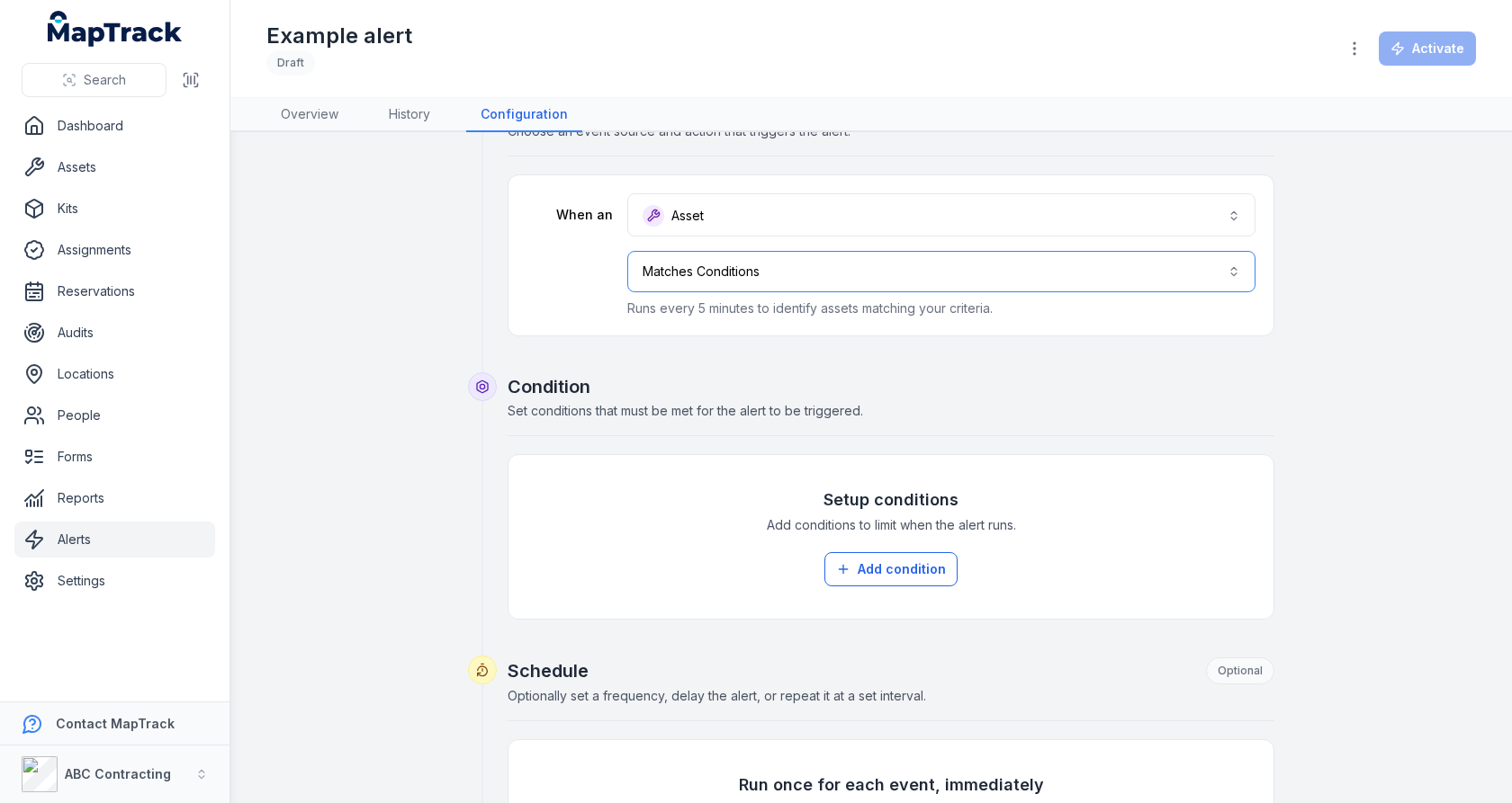
click at [977, 285] on button "**********" at bounding box center [941, 271] width 628 height 41
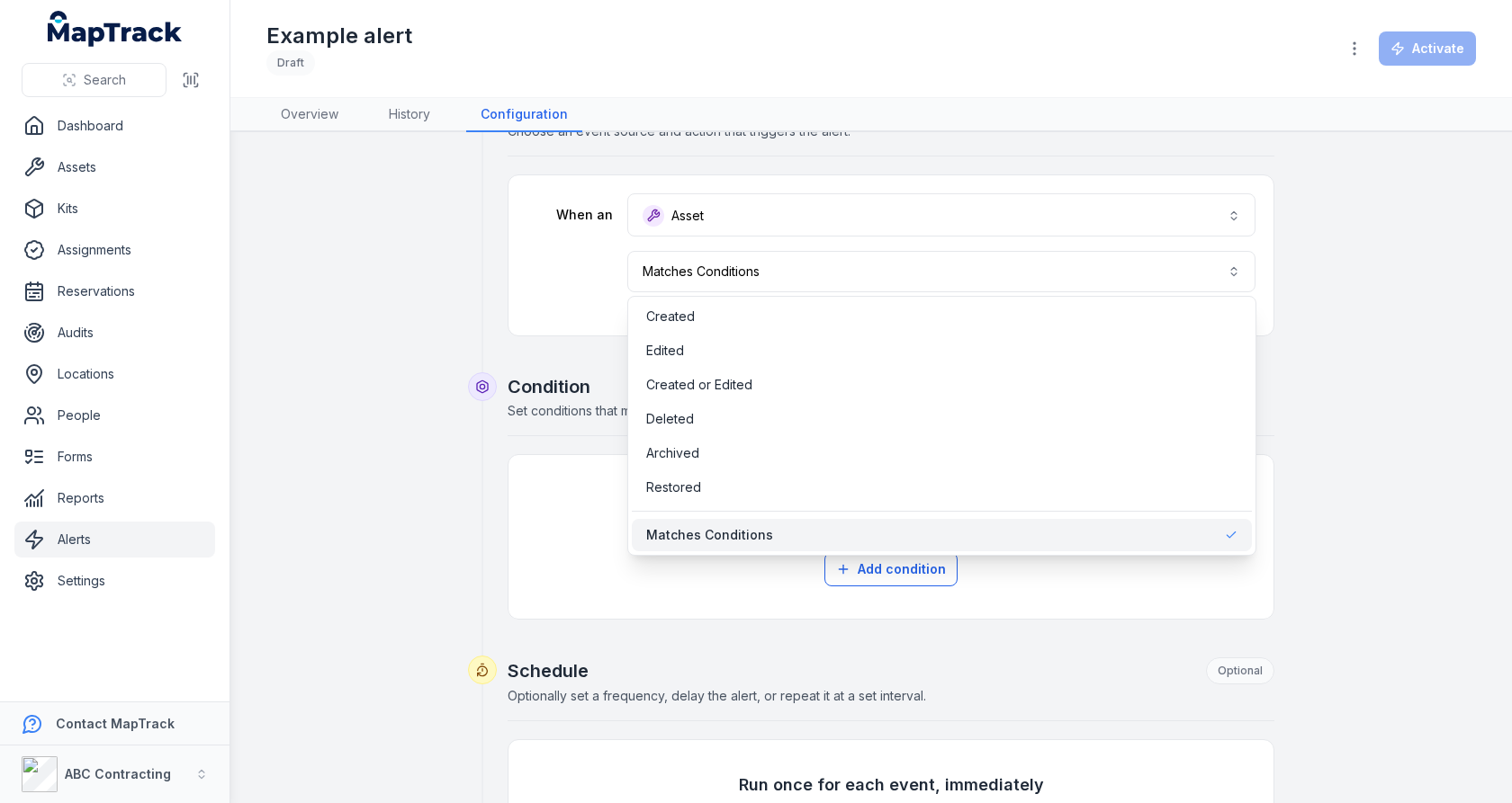
click at [1377, 369] on div "**********" at bounding box center [871, 716] width 1210 height 1246
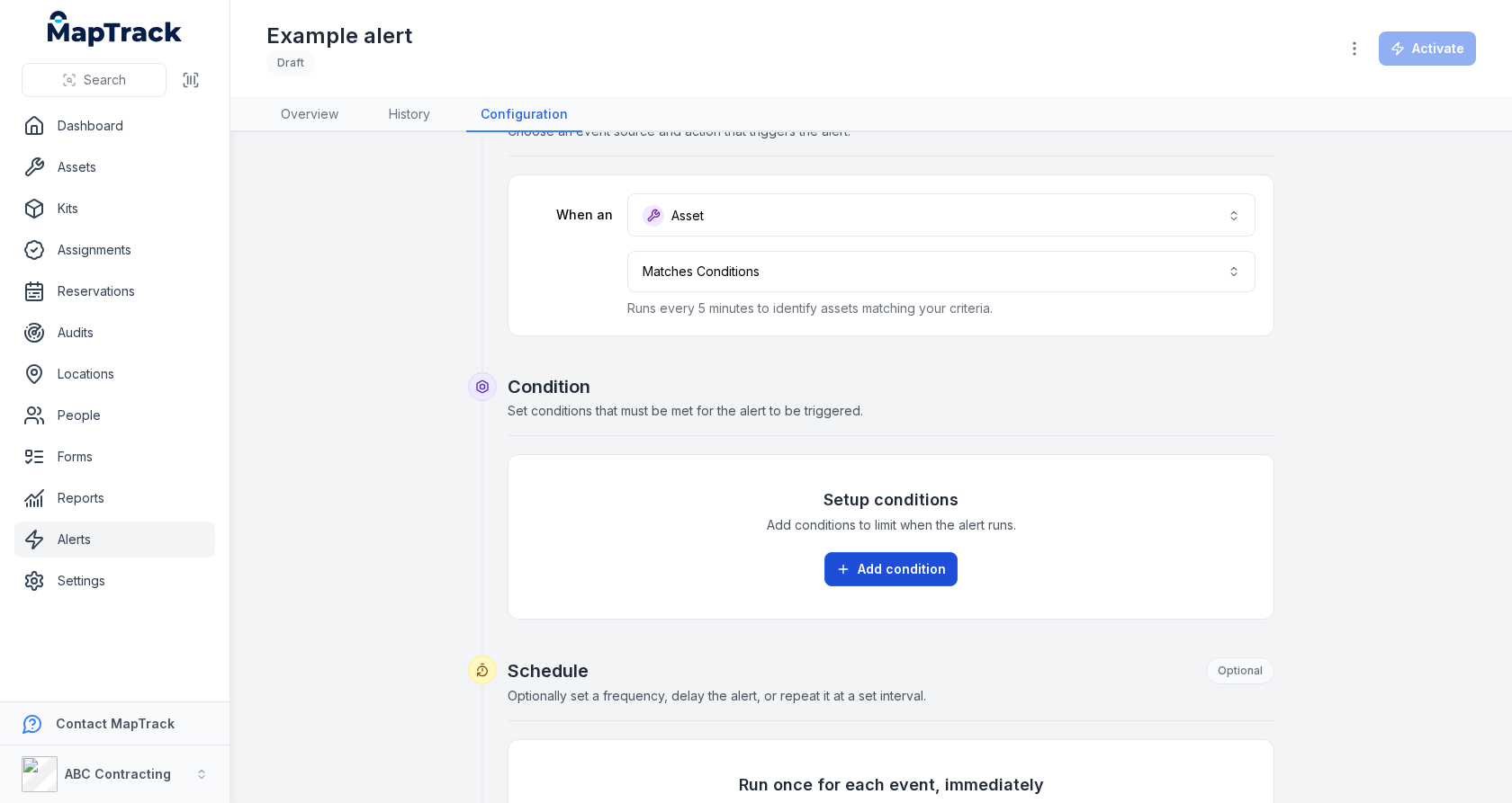
click at [940, 564] on button "Add condition" at bounding box center [891, 569] width 133 height 34
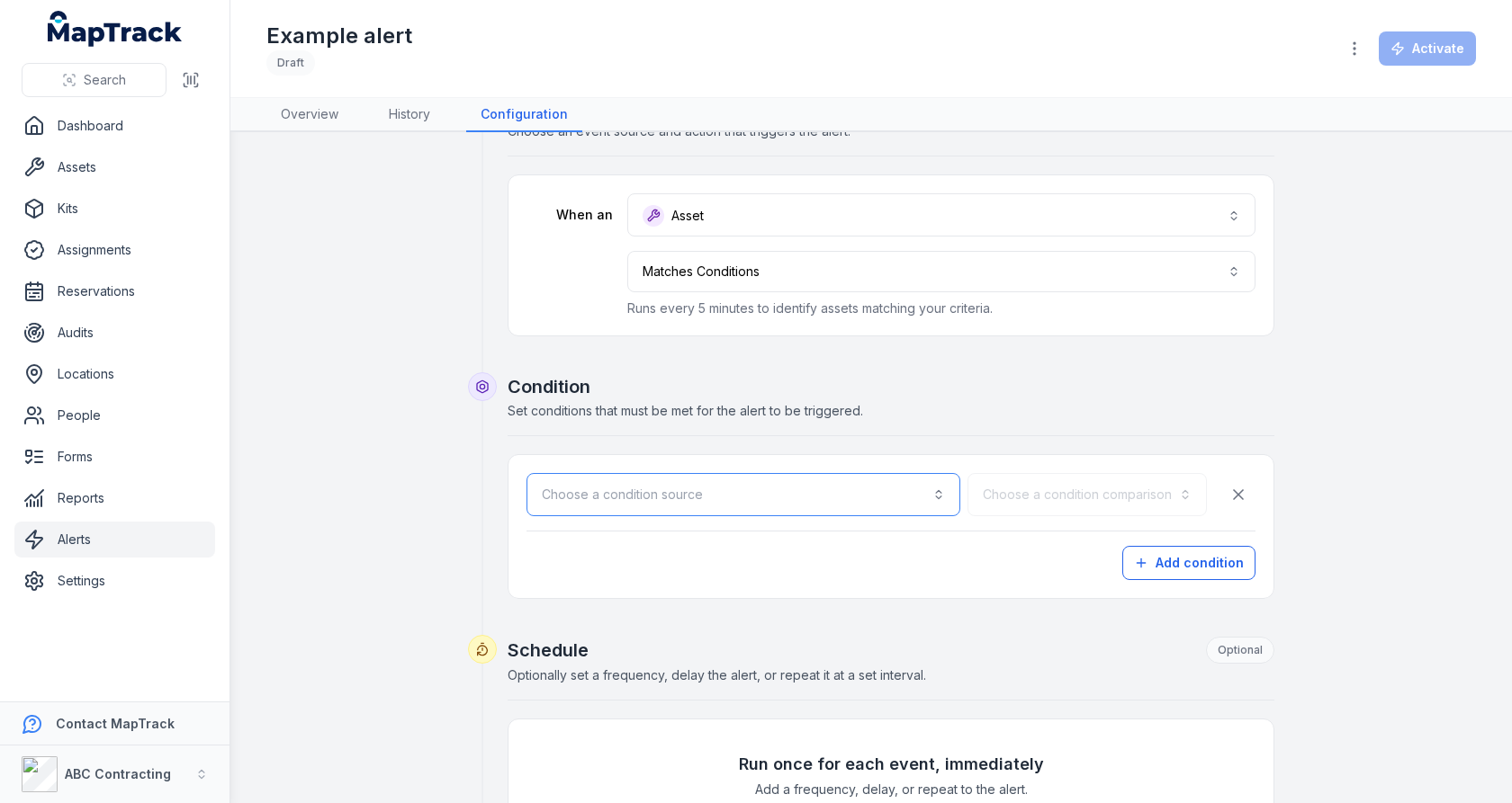
click at [787, 509] on button "Choose a condition source" at bounding box center [744, 494] width 434 height 43
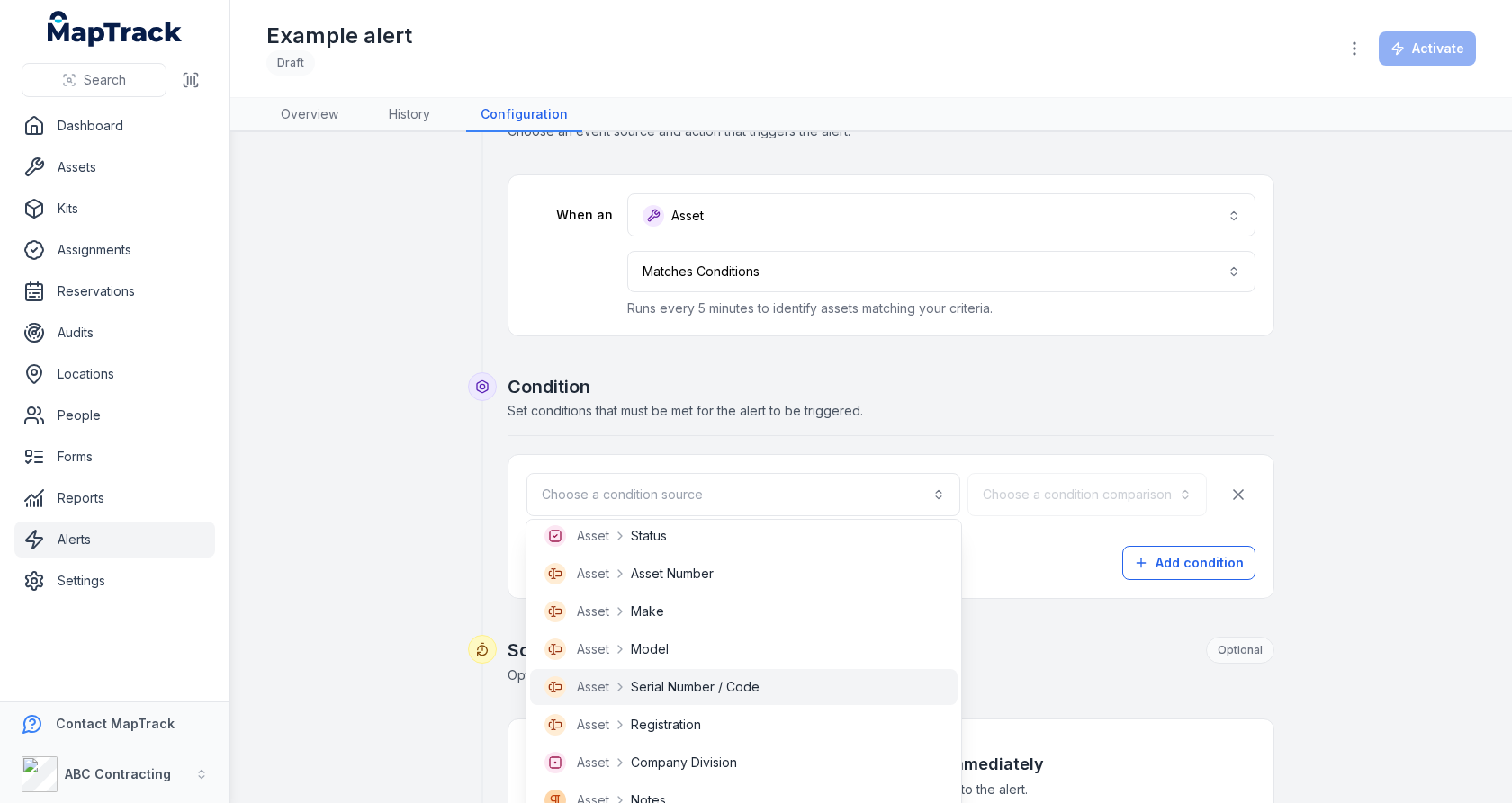
scroll to position [651, 0]
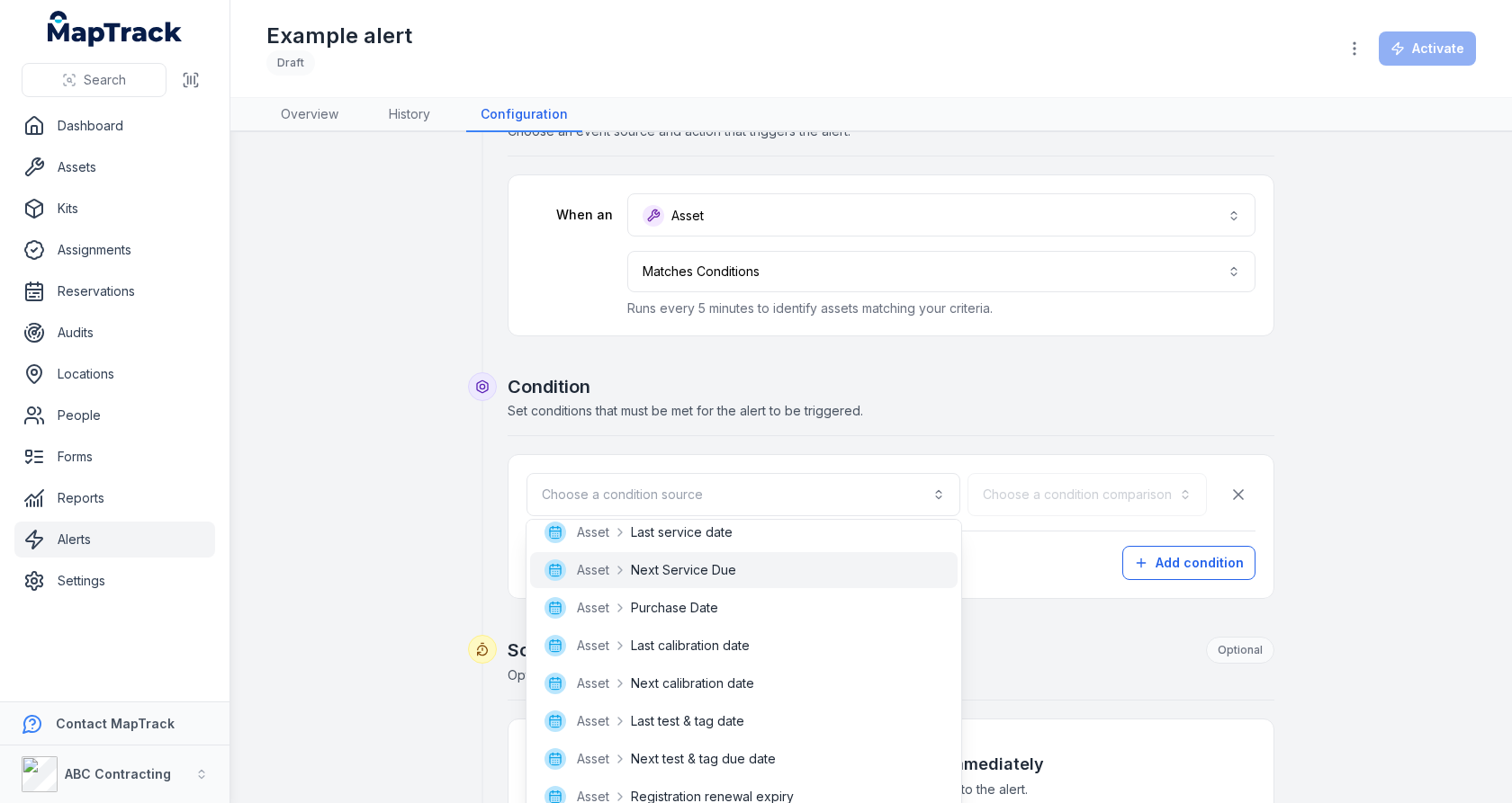
click at [794, 579] on div "Asset Next Service Due" at bounding box center [744, 571] width 399 height 22
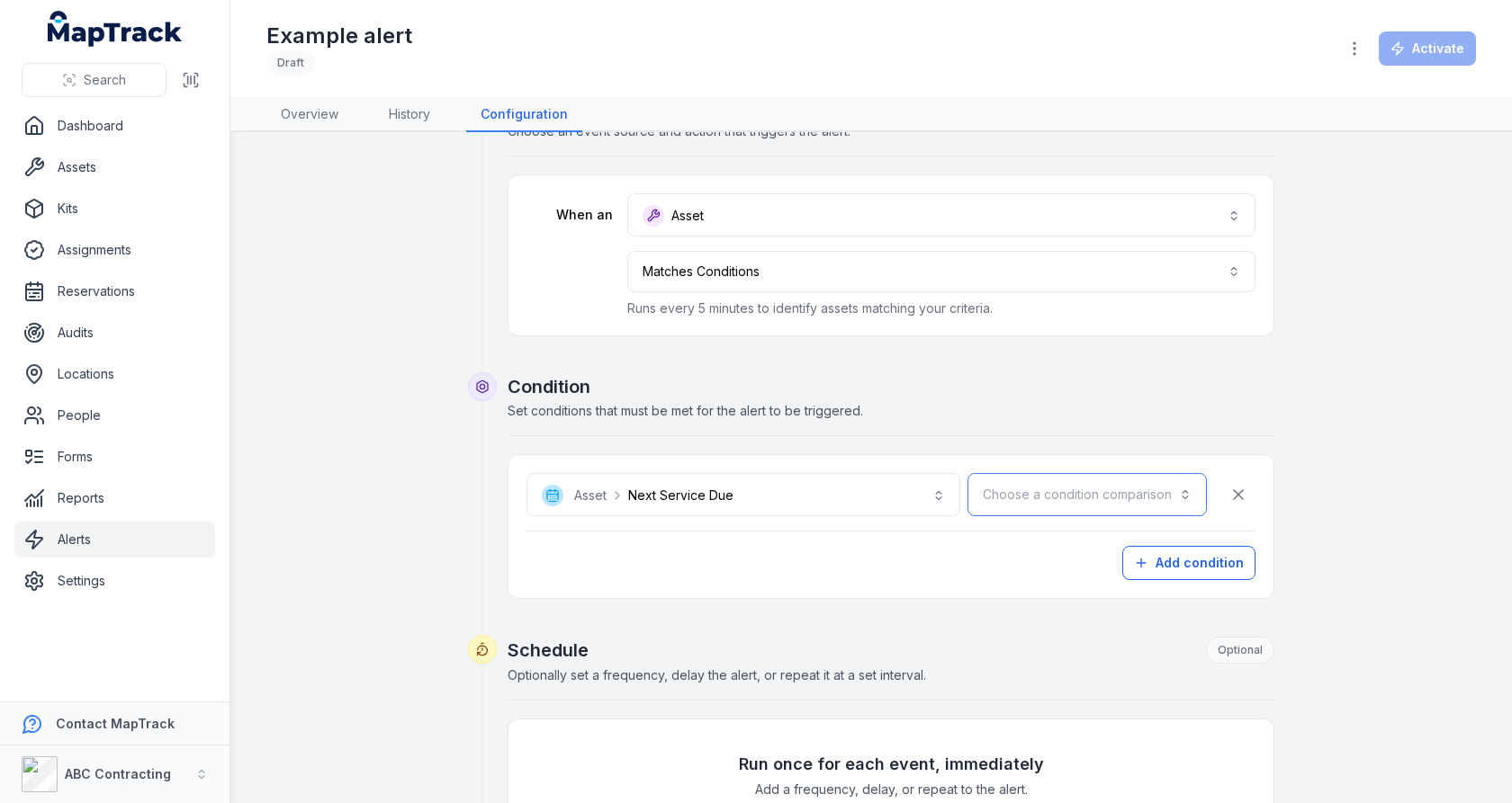
click at [1029, 482] on button "Choose a condition comparison" at bounding box center [1087, 494] width 239 height 43
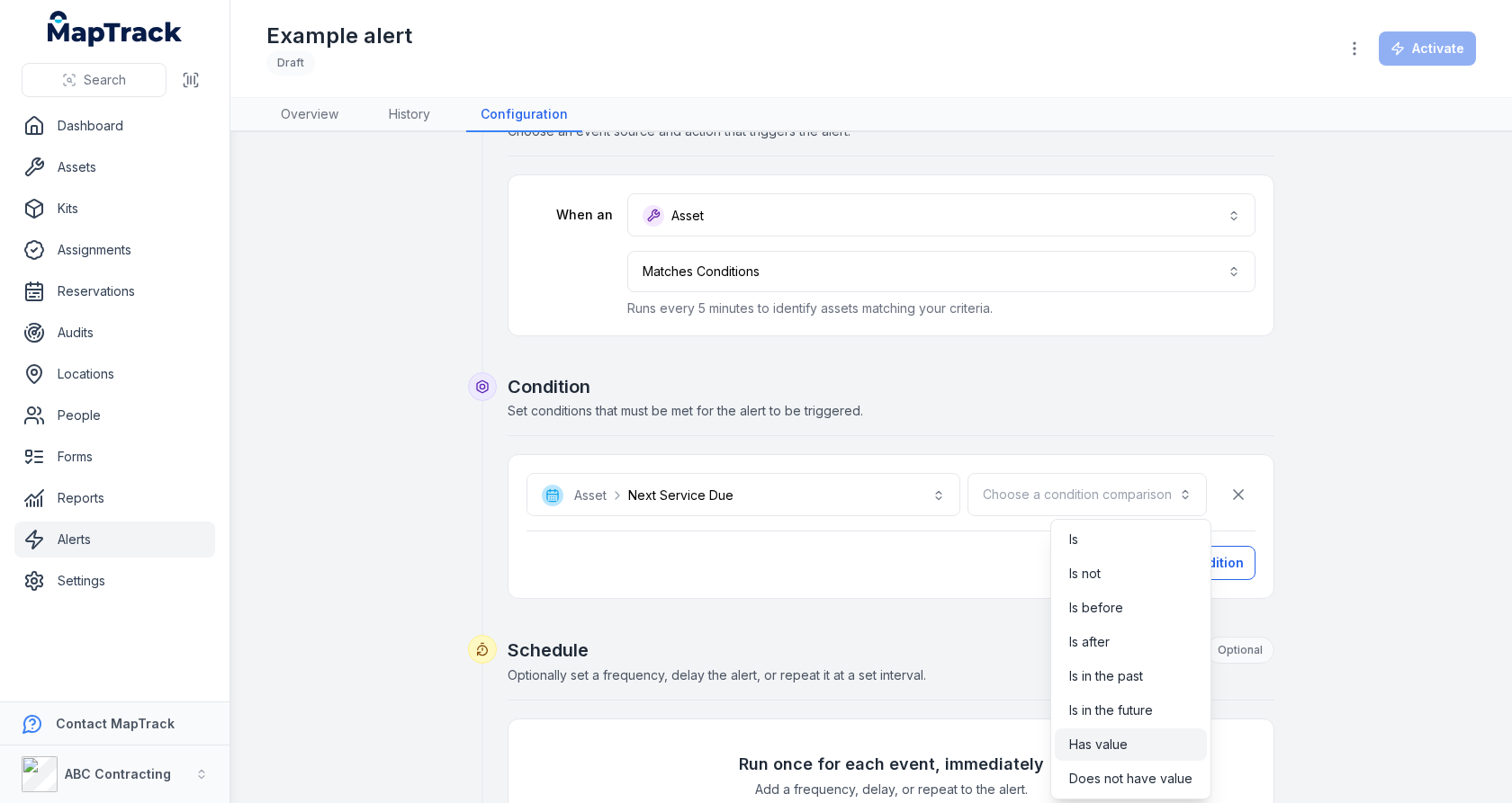
click at [1130, 752] on div "Has value" at bounding box center [1131, 745] width 123 height 18
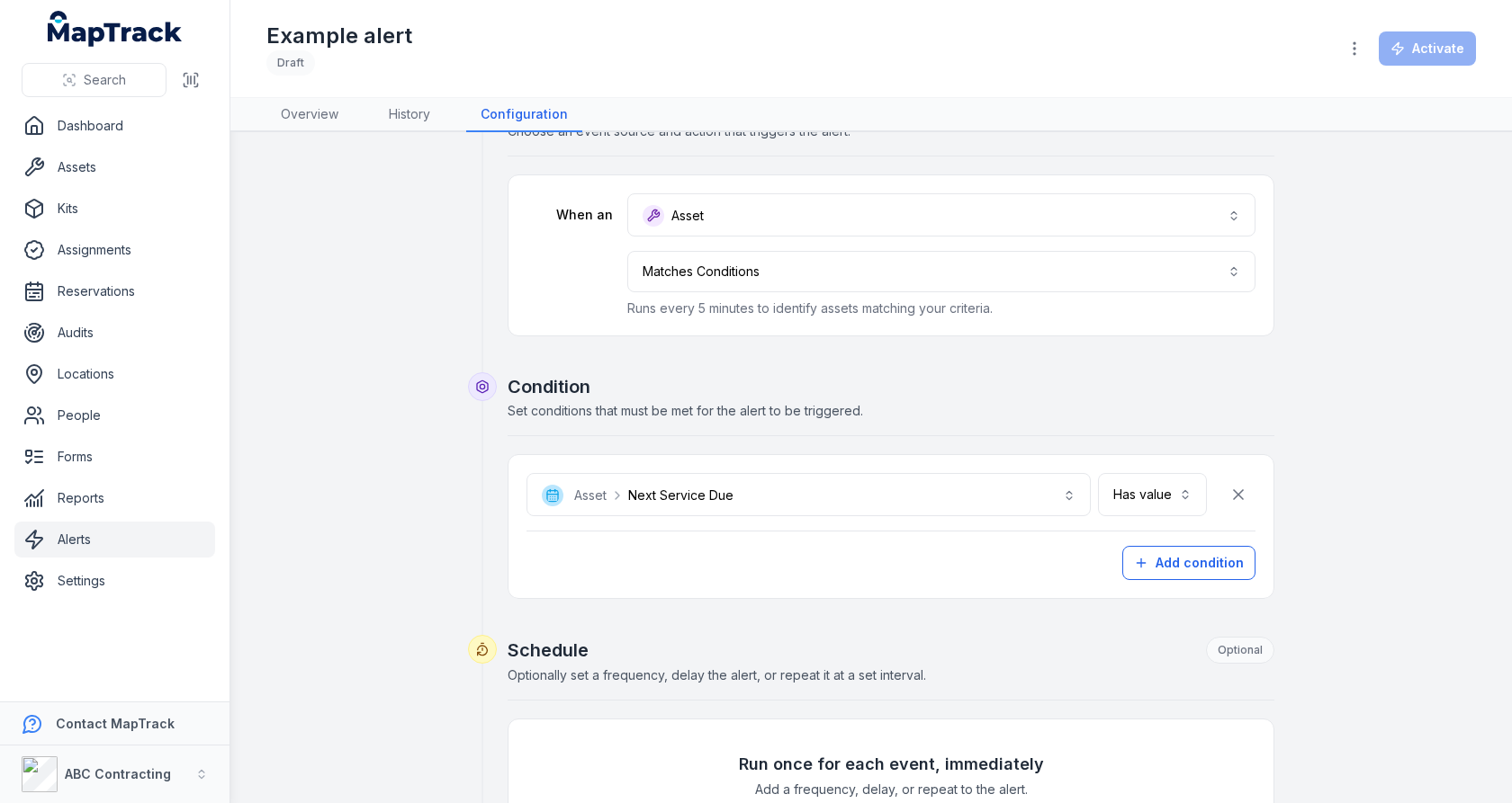
click at [1327, 508] on div "**********" at bounding box center [871, 706] width 1210 height 1226
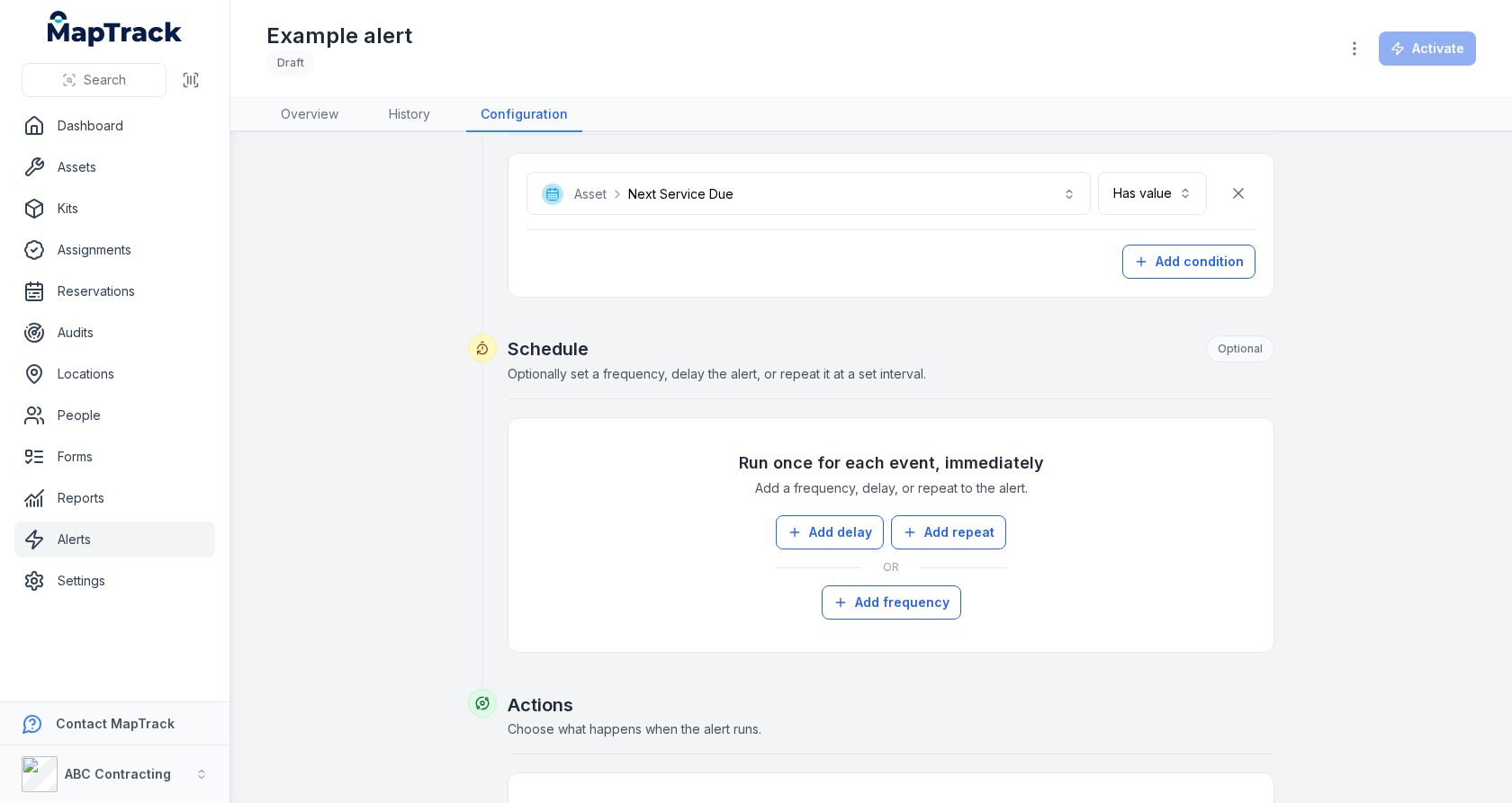
scroll to position [371, 0]
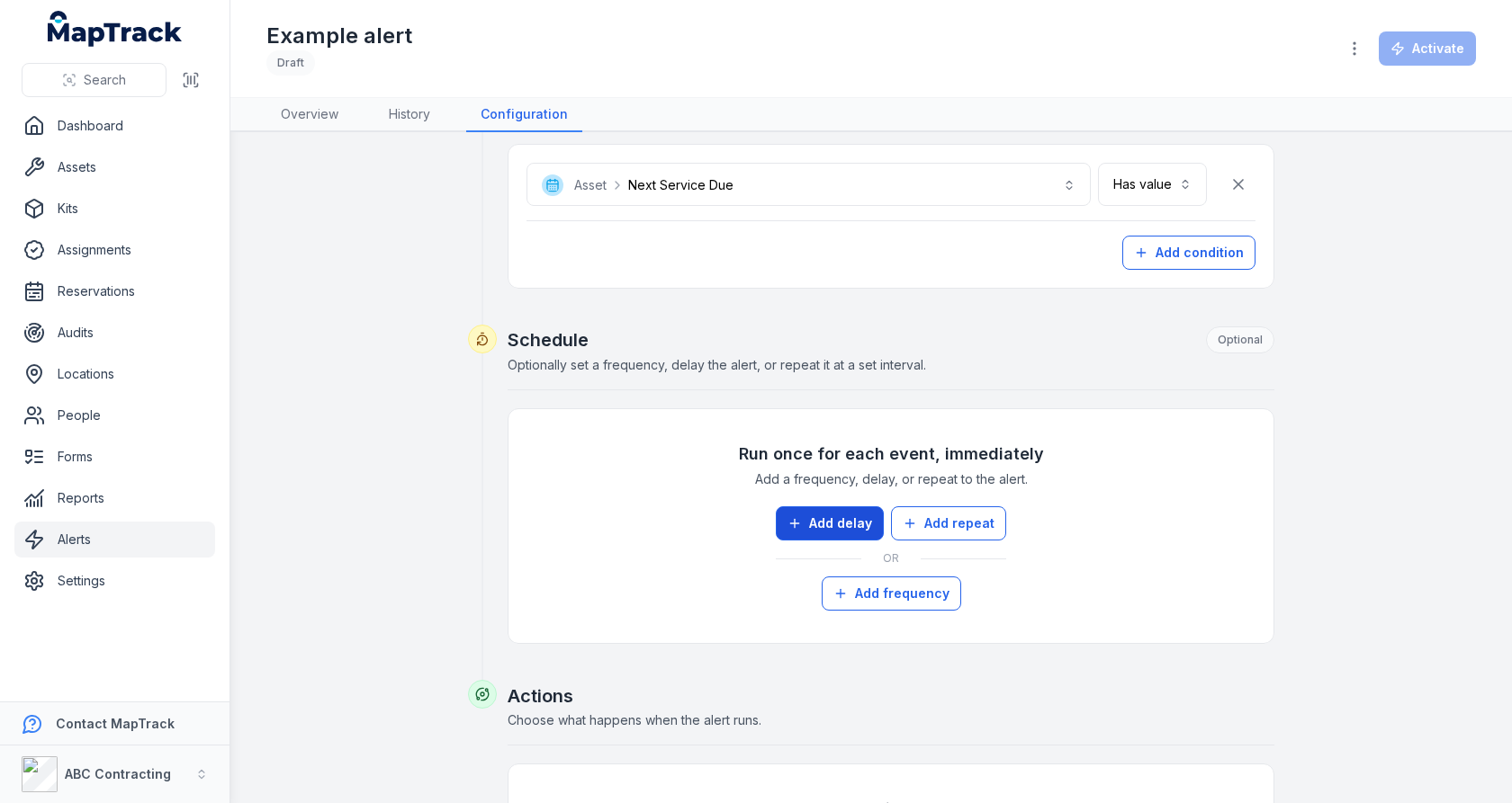
click at [824, 506] on button "Add delay" at bounding box center [830, 523] width 108 height 34
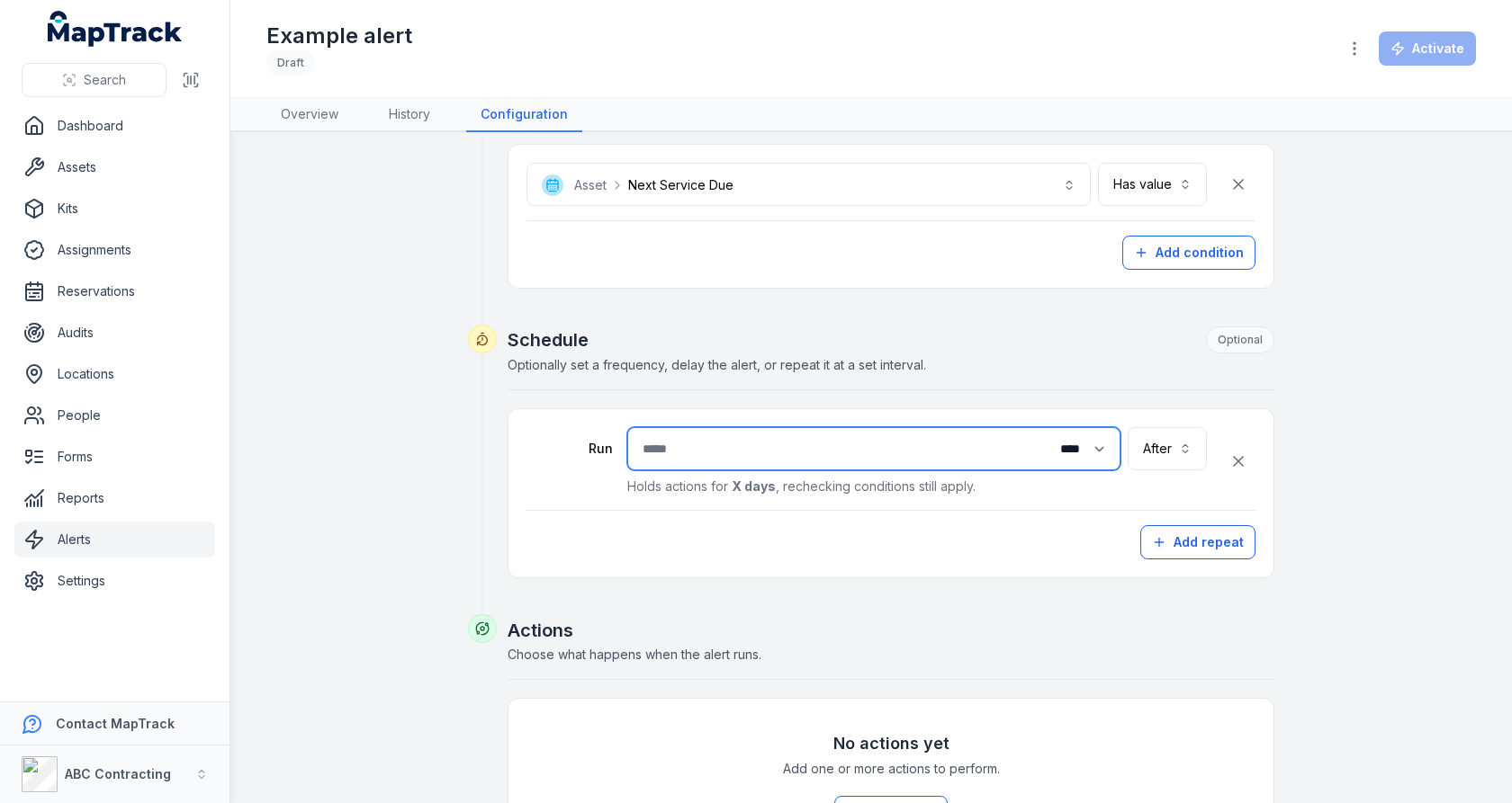
click at [767, 448] on input "number" at bounding box center [874, 448] width 494 height 43
type input "**"
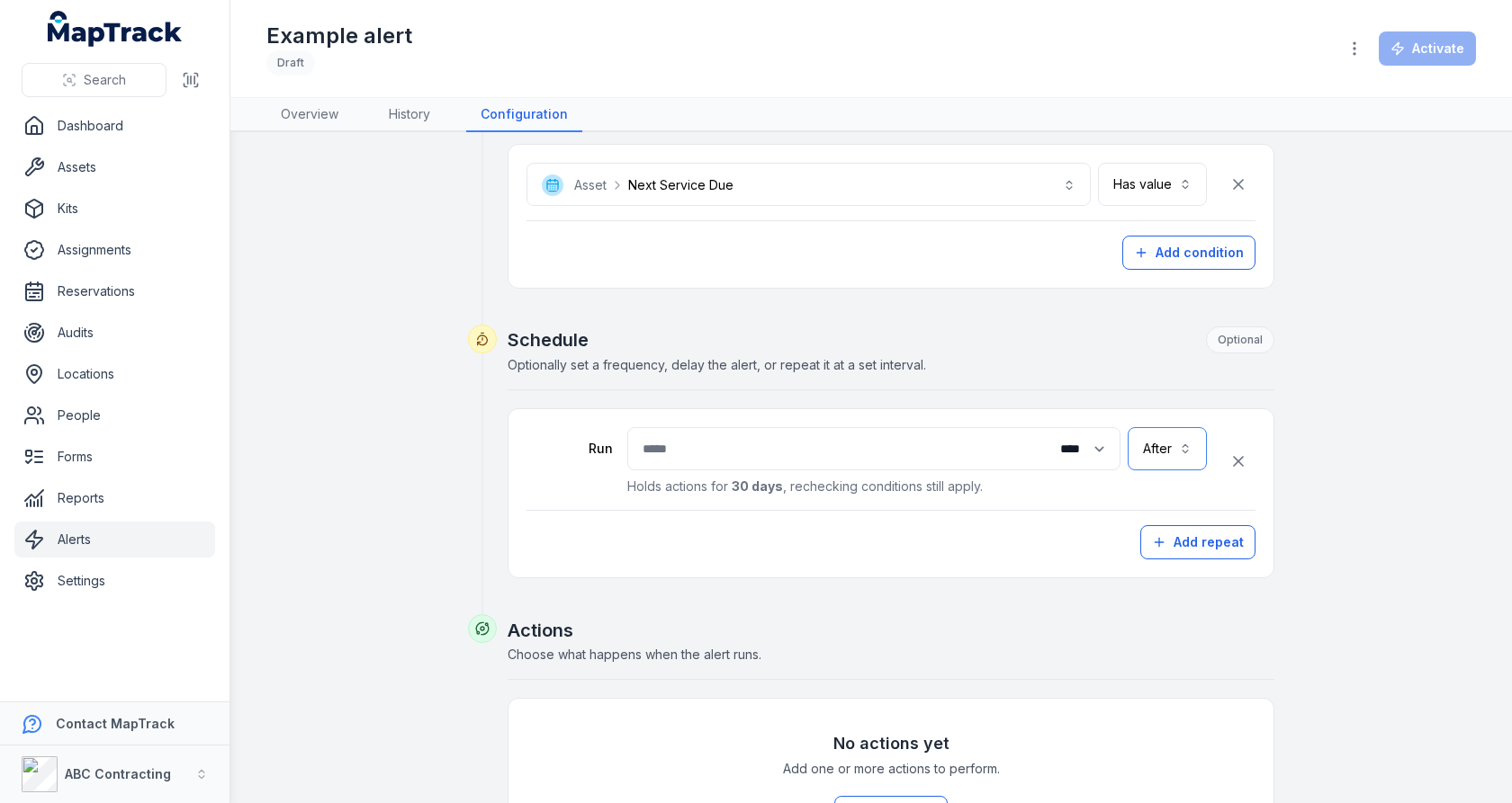
click at [1158, 439] on button "After *****" at bounding box center [1167, 448] width 79 height 43
click at [1159, 517] on span "Before" at bounding box center [1168, 526] width 40 height 18
click at [1159, 455] on button "**********" at bounding box center [1116, 448] width 181 height 43
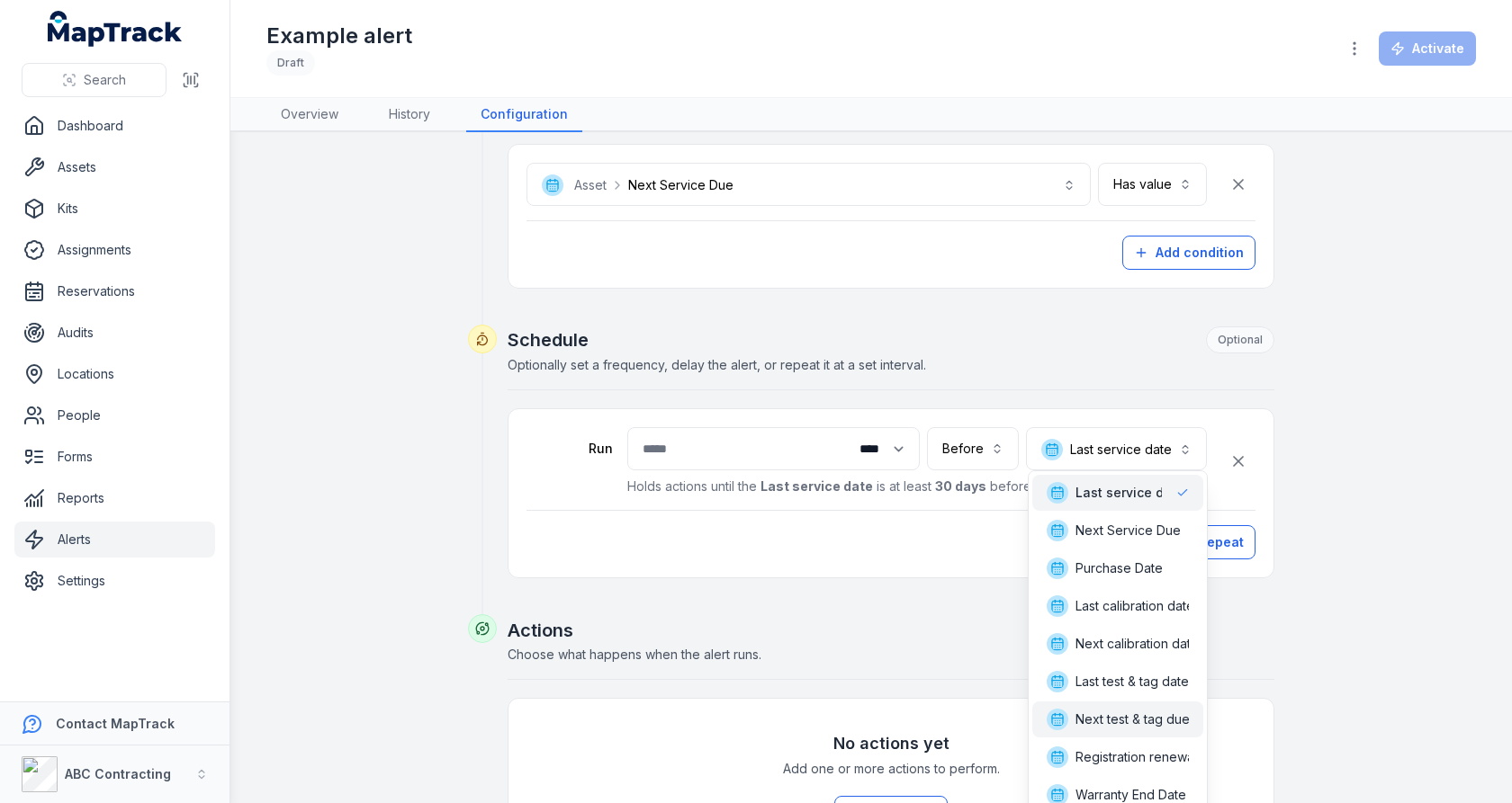
scroll to position [6, 0]
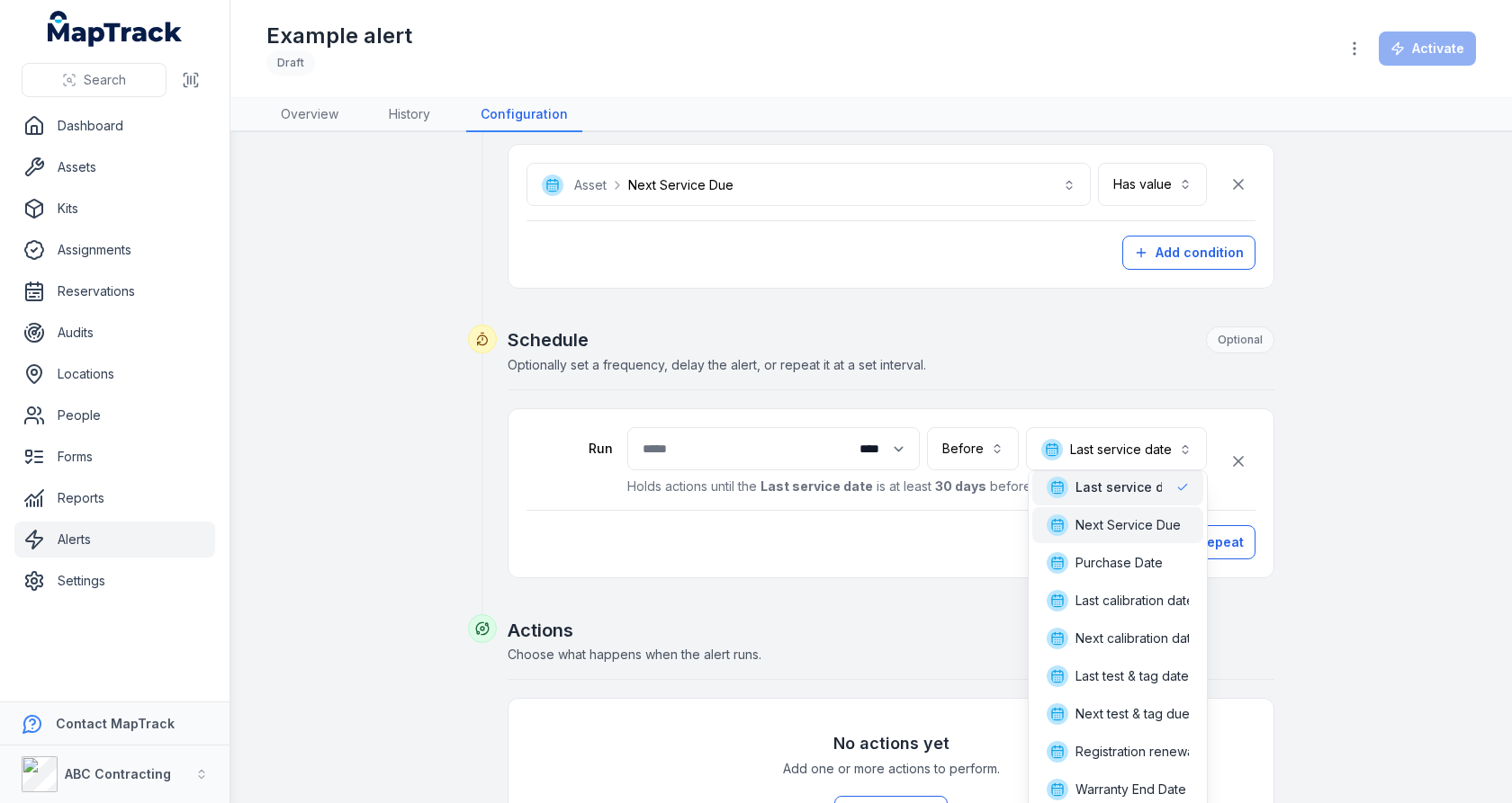
click at [1149, 536] on div "Next Service Due" at bounding box center [1118, 525] width 171 height 36
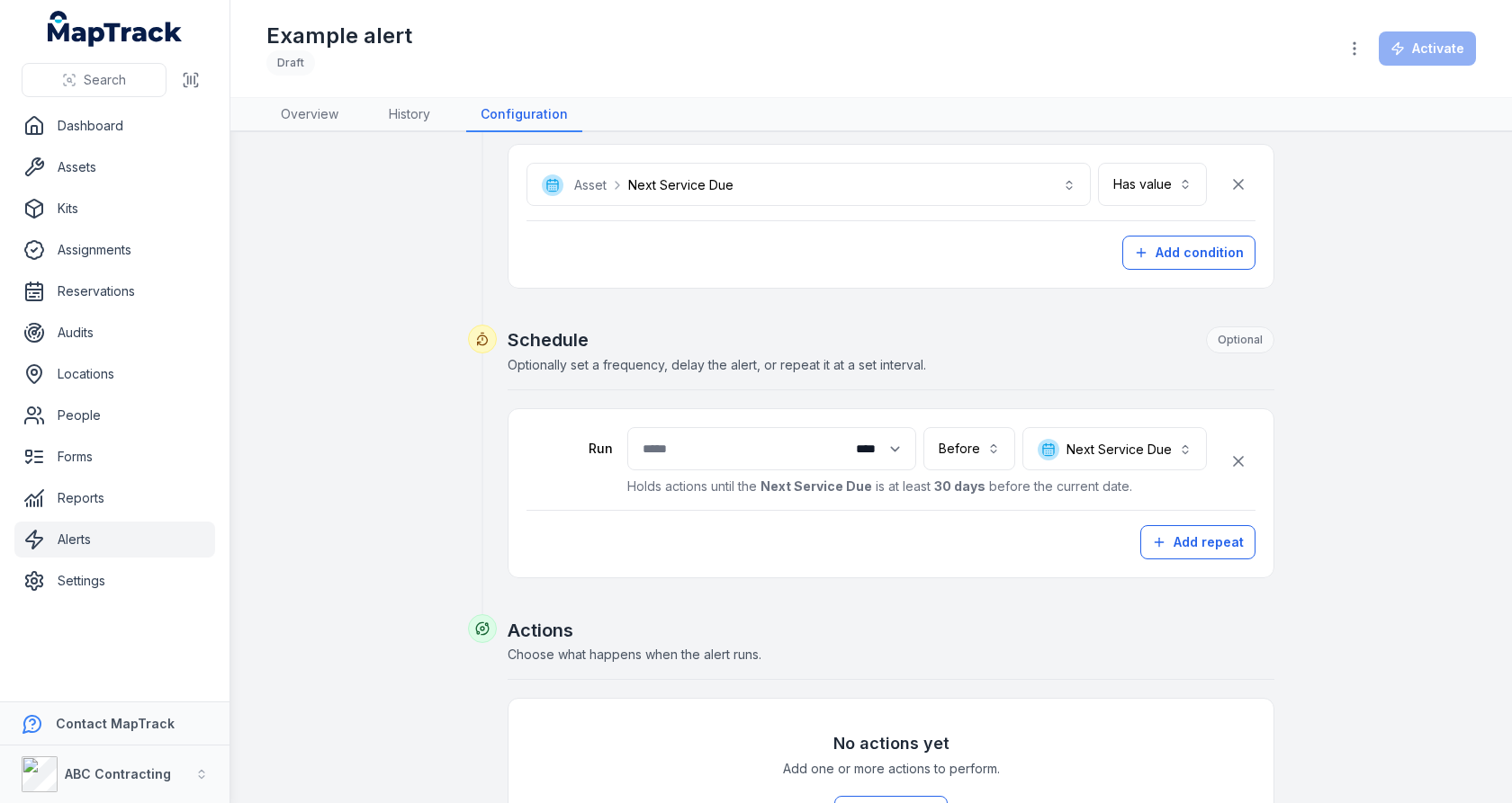
click at [1371, 409] on div "**********" at bounding box center [871, 362] width 1210 height 1159
click at [1224, 540] on button "Add repeat" at bounding box center [1198, 542] width 115 height 34
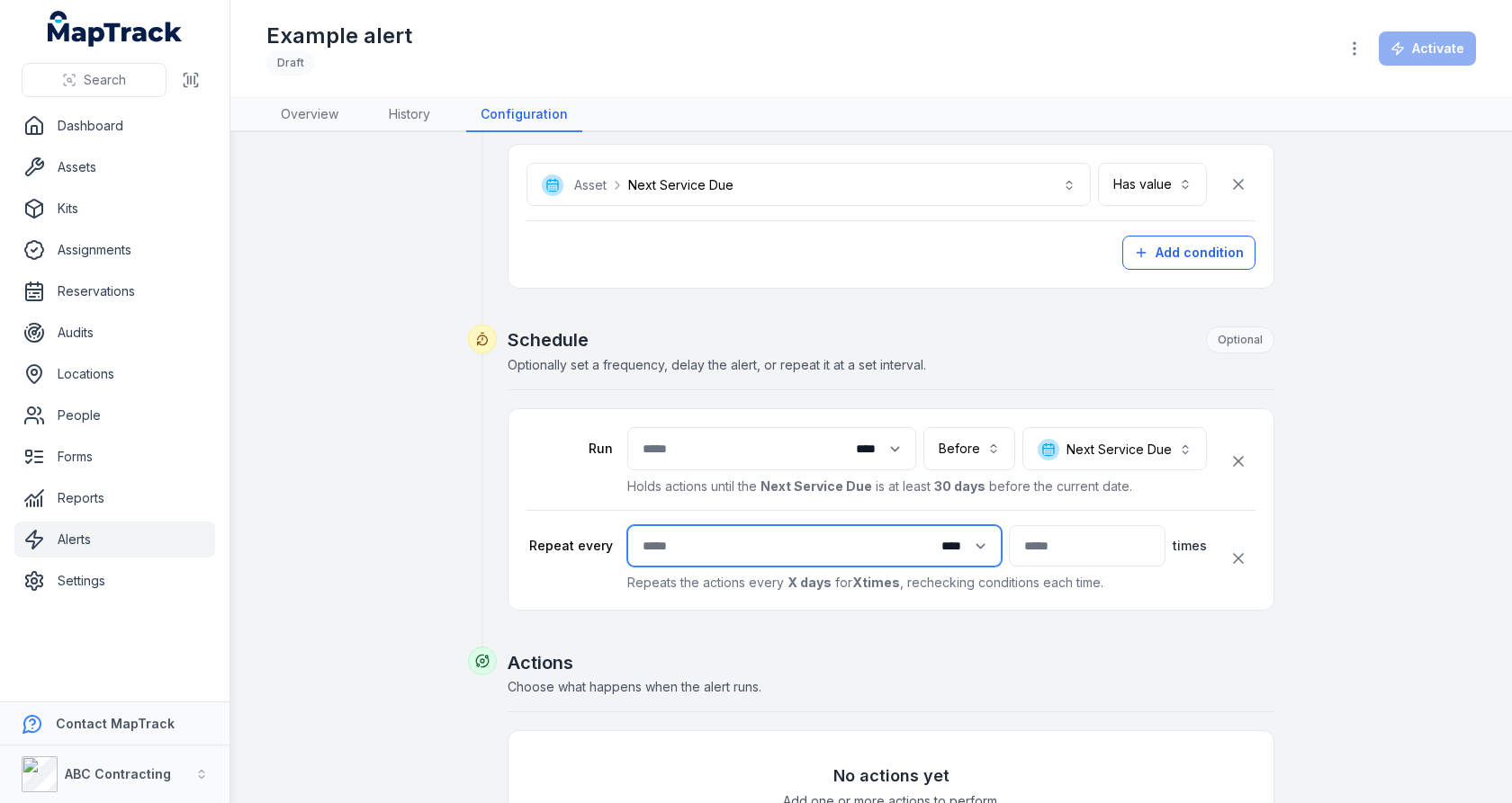
click at [716, 535] on input "number" at bounding box center [814, 546] width 374 height 41
type input "*"
click at [937, 549] on select "**** ***** ****** *****" at bounding box center [960, 546] width 77 height 34
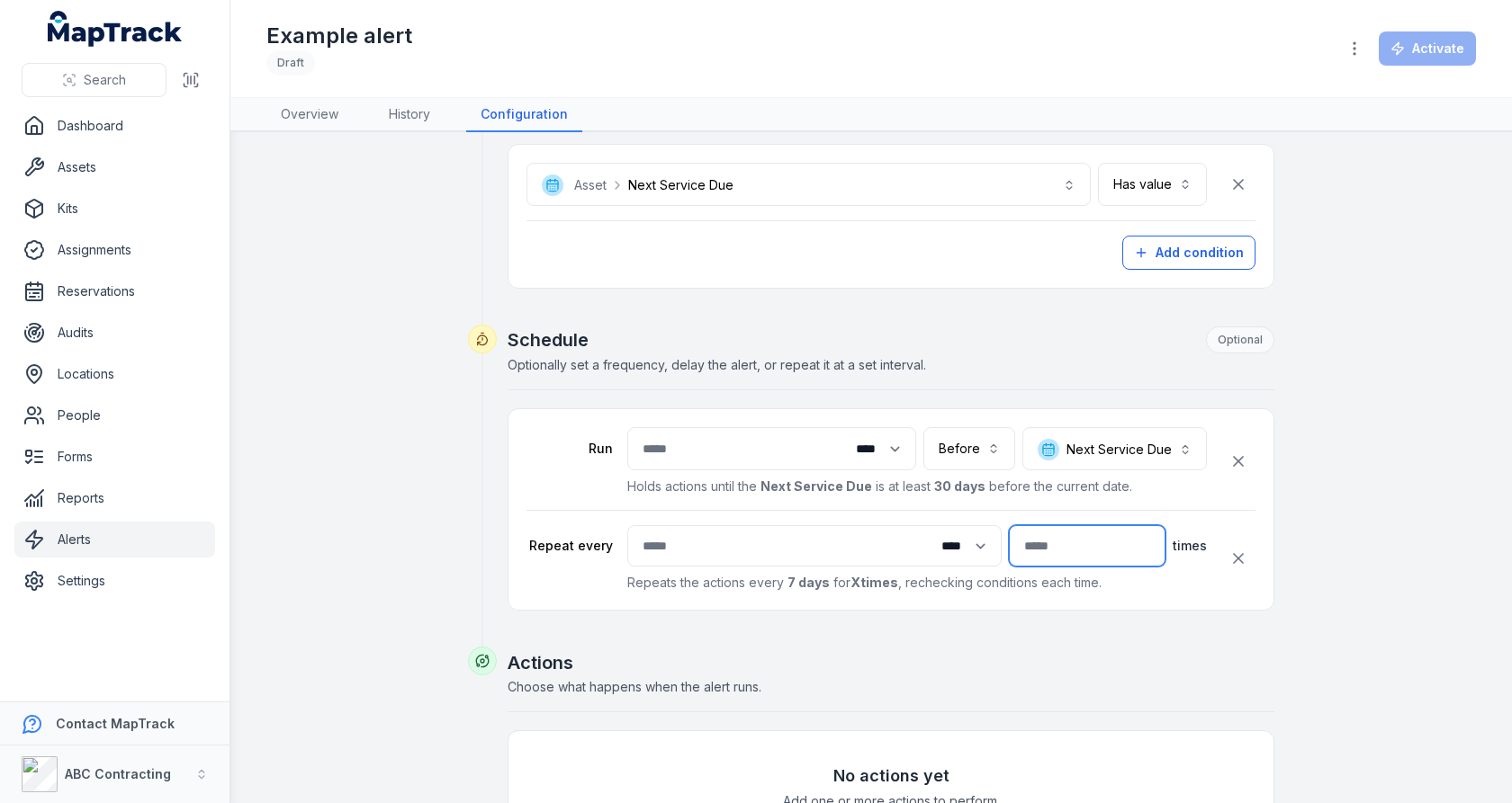
click at [1052, 526] on input "number" at bounding box center [1087, 546] width 156 height 41
type input "*"
click at [1297, 485] on div "**********" at bounding box center [871, 378] width 1210 height 1192
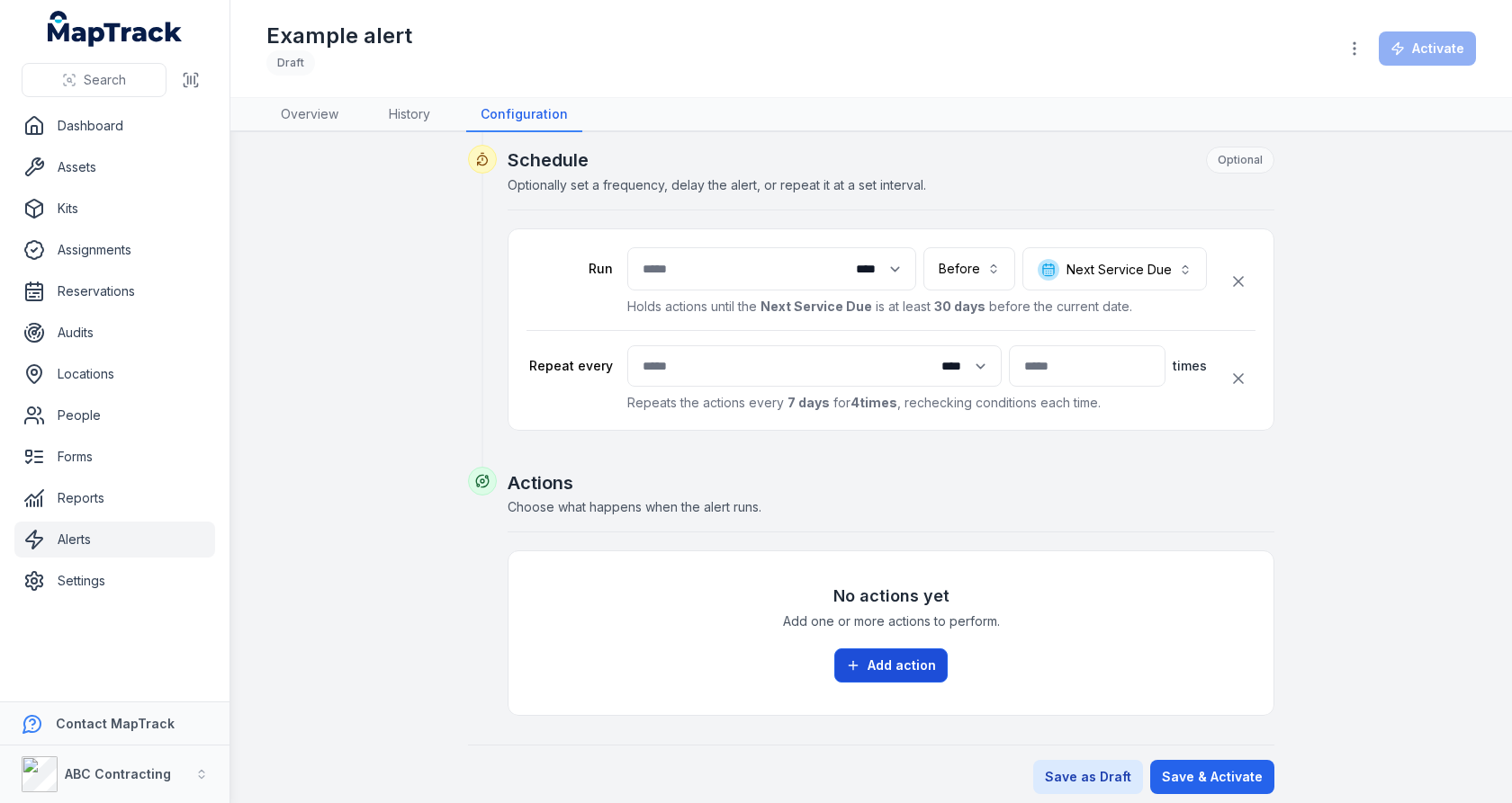
click at [844, 664] on button "Add action" at bounding box center [891, 665] width 113 height 34
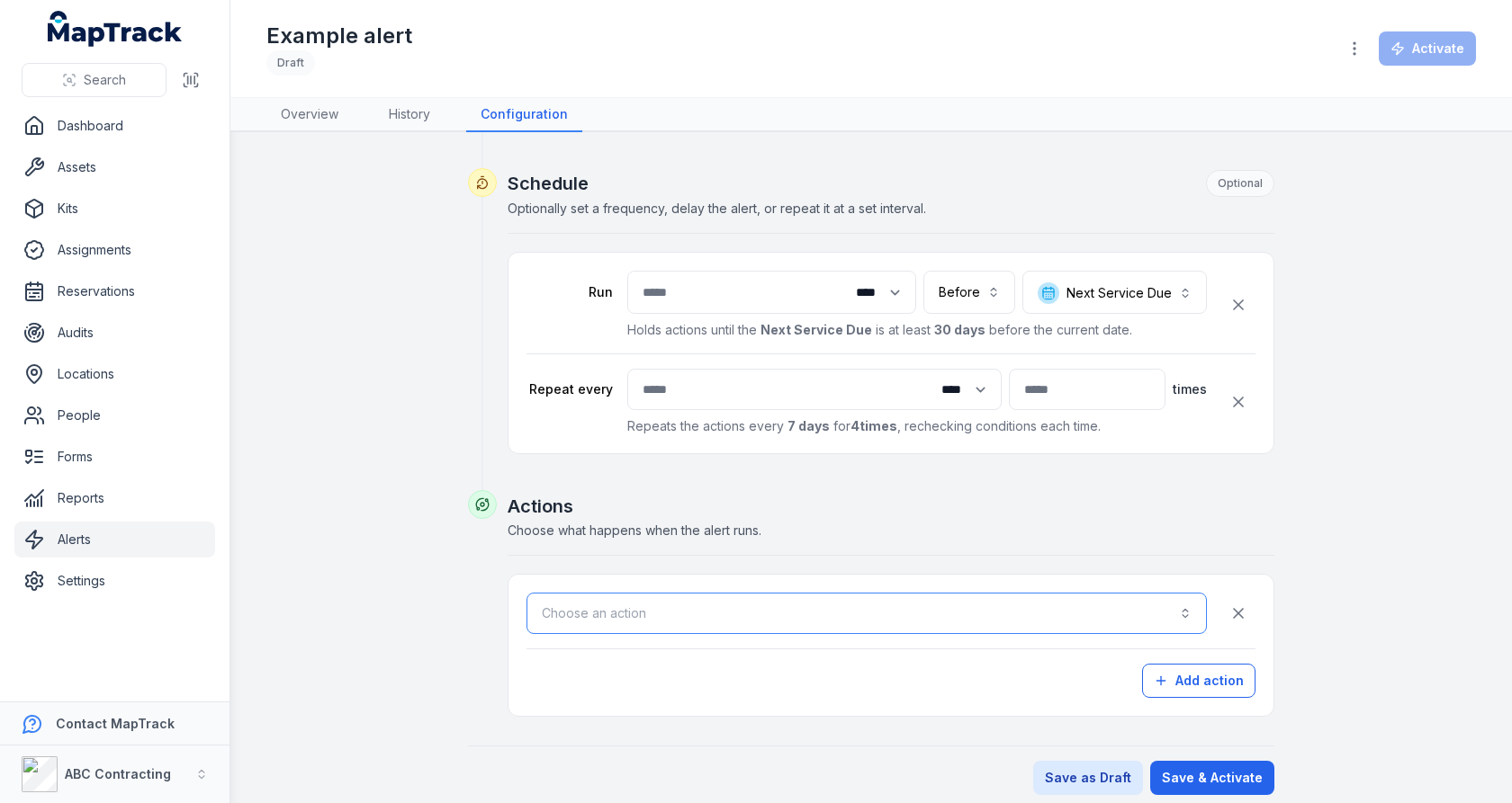
click at [801, 615] on button "Choose an action" at bounding box center [867, 613] width 680 height 41
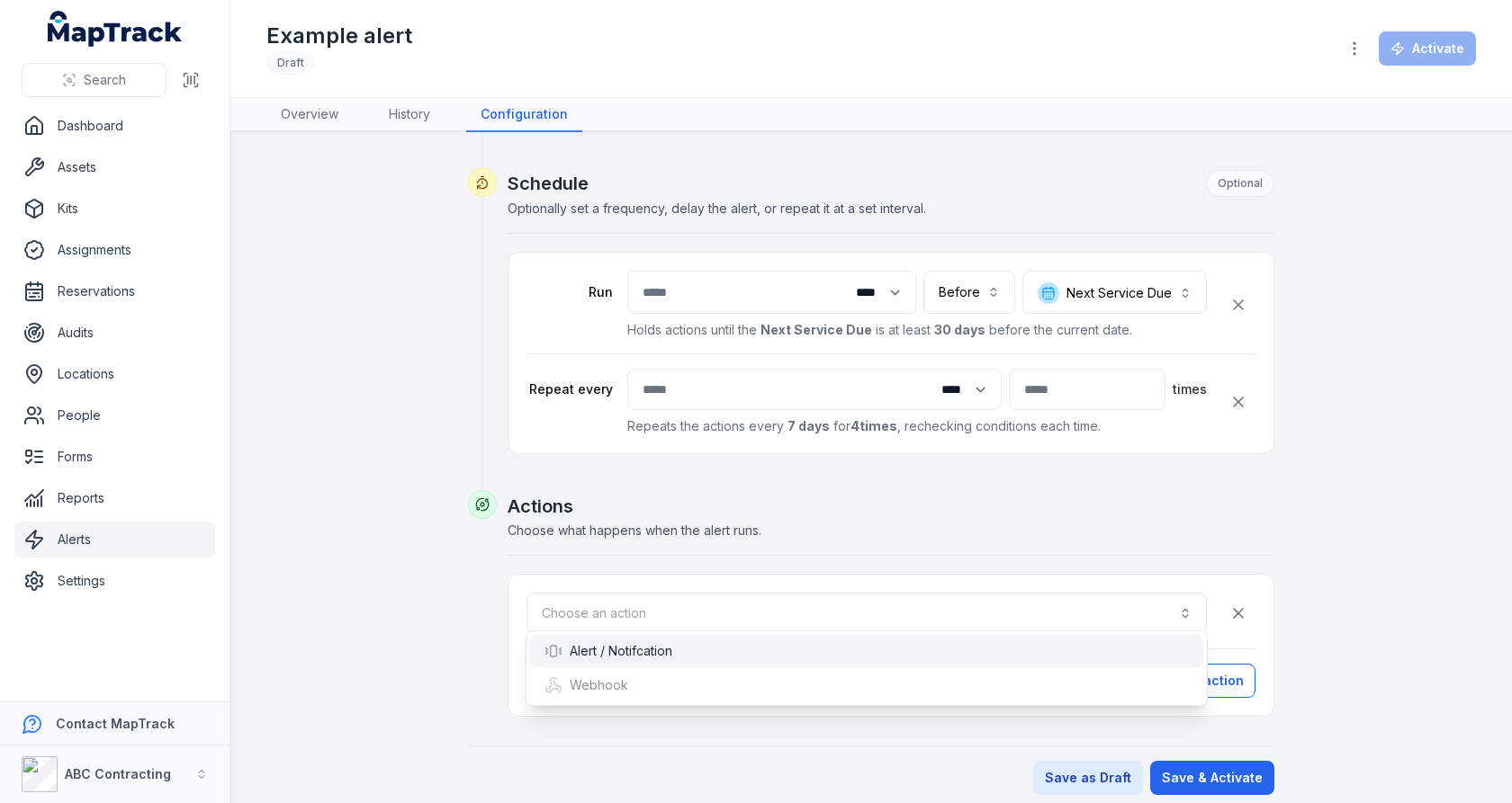
click at [762, 649] on div "Alert / Notifcation" at bounding box center [866, 651] width 644 height 18
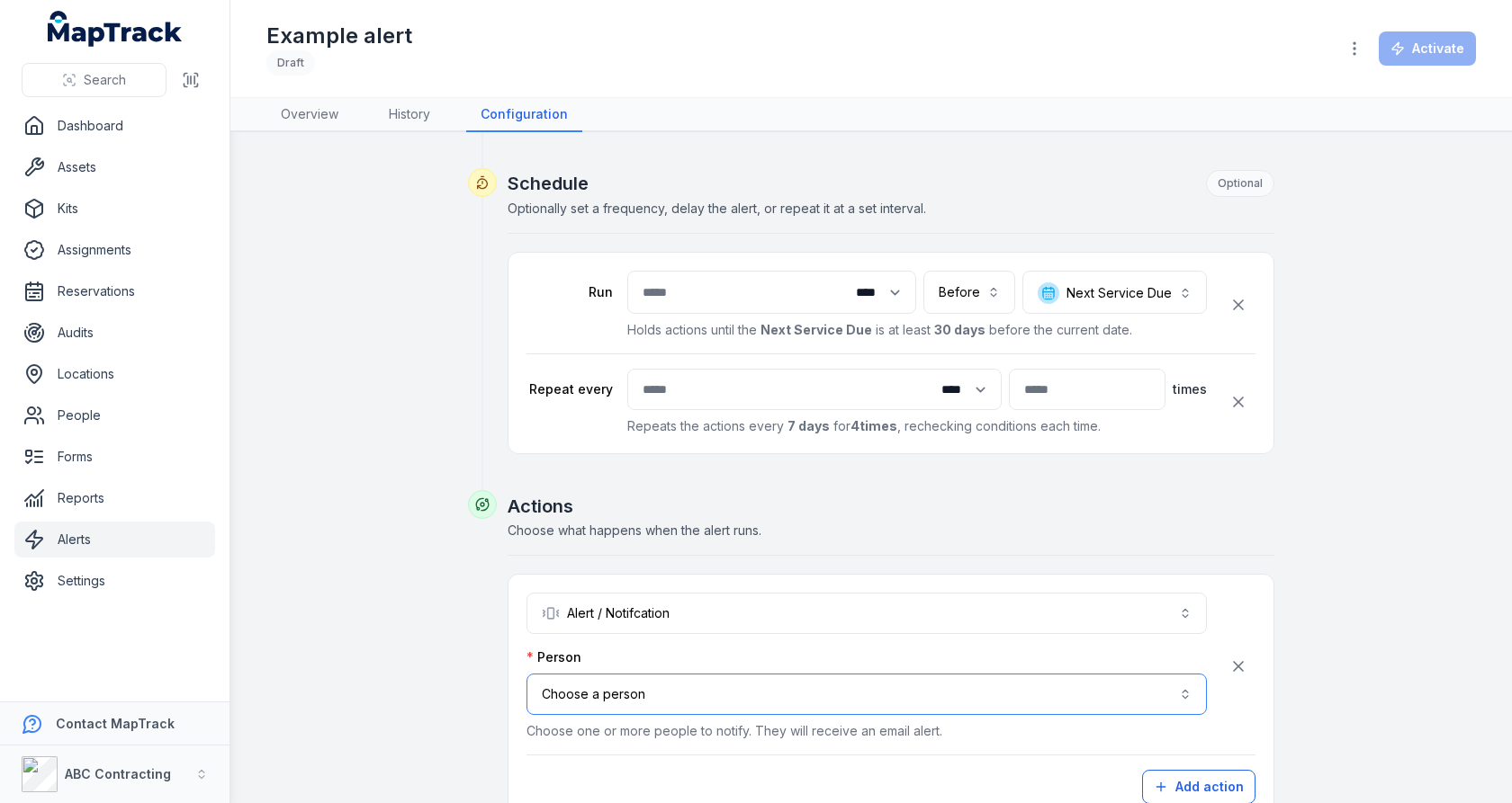
click at [757, 682] on button "Choose a person" at bounding box center [867, 694] width 680 height 41
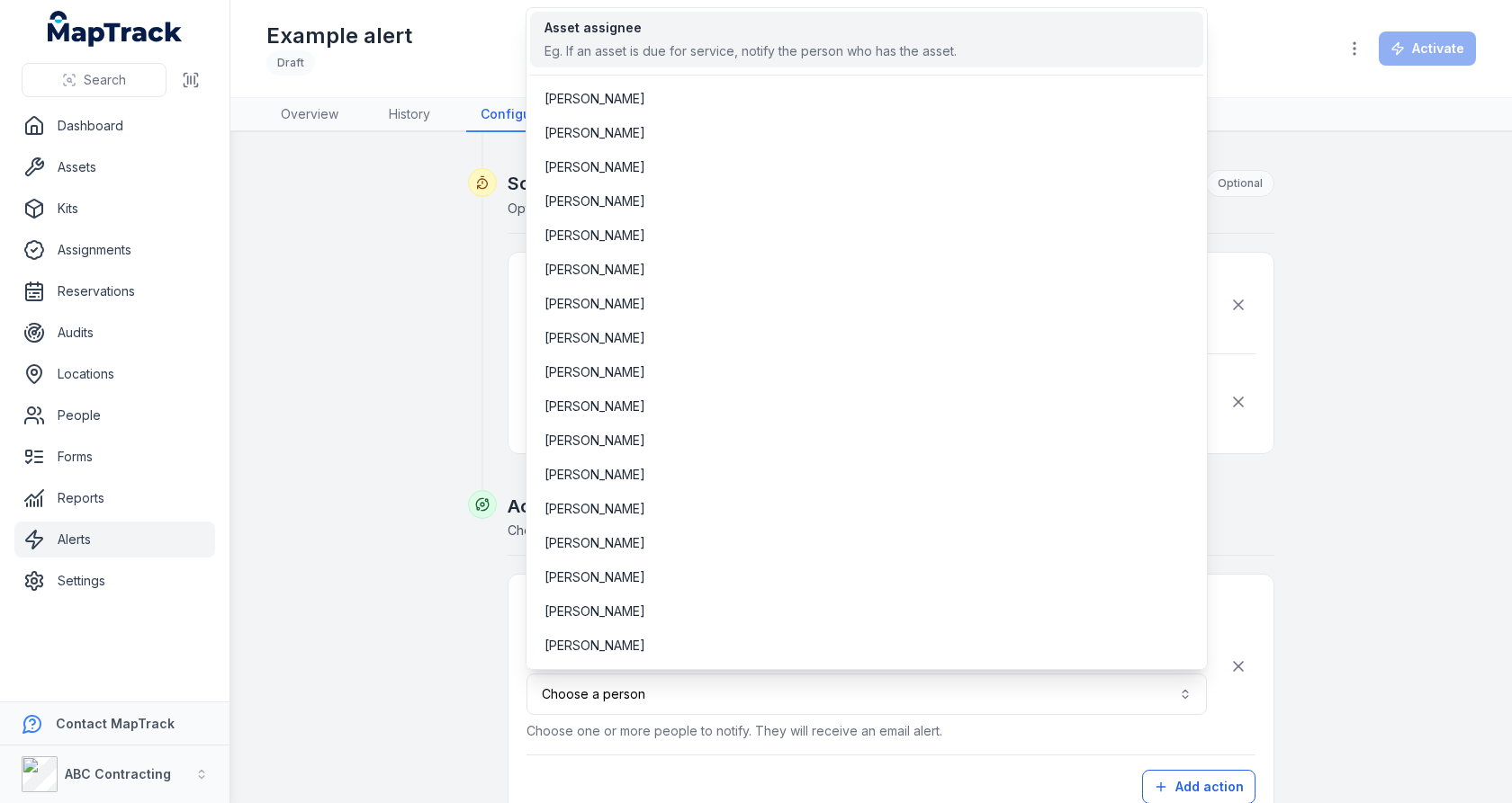
click at [743, 49] on div "Eg. If an asset is due for service, notify the person who has the asset." at bounding box center [750, 51] width 412 height 18
click at [751, 376] on div "[PERSON_NAME]" at bounding box center [866, 373] width 644 height 18
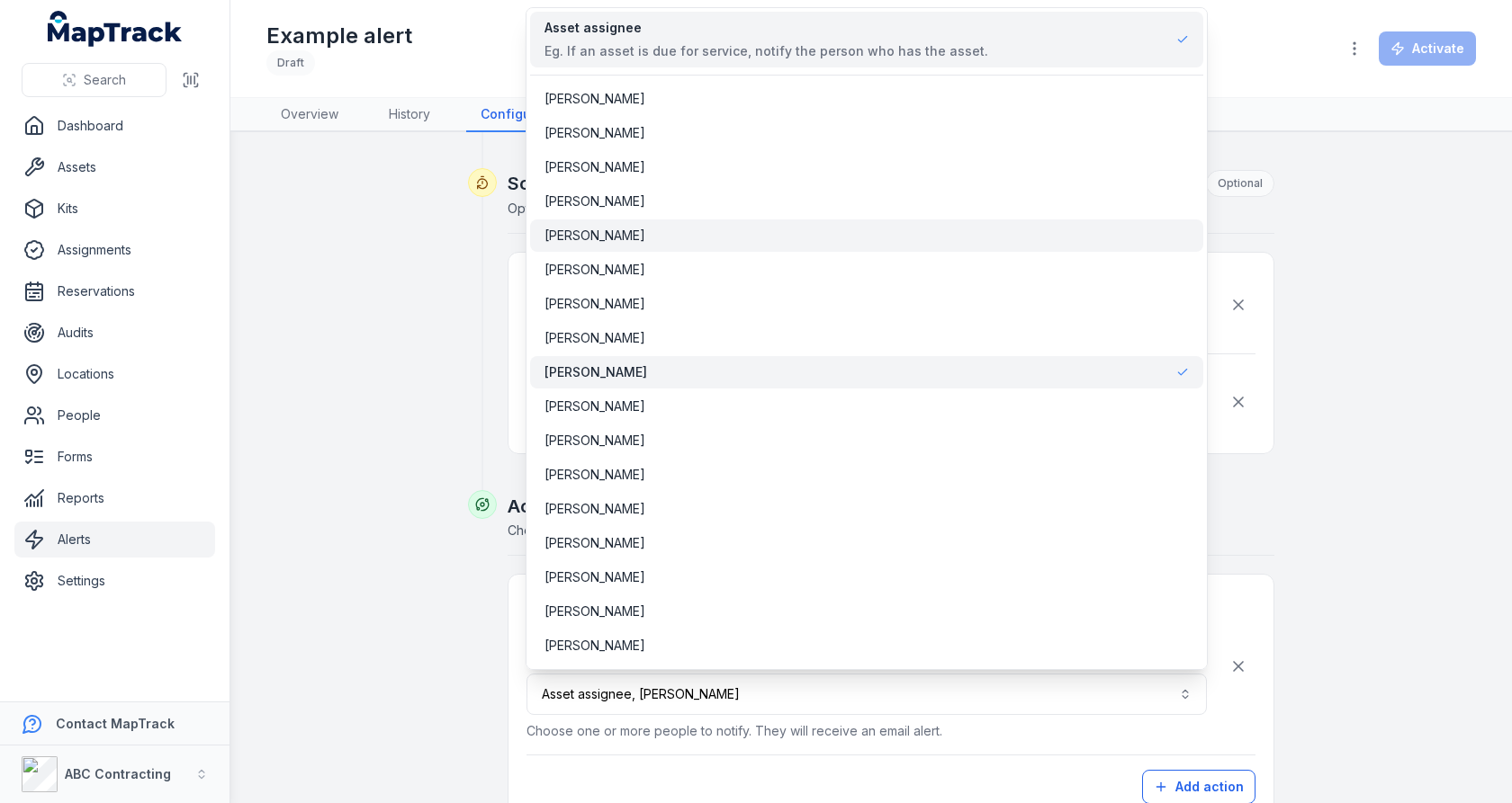
click at [835, 242] on div "[PERSON_NAME]" at bounding box center [866, 236] width 644 height 18
click at [874, 164] on div "[PERSON_NAME]" at bounding box center [866, 167] width 644 height 18
click at [1379, 259] on div "**********" at bounding box center [871, 264] width 1210 height 1276
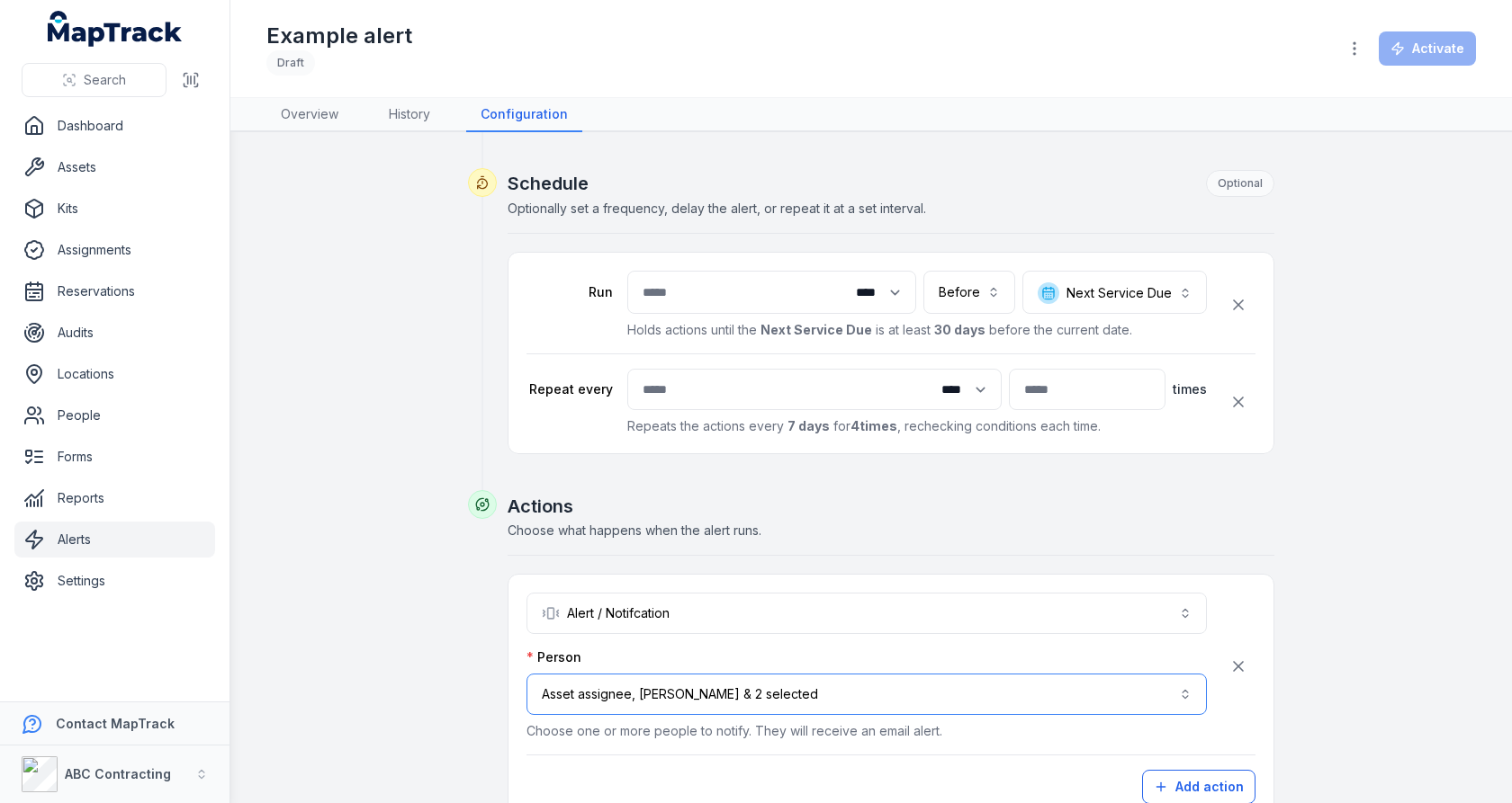
scroll to position [632, 0]
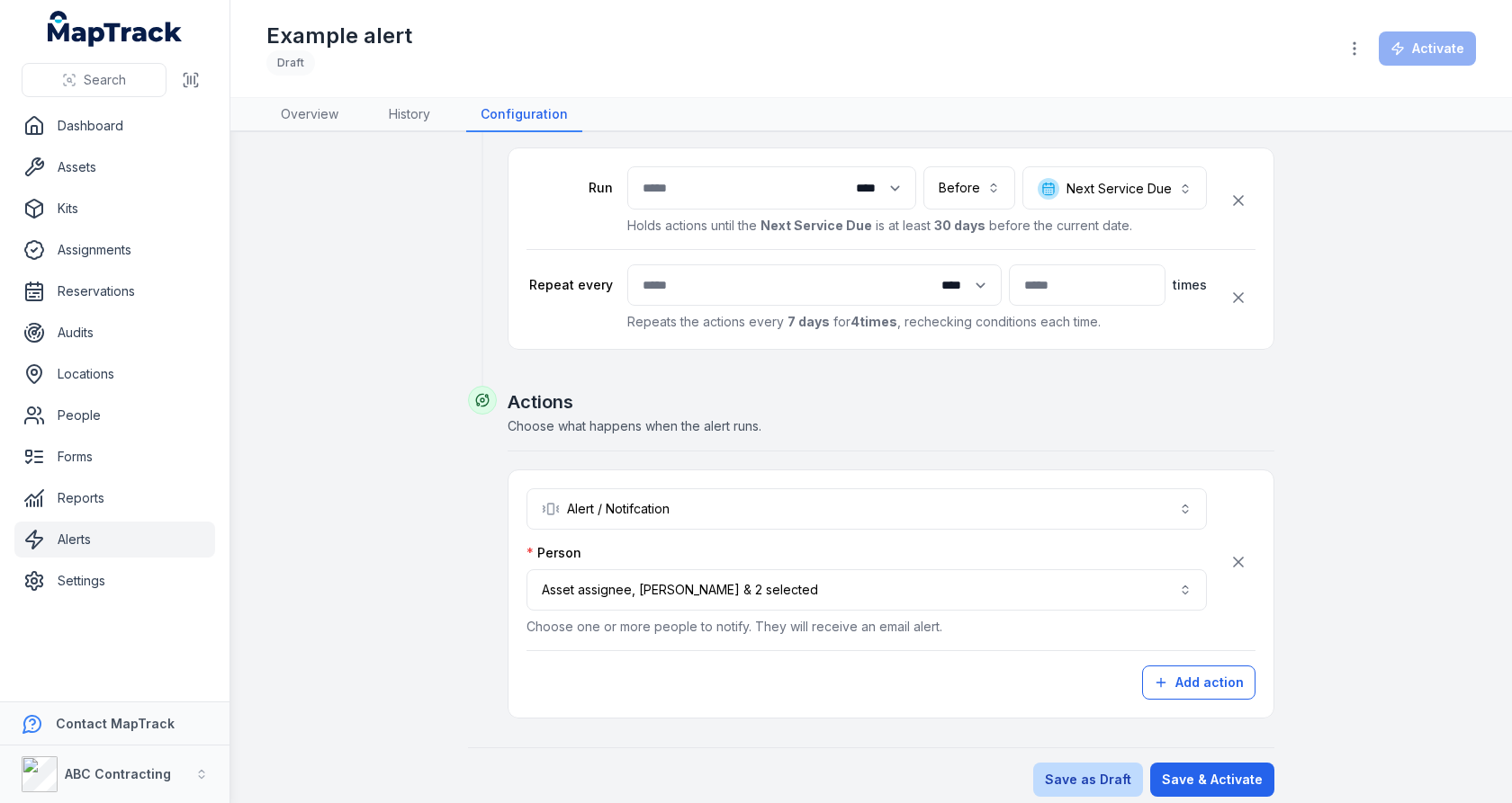
click at [1103, 774] on button "Save as Draft" at bounding box center [1087, 779] width 109 height 34
click at [1321, 467] on div "**********" at bounding box center [871, 159] width 1210 height 1276
